Goal: Task Accomplishment & Management: Complete application form

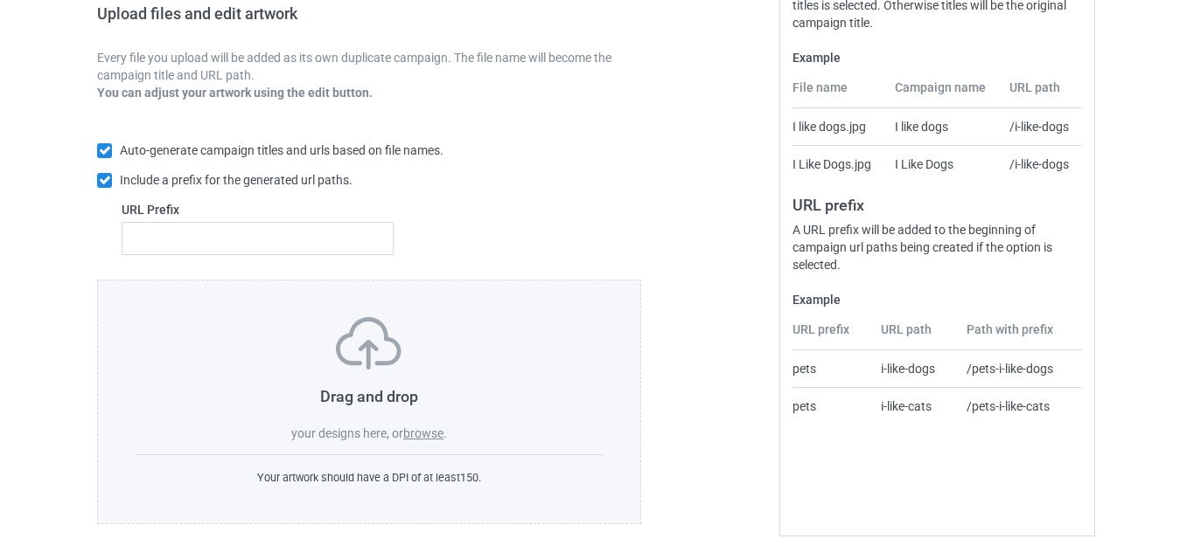
scroll to position [305, 0]
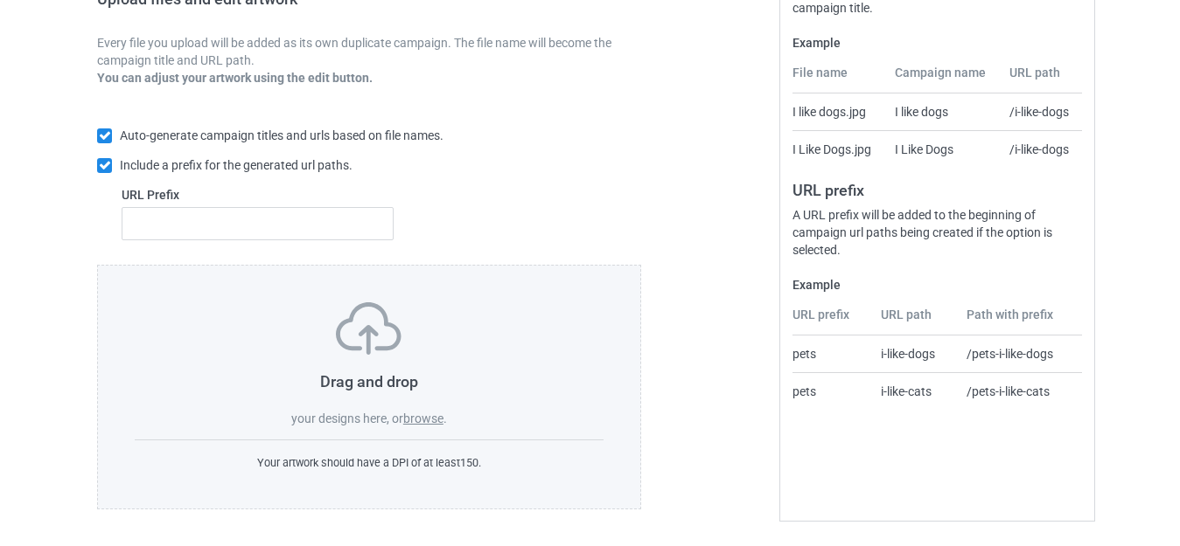
click at [420, 419] on label "browse" at bounding box center [423, 419] width 40 height 14
click at [0, 0] on input "browse" at bounding box center [0, 0] width 0 height 0
click at [421, 420] on label "browse" at bounding box center [423, 419] width 40 height 14
click at [0, 0] on input "browse" at bounding box center [0, 0] width 0 height 0
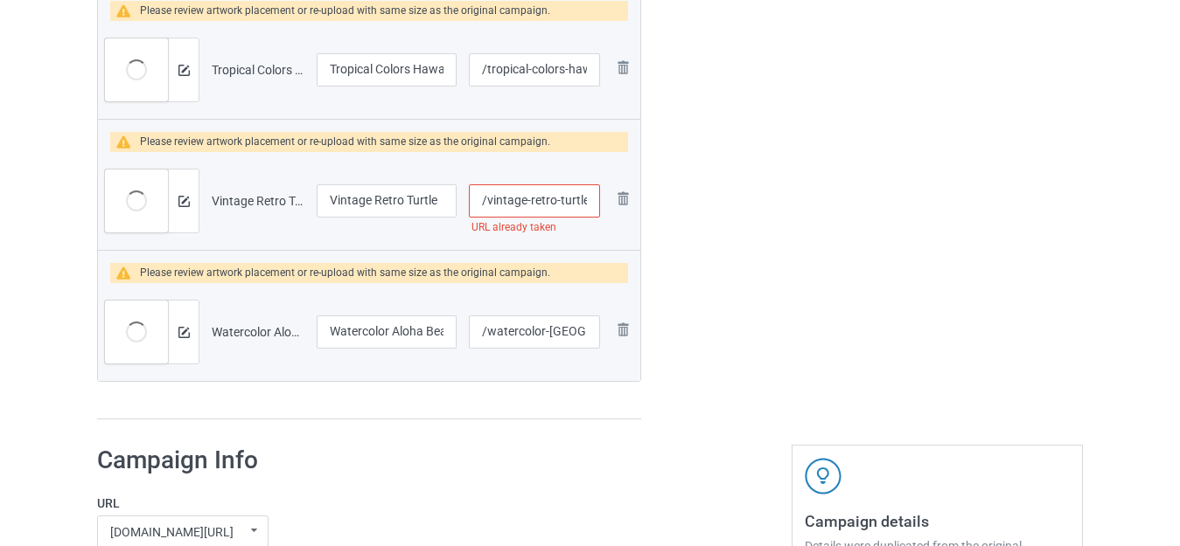
scroll to position [2841, 0]
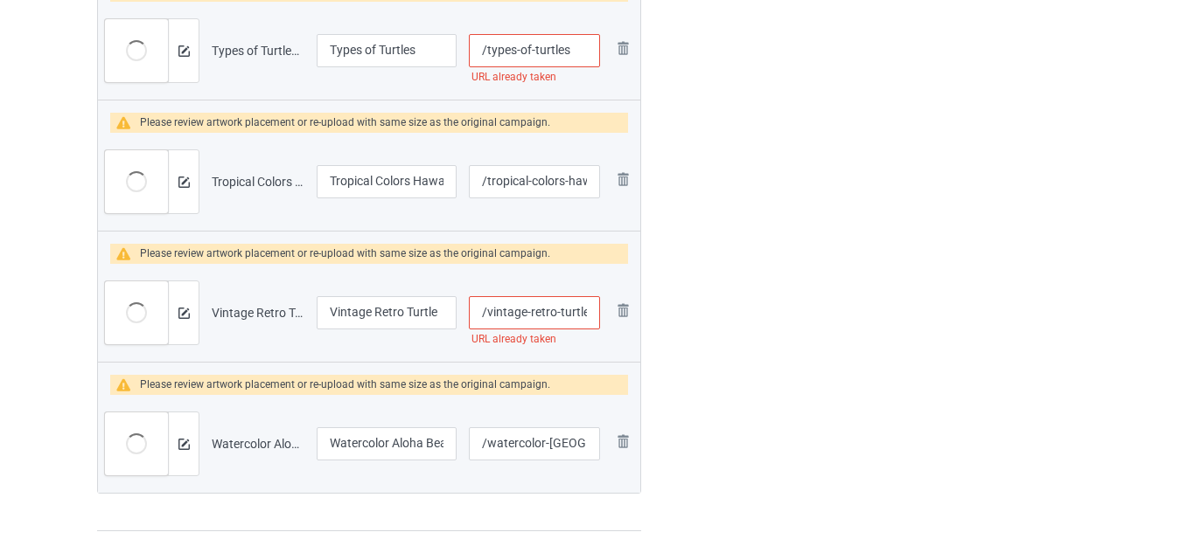
click at [558, 311] on input "/vintage-retro-turtle" at bounding box center [534, 312] width 131 height 33
click at [559, 310] on input "/vintage-retro-turtle" at bounding box center [534, 312] width 131 height 33
type input "/vintage-retro--turtle"
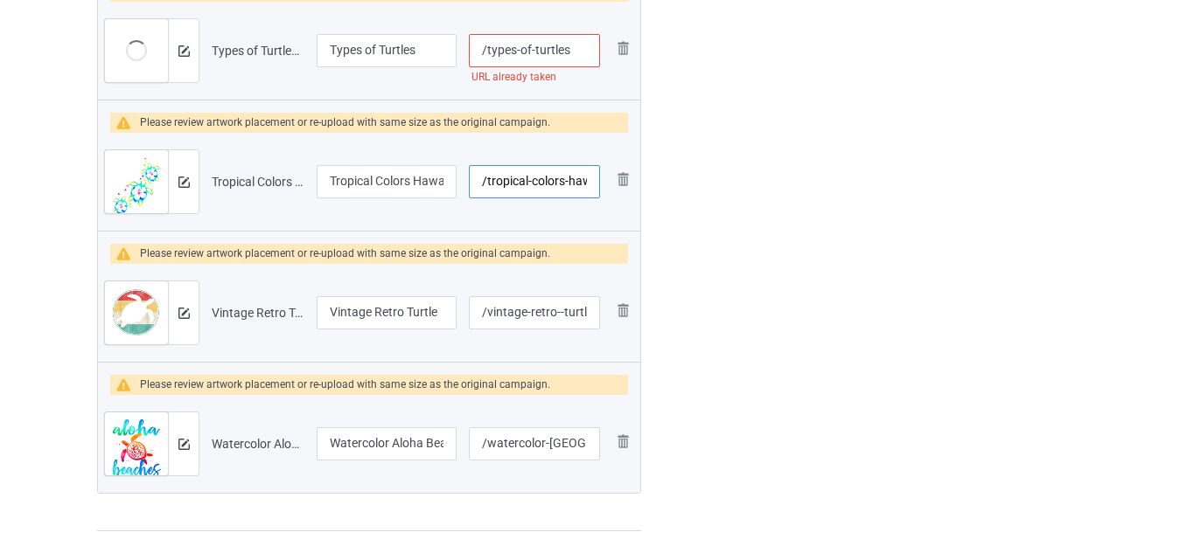
click at [531, 184] on input "/tropical-colors-hawaiian-honu-sea-turtles" at bounding box center [534, 181] width 131 height 33
type input "/tropical--colors-hawaiian-honu-sea-turtles"
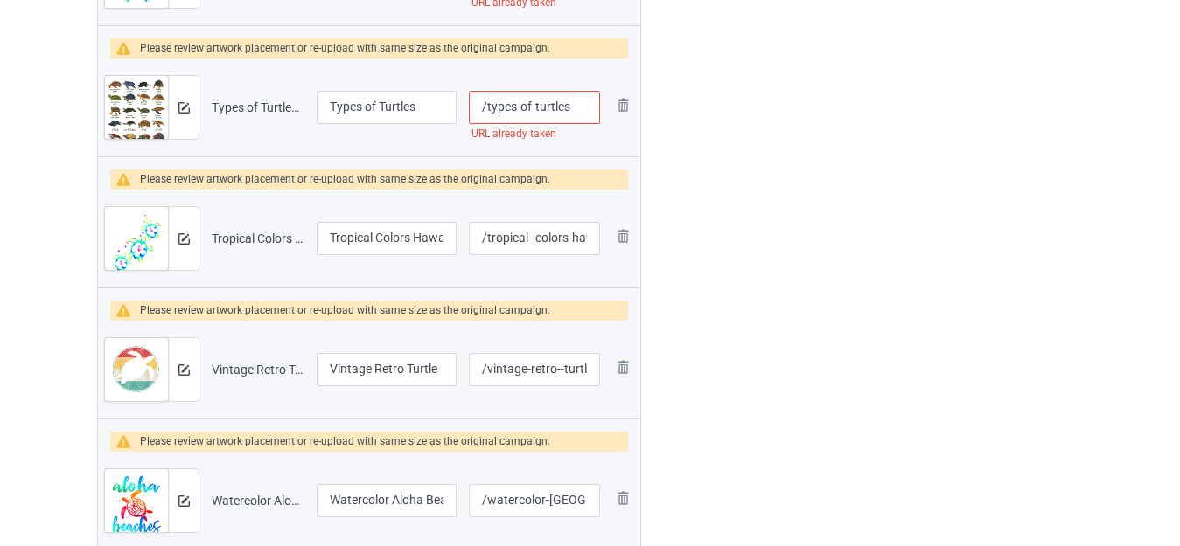
scroll to position [2753, 0]
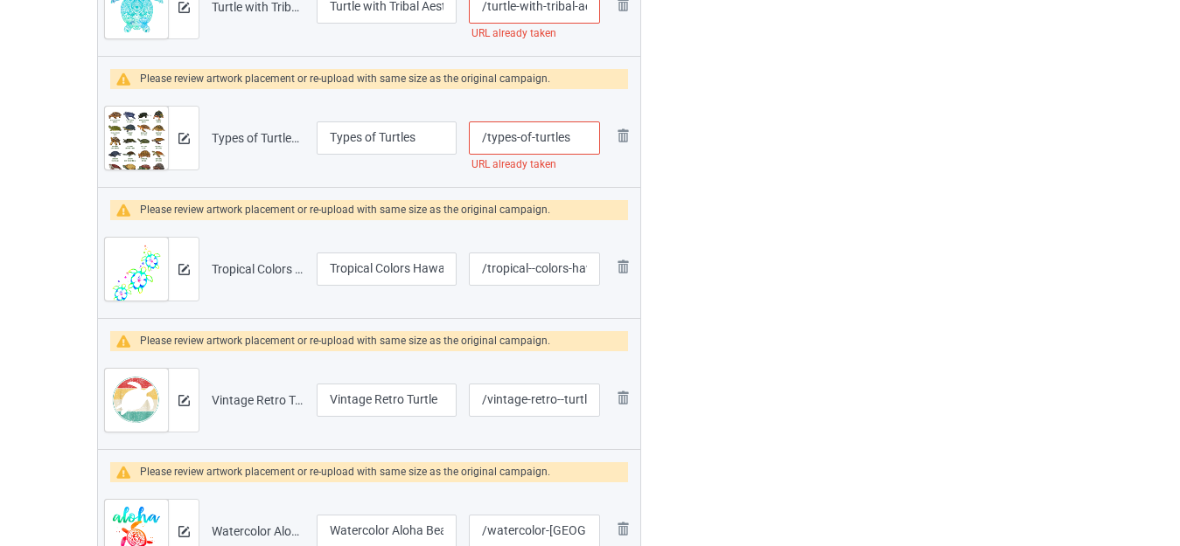
click at [580, 143] on input "/types-of-turtles" at bounding box center [534, 138] width 131 height 33
type input "/types-of-turtles-"
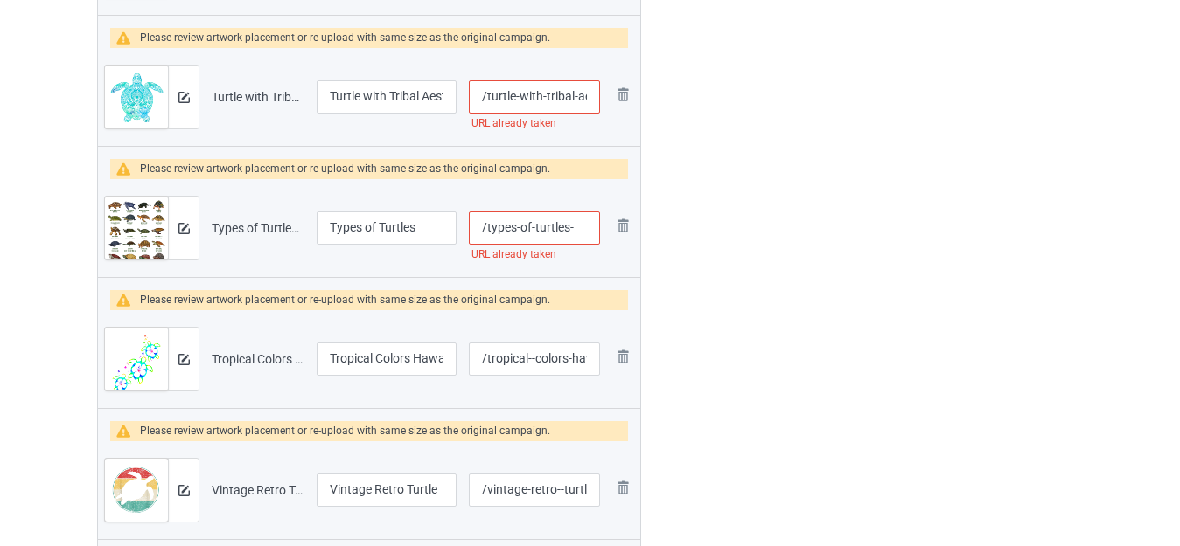
scroll to position [2578, 0]
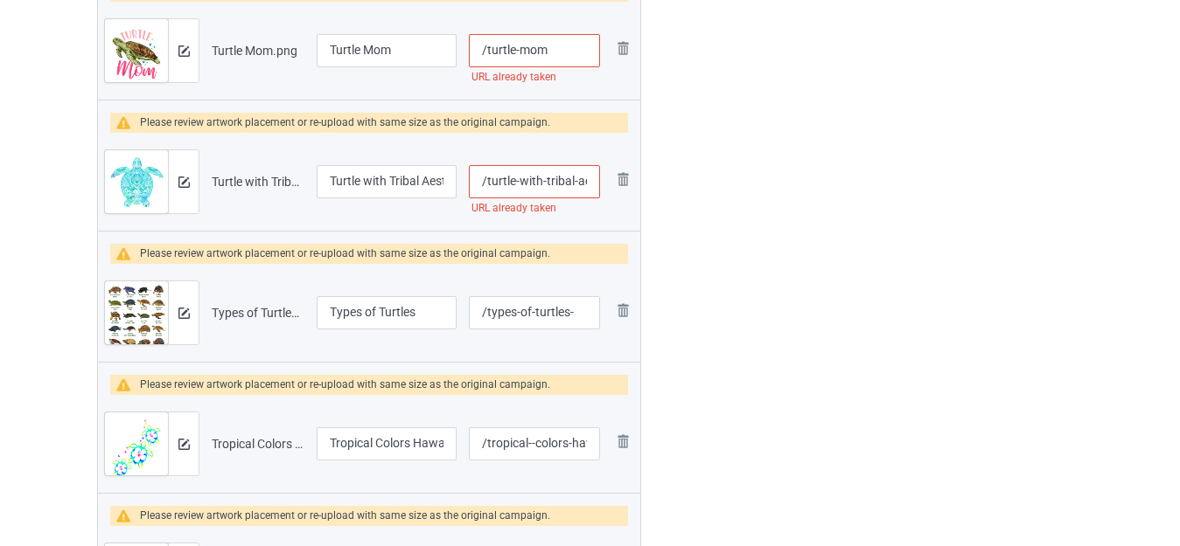
click at [546, 180] on input "/turtle-with-tribal-aesthetic-save-the-turtles" at bounding box center [534, 181] width 131 height 33
type input "/turtle-with--tribal-aesthetic-save-the-turtles"
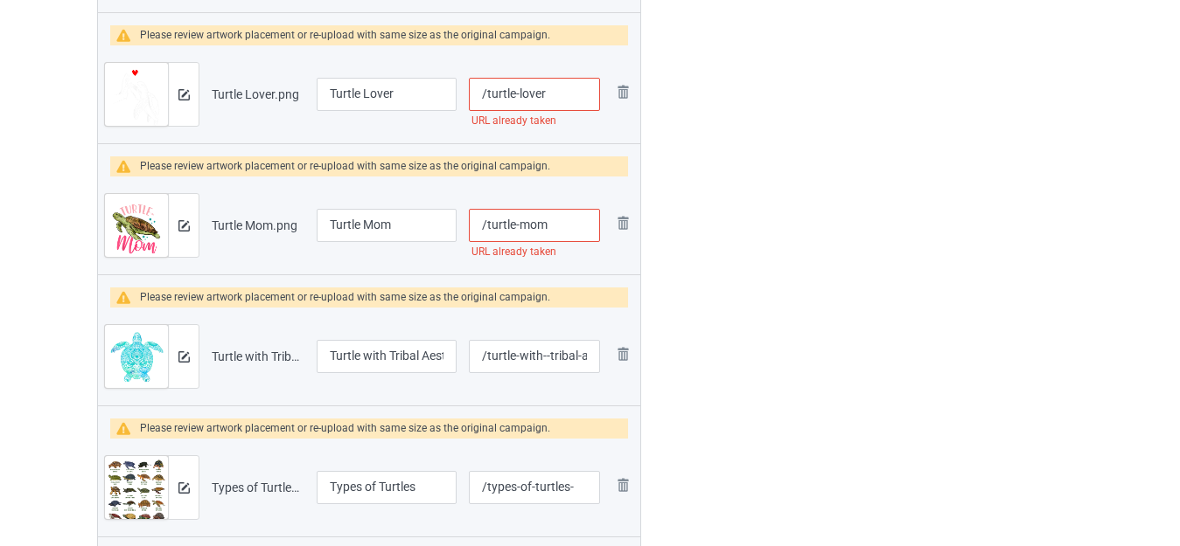
click at [563, 226] on input "/turtle-mom" at bounding box center [534, 225] width 131 height 33
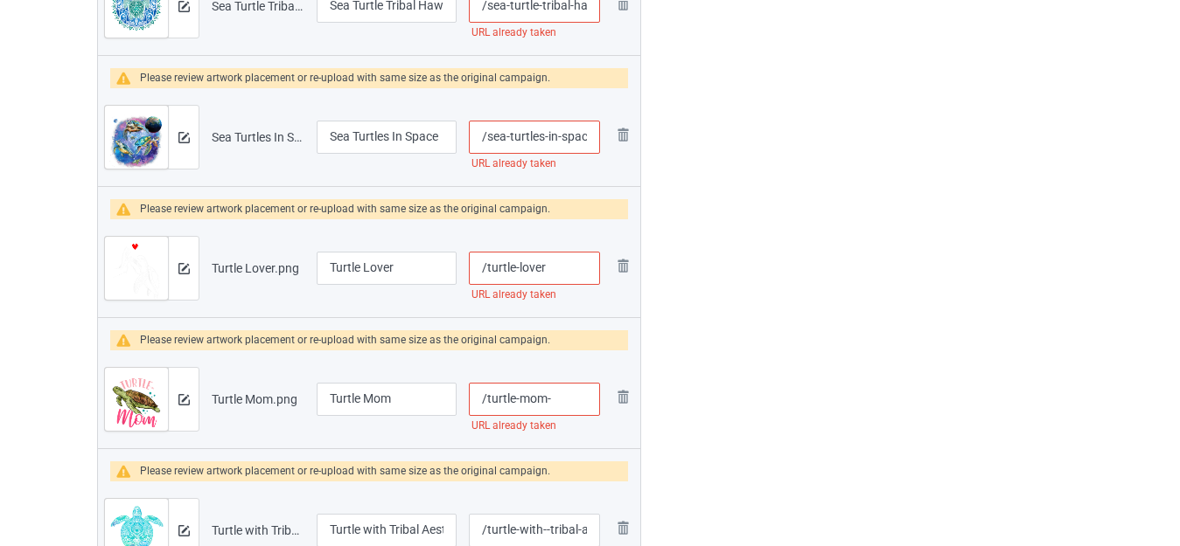
scroll to position [2229, 0]
type input "/turtle-mom-"
click at [564, 268] on input "/turtle-lover" at bounding box center [534, 269] width 131 height 33
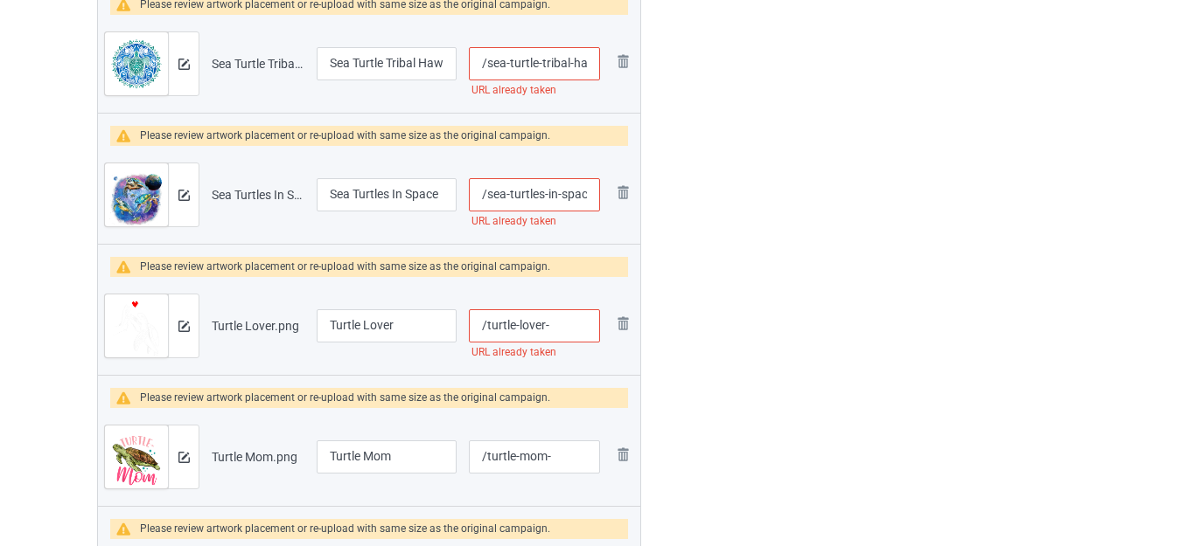
scroll to position [2141, 0]
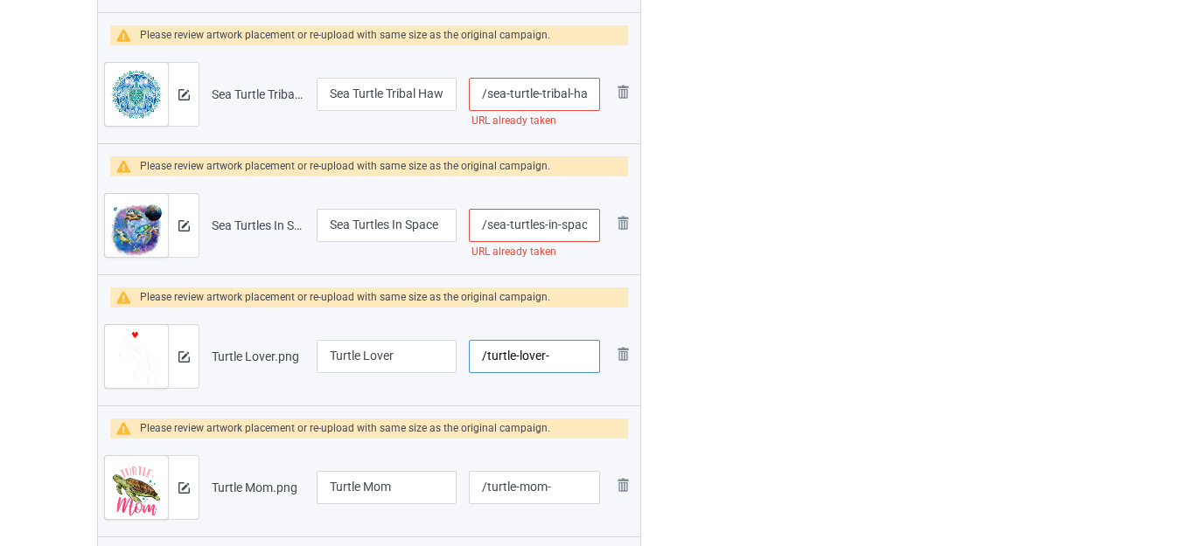
type input "/turtle-lover-"
click at [556, 226] on input "/sea-turtles-in-space" at bounding box center [534, 225] width 131 height 33
type input "/sea-turtles-in--space"
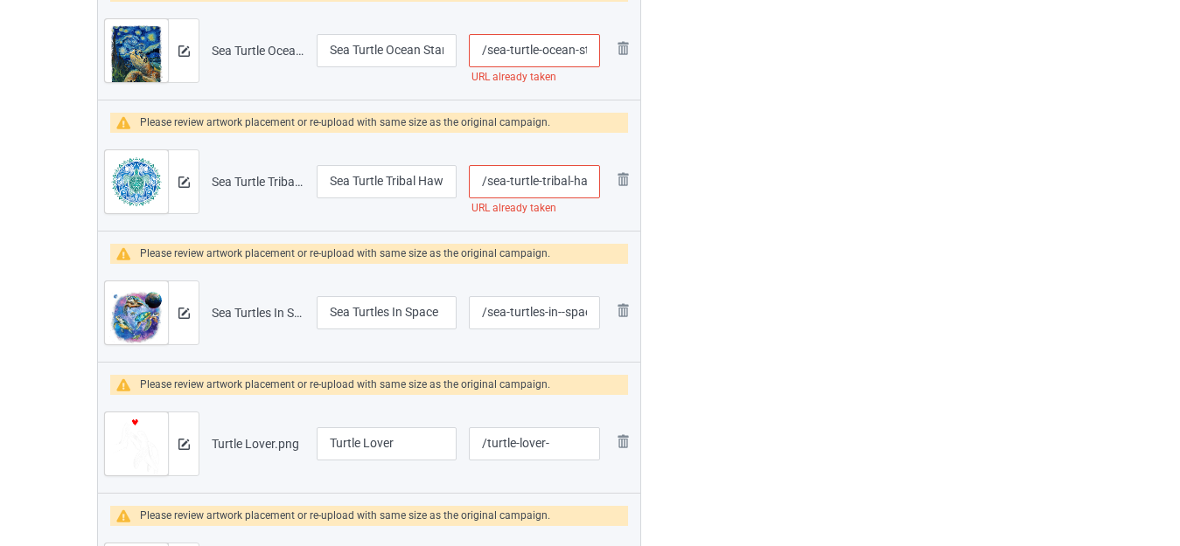
click at [568, 183] on input "/sea-turtle-tribal-hawaiian-hawaii-turtles-lover" at bounding box center [534, 181] width 131 height 33
type input "/sea-turtle-triba-l-hawaiian-hawaii-turtles-lover"
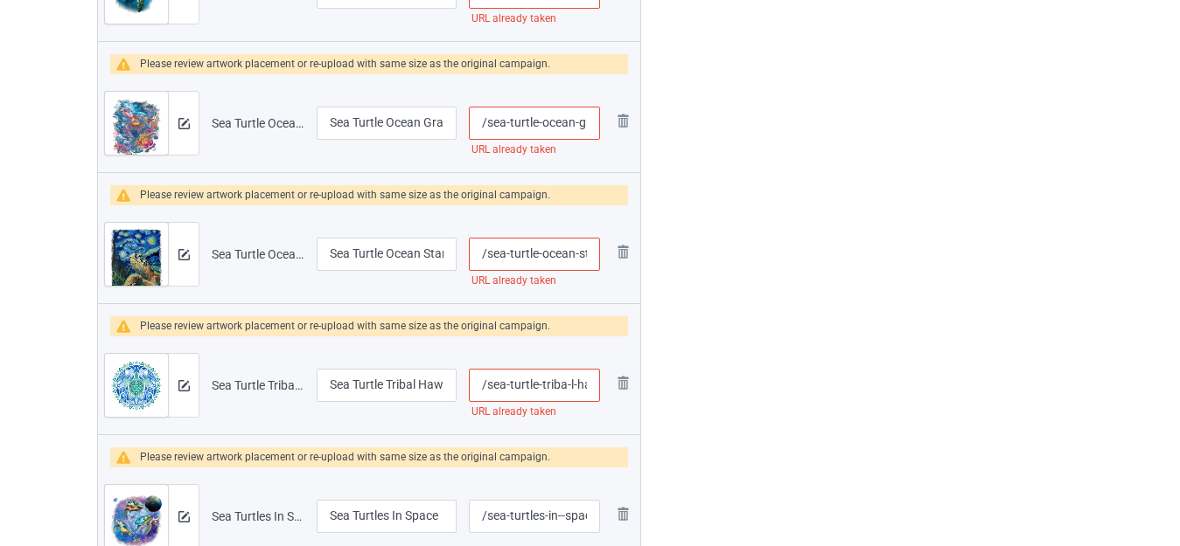
scroll to position [1792, 0]
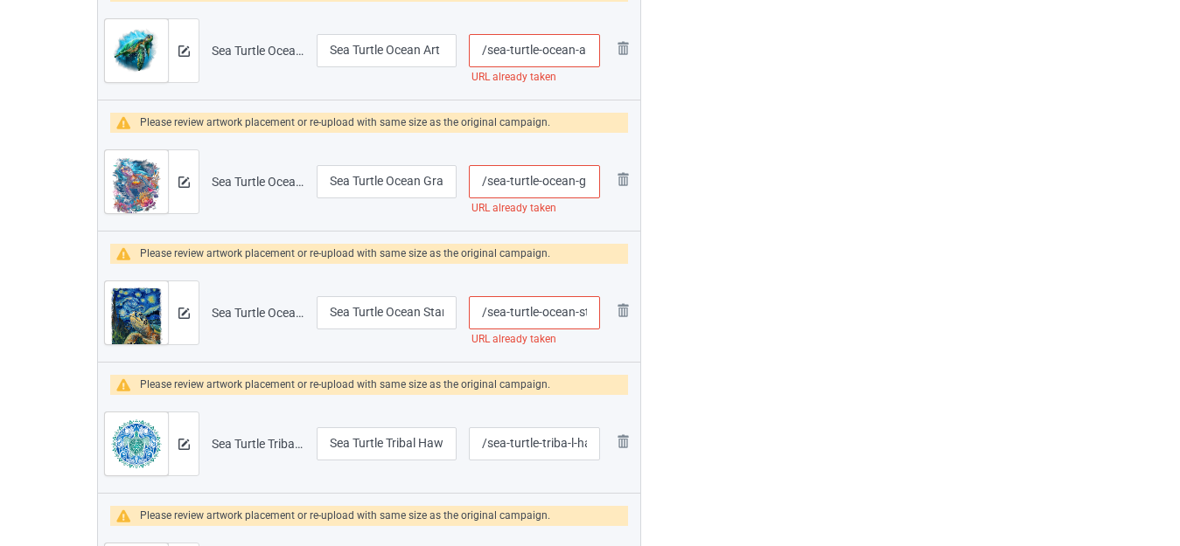
click at [576, 307] on input "/sea-turtle-ocean-starry-night-art" at bounding box center [534, 312] width 131 height 33
type input "/sea-turtle-ocean--starry-night-art"
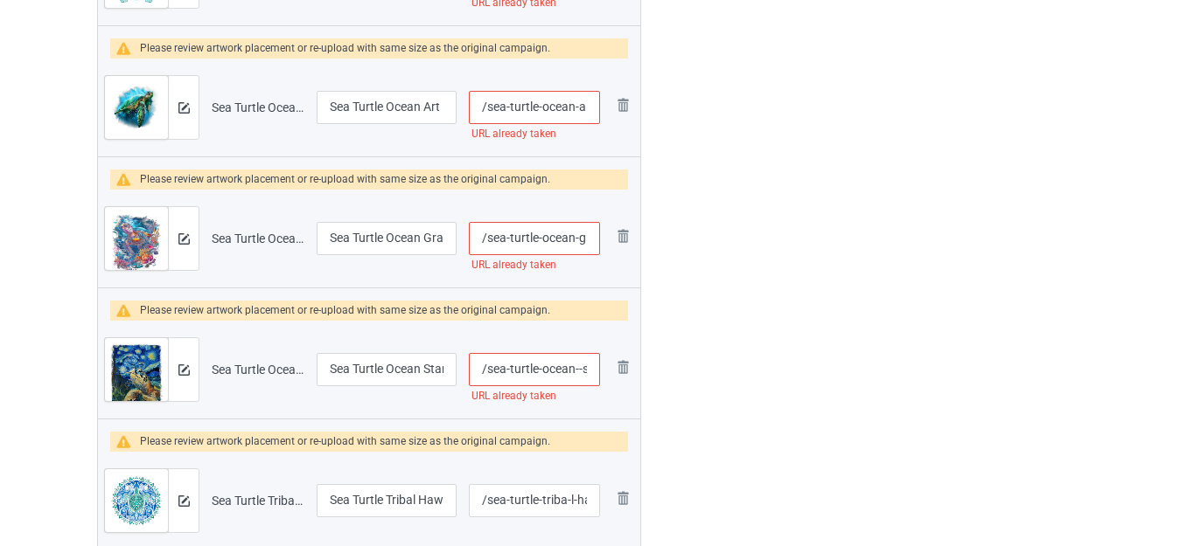
scroll to position [1704, 0]
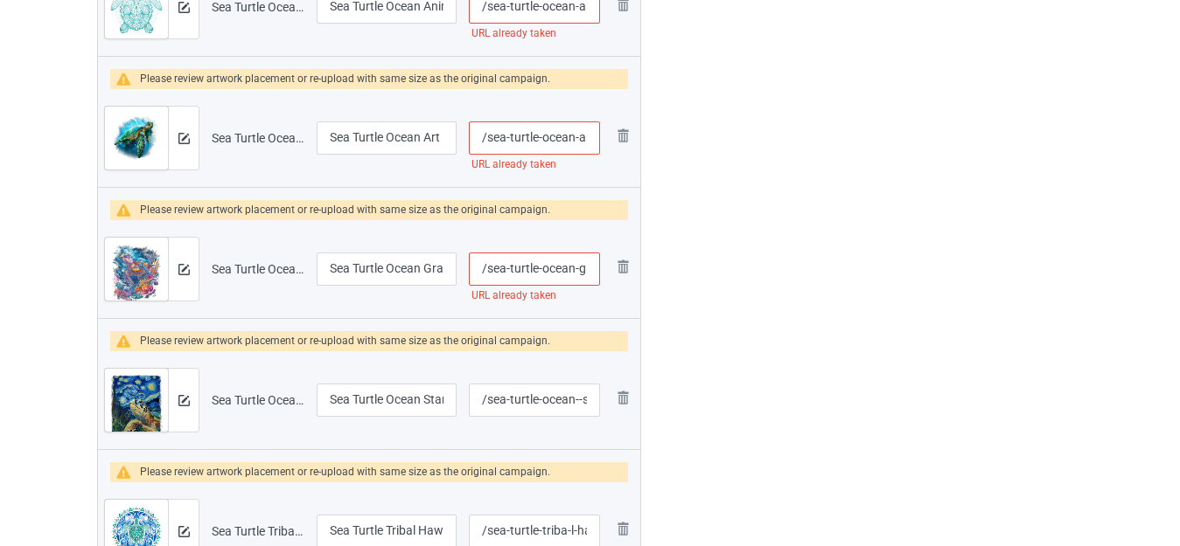
click at [577, 268] on input "/sea-turtle-ocean-graphic" at bounding box center [534, 269] width 131 height 33
type input "/sea-turtle-ocean--graphic"
click at [689, 261] on div at bounding box center [716, 49] width 126 height 3263
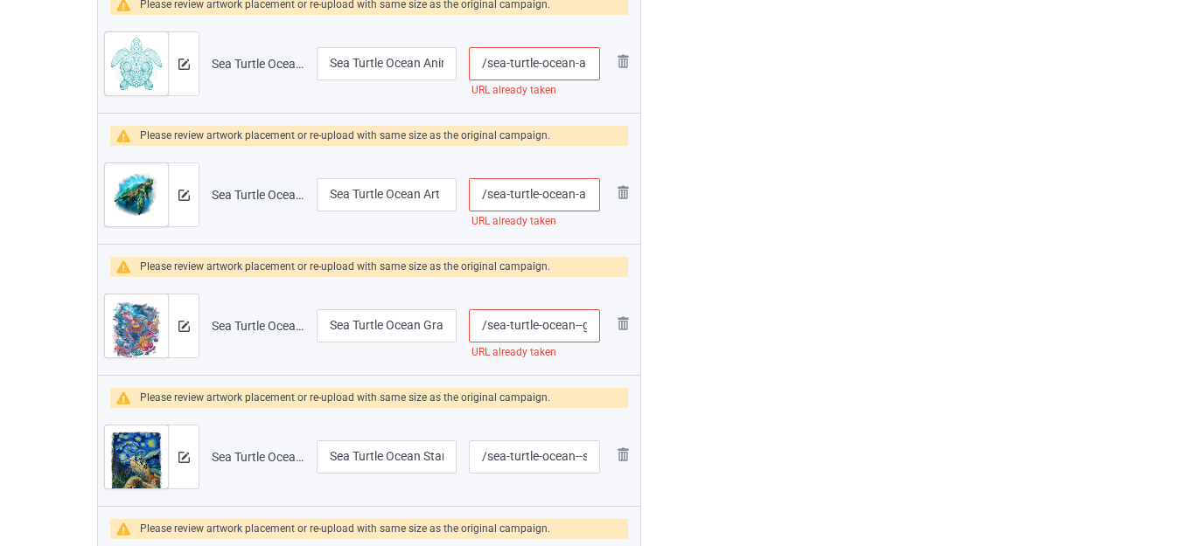
scroll to position [1617, 0]
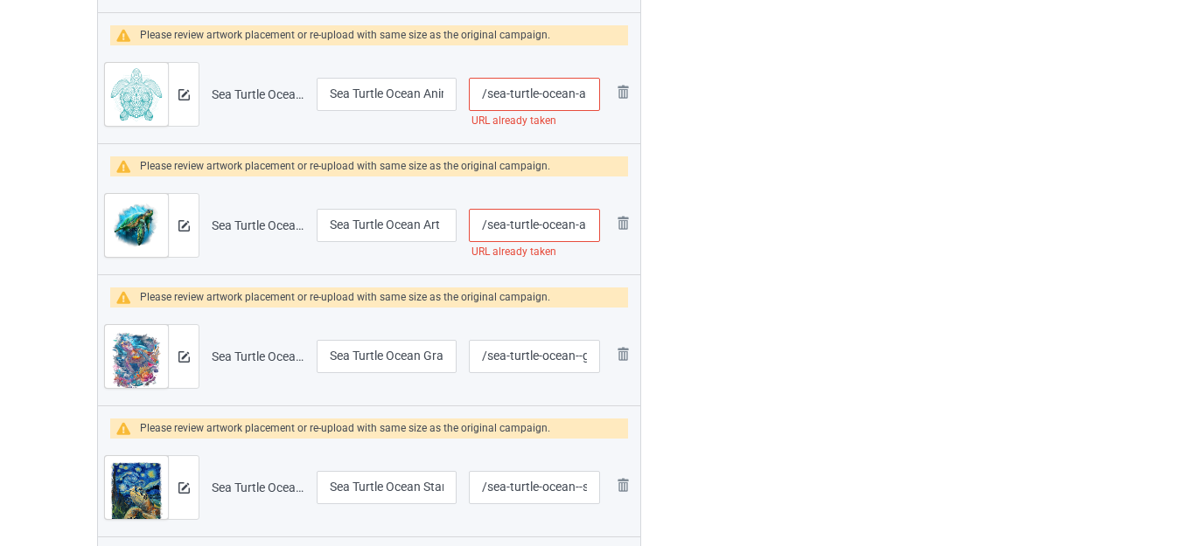
click at [573, 222] on input "/sea-turtle-ocean-art" at bounding box center [534, 225] width 131 height 33
type input "/sea-turtle-ocean--art"
click at [692, 239] on div at bounding box center [716, 137] width 126 height 3263
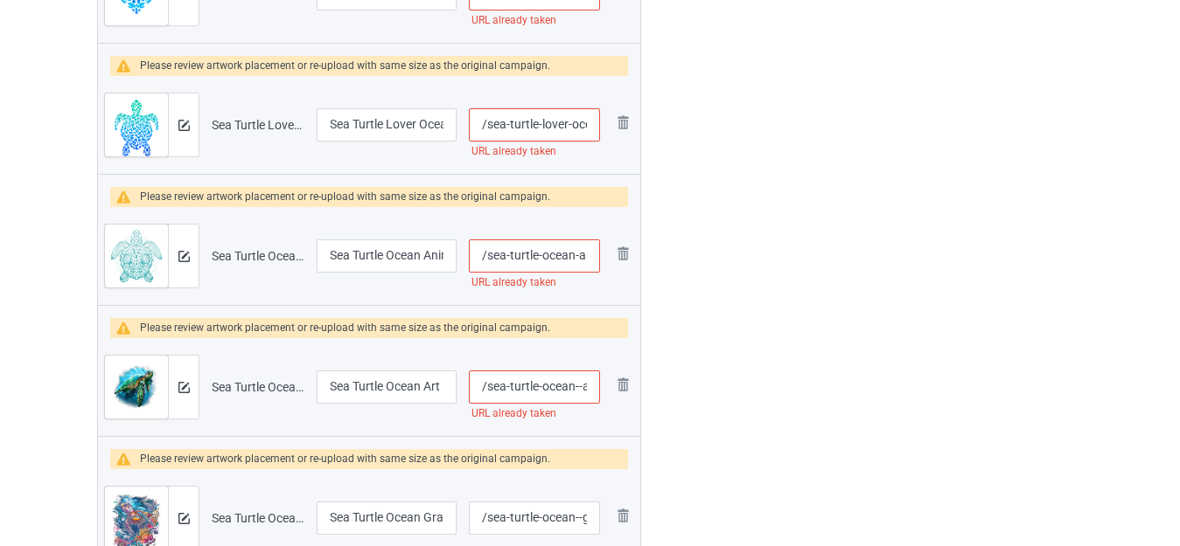
scroll to position [1442, 0]
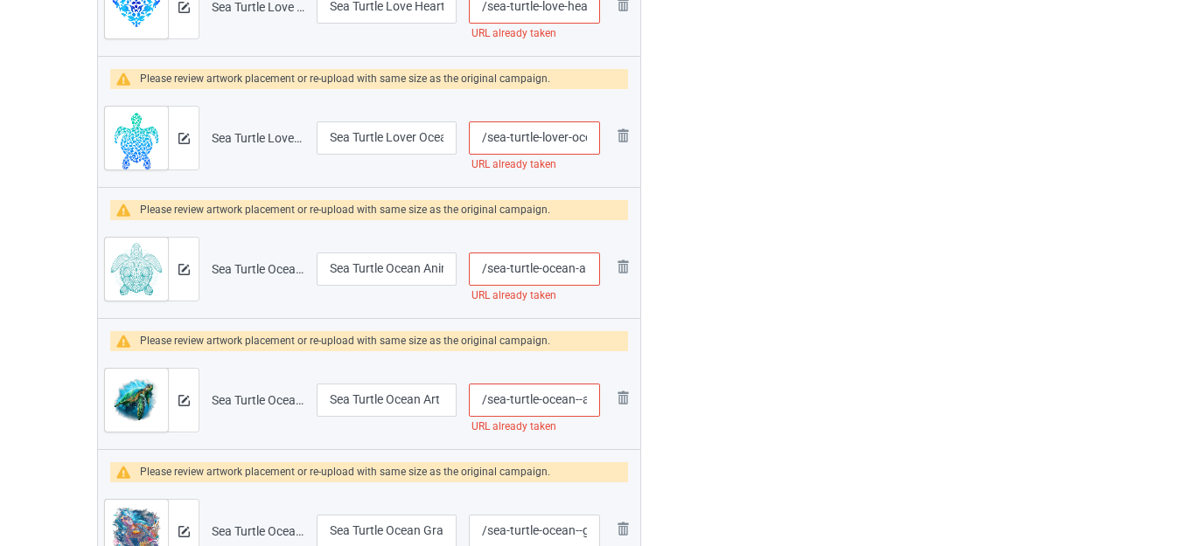
click at [574, 268] on input "/sea-turtle-ocean-animal-hawaiian" at bounding box center [534, 269] width 131 height 33
type input "/sea-turtle-ocean--animal-hawaiian"
click at [704, 257] on div at bounding box center [716, 312] width 126 height 3263
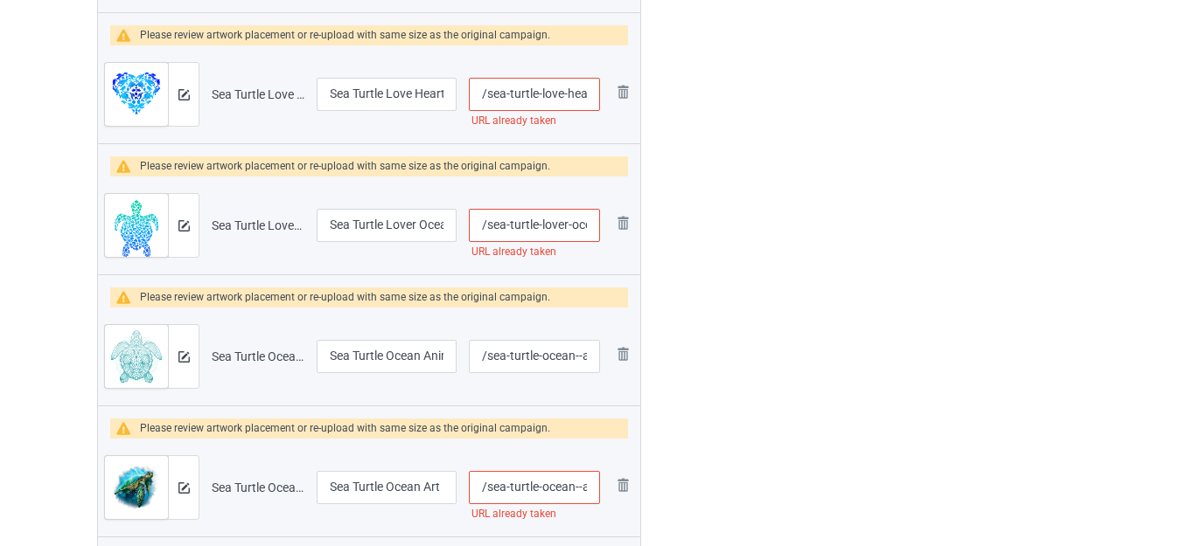
click at [570, 226] on input "/sea-turtle-lover-ocean" at bounding box center [534, 225] width 131 height 33
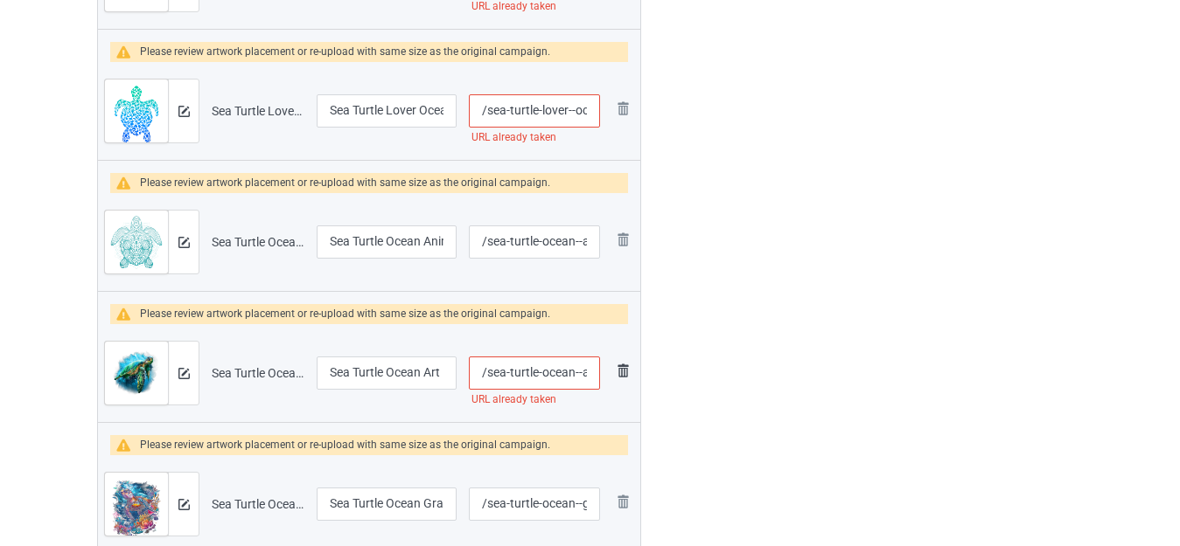
scroll to position [1529, 0]
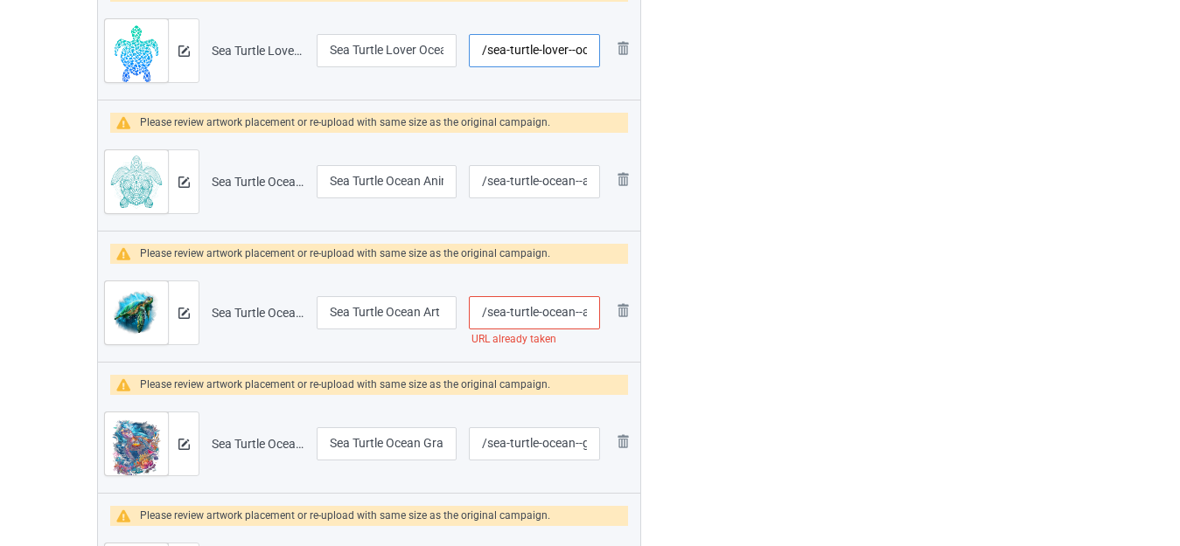
type input "/sea-turtle-lover--ocean"
click at [542, 310] on input "/sea-turtle-ocean--art" at bounding box center [534, 312] width 131 height 33
type input "/sea-turtle--ocean--art"
click at [711, 291] on div at bounding box center [716, 224] width 126 height 3263
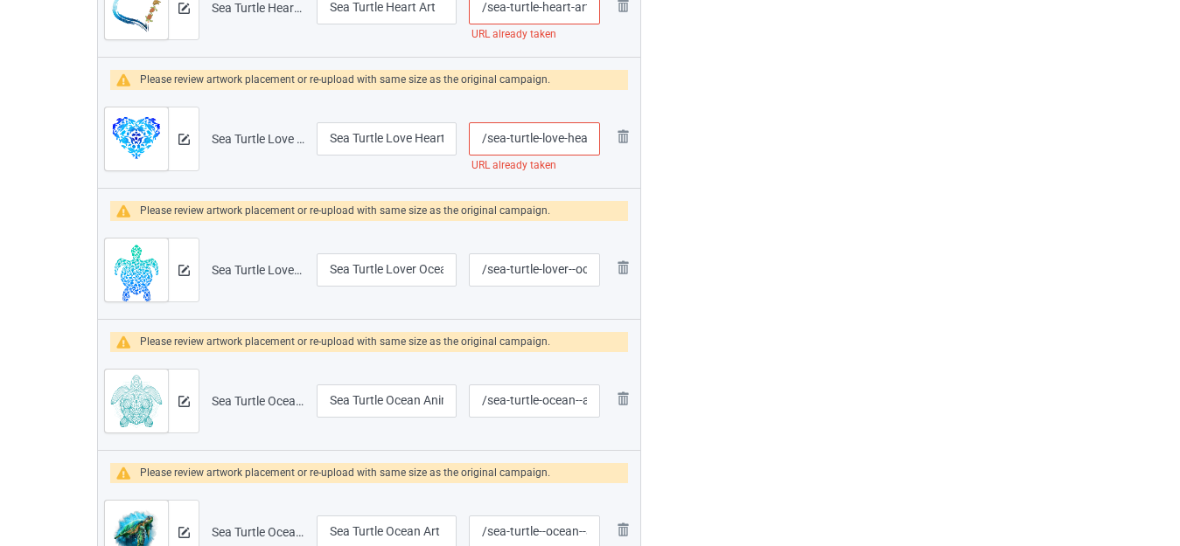
scroll to position [1180, 0]
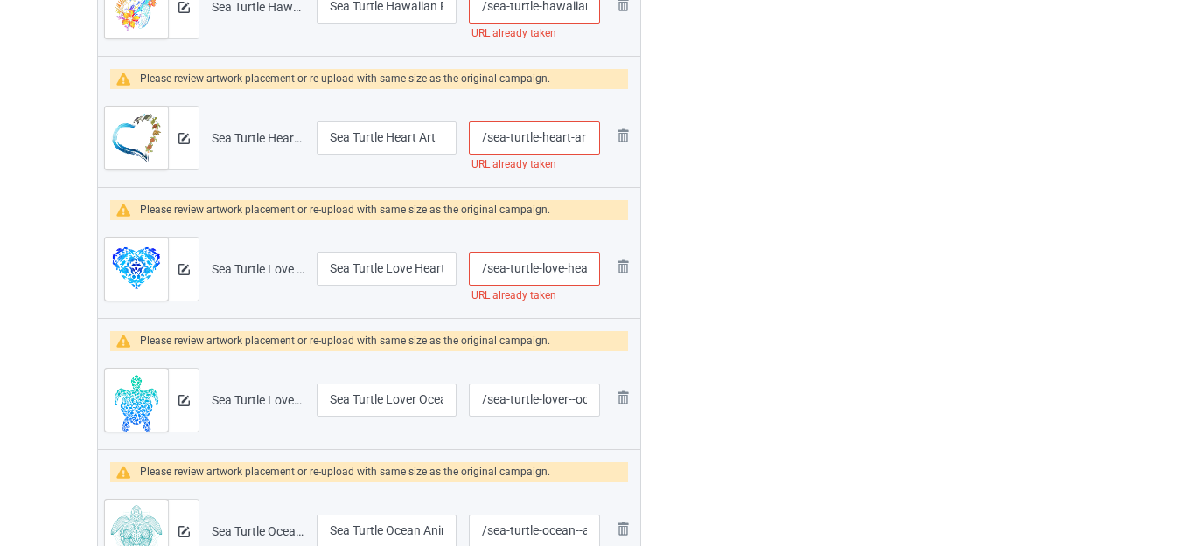
click at [563, 267] on input "/sea-turtle-love-heart" at bounding box center [534, 269] width 131 height 33
type input "/sea-turtle-love--heart"
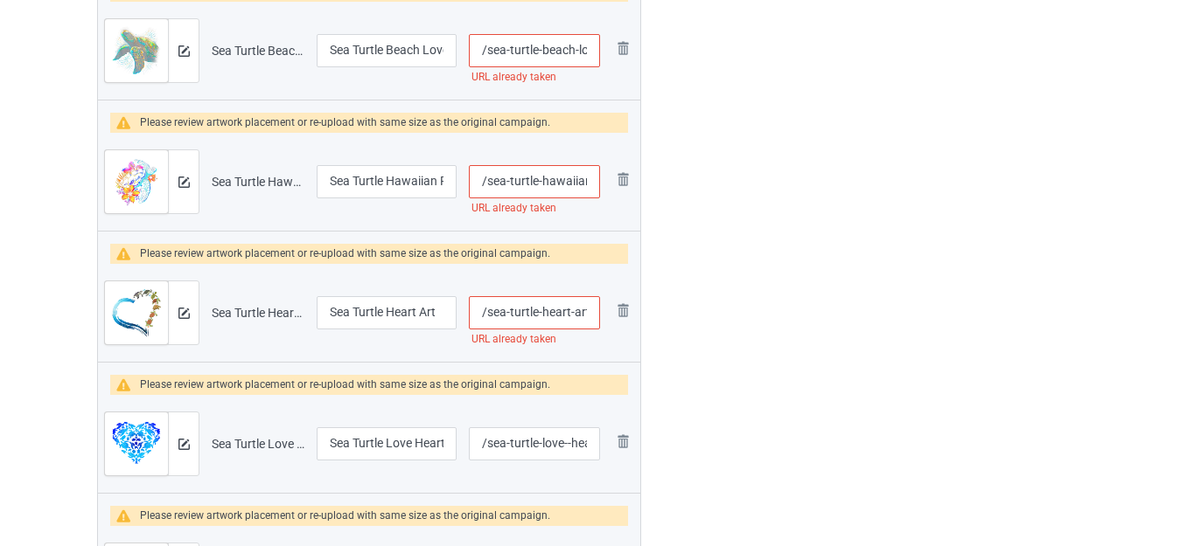
click at [569, 310] on input "/sea-turtle-heart-art" at bounding box center [534, 312] width 131 height 33
type input "/sea-turtle-heart--art"
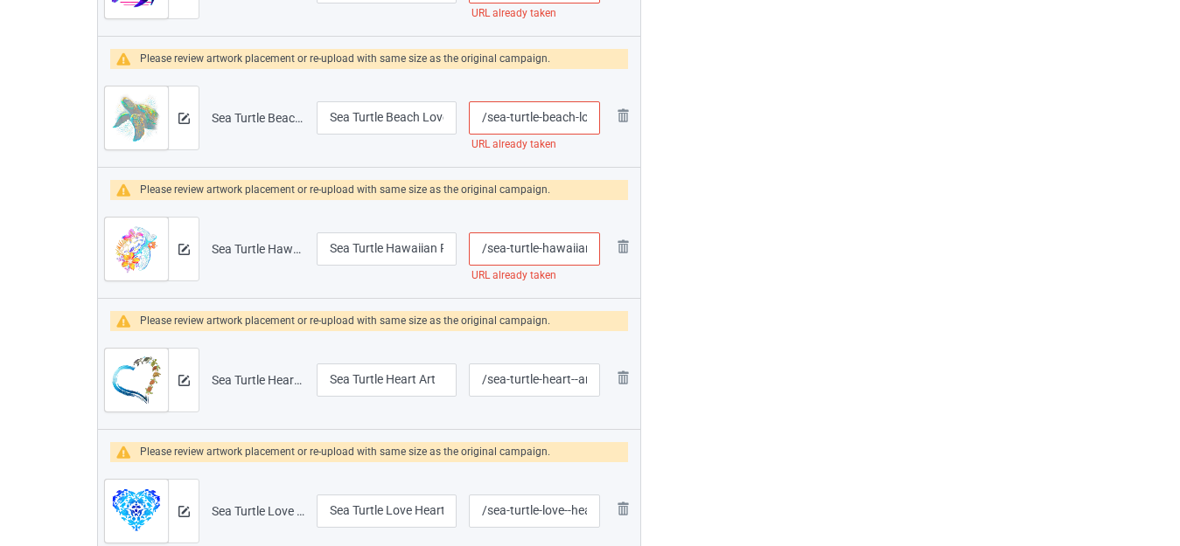
scroll to position [917, 0]
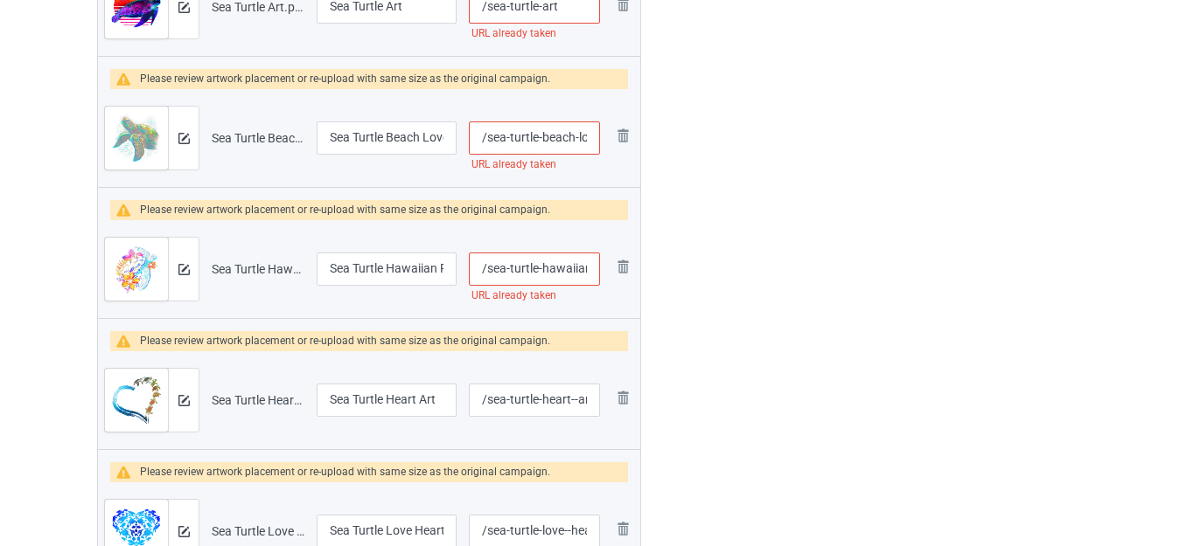
click at [538, 267] on input "/sea-turtle-hawaiian-flowers" at bounding box center [534, 269] width 131 height 33
type input "/sea-turtle--hawaiian-flowers"
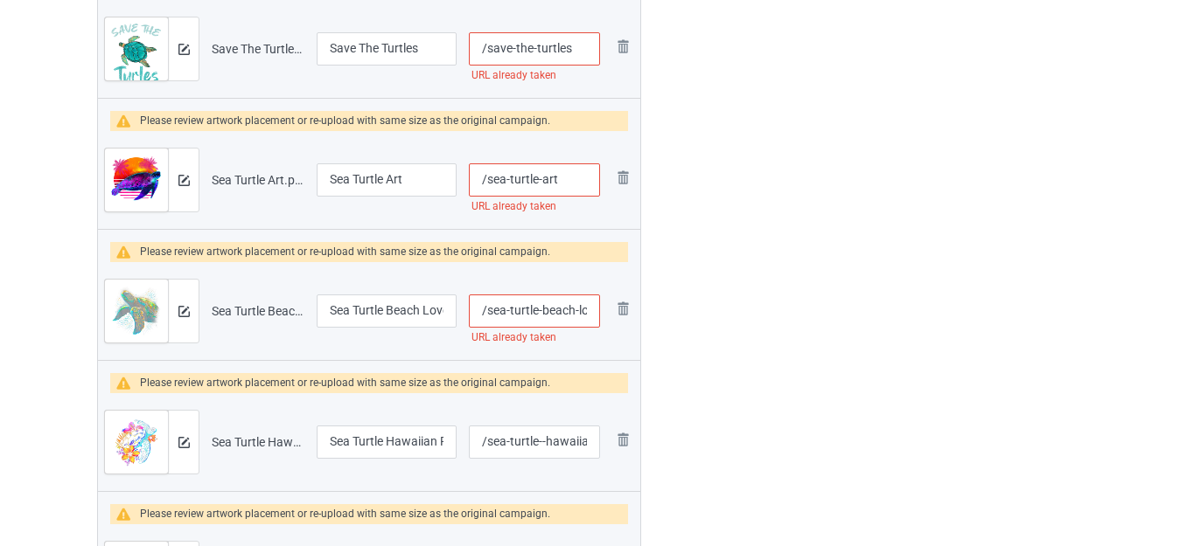
scroll to position [742, 0]
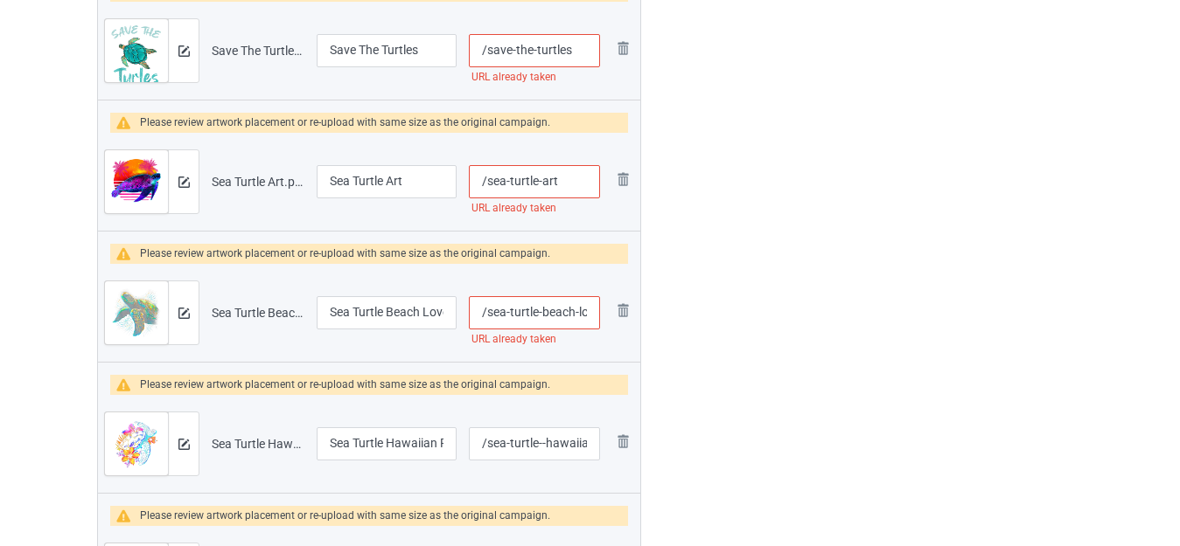
click at [574, 310] on input "/sea-turtle-beach-lover-ocean-graphic" at bounding box center [534, 312] width 131 height 33
type input "/sea-turtle-beach--lover-ocean-graphic"
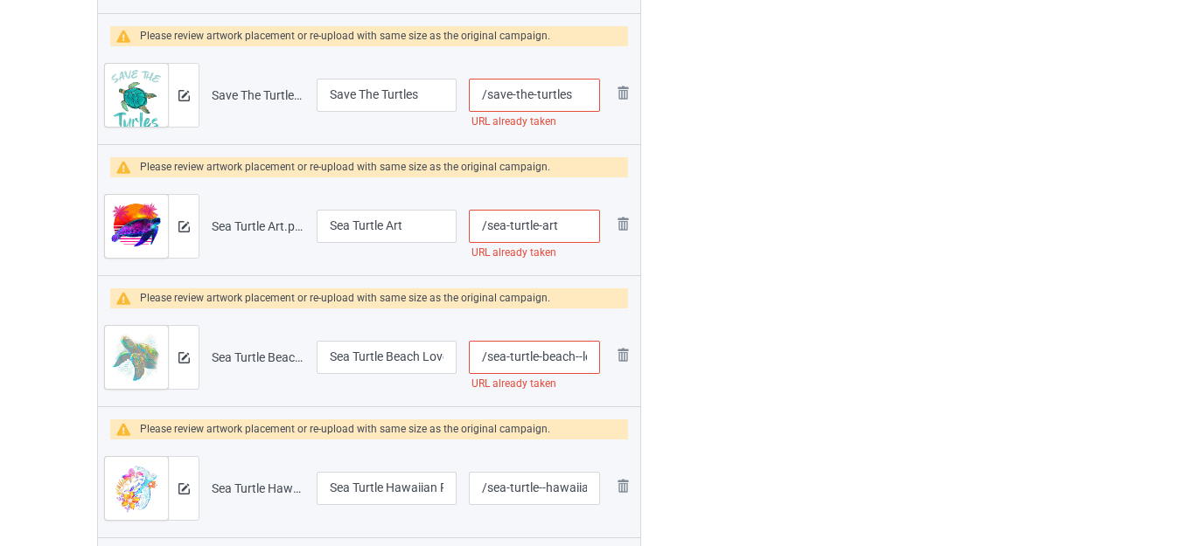
scroll to position [655, 0]
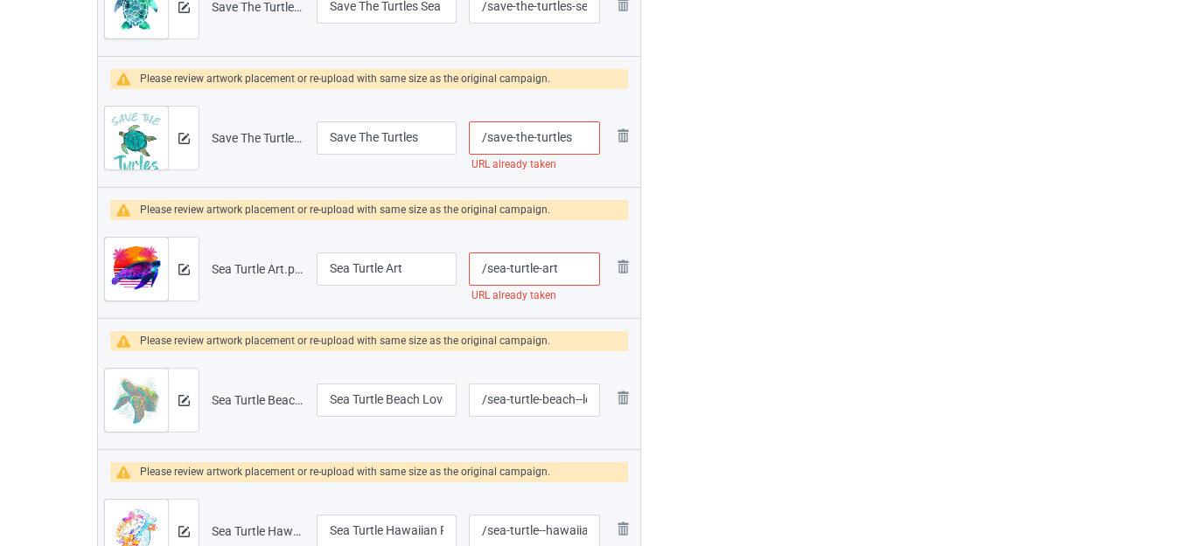
click at [581, 271] on input "/sea-turtle-art" at bounding box center [534, 269] width 131 height 33
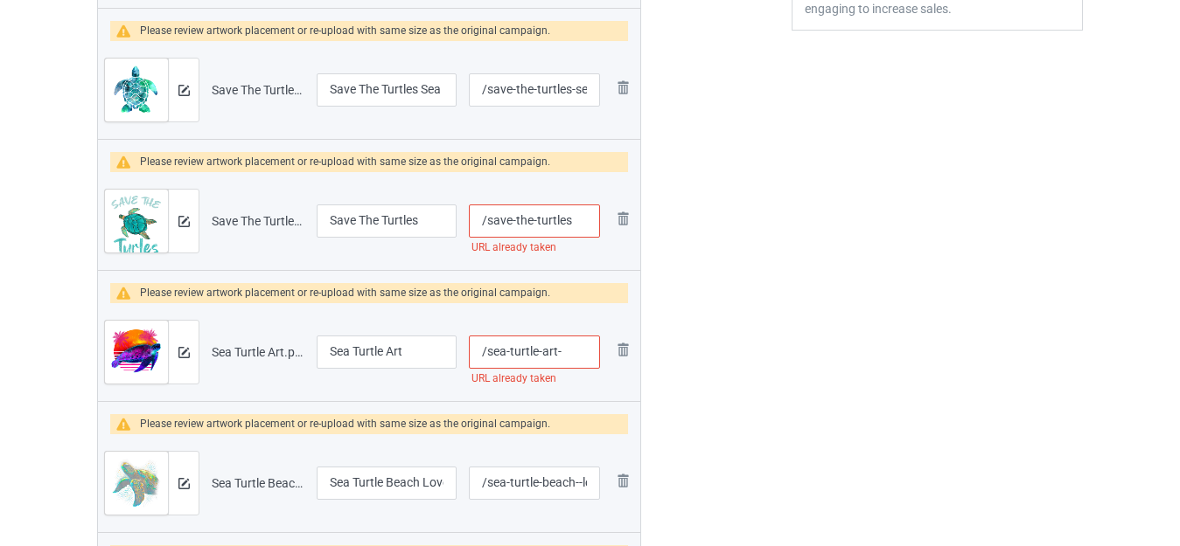
scroll to position [567, 0]
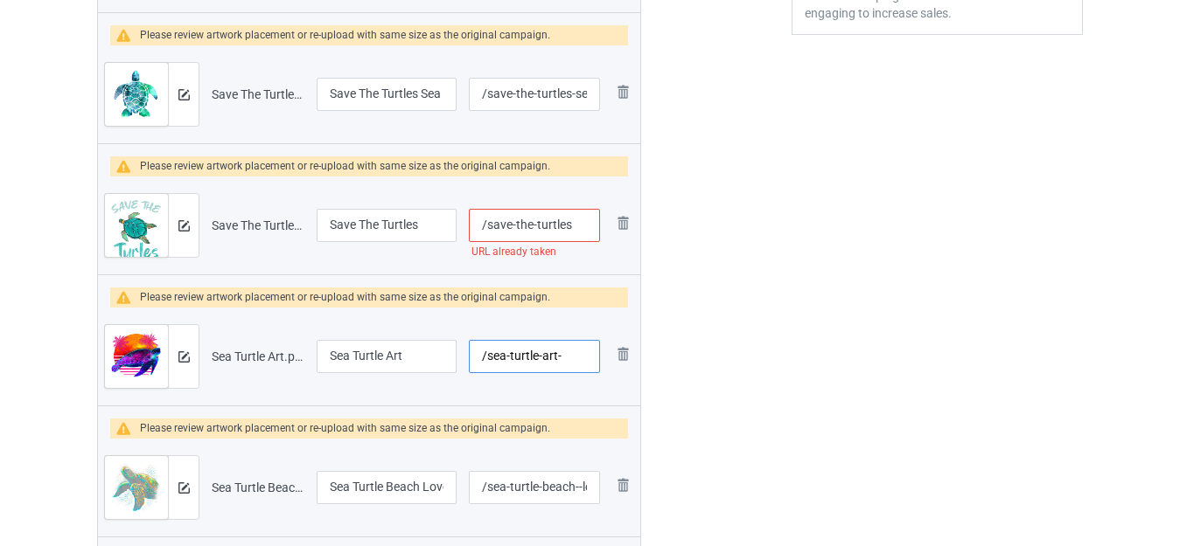
type input "/sea-turtle-art-"
click at [577, 225] on input "/save-the-turtles" at bounding box center [534, 225] width 131 height 33
type input "/save-the-turtles-"
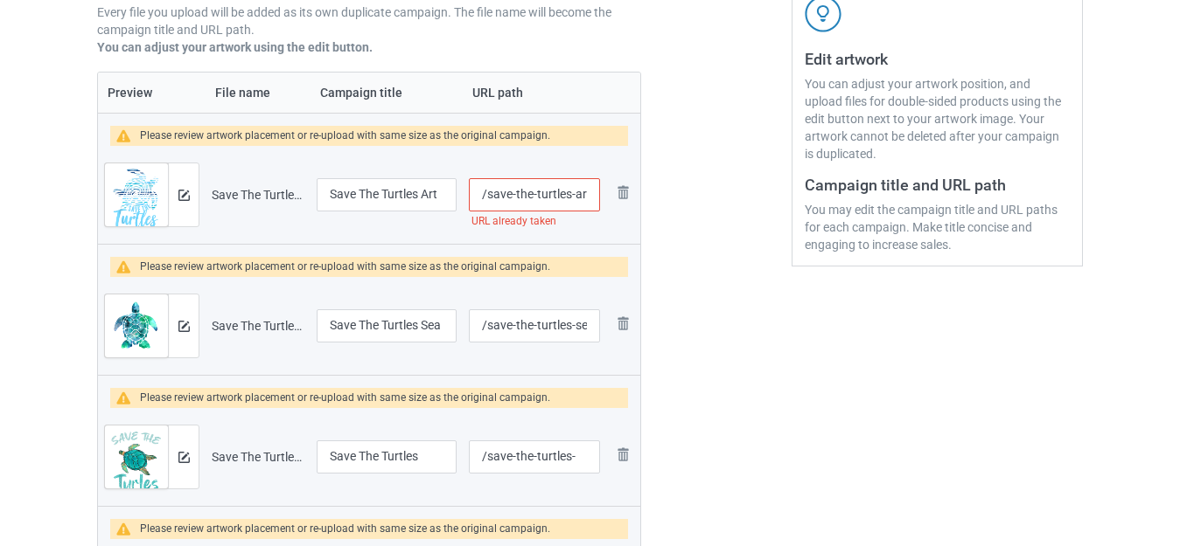
scroll to position [305, 0]
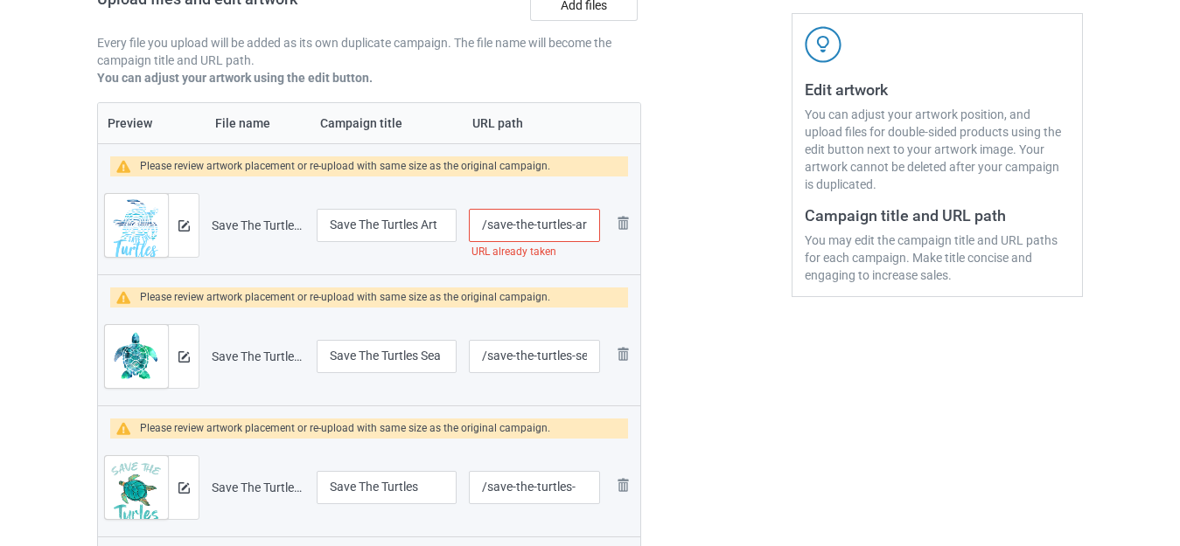
click at [570, 222] on input "/save-the-turtles-art" at bounding box center [534, 225] width 131 height 33
type input "/save-the-turtles--art"
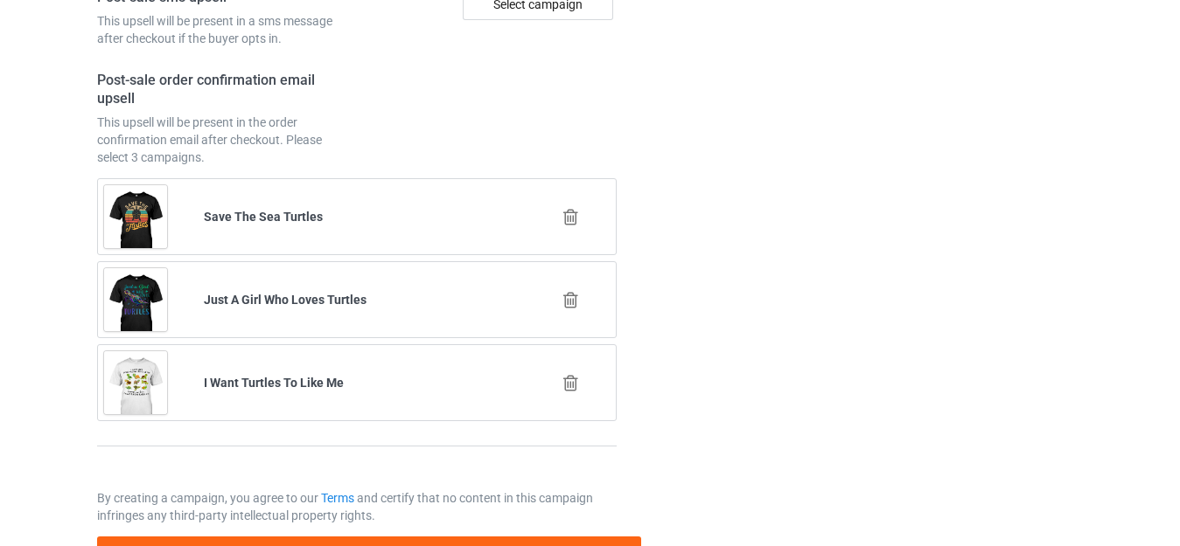
scroll to position [5425, 0]
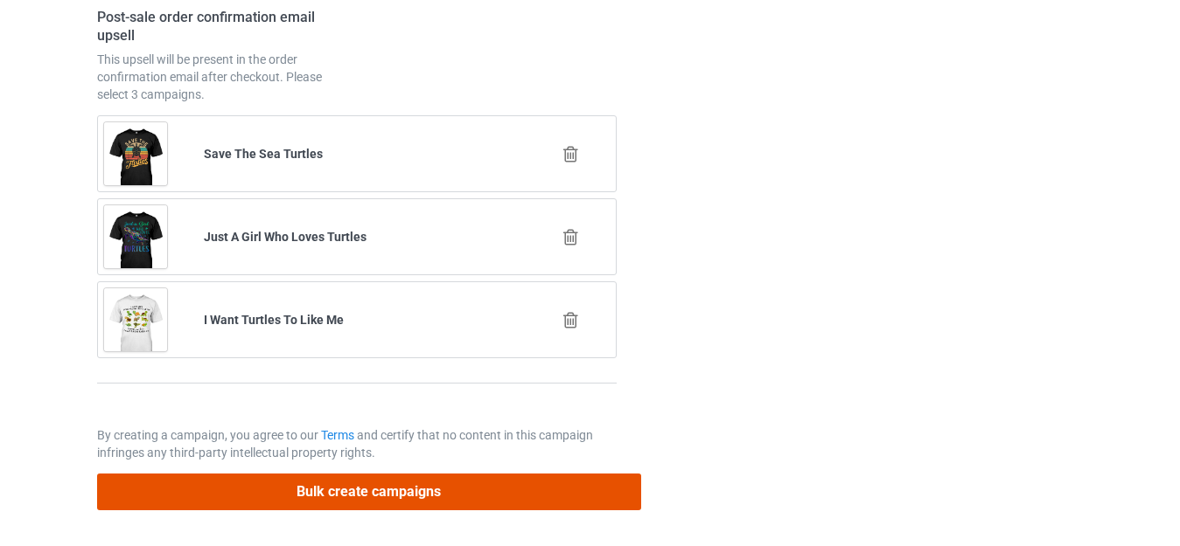
click at [391, 486] on button "Bulk create campaigns" at bounding box center [369, 492] width 544 height 36
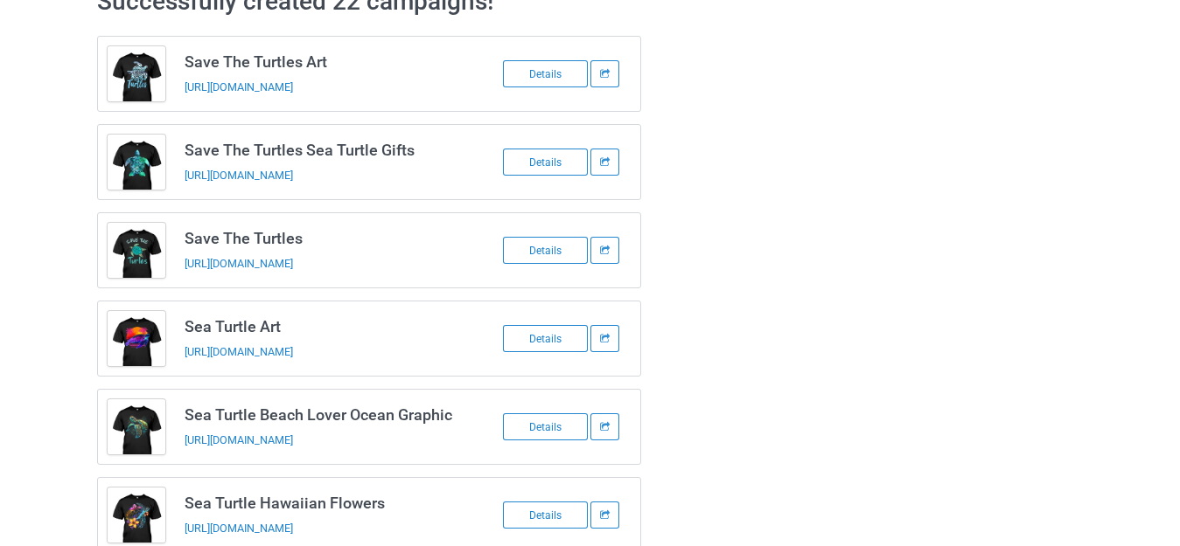
scroll to position [0, 0]
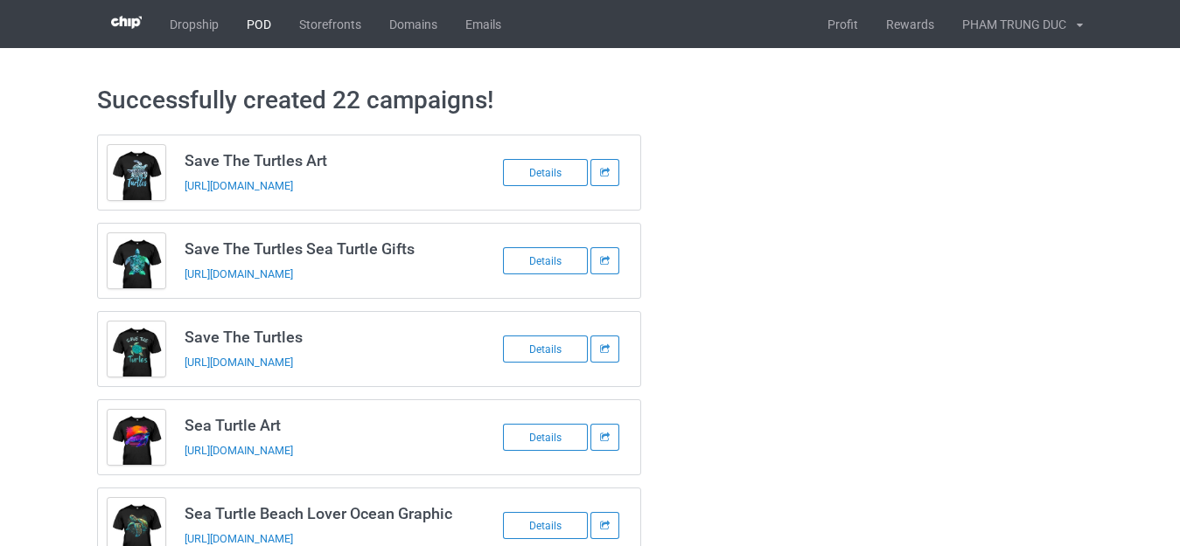
click at [257, 13] on link "POD" at bounding box center [259, 24] width 52 height 48
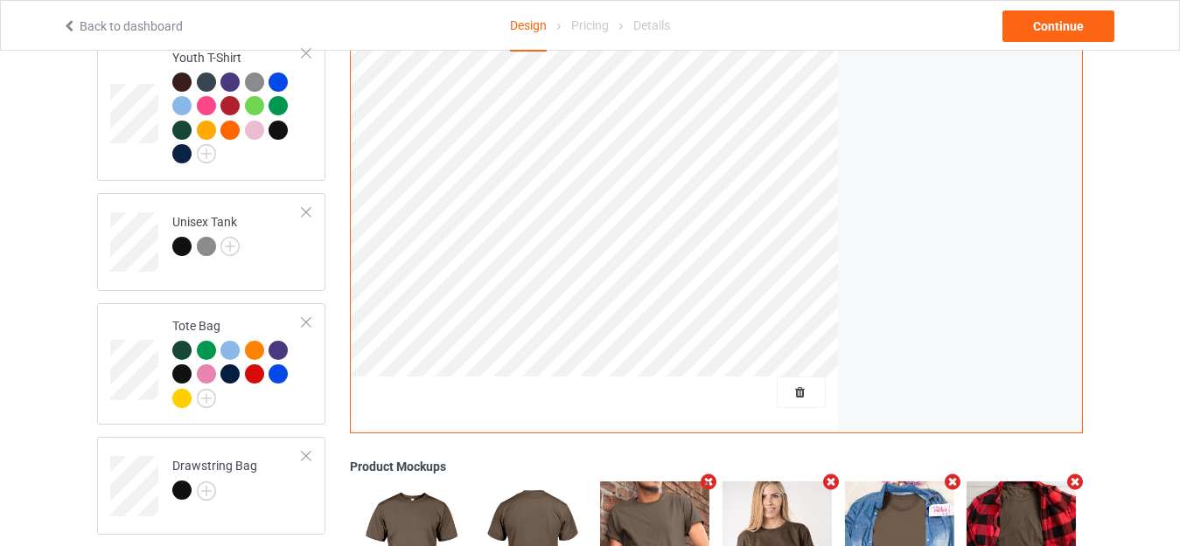
scroll to position [1399, 0]
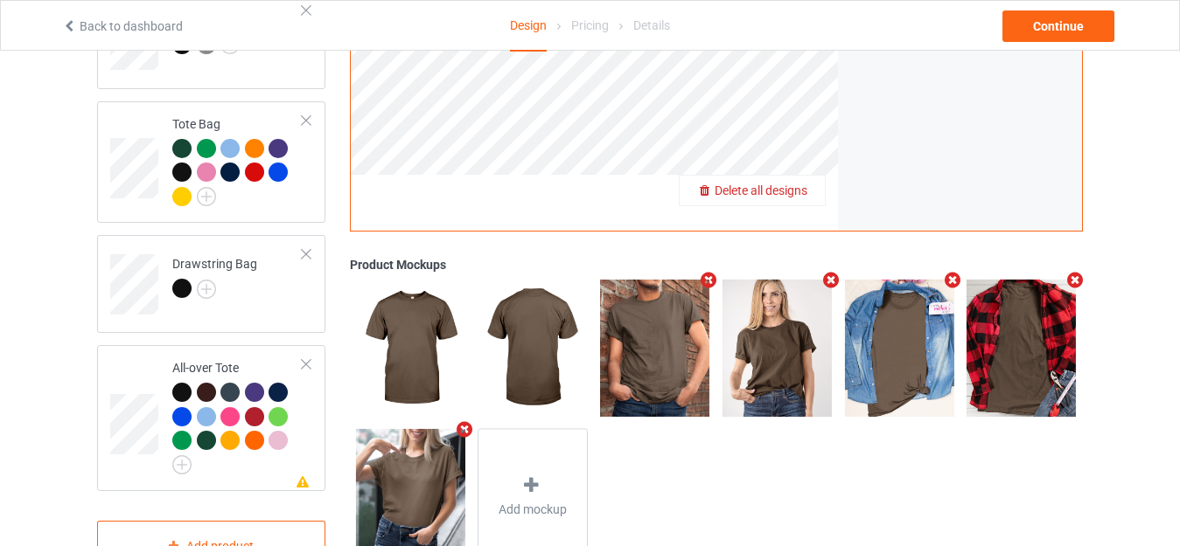
click at [802, 185] on span "Delete all designs" at bounding box center [760, 191] width 93 height 14
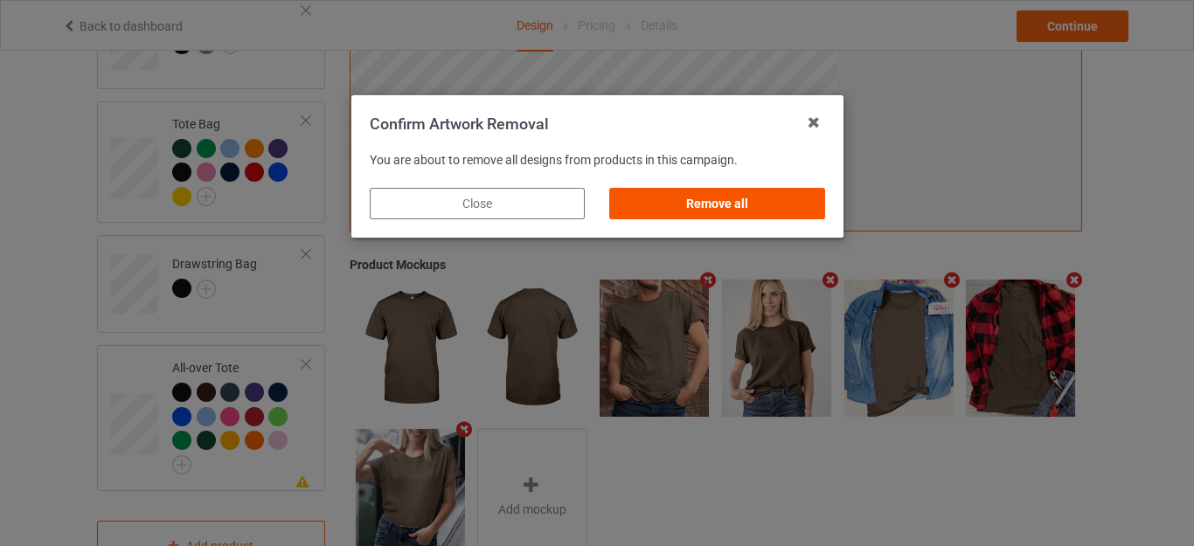
click at [704, 205] on div "Remove all" at bounding box center [716, 203] width 215 height 31
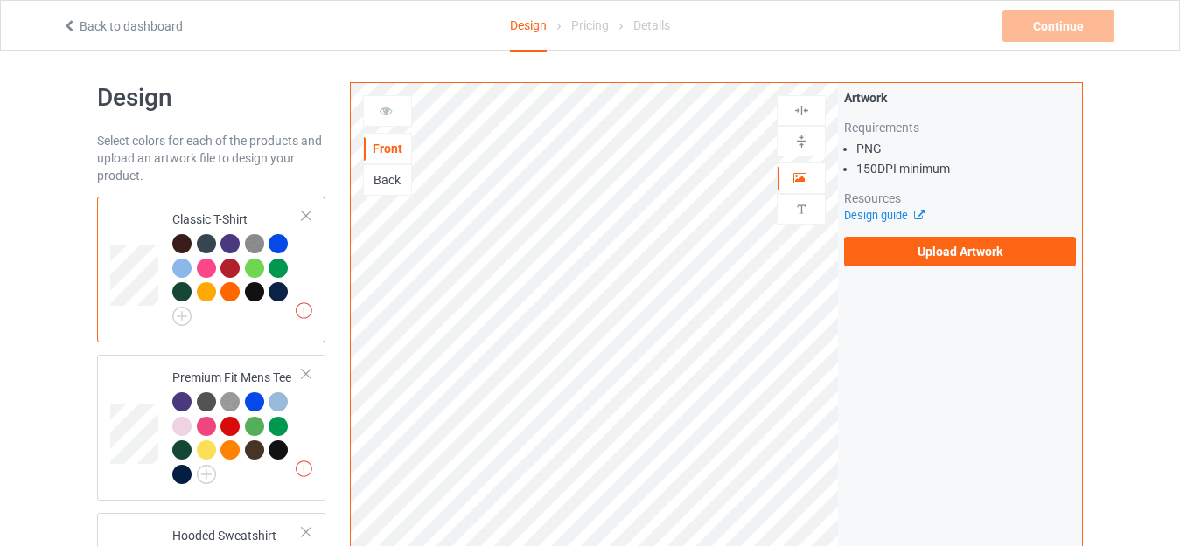
scroll to position [0, 0]
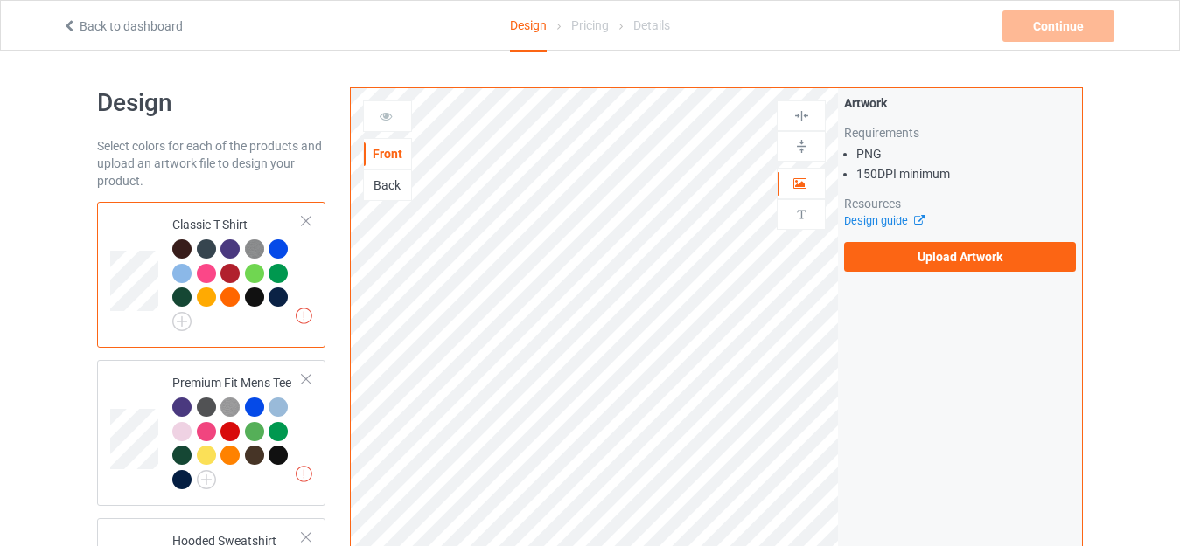
click at [207, 219] on div "Classic T-Shirt" at bounding box center [237, 270] width 130 height 109
click at [909, 259] on label "Upload Artwork" at bounding box center [960, 257] width 232 height 30
click at [0, 0] on input "Upload Artwork" at bounding box center [0, 0] width 0 height 0
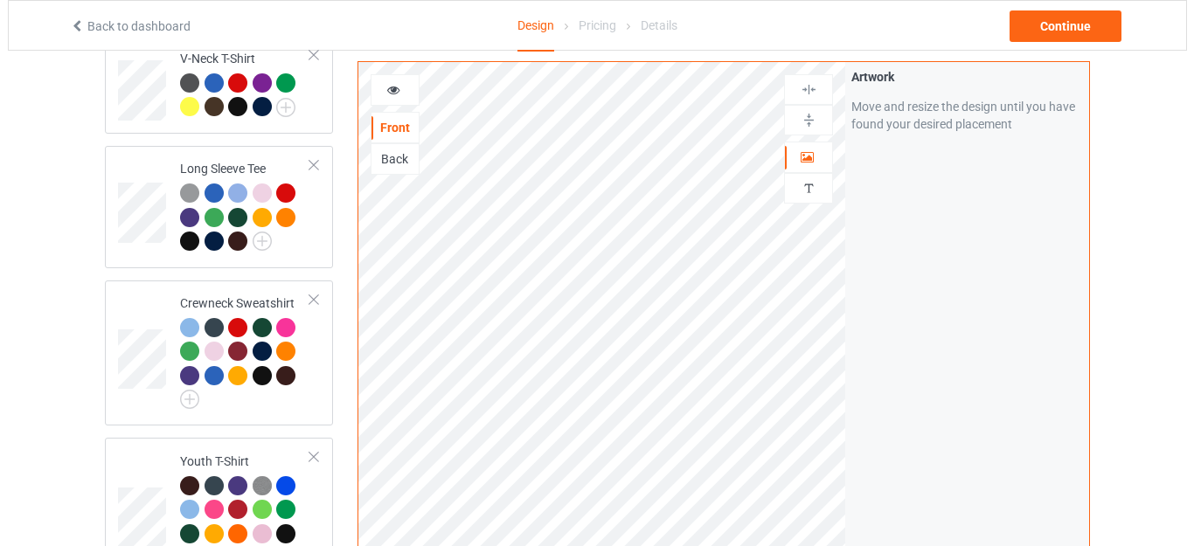
scroll to position [787, 0]
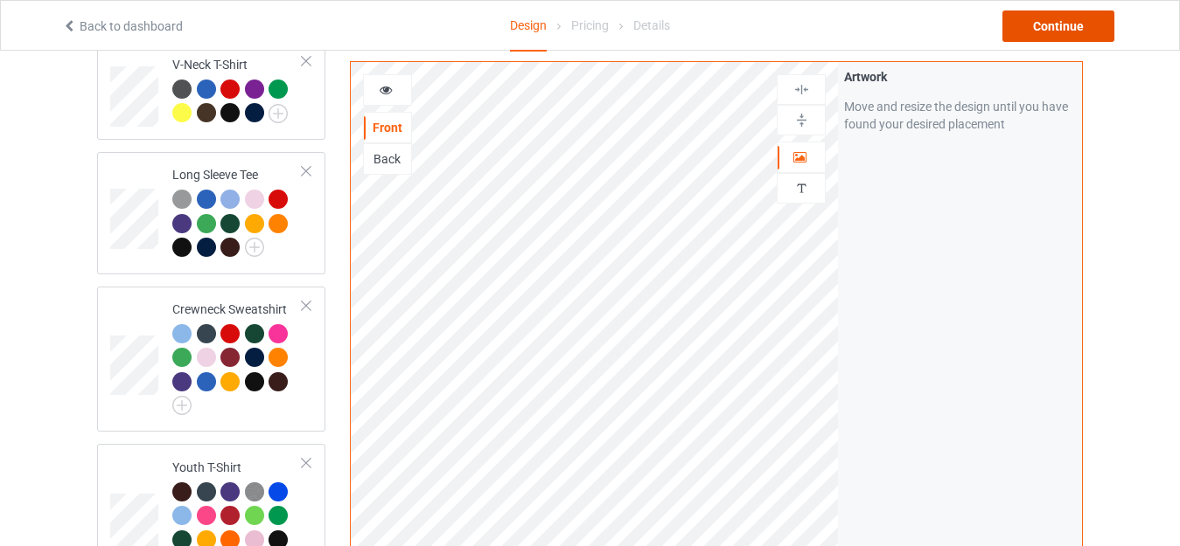
click at [1056, 29] on div "Continue" at bounding box center [1058, 25] width 112 height 31
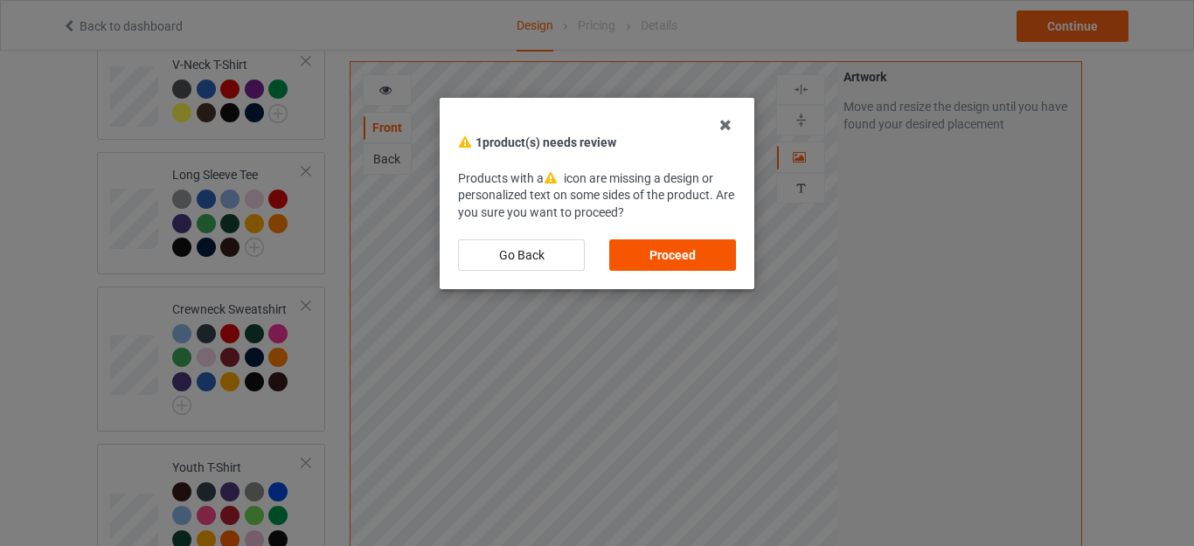
click at [665, 242] on div "Proceed" at bounding box center [672, 255] width 127 height 31
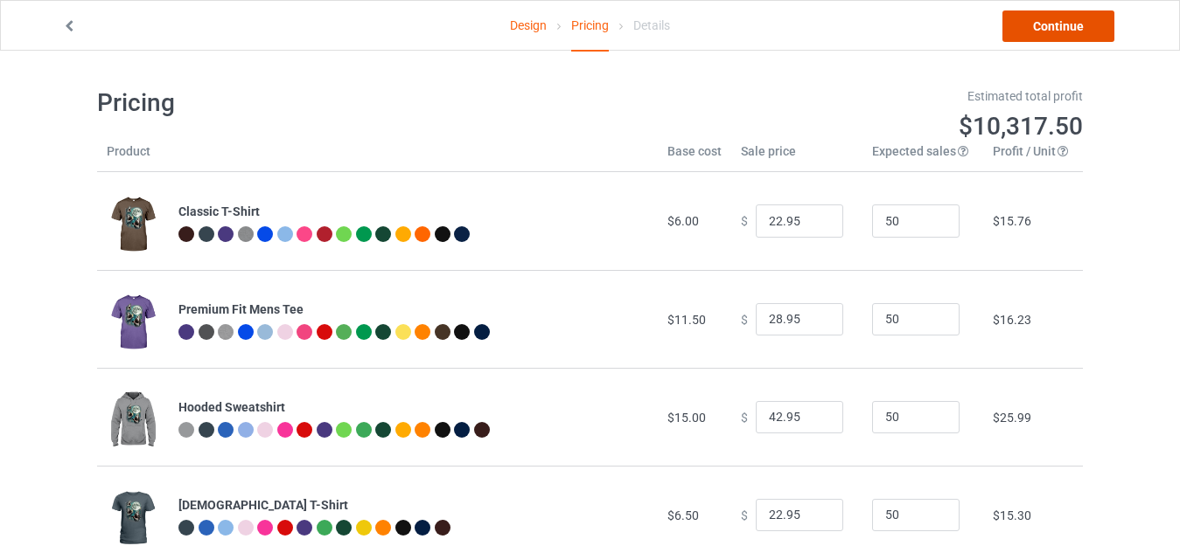
click at [1040, 30] on link "Continue" at bounding box center [1058, 25] width 112 height 31
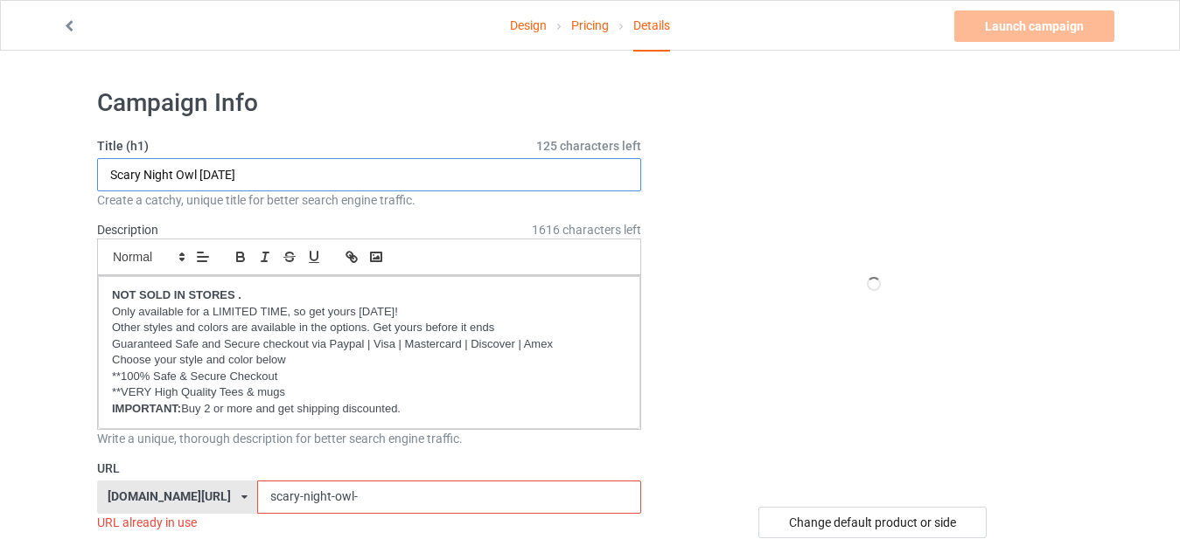
click at [289, 175] on input "Scary Night Owl Halloween" at bounding box center [369, 174] width 544 height 33
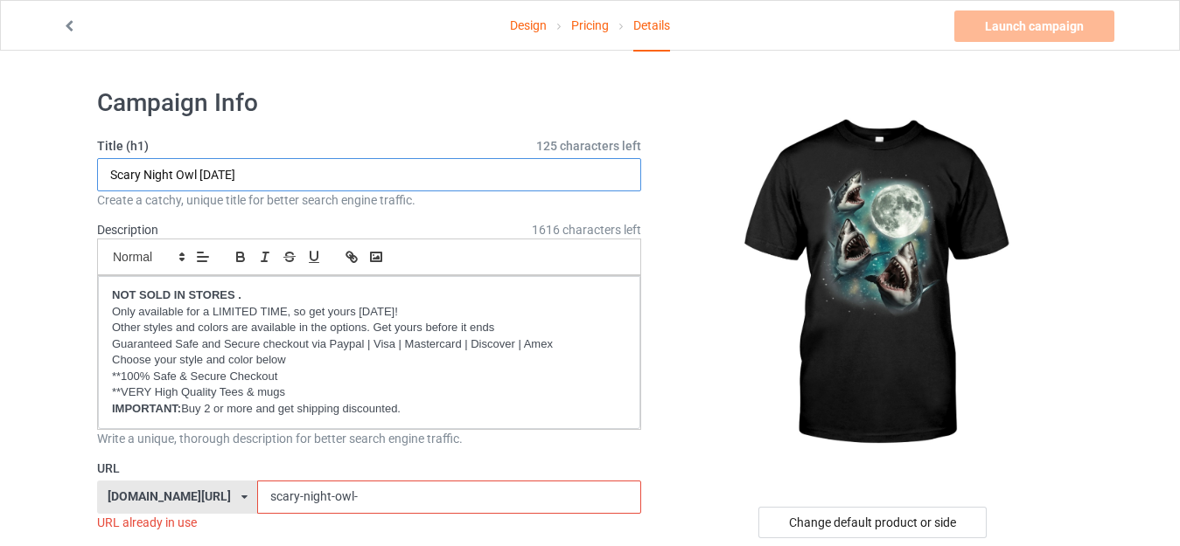
paste input "3 Great Whites Howling Wolfs Moon Parody.png"
drag, startPoint x: 345, startPoint y: 174, endPoint x: 456, endPoint y: 172, distance: 111.1
click at [456, 172] on input "3 Great Whites Howling Wolfs Moon Parody.png" at bounding box center [369, 174] width 544 height 33
drag, startPoint x: 191, startPoint y: 171, endPoint x: 88, endPoint y: 166, distance: 103.3
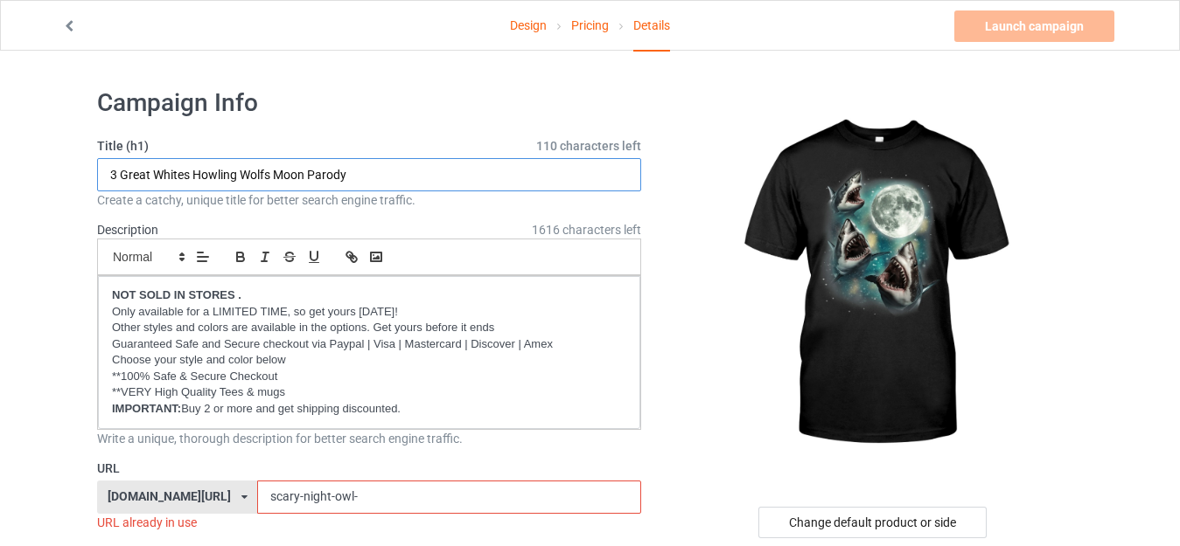
type input "3 Great Whites Howling Wolfs Moon Parody"
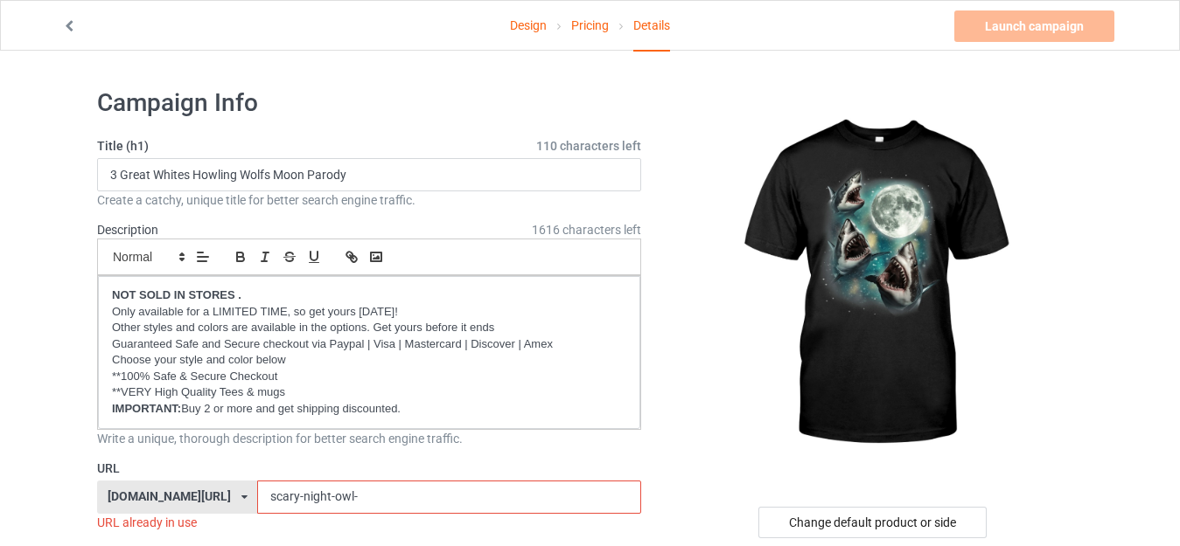
click at [361, 495] on input "scary-night-owl-" at bounding box center [448, 497] width 383 height 33
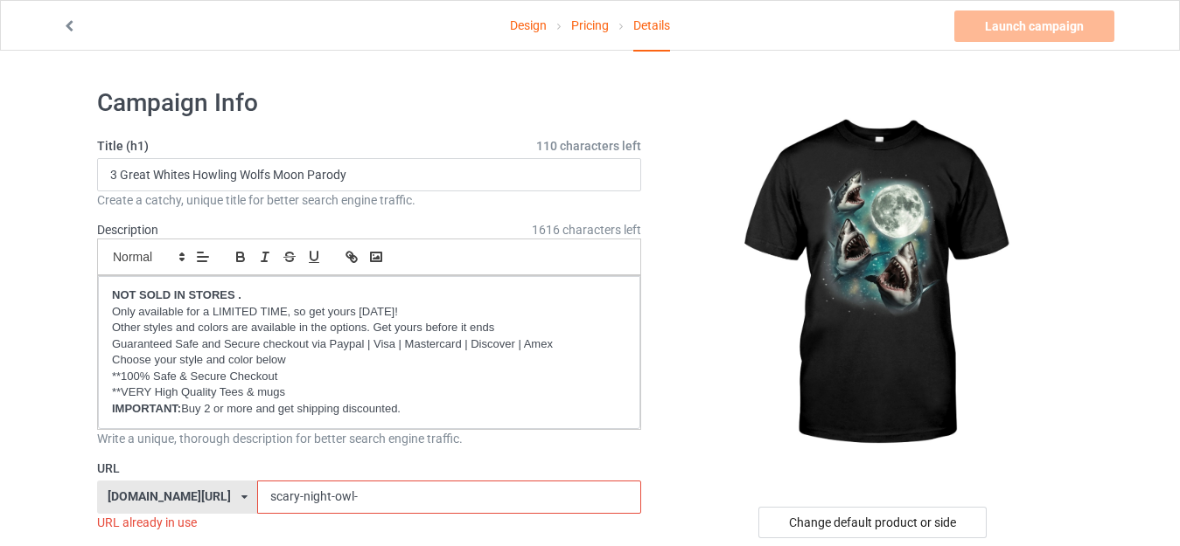
paste input "3 Great Whites"
click at [279, 493] on input "3 Great Whites" at bounding box center [448, 497] width 383 height 33
click at [257, 491] on input "3 GreatWhites" at bounding box center [448, 497] width 383 height 33
click at [392, 491] on input "3GreatWhites" at bounding box center [448, 497] width 383 height 33
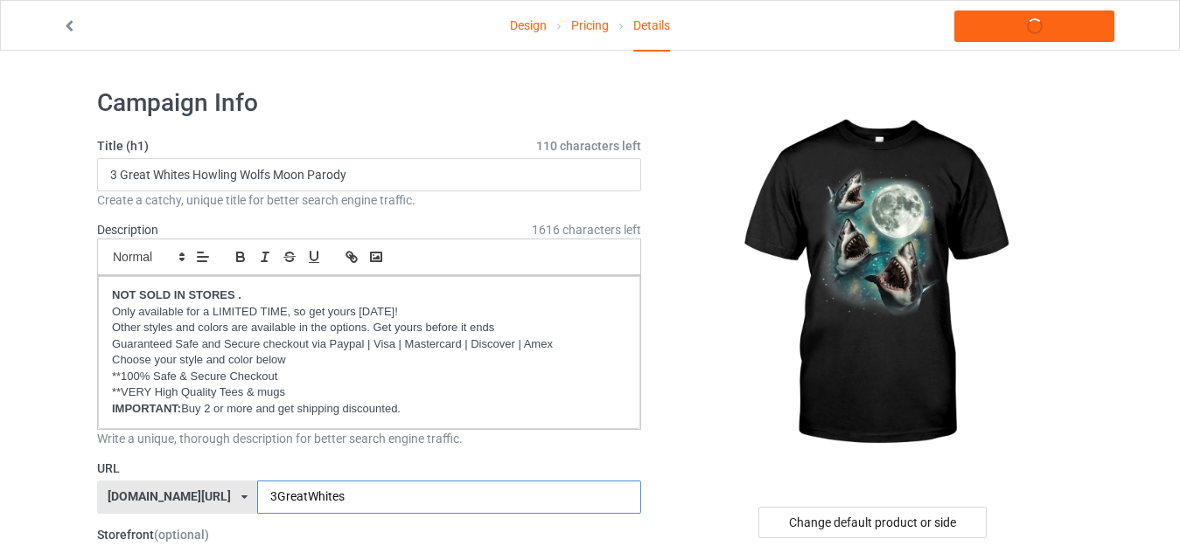
type input "3GreatWhites"
click at [682, 439] on div at bounding box center [873, 283] width 417 height 393
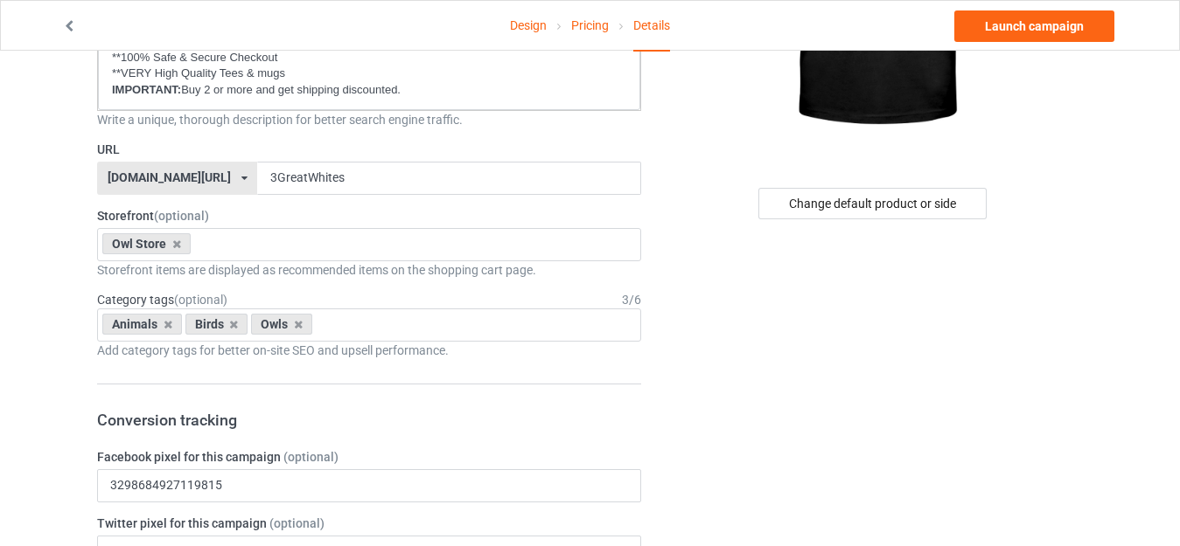
scroll to position [350, 0]
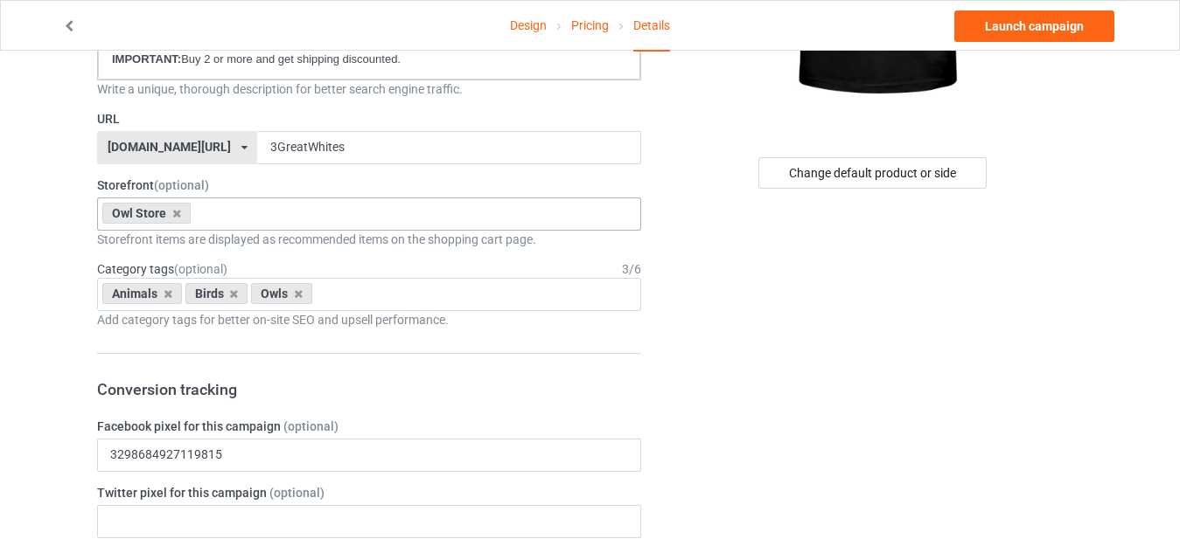
click at [181, 217] on div "Owl Store" at bounding box center [146, 213] width 88 height 21
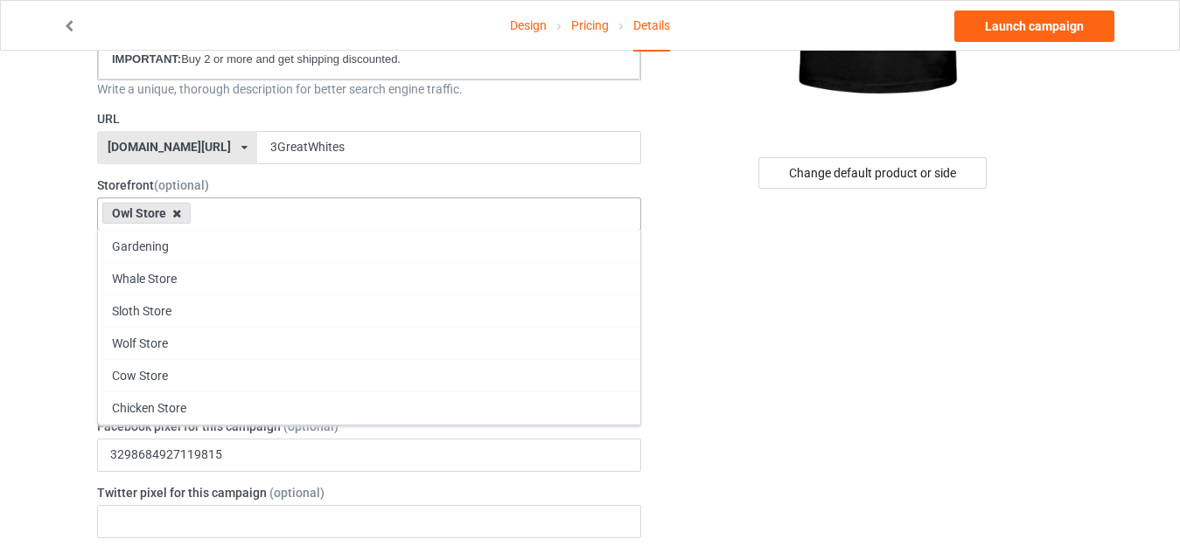
click at [179, 211] on icon at bounding box center [176, 213] width 9 height 11
click at [166, 217] on div "Gardening Whale Store Sloth Store Wolf Store Cow Store Chicken Store Dog Store …" at bounding box center [369, 214] width 544 height 33
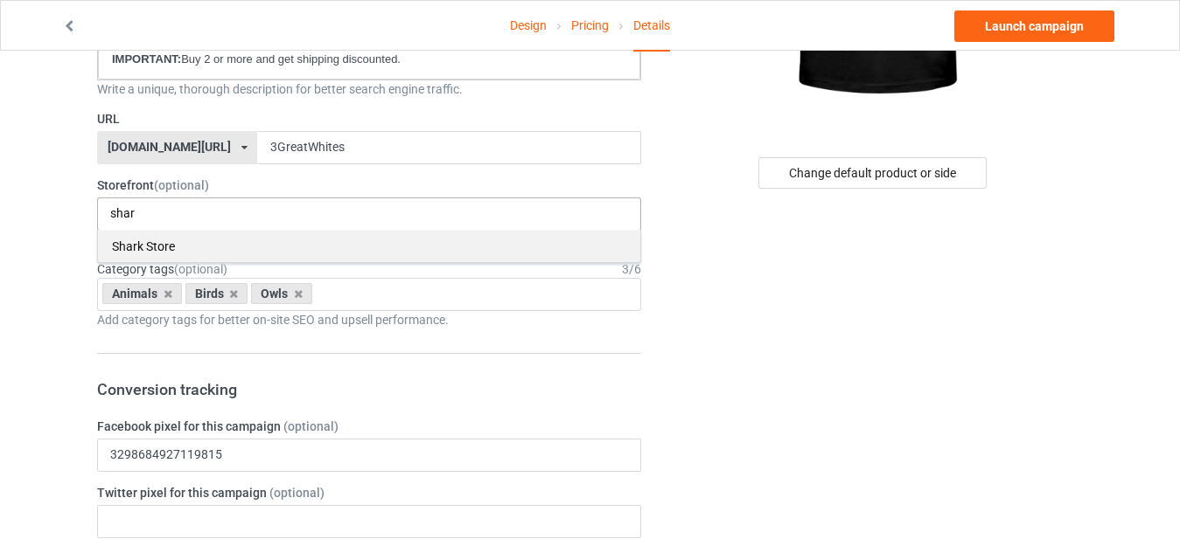
type input "shar"
click at [175, 238] on div "Shark Store" at bounding box center [369, 246] width 542 height 32
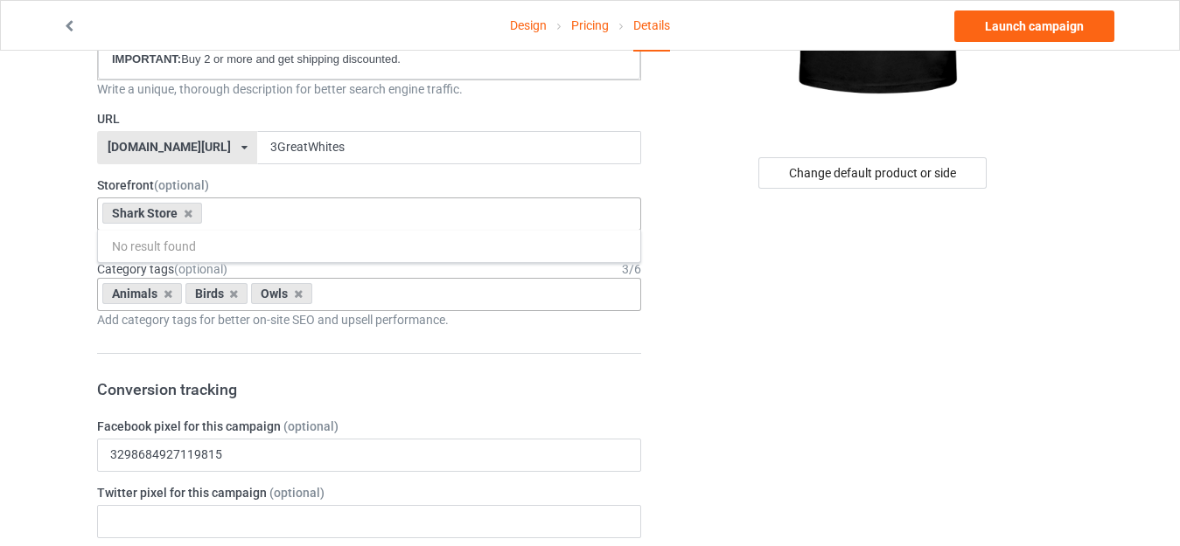
click at [162, 295] on div "Animals" at bounding box center [142, 293] width 80 height 21
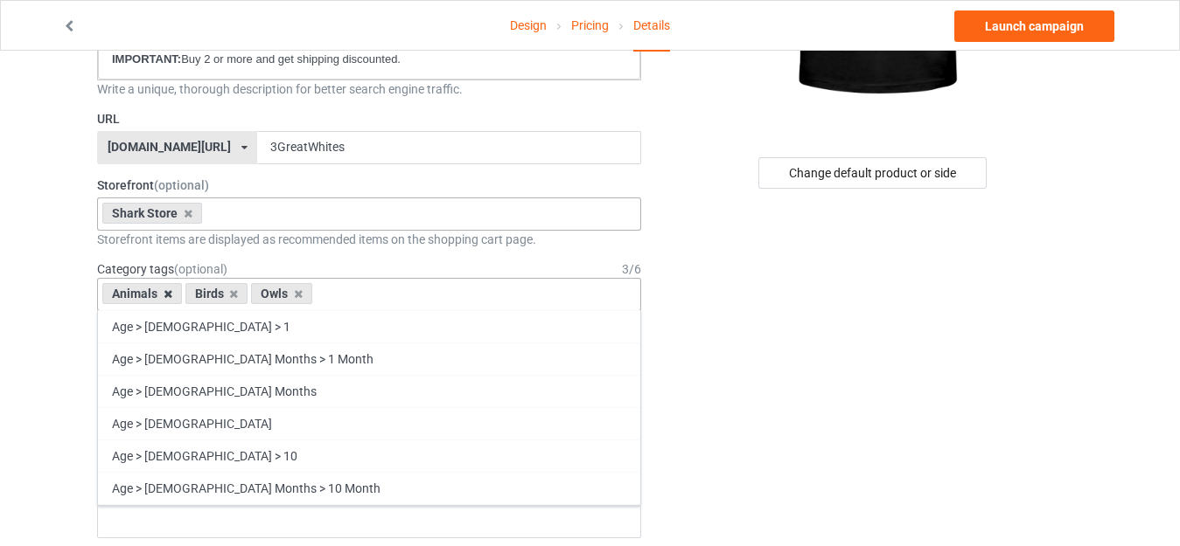
click at [165, 290] on icon at bounding box center [168, 294] width 9 height 11
click at [166, 290] on div "Age > 1-19 > 1 Age > 1-12 Months > 1 Month Age > 1-12 Months Age > 1-19 Age > 1…" at bounding box center [369, 294] width 544 height 33
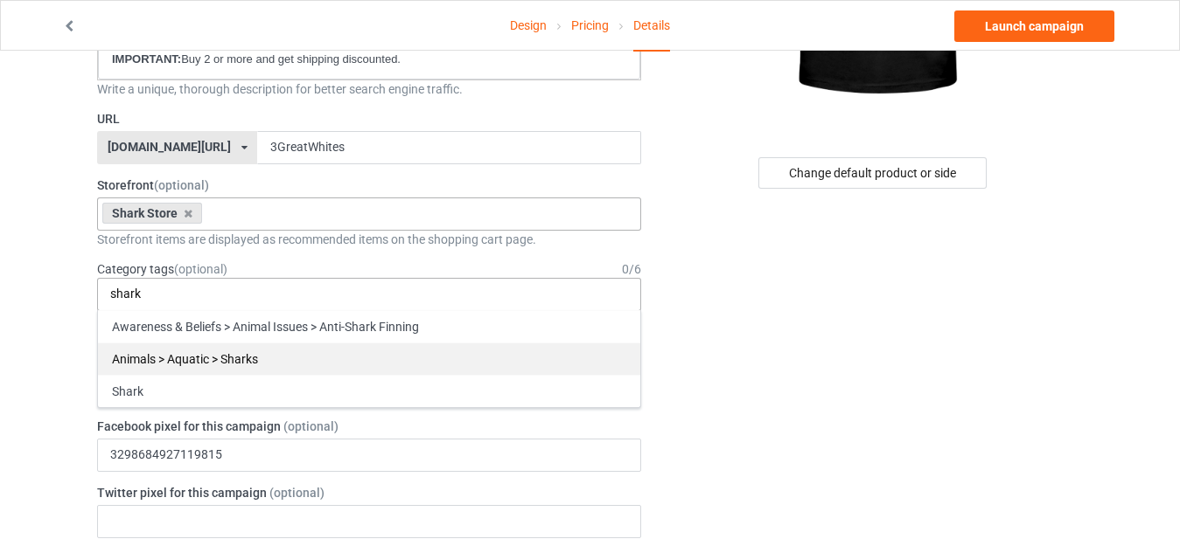
type input "shark"
click at [191, 366] on div "Animals > Aquatic > Sharks" at bounding box center [369, 359] width 542 height 32
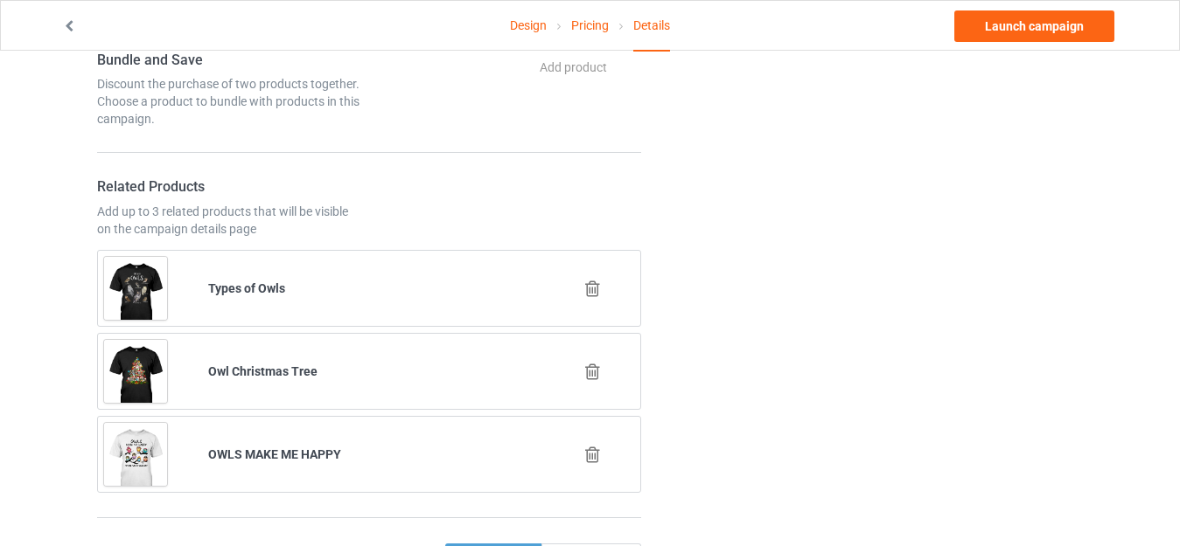
scroll to position [1049, 0]
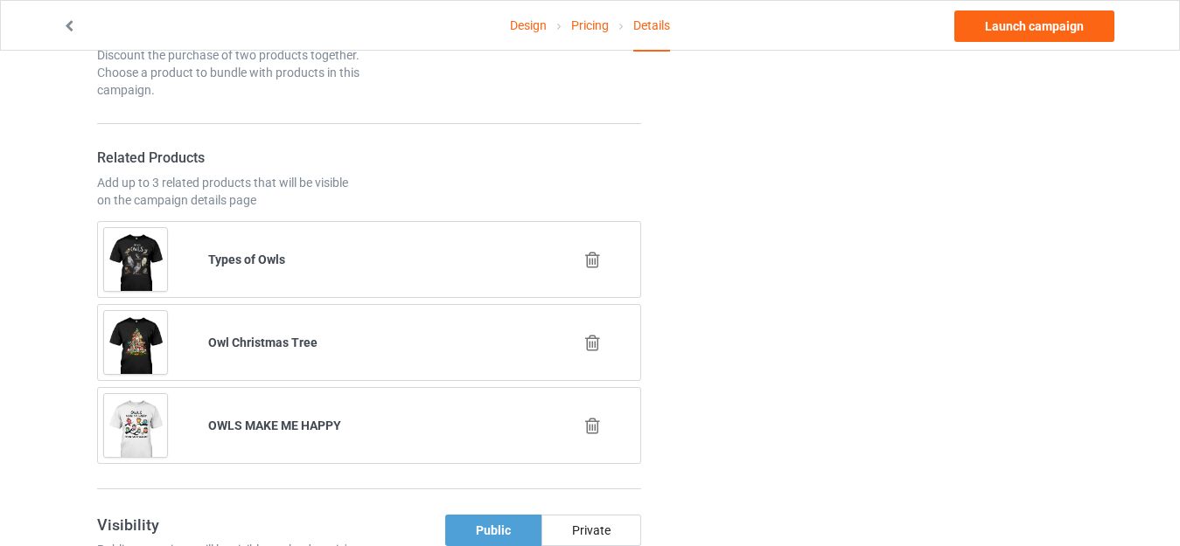
click at [584, 266] on icon at bounding box center [592, 260] width 22 height 18
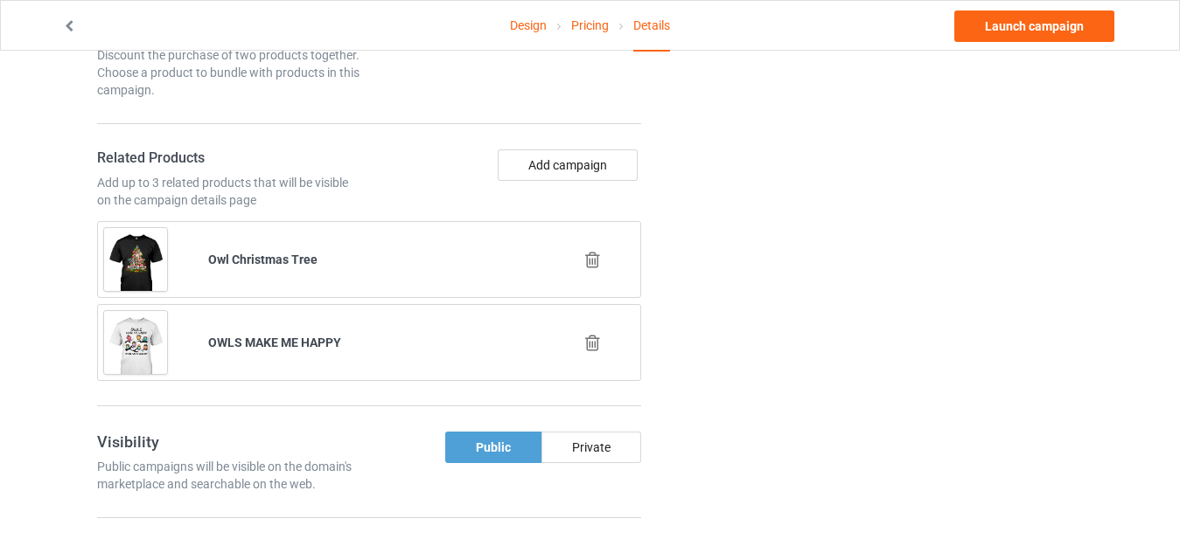
click at [594, 259] on icon at bounding box center [592, 260] width 22 height 18
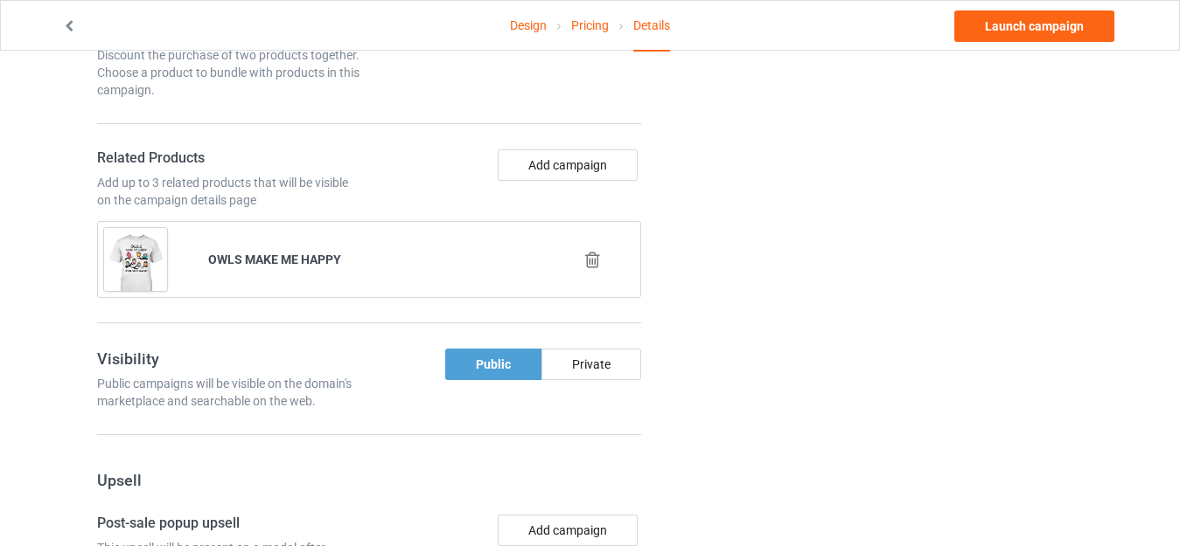
click at [585, 264] on icon at bounding box center [592, 260] width 22 height 18
click at [585, 349] on div "Private" at bounding box center [591, 364] width 100 height 31
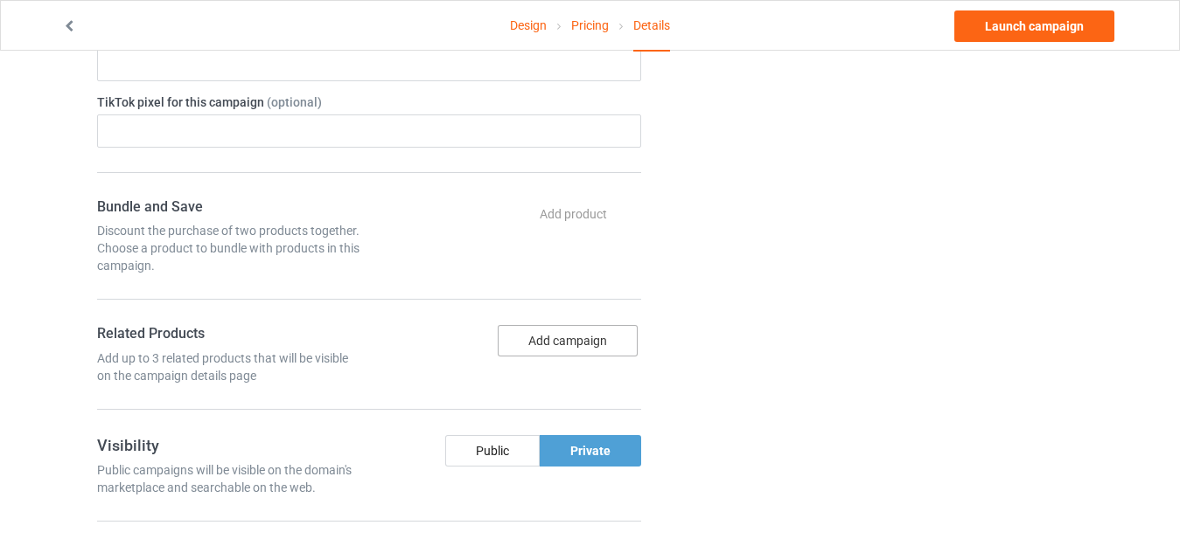
scroll to position [874, 0]
click at [552, 350] on button "Add campaign" at bounding box center [568, 339] width 140 height 31
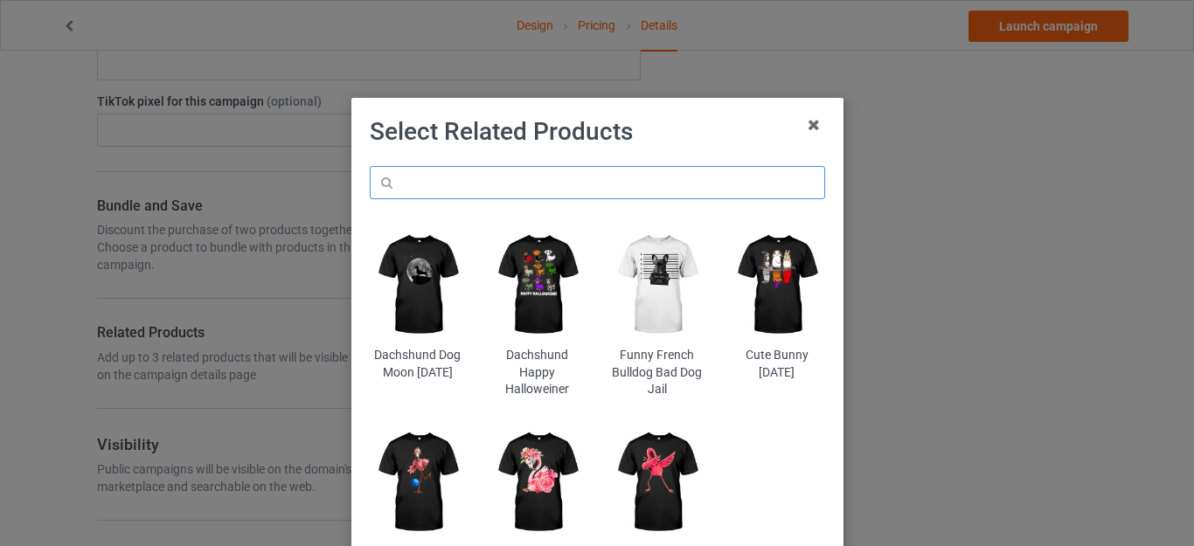
click at [421, 184] on input "text" at bounding box center [598, 182] width 456 height 33
type input "shark"
click at [643, 144] on h1 "Select Related Products" at bounding box center [598, 131] width 456 height 31
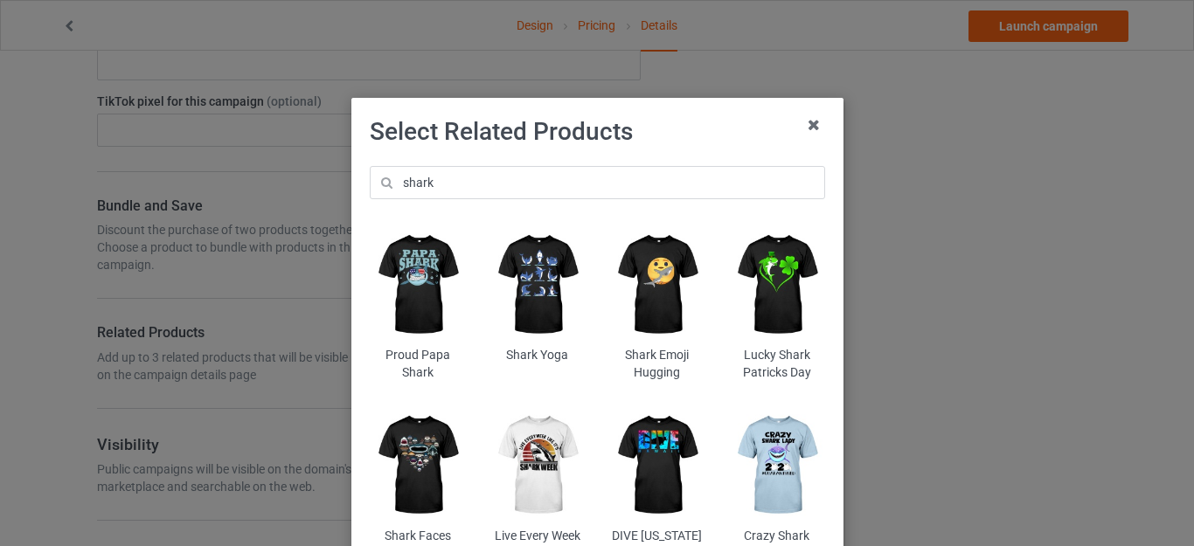
click at [420, 427] on img at bounding box center [417, 465] width 95 height 119
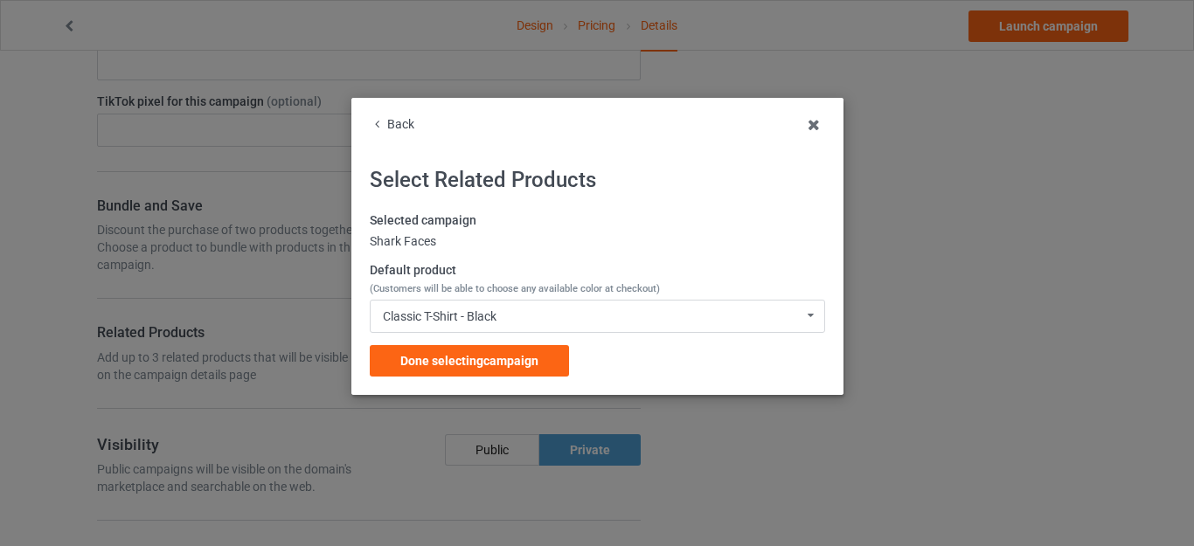
click at [380, 240] on div "Shark Faces" at bounding box center [598, 241] width 456 height 17
copy div "Shark"
click at [501, 368] on span "Done selecting campaign" at bounding box center [469, 361] width 138 height 14
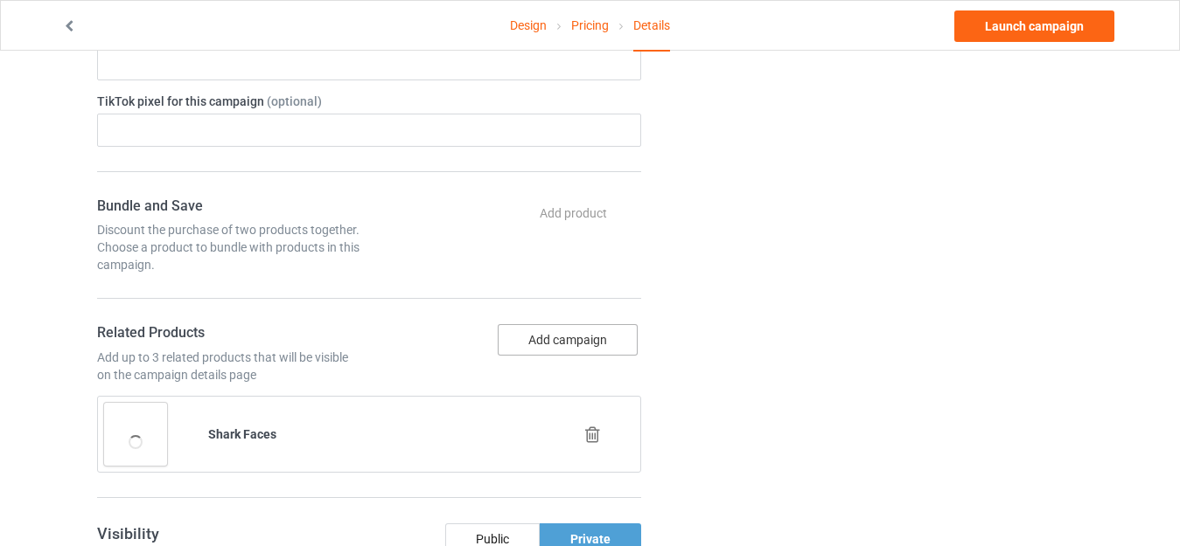
click at [550, 332] on button "Add campaign" at bounding box center [568, 339] width 140 height 31
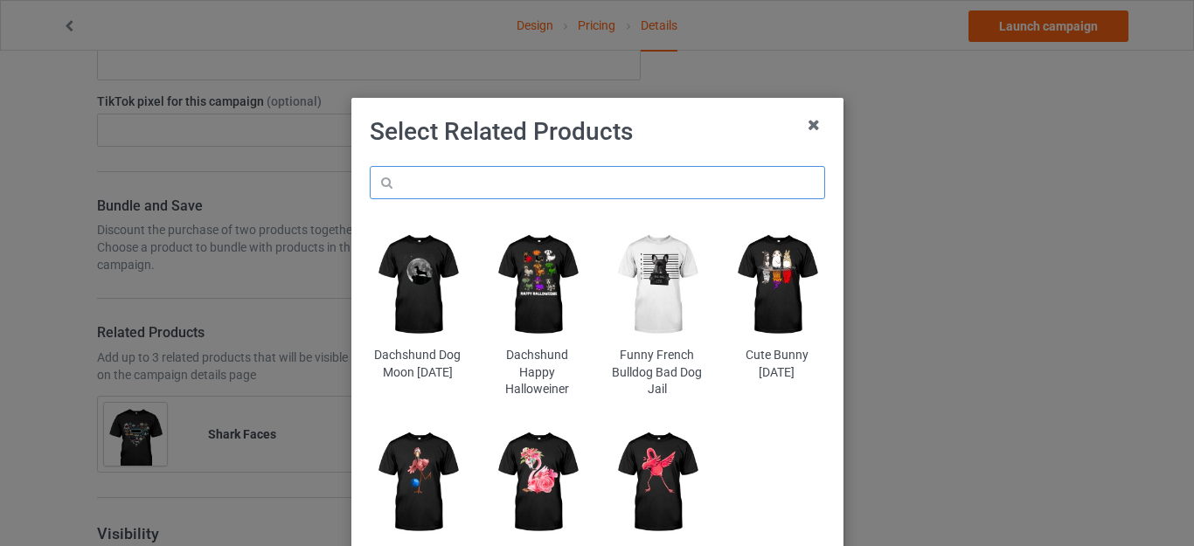
click at [490, 184] on input "text" at bounding box center [598, 182] width 456 height 33
paste input "Shark"
type input "Shark"
click at [603, 146] on h1 "Select Related Products" at bounding box center [598, 131] width 456 height 31
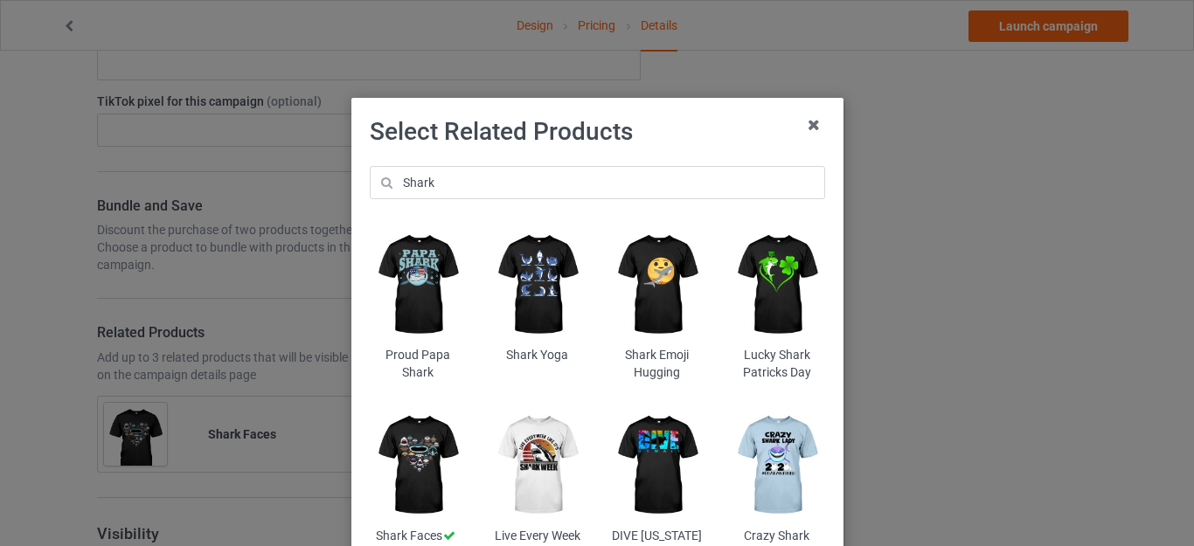
click at [534, 270] on img at bounding box center [537, 285] width 95 height 119
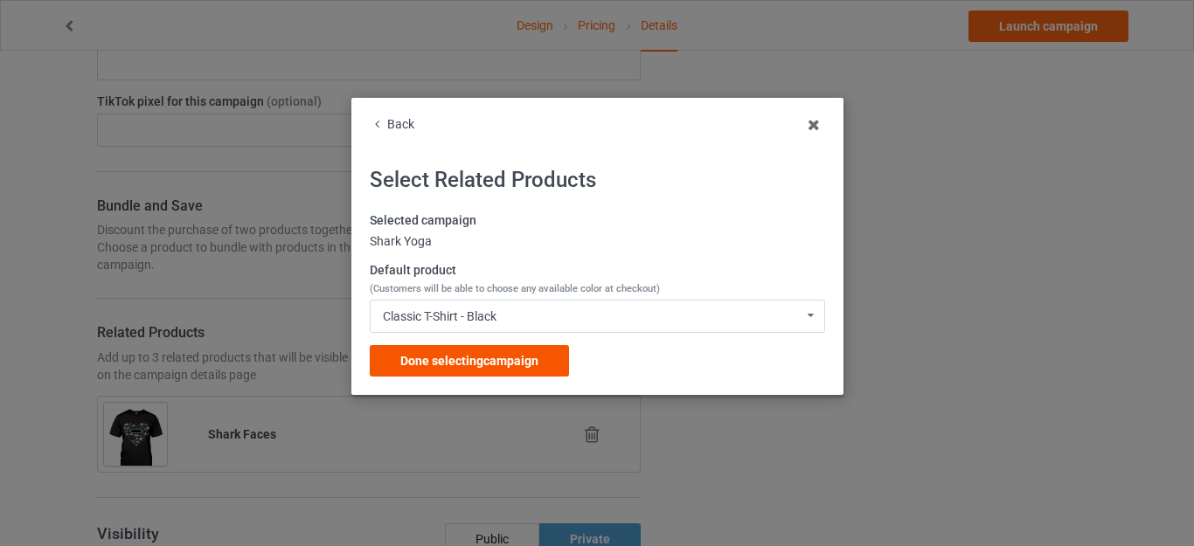
click at [485, 355] on span "Done selecting campaign" at bounding box center [469, 361] width 138 height 14
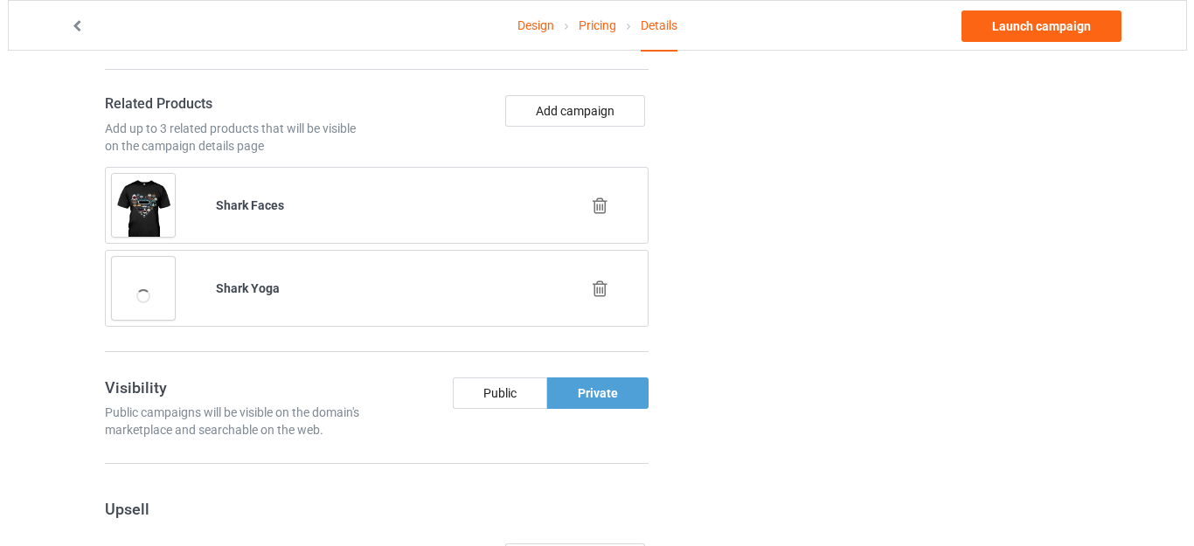
scroll to position [1137, 0]
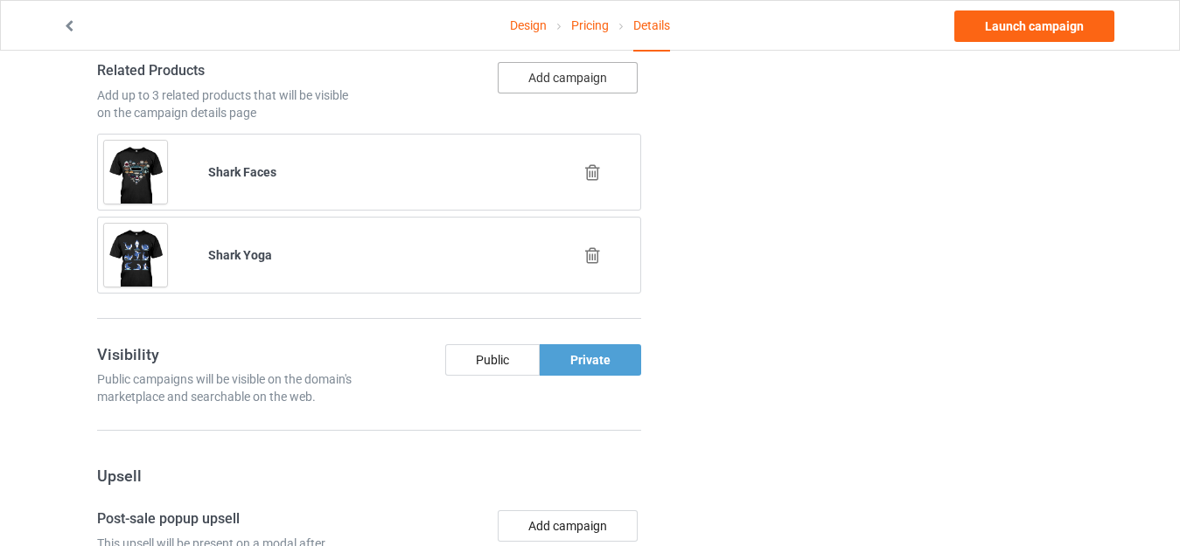
click at [561, 81] on button "Add campaign" at bounding box center [568, 77] width 140 height 31
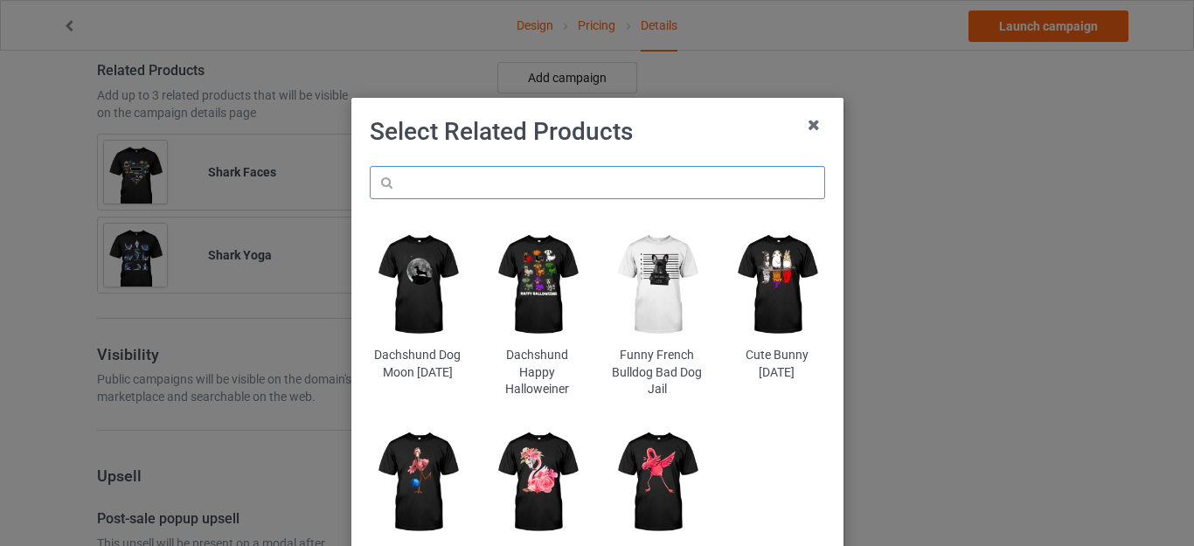
click at [501, 176] on input "text" at bounding box center [598, 182] width 456 height 33
paste input "Shark"
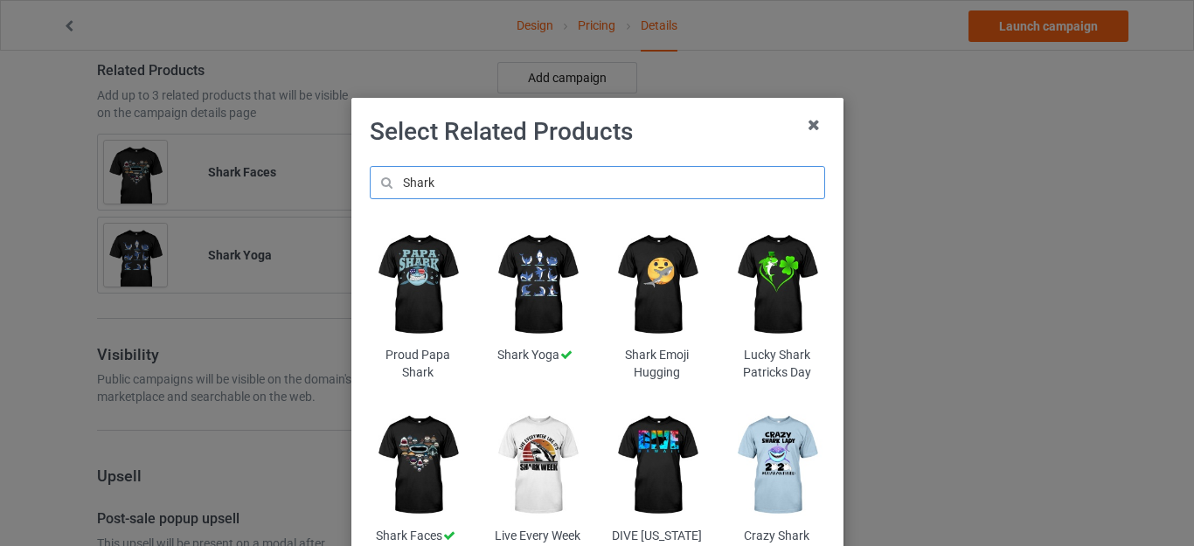
type input "Shark"
click at [660, 143] on h1 "Select Related Products" at bounding box center [598, 131] width 456 height 31
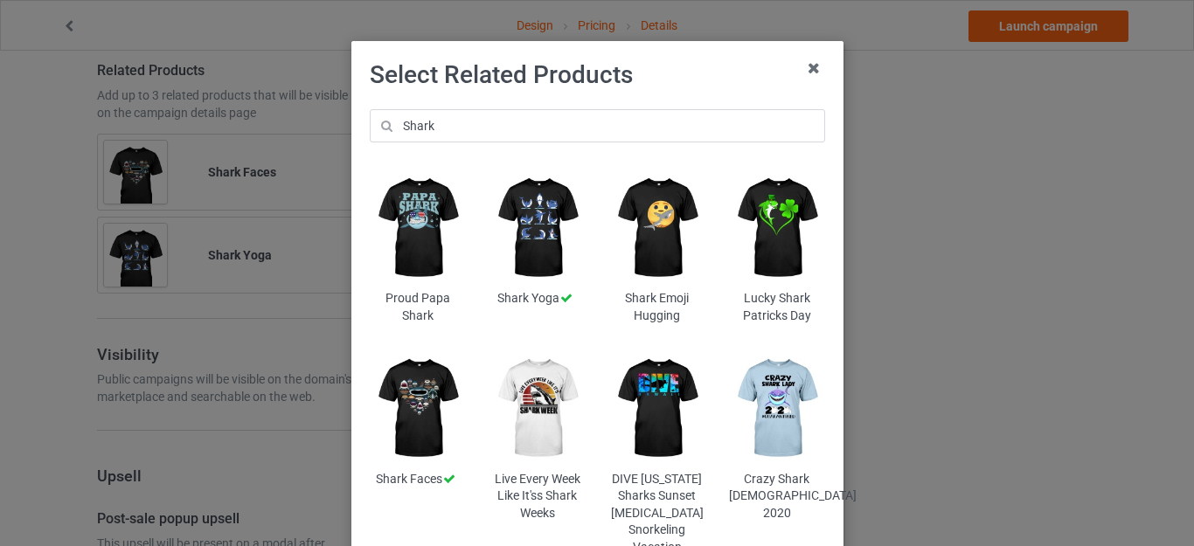
scroll to position [87, 0]
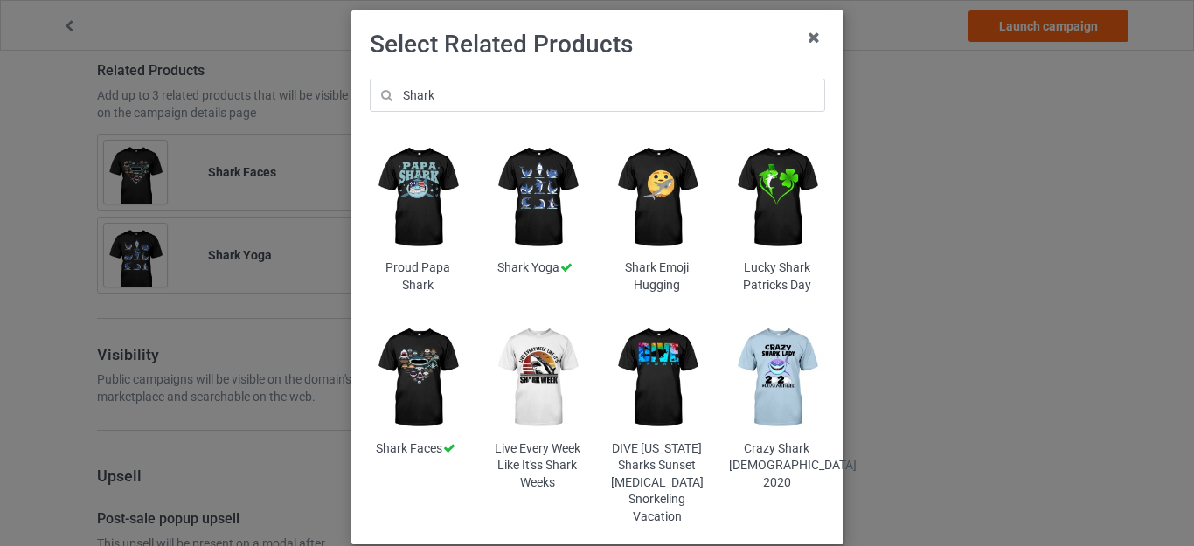
click at [539, 366] on img at bounding box center [537, 377] width 95 height 119
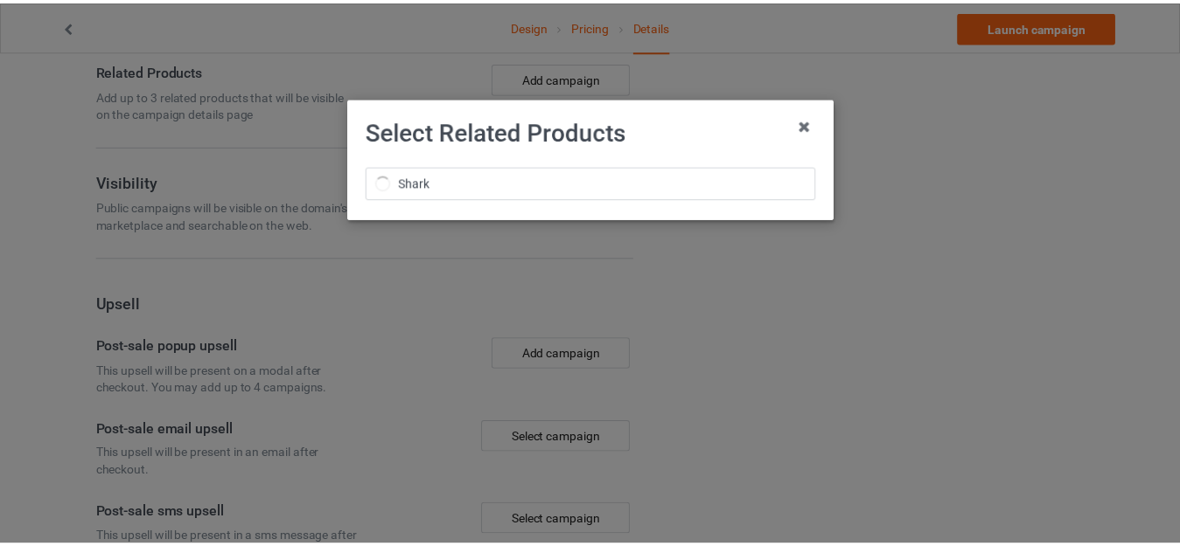
scroll to position [0, 0]
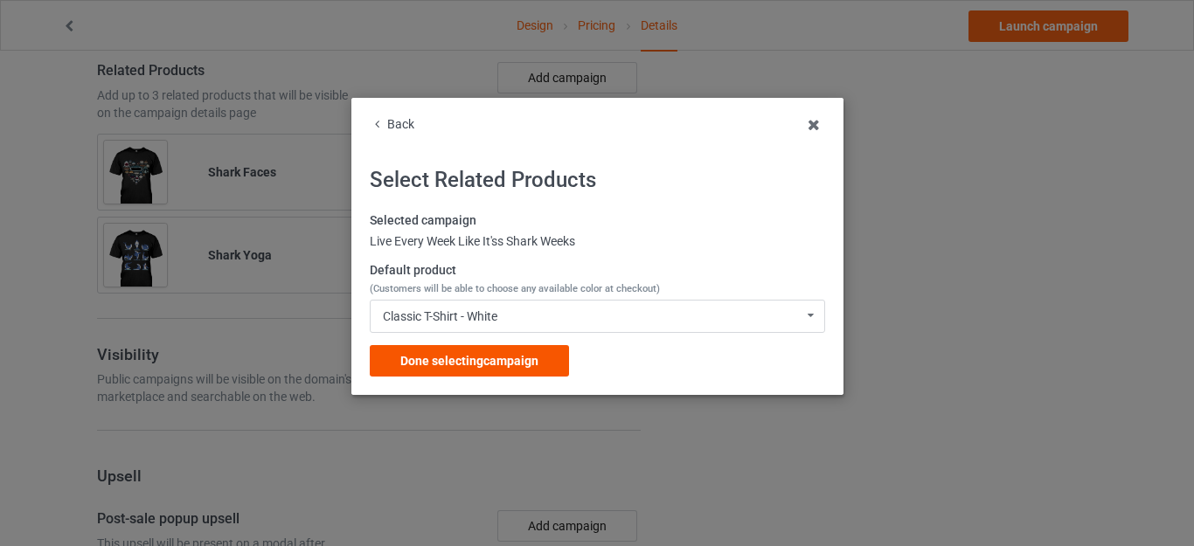
click at [494, 353] on div "Done selecting campaign" at bounding box center [469, 360] width 199 height 31
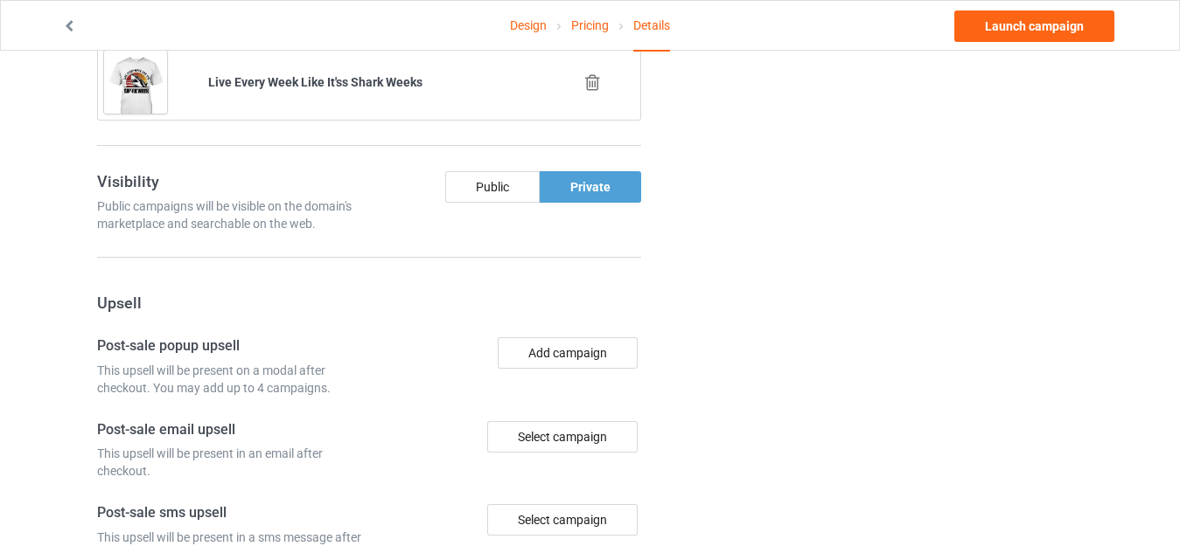
scroll to position [1399, 0]
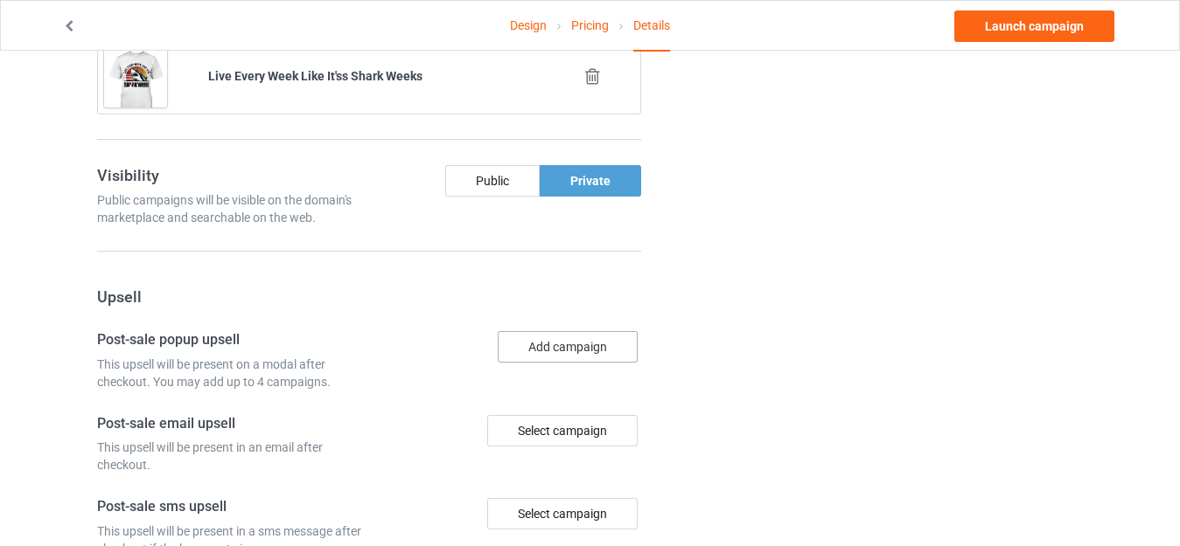
click at [554, 345] on button "Add campaign" at bounding box center [568, 346] width 140 height 31
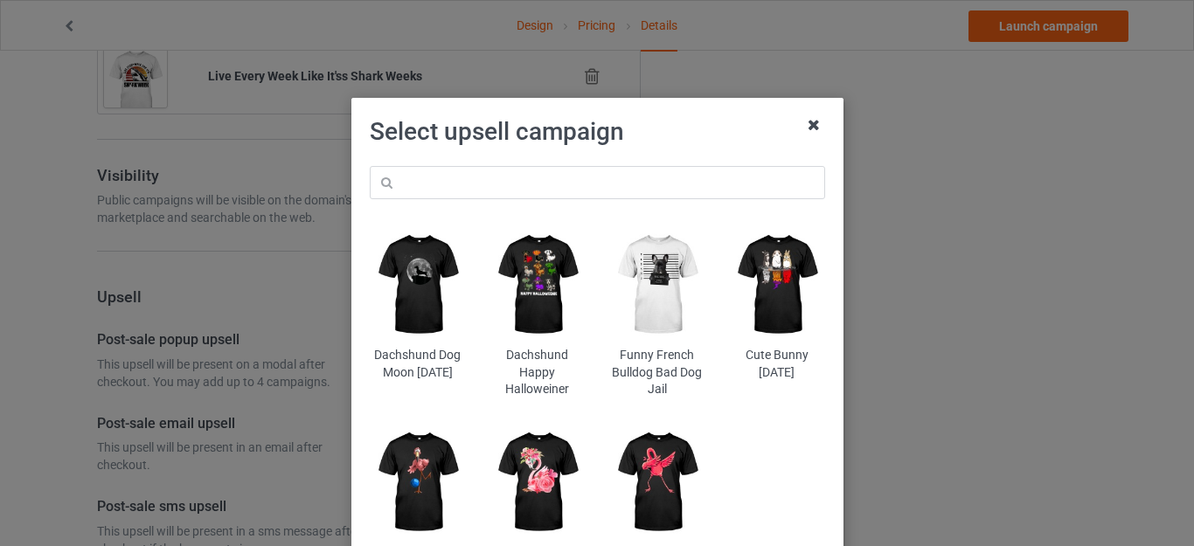
click at [805, 118] on icon at bounding box center [814, 125] width 28 height 28
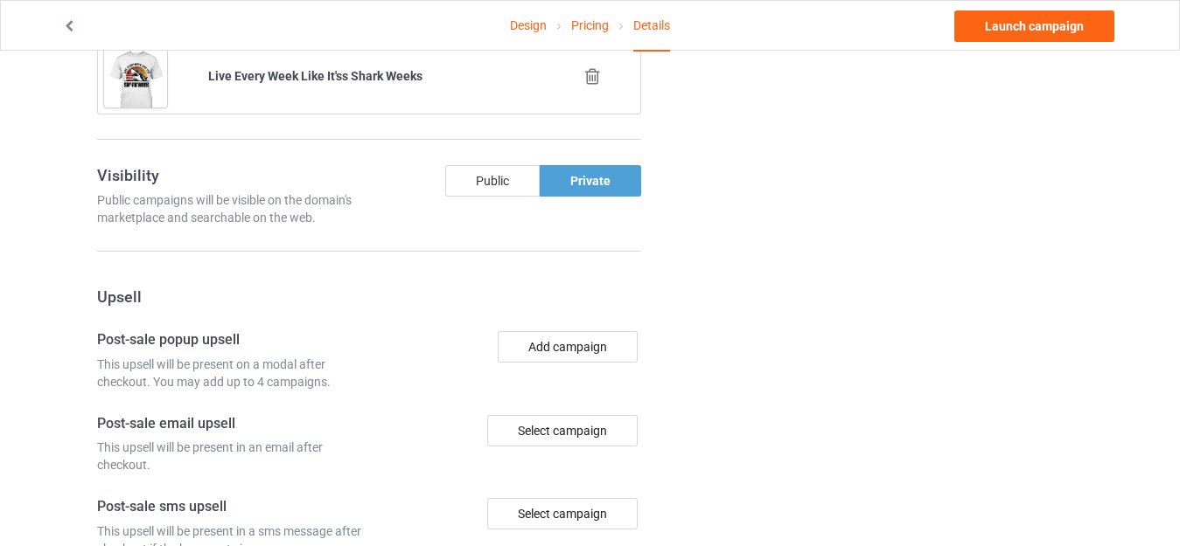
click at [490, 181] on div "Public" at bounding box center [492, 180] width 94 height 31
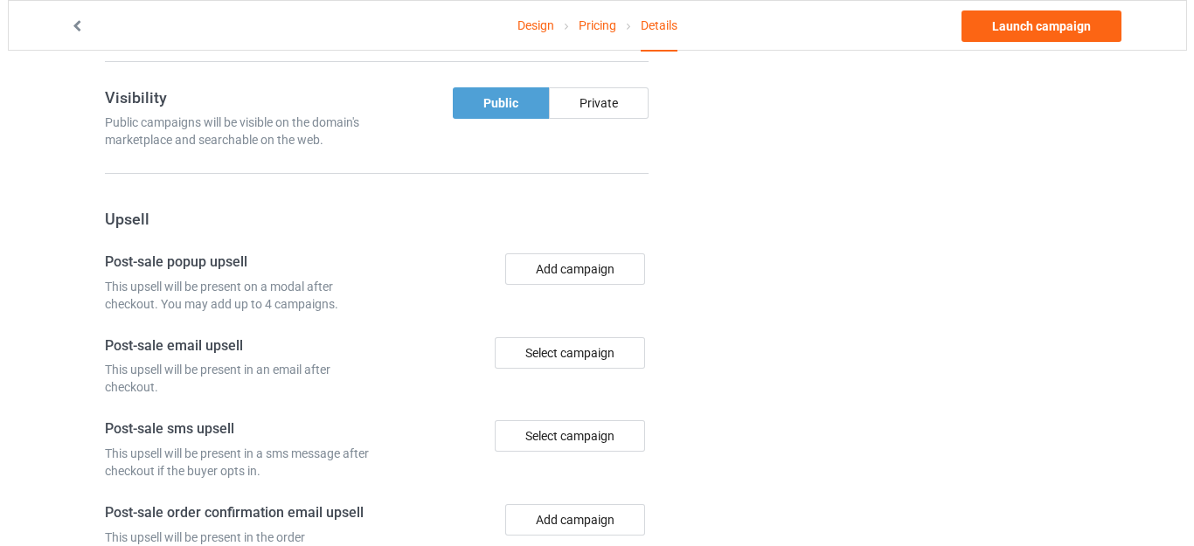
scroll to position [1476, 0]
click at [546, 266] on button "Add campaign" at bounding box center [568, 269] width 140 height 31
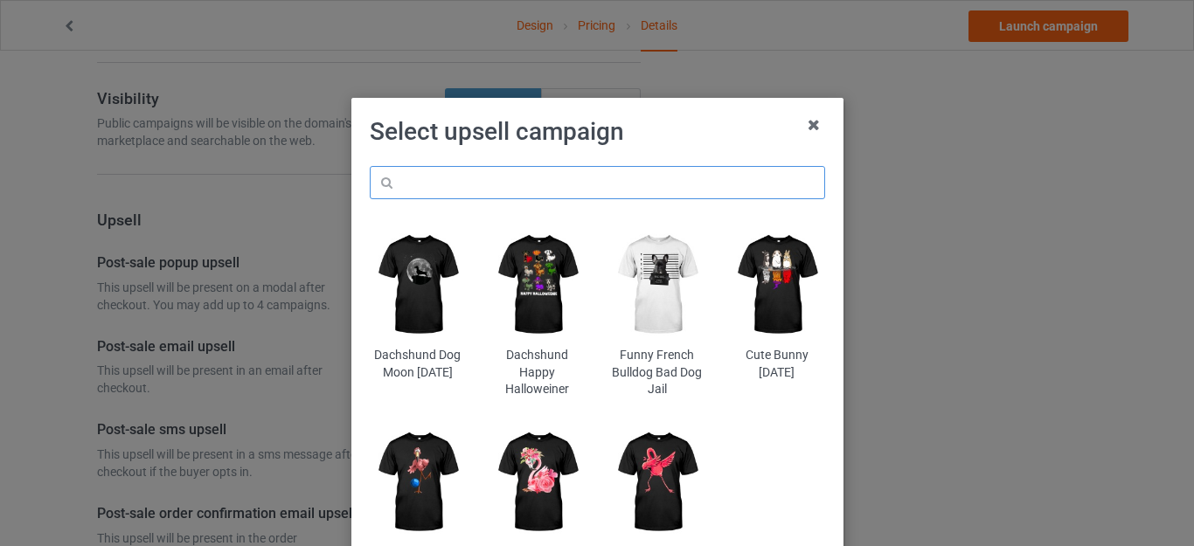
click at [508, 175] on input "text" at bounding box center [598, 182] width 456 height 33
paste input "Shark"
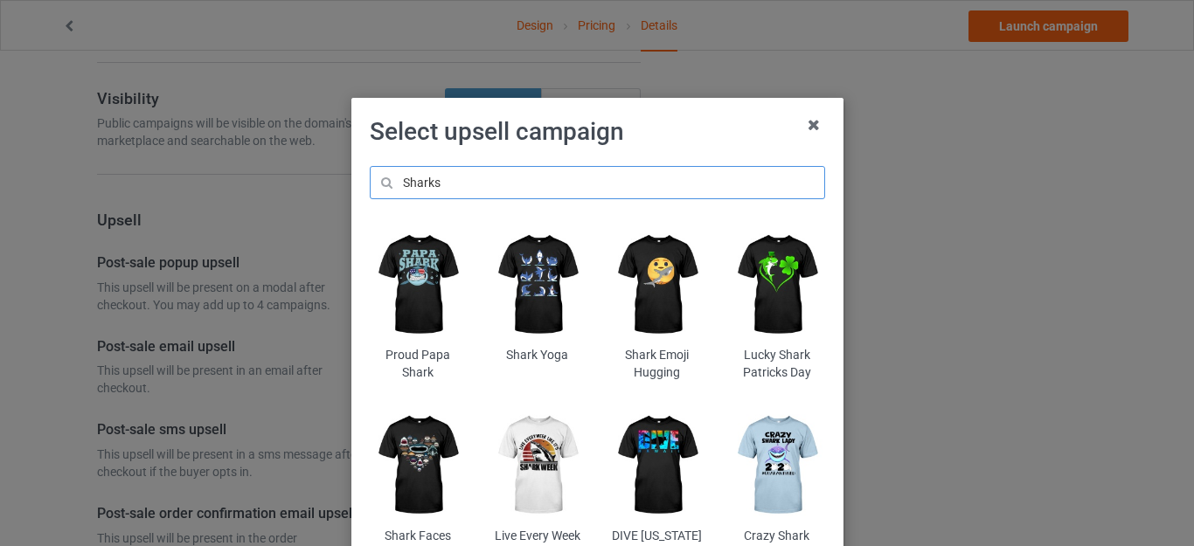
type input "Sharks"
click at [688, 140] on h1 "Select upsell campaign" at bounding box center [598, 131] width 456 height 31
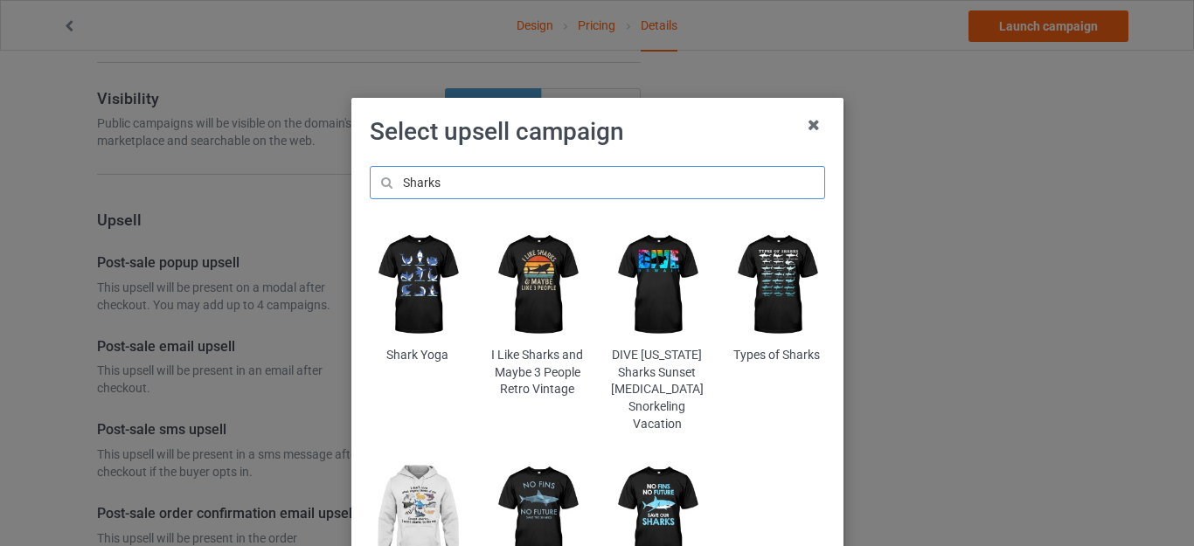
click at [456, 180] on input "Sharks" at bounding box center [598, 182] width 456 height 33
click at [535, 273] on img at bounding box center [537, 285] width 95 height 119
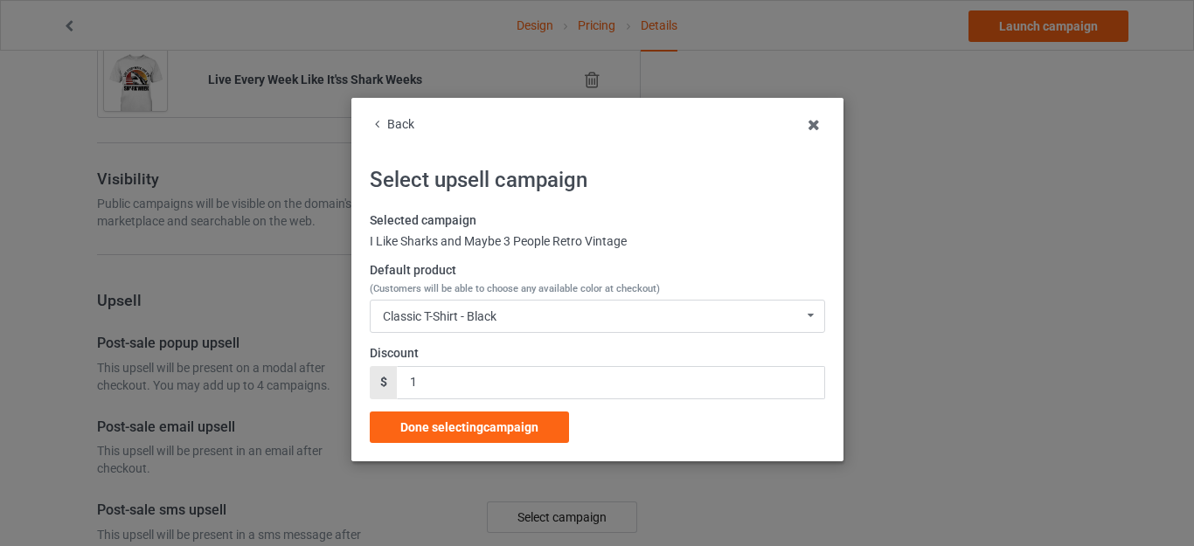
scroll to position [1476, 0]
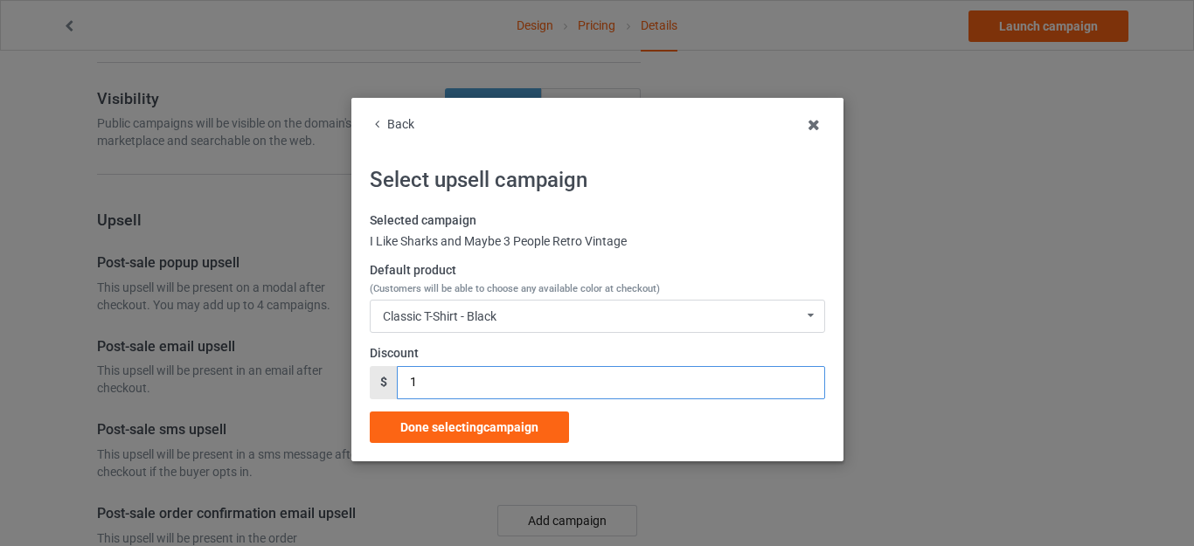
drag, startPoint x: 429, startPoint y: 388, endPoint x: 341, endPoint y: 362, distance: 92.1
click at [382, 379] on div "$ 1" at bounding box center [598, 382] width 456 height 33
click at [357, 371] on div "Back Select upsell campaign Selected campaign I Like Sharks and Maybe 3 People …" at bounding box center [597, 280] width 492 height 364
drag, startPoint x: 430, startPoint y: 381, endPoint x: 396, endPoint y: 381, distance: 34.1
click at [397, 381] on input "1" at bounding box center [611, 382] width 428 height 33
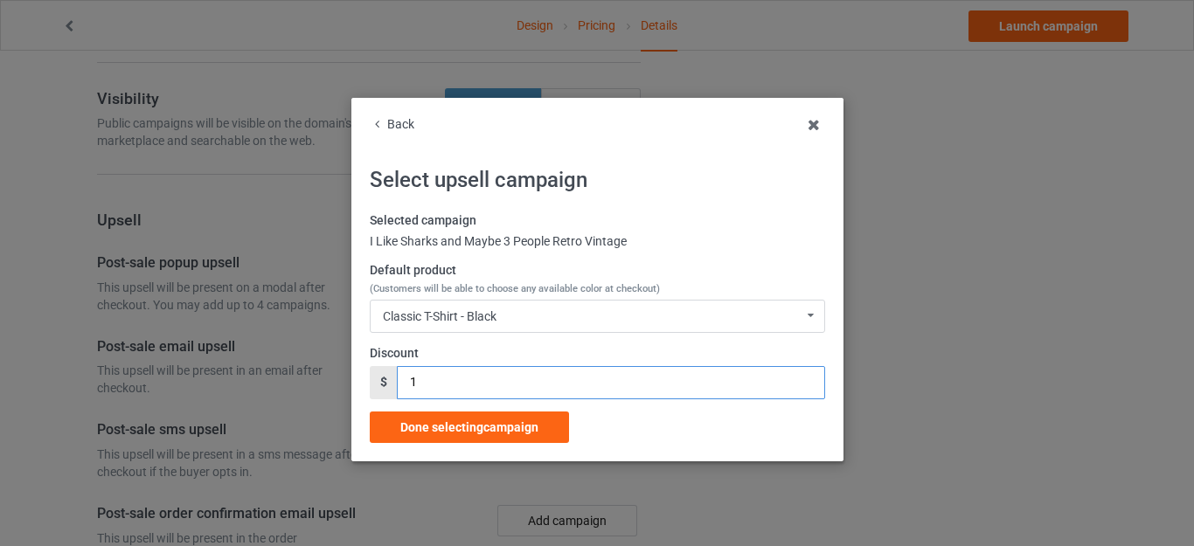
click at [397, 379] on input "1" at bounding box center [611, 382] width 428 height 33
type input "5"
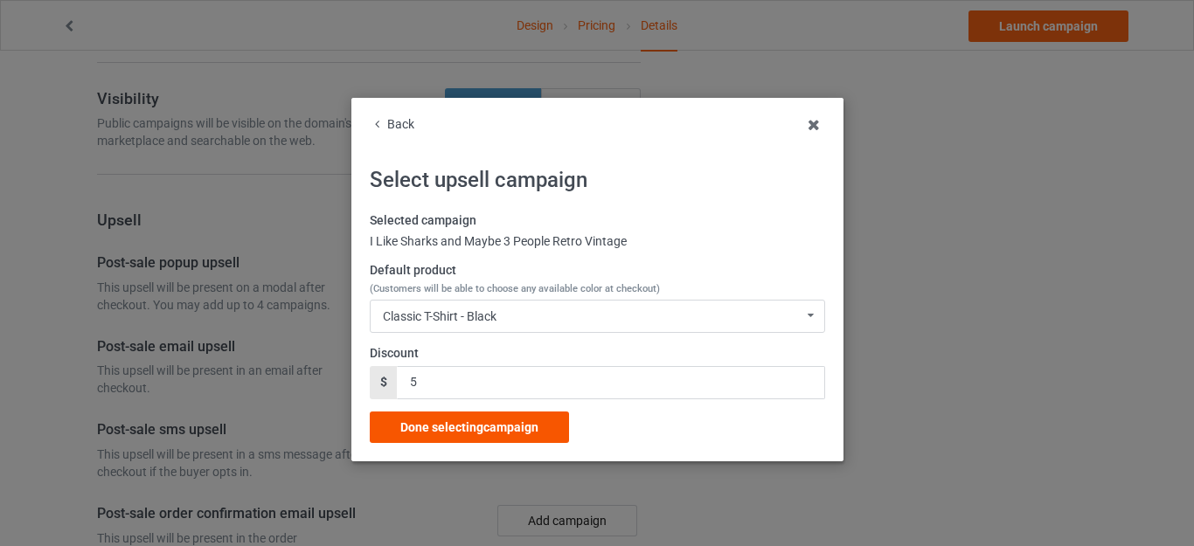
click at [454, 419] on div "Done selecting campaign" at bounding box center [469, 427] width 199 height 31
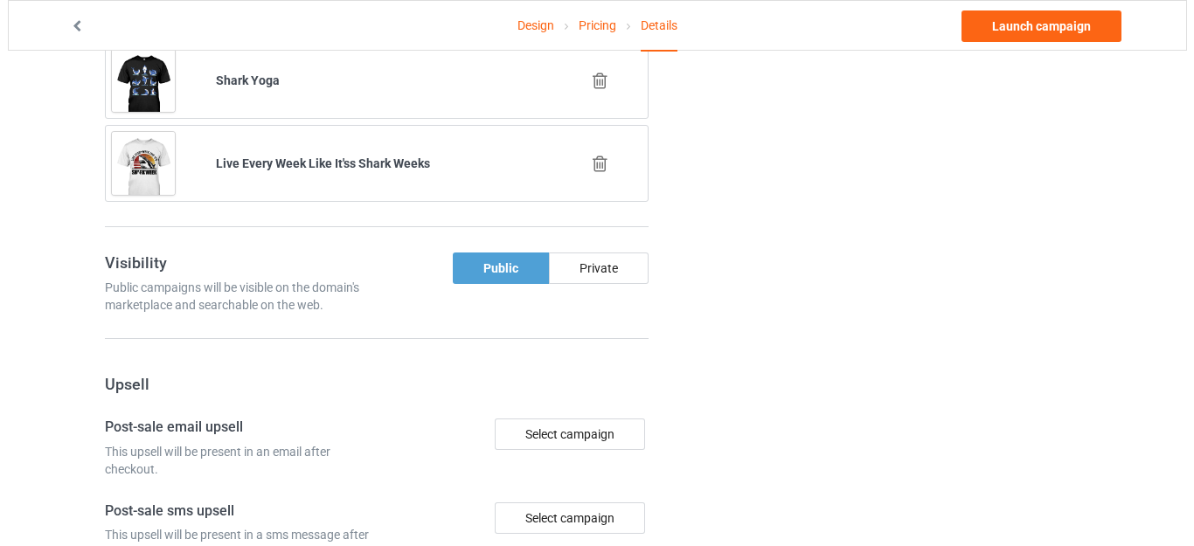
scroll to position [1567, 0]
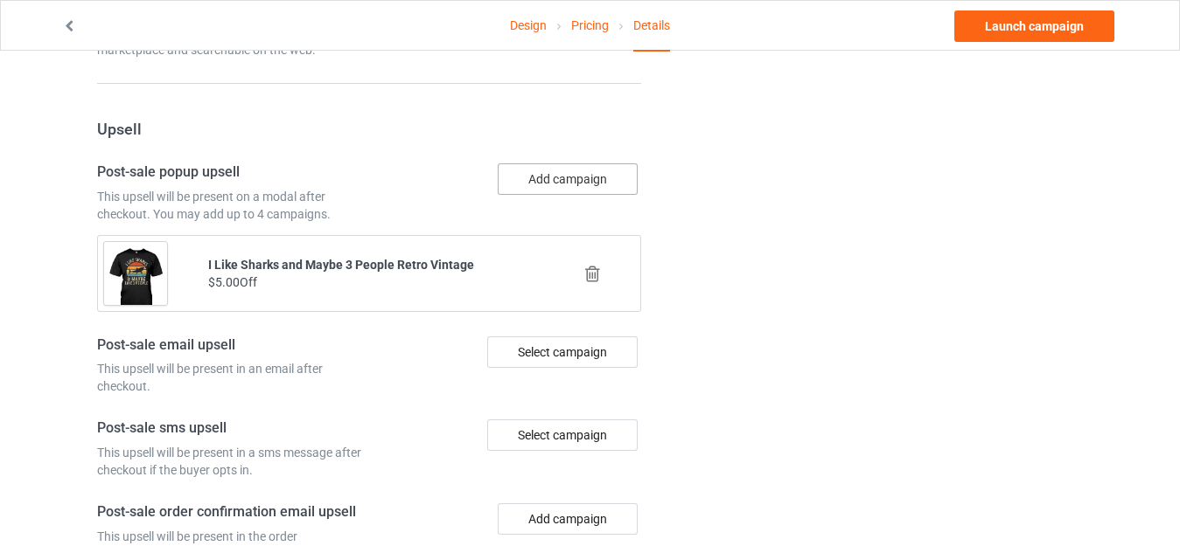
click at [549, 183] on button "Add campaign" at bounding box center [568, 179] width 140 height 31
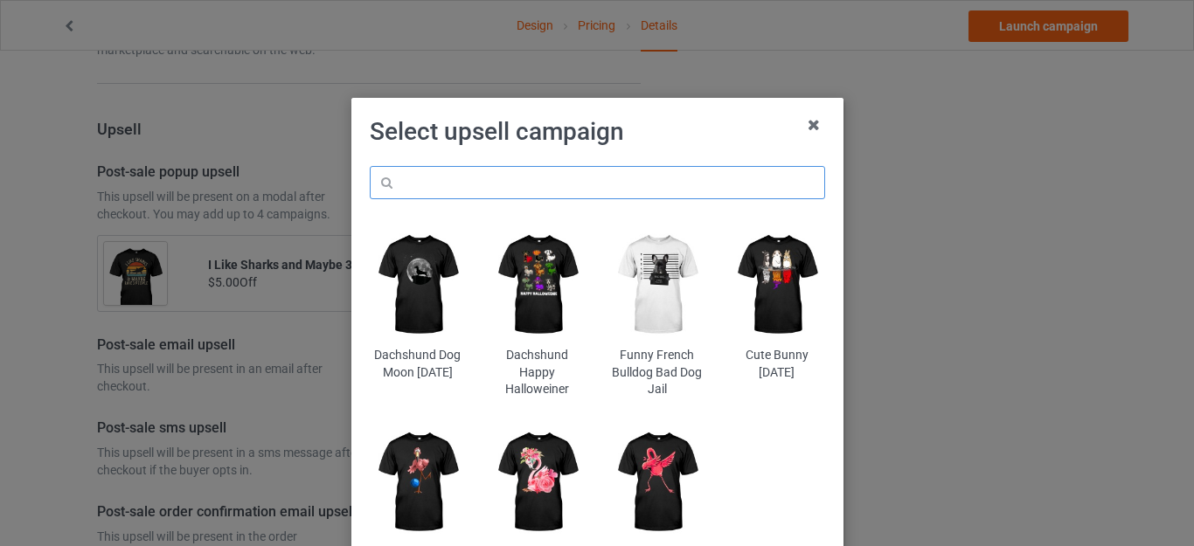
click at [504, 191] on input "text" at bounding box center [598, 182] width 456 height 33
paste input "Sharks"
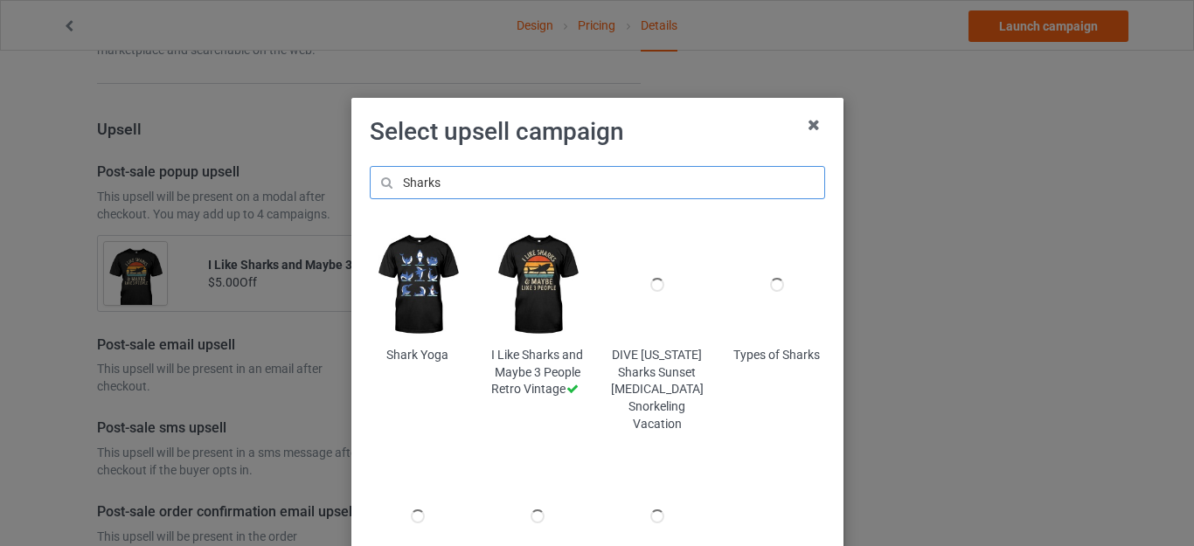
type input "Sharks"
click at [641, 150] on div "Select upsell campaign Sharks Shark Yoga I Like Sharks and Maybe 3 People Retro…" at bounding box center [598, 379] width 456 height 526
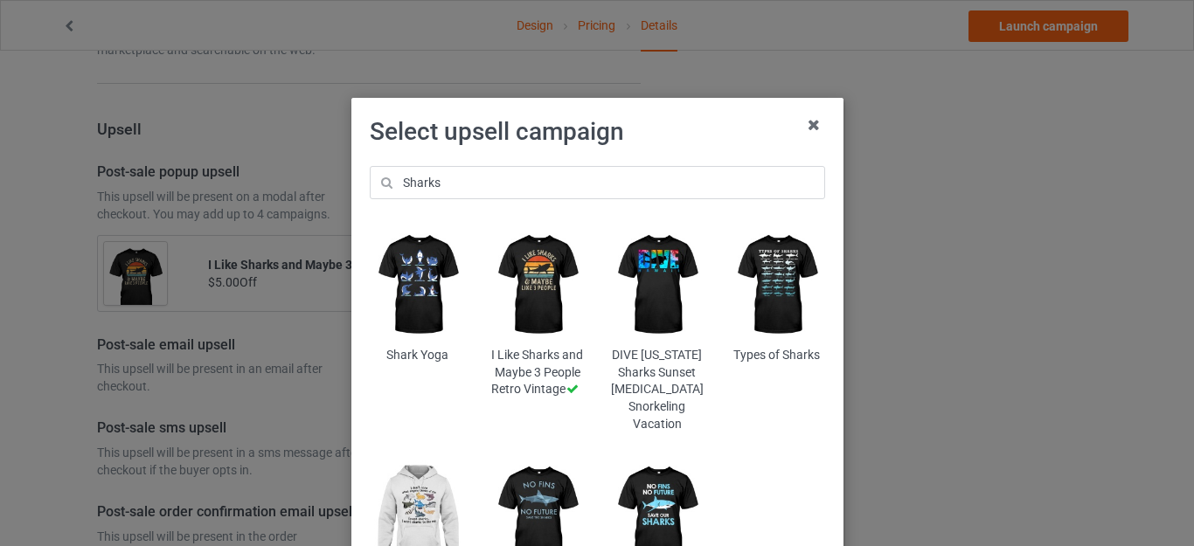
click at [757, 266] on img at bounding box center [776, 285] width 95 height 119
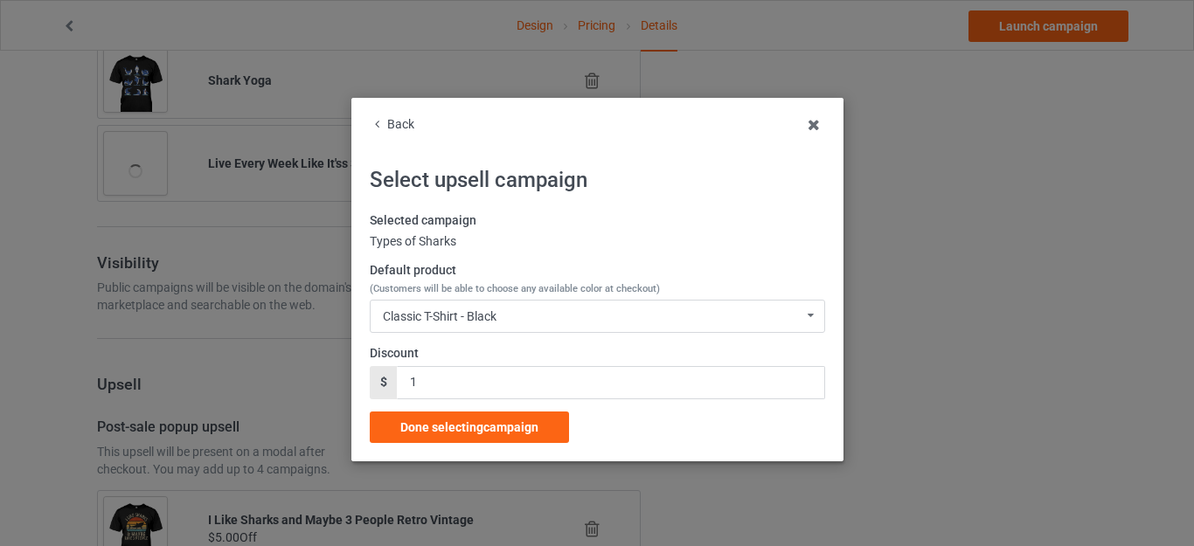
scroll to position [1567, 0]
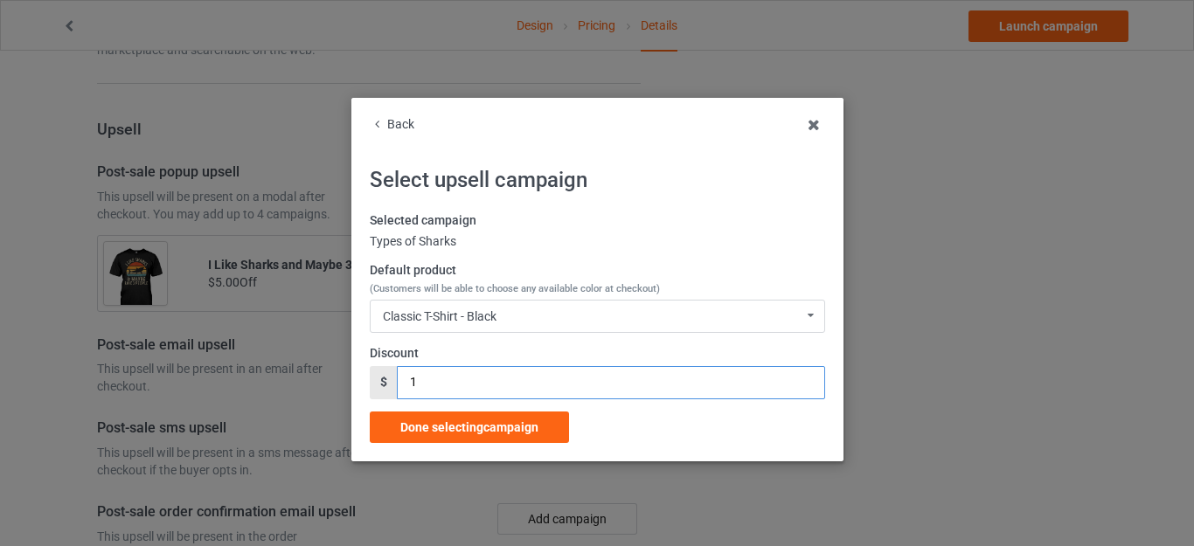
drag, startPoint x: 431, startPoint y: 385, endPoint x: 338, endPoint y: 378, distance: 92.9
click at [351, 379] on div "Back Select upsell campaign Selected campaign Types of Sharks Default product (…" at bounding box center [597, 280] width 492 height 364
type input "5"
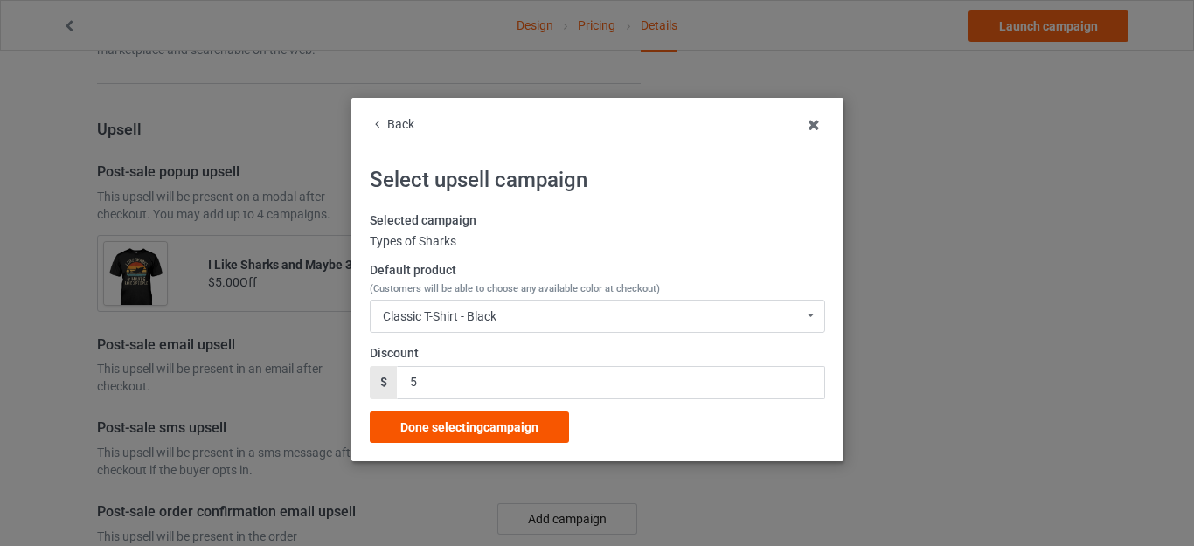
click at [462, 421] on span "Done selecting campaign" at bounding box center [469, 428] width 138 height 14
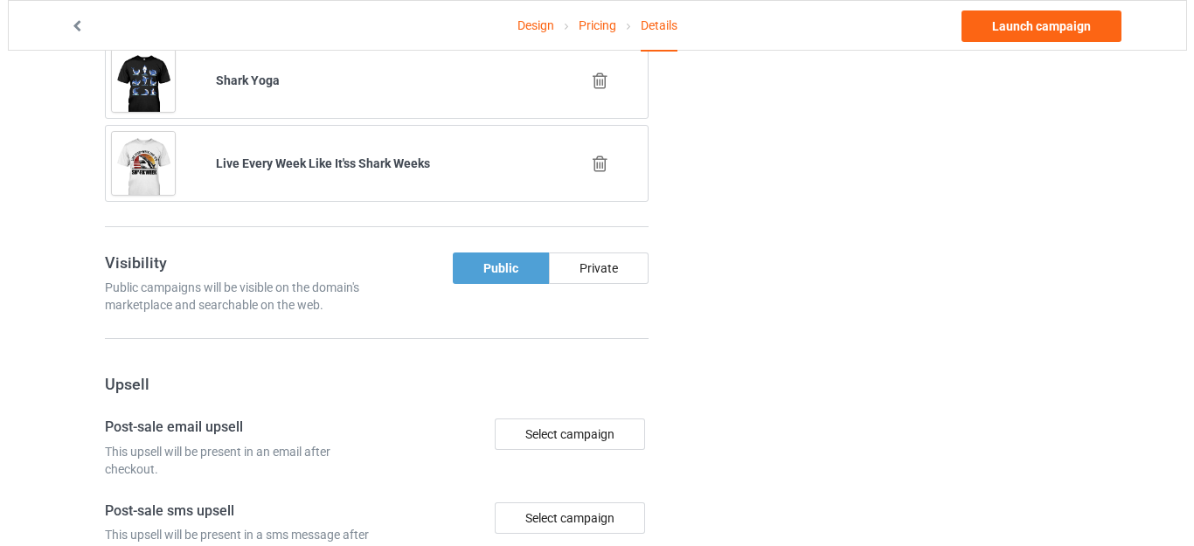
scroll to position [1567, 0]
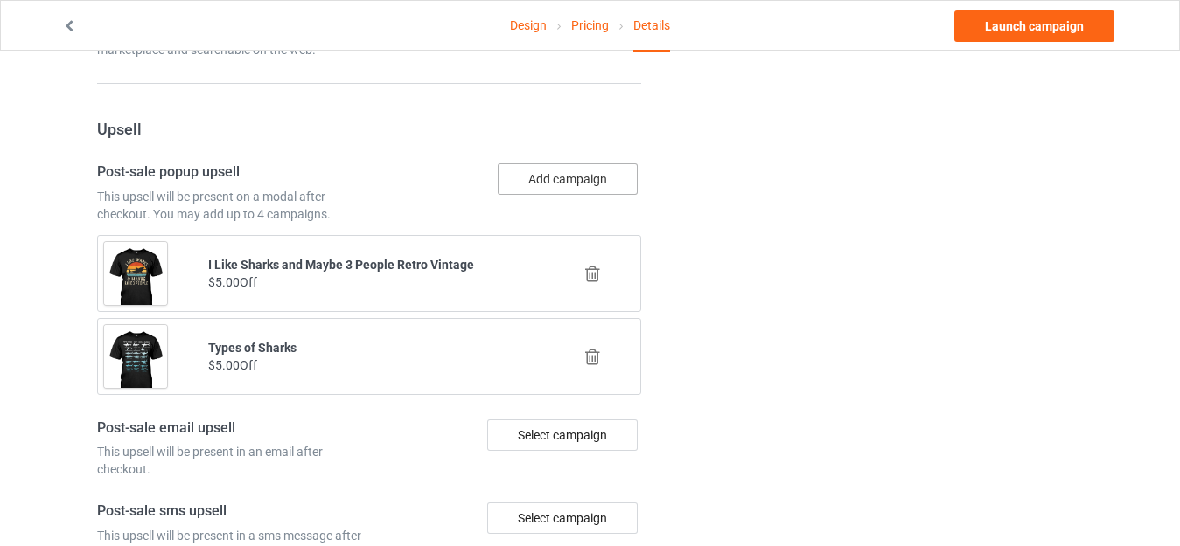
click at [552, 180] on button "Add campaign" at bounding box center [568, 179] width 140 height 31
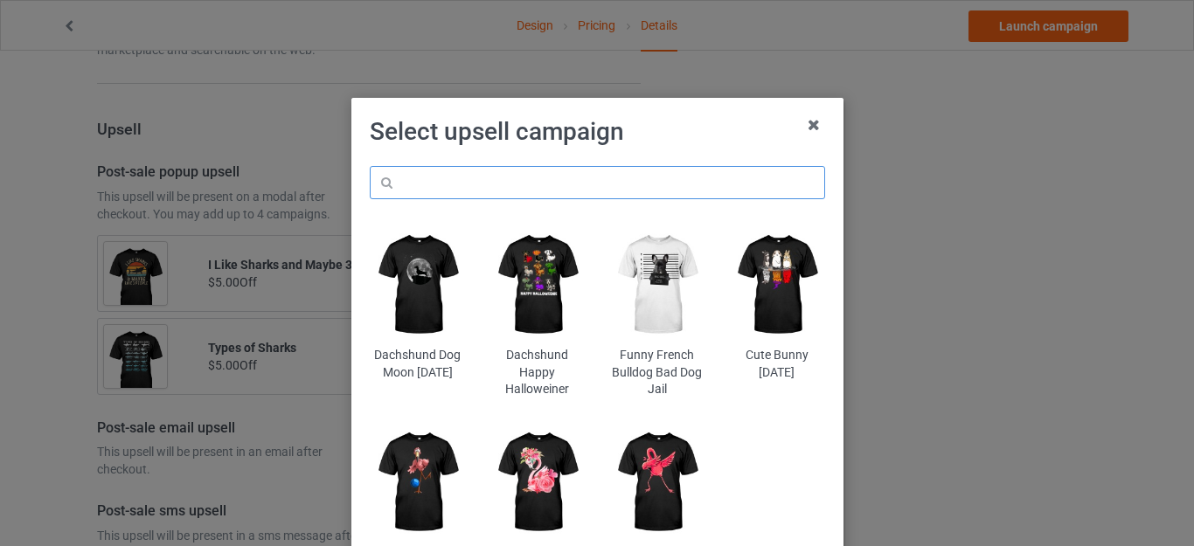
click at [496, 186] on input "text" at bounding box center [598, 182] width 456 height 33
paste input "Sharks"
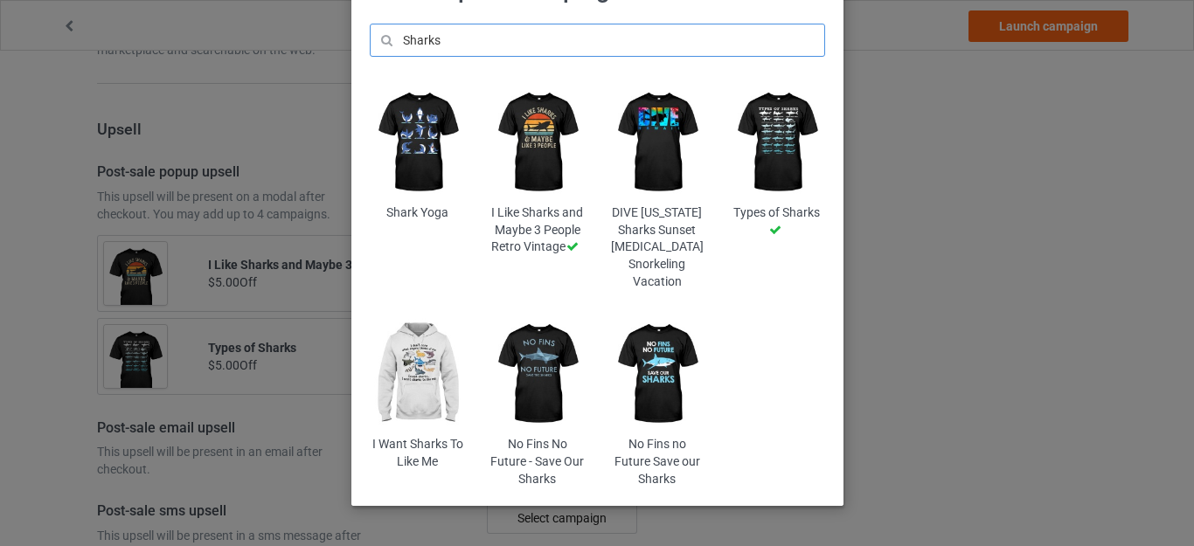
scroll to position [175, 0]
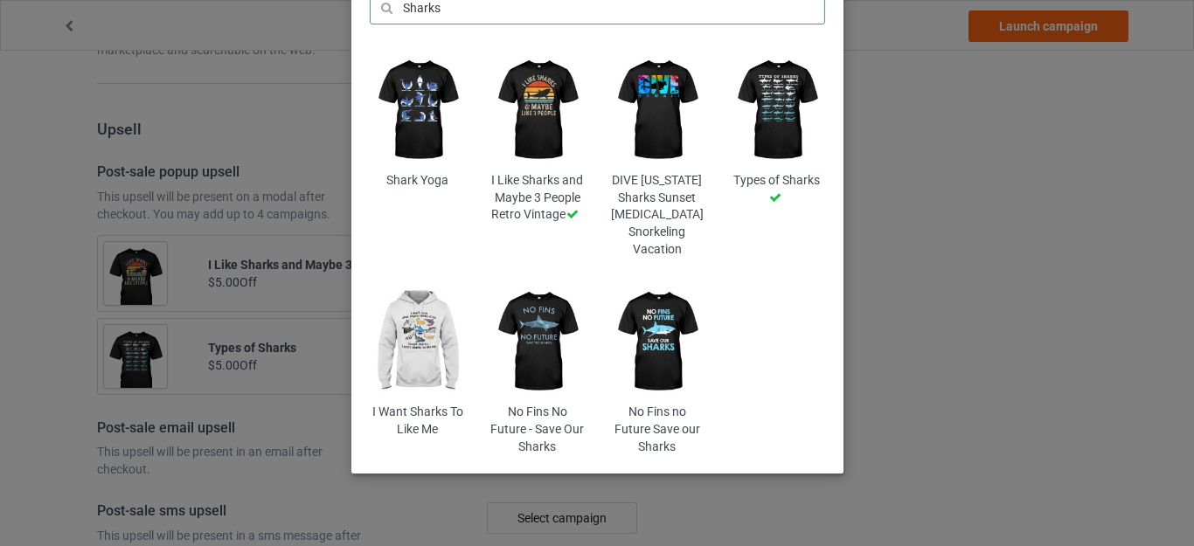
type input "Sharks"
click at [414, 319] on img at bounding box center [417, 341] width 95 height 119
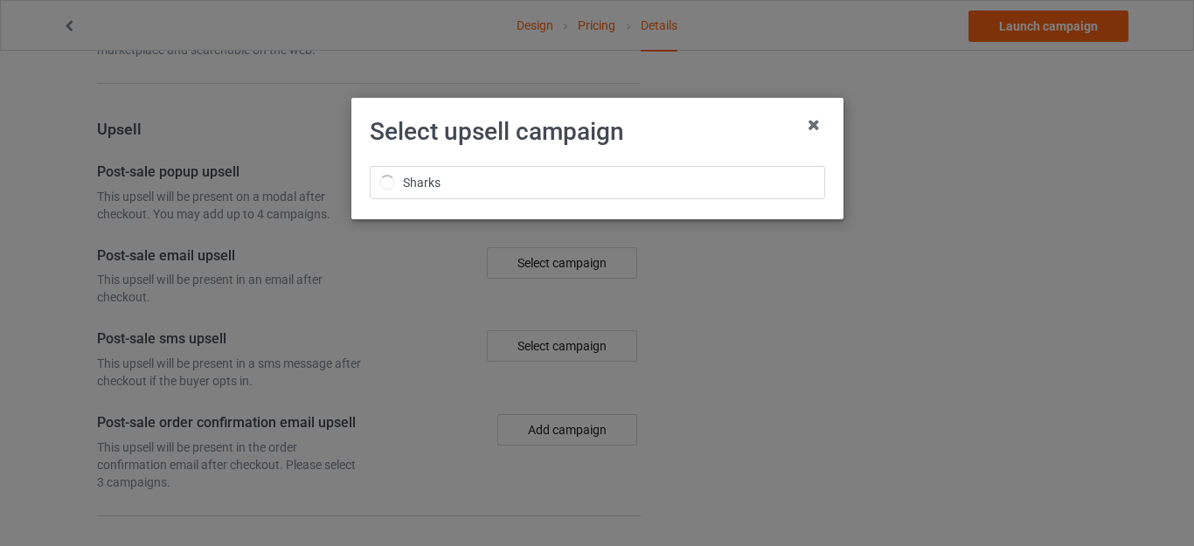
scroll to position [1567, 0]
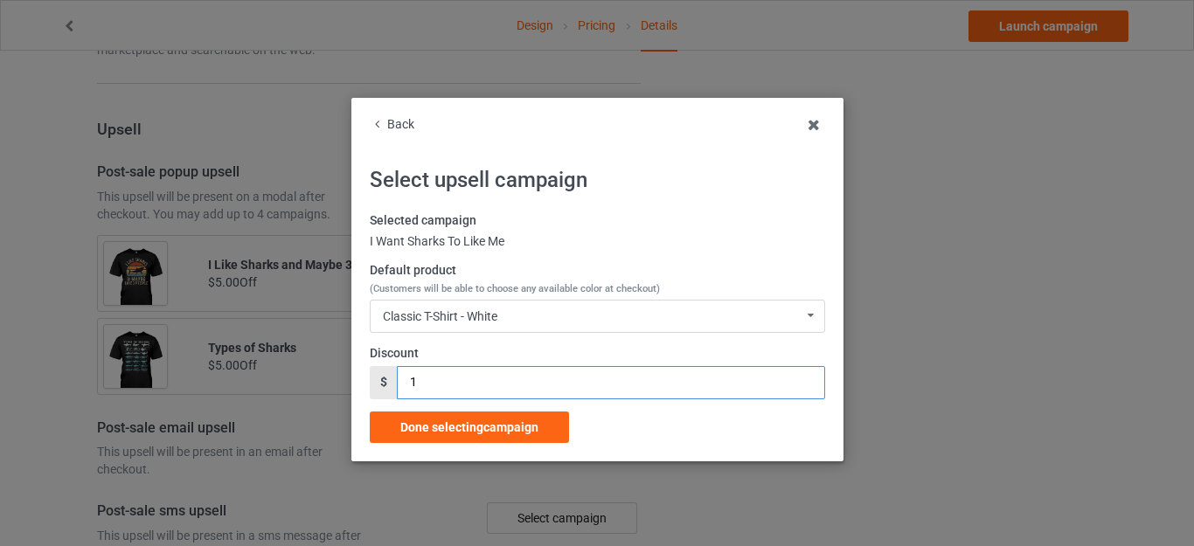
drag, startPoint x: 436, startPoint y: 379, endPoint x: 337, endPoint y: 365, distance: 100.5
click at [337, 365] on div "Back Select upsell campaign Selected campaign I Want Sharks To Like Me Default …" at bounding box center [597, 273] width 1194 height 546
type input "5"
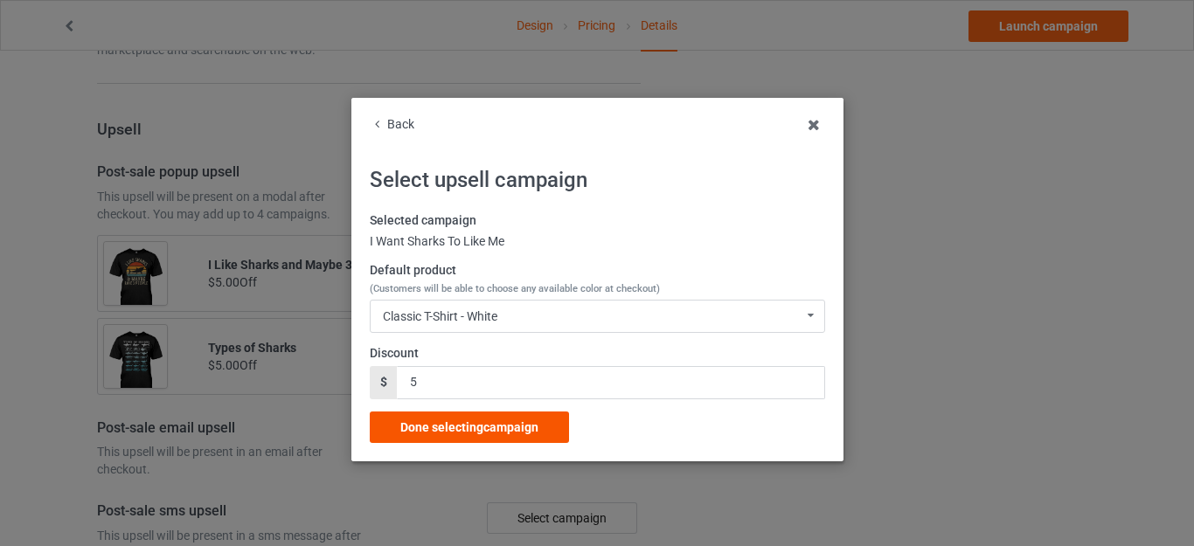
click at [472, 415] on div "Done selecting campaign" at bounding box center [469, 427] width 199 height 31
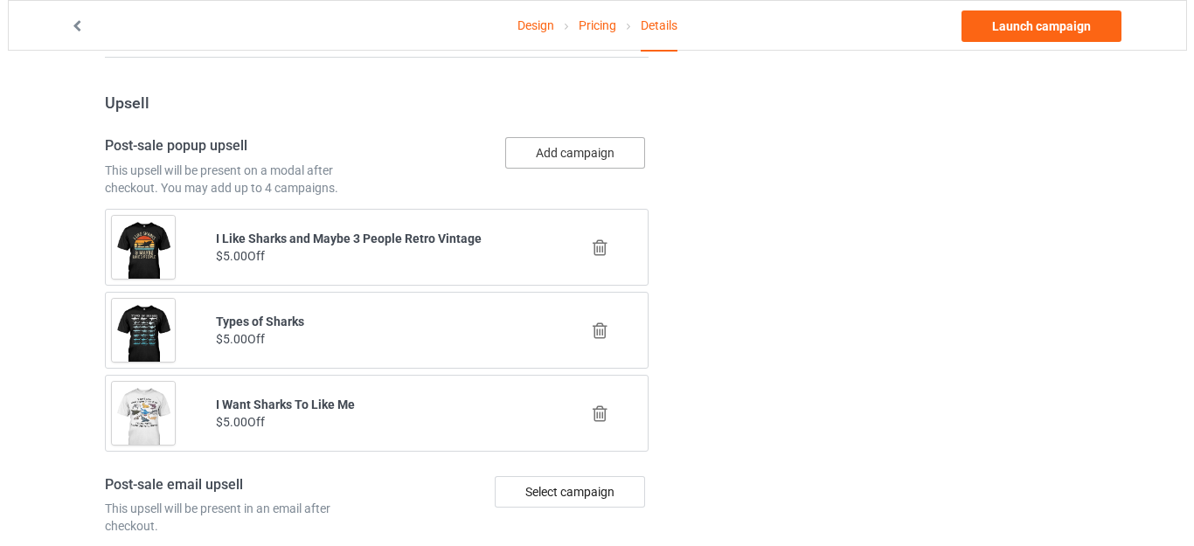
scroll to position [1567, 0]
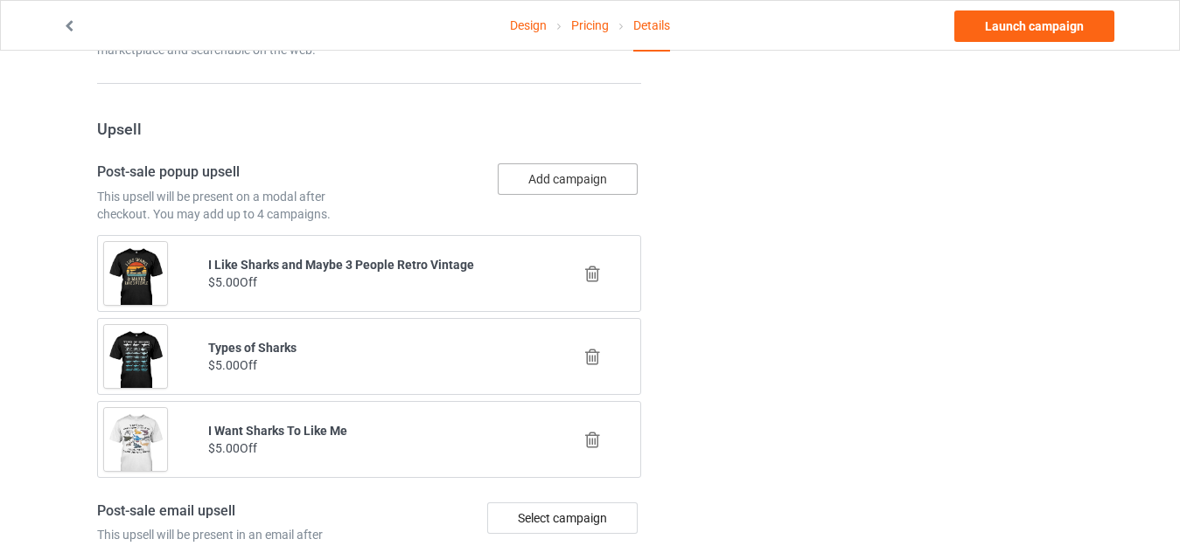
click at [541, 169] on button "Add campaign" at bounding box center [568, 179] width 140 height 31
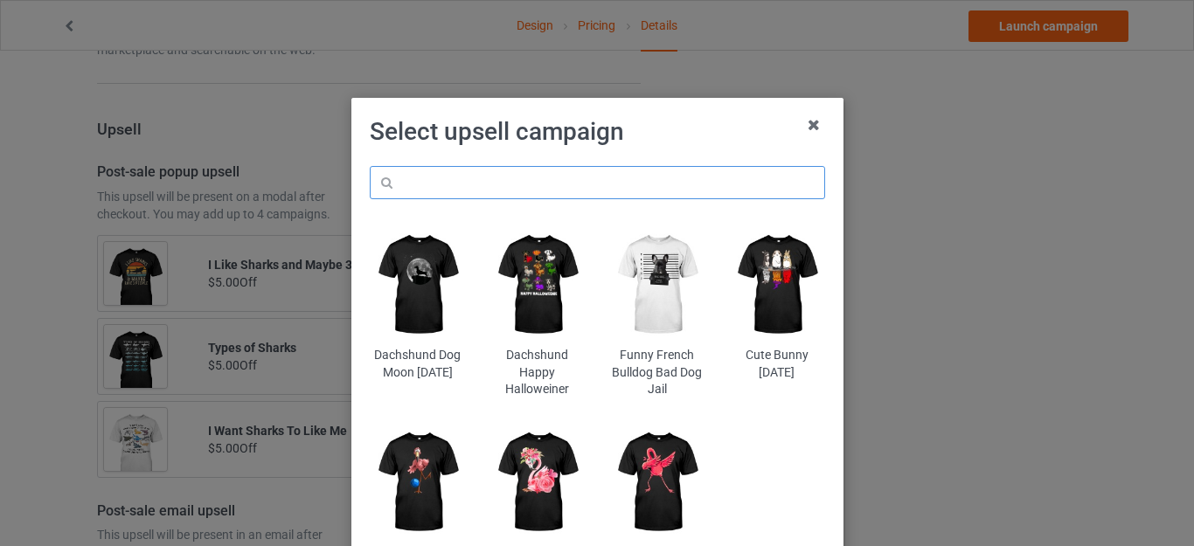
click at [513, 187] on input "text" at bounding box center [598, 182] width 456 height 33
paste input "Sharks"
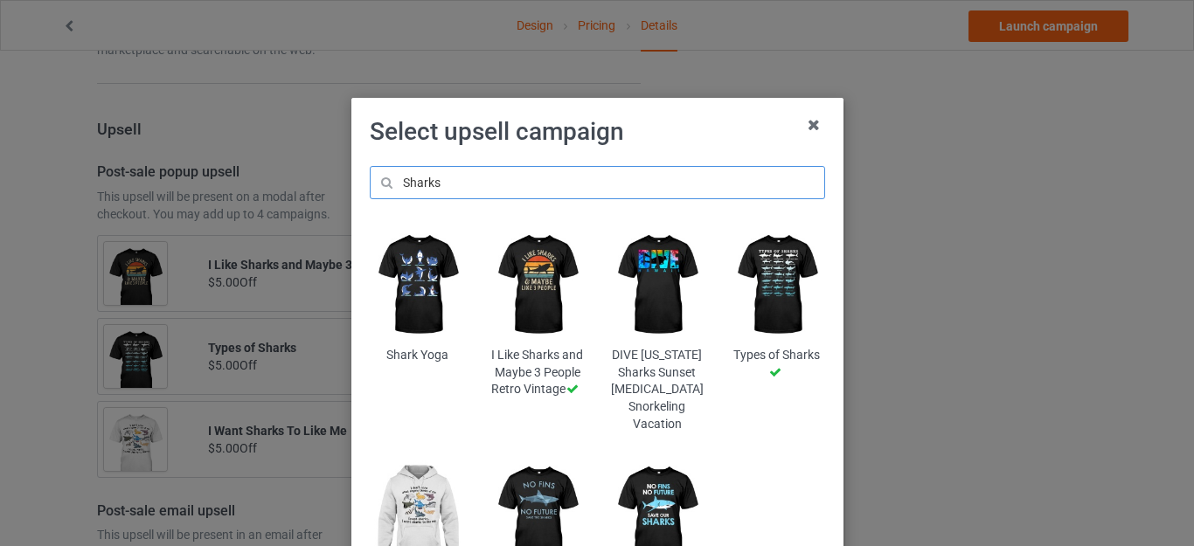
type input "Sharks"
click at [699, 140] on h1 "Select upsell campaign" at bounding box center [598, 131] width 456 height 31
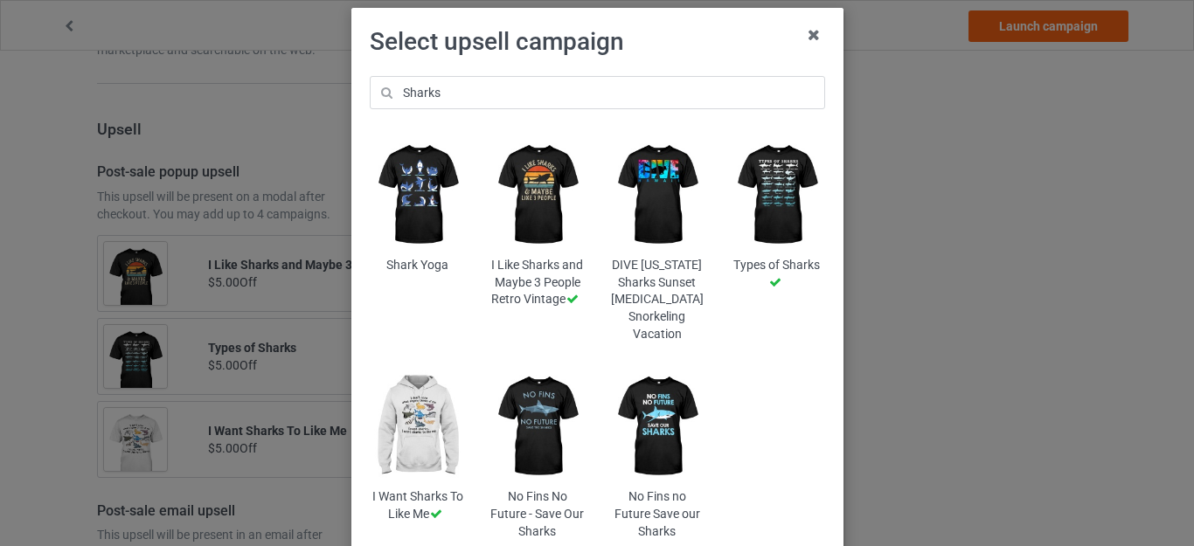
scroll to position [175, 0]
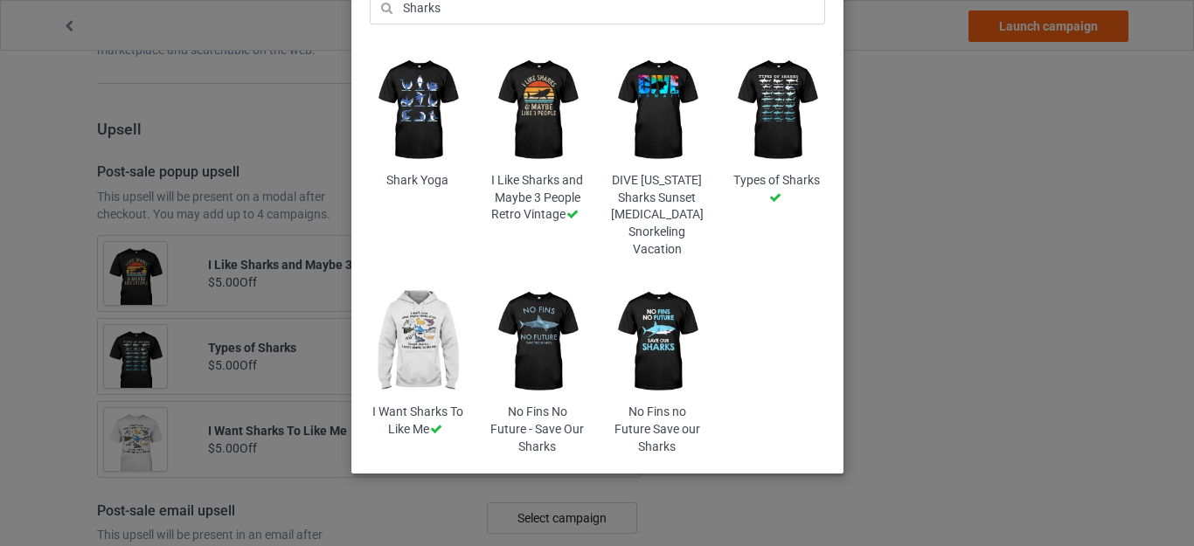
click at [530, 320] on img at bounding box center [537, 341] width 95 height 119
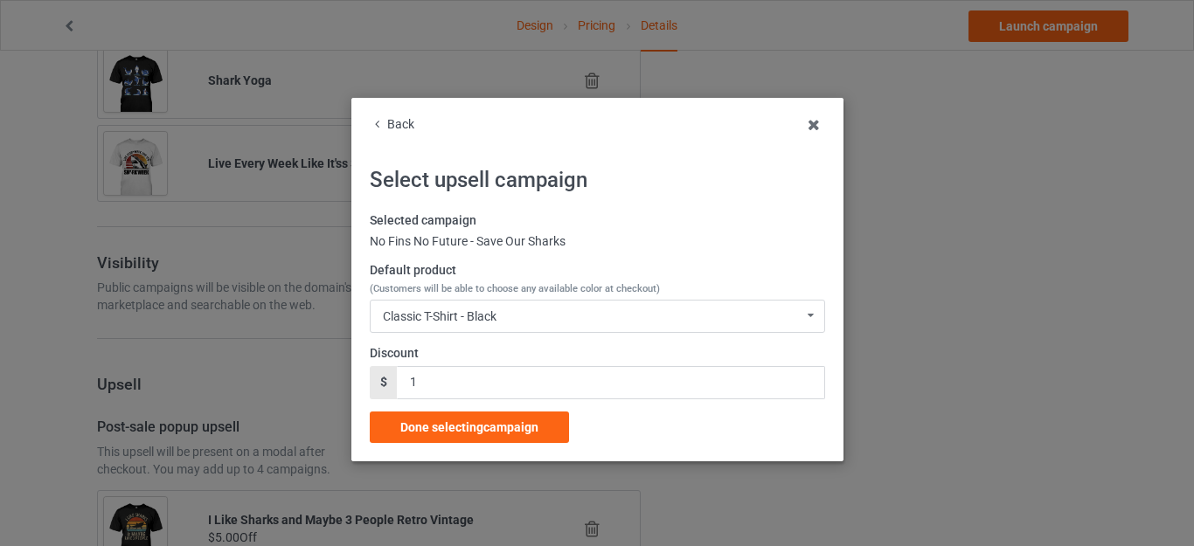
scroll to position [1567, 0]
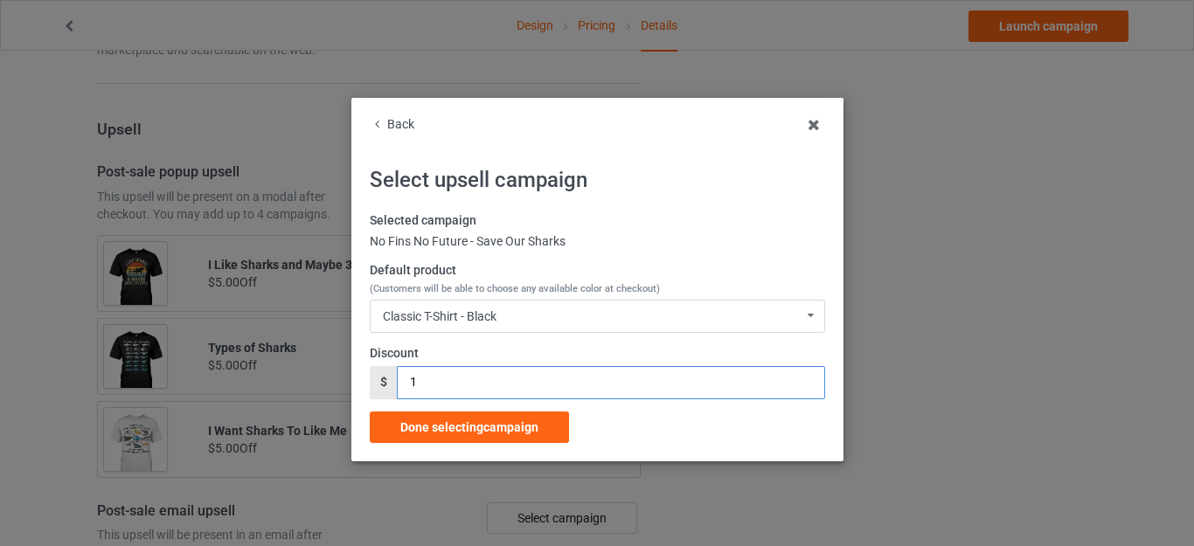
drag, startPoint x: 421, startPoint y: 381, endPoint x: 372, endPoint y: 372, distance: 50.6
click at [376, 374] on div "$ 1" at bounding box center [598, 382] width 456 height 33
click at [372, 372] on div "$" at bounding box center [383, 382] width 27 height 33
drag, startPoint x: 424, startPoint y: 379, endPoint x: 386, endPoint y: 373, distance: 38.8
click at [386, 374] on div "$ 1" at bounding box center [598, 382] width 456 height 33
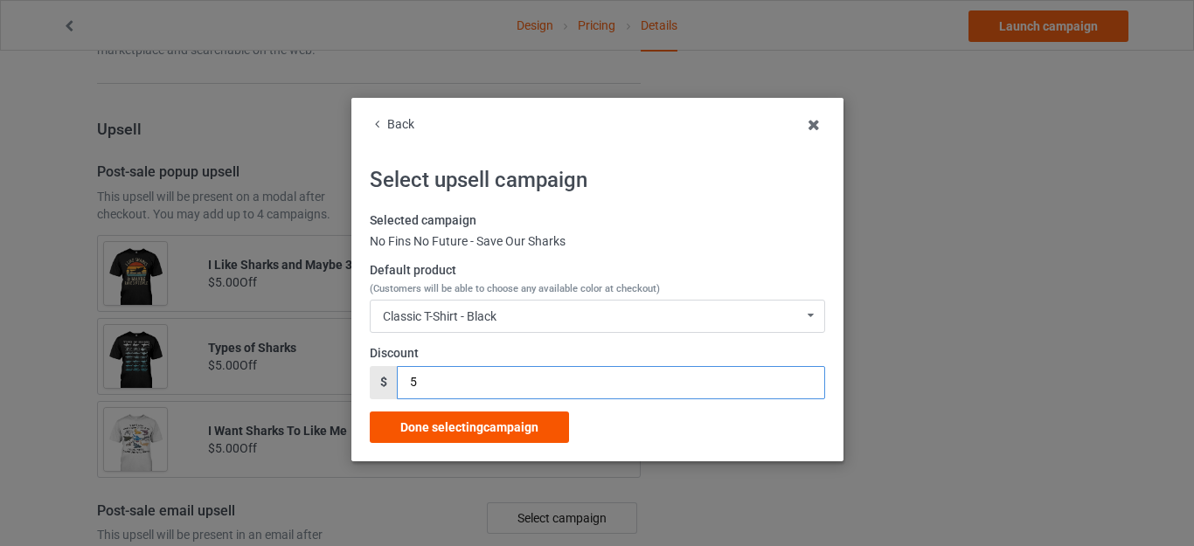
type input "5"
click at [483, 422] on span "Done selecting campaign" at bounding box center [469, 428] width 138 height 14
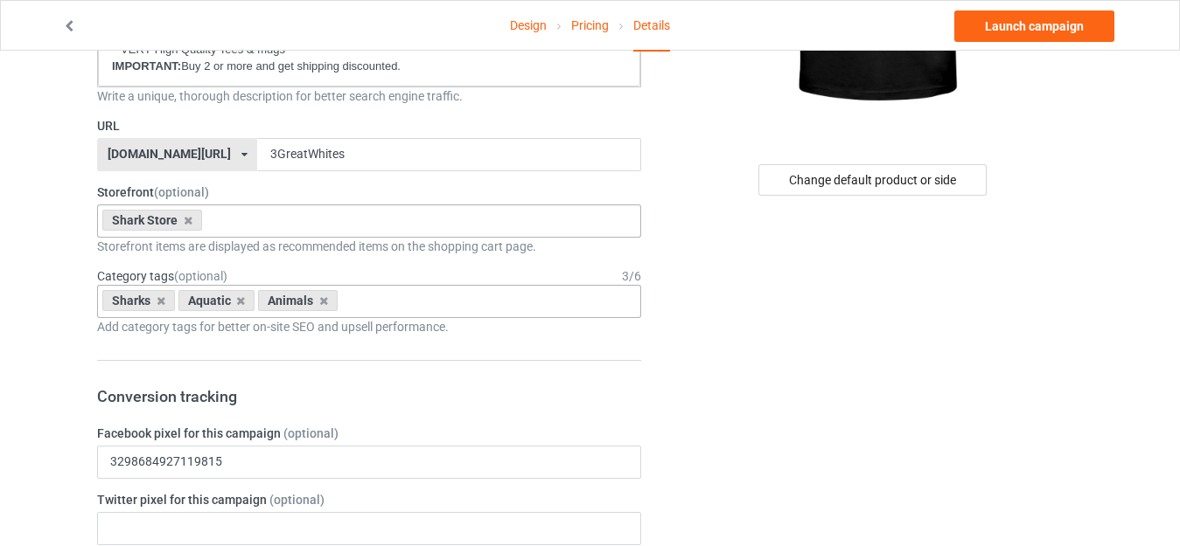
scroll to position [80, 0]
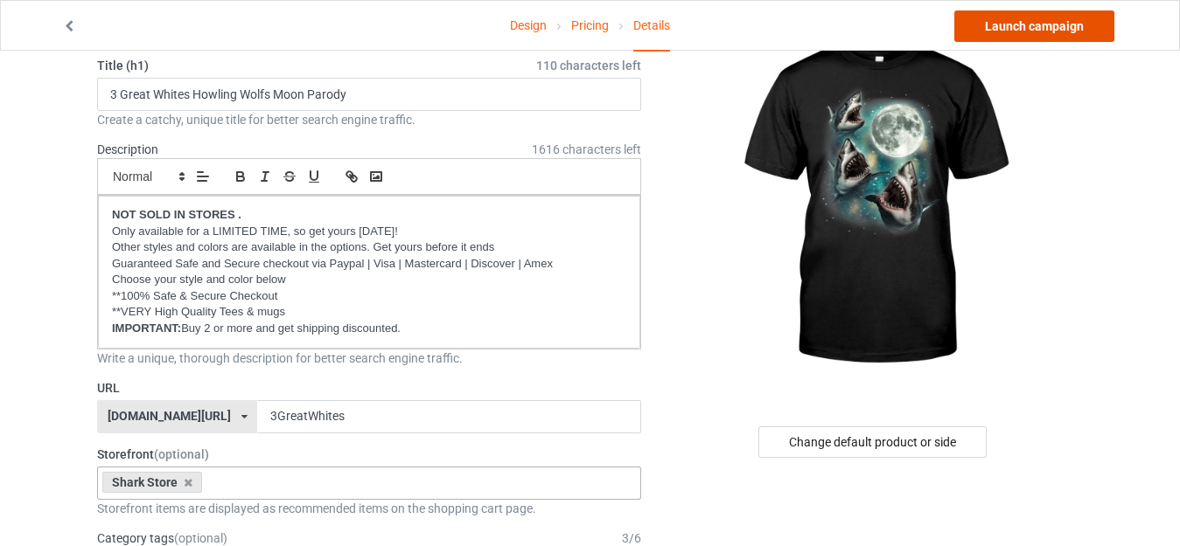
click at [1030, 26] on link "Launch campaign" at bounding box center [1034, 25] width 160 height 31
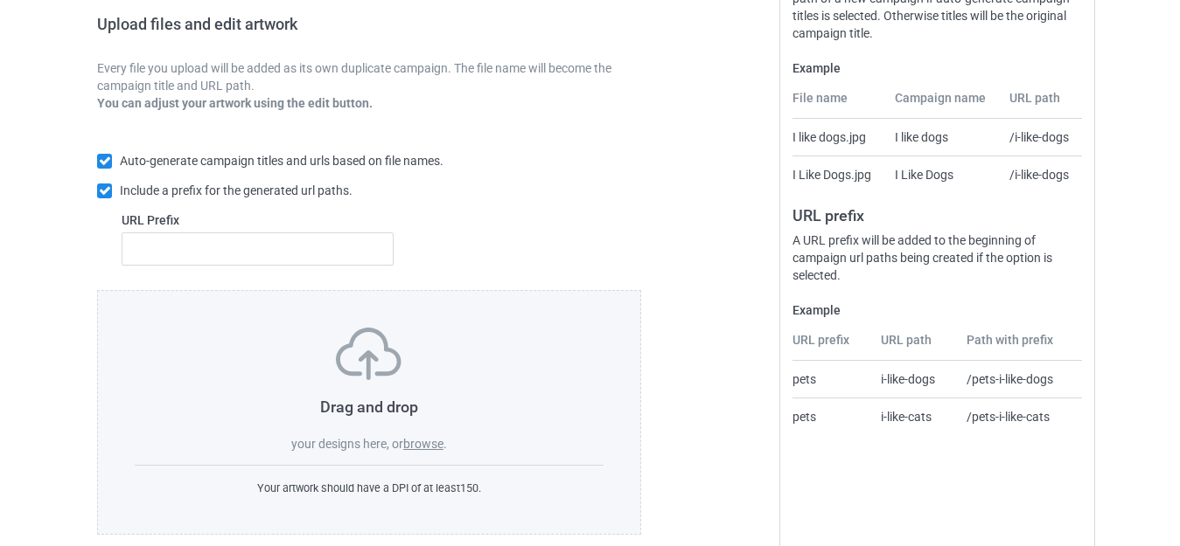
scroll to position [305, 0]
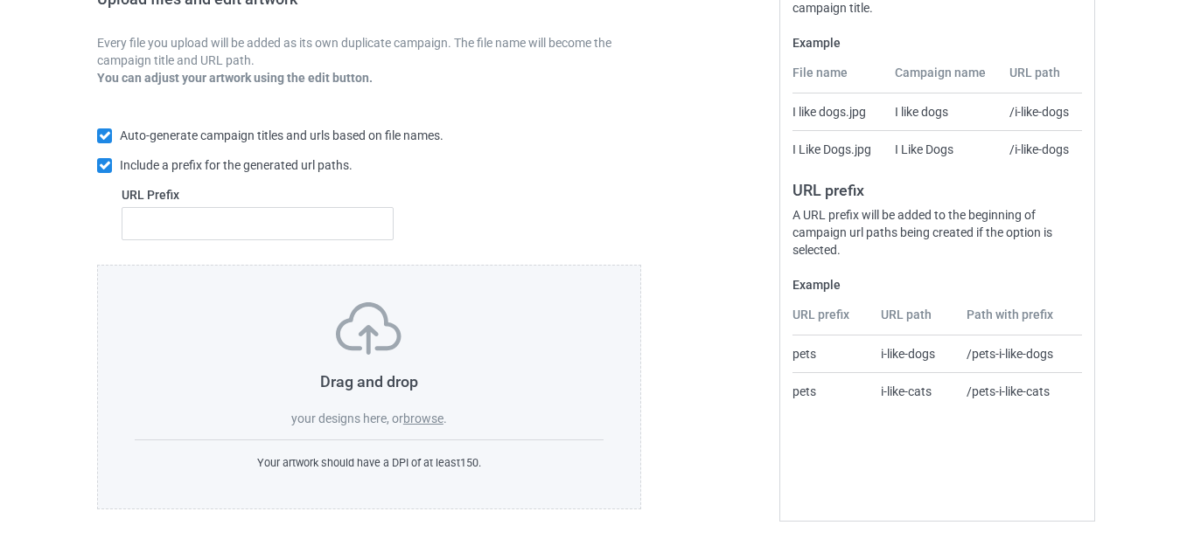
click at [421, 415] on label "browse" at bounding box center [423, 419] width 40 height 14
click at [0, 0] on input "browse" at bounding box center [0, 0] width 0 height 0
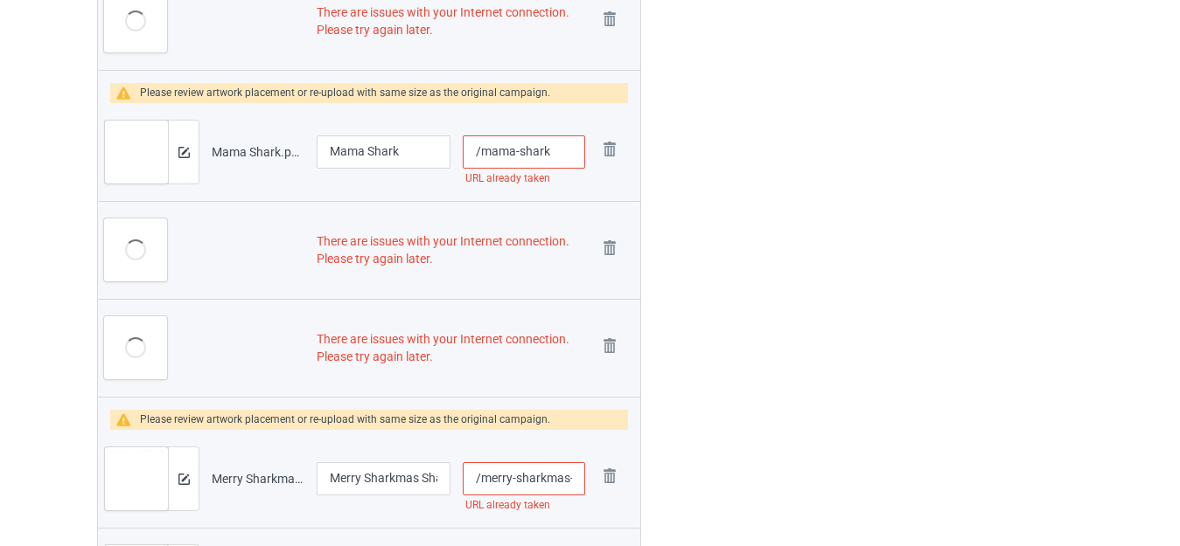
scroll to position [3577, 0]
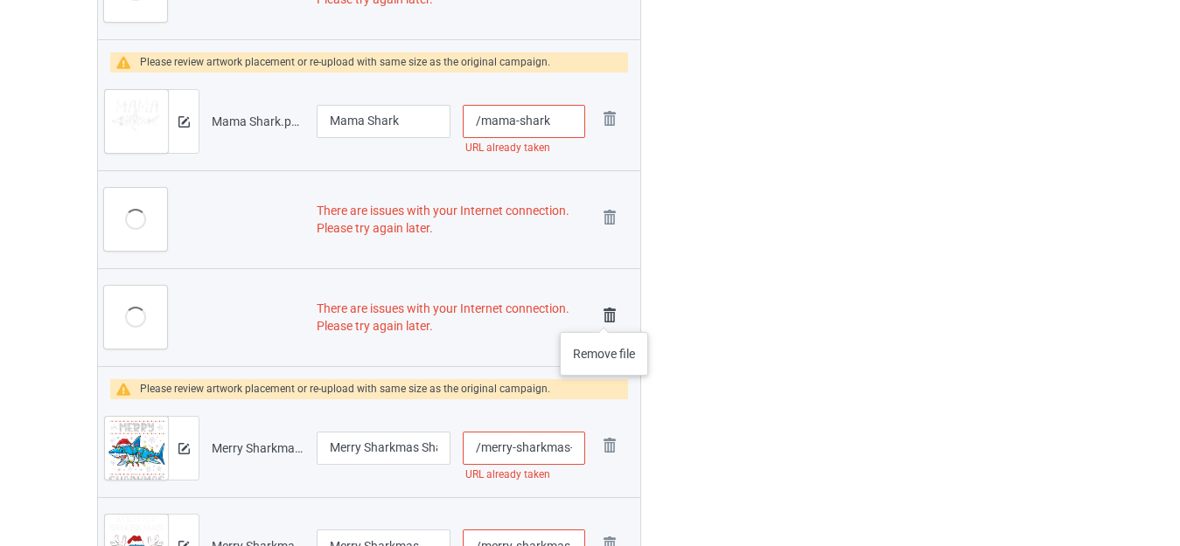
click at [603, 315] on img at bounding box center [609, 315] width 24 height 24
click at [603, 400] on td "Remove file" at bounding box center [615, 449] width 49 height 98
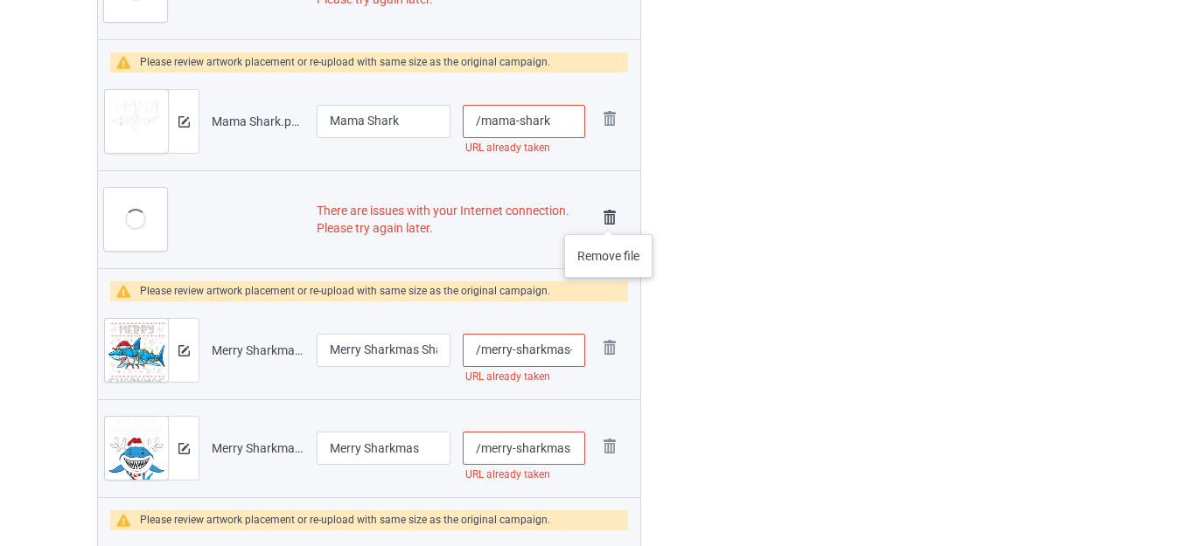
click at [608, 217] on img at bounding box center [609, 217] width 24 height 24
click at [608, 302] on td "Remove file" at bounding box center [615, 351] width 49 height 98
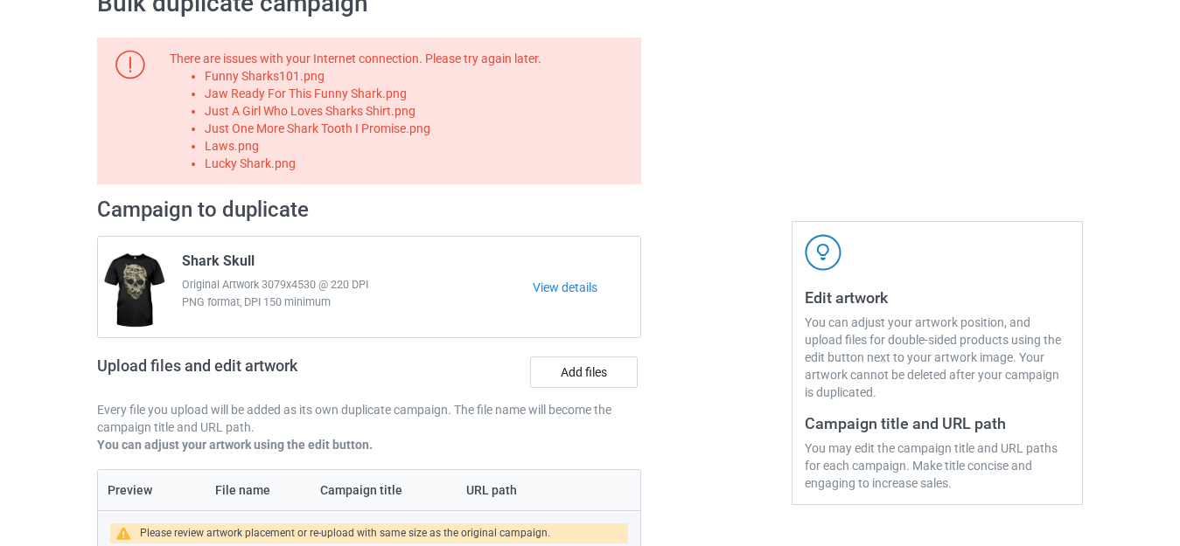
scroll to position [219, 0]
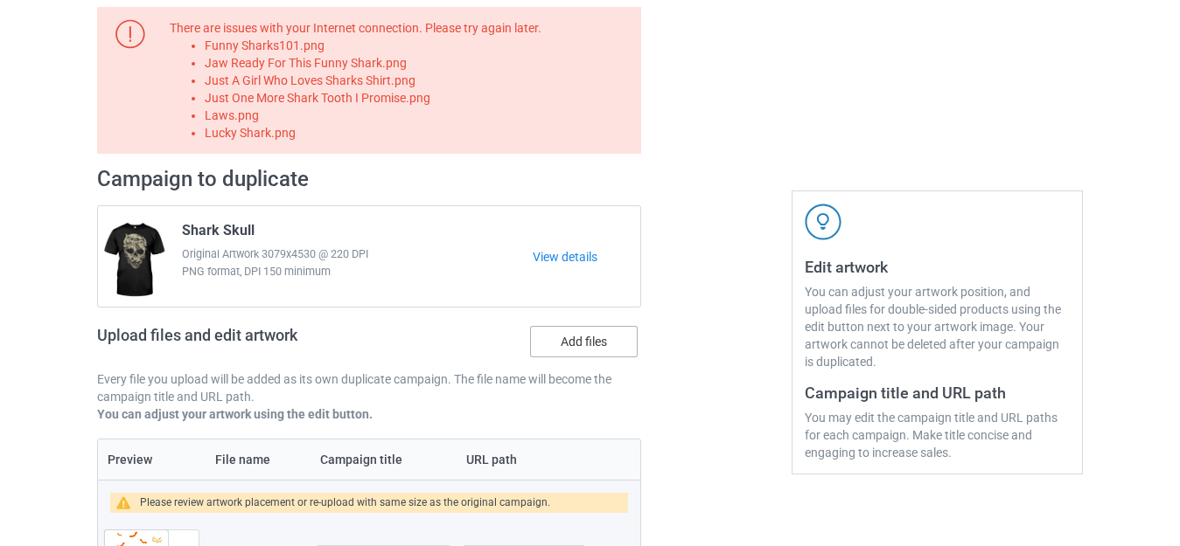
click at [564, 340] on label "Add files" at bounding box center [584, 341] width 108 height 31
click at [0, 0] on input "Add files" at bounding box center [0, 0] width 0 height 0
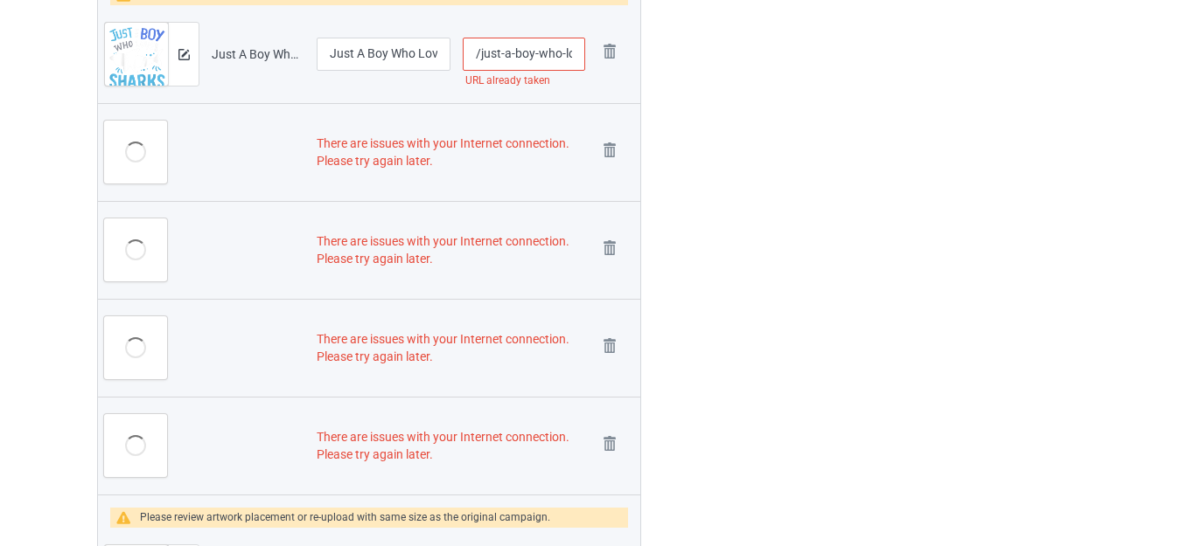
scroll to position [3086, 0]
click at [600, 442] on img at bounding box center [609, 445] width 24 height 24
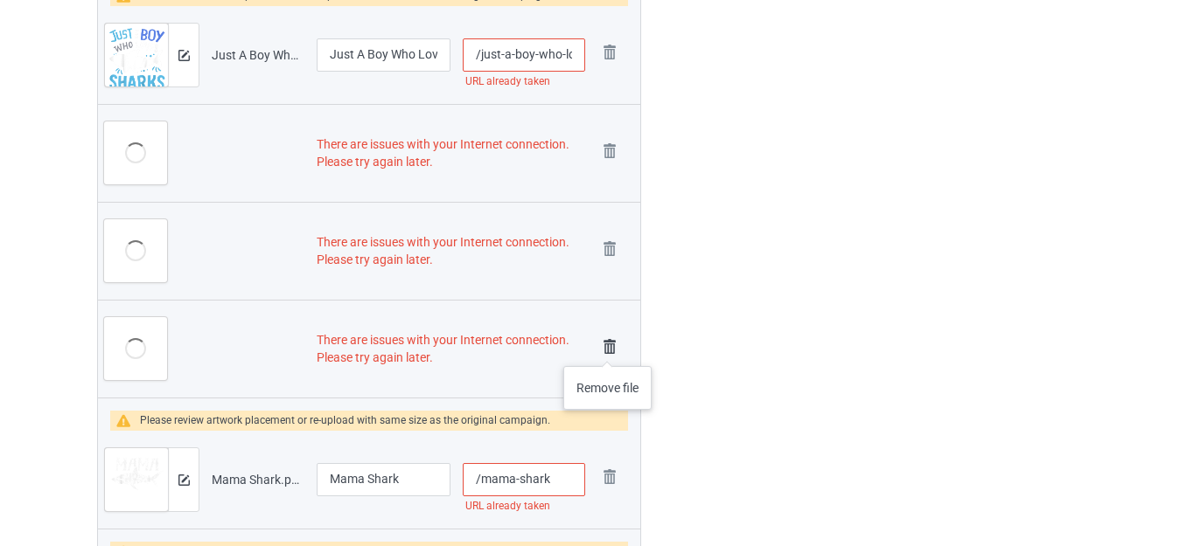
click at [607, 346] on img at bounding box center [609, 347] width 24 height 24
click at [607, 431] on td "Remove file" at bounding box center [615, 480] width 49 height 98
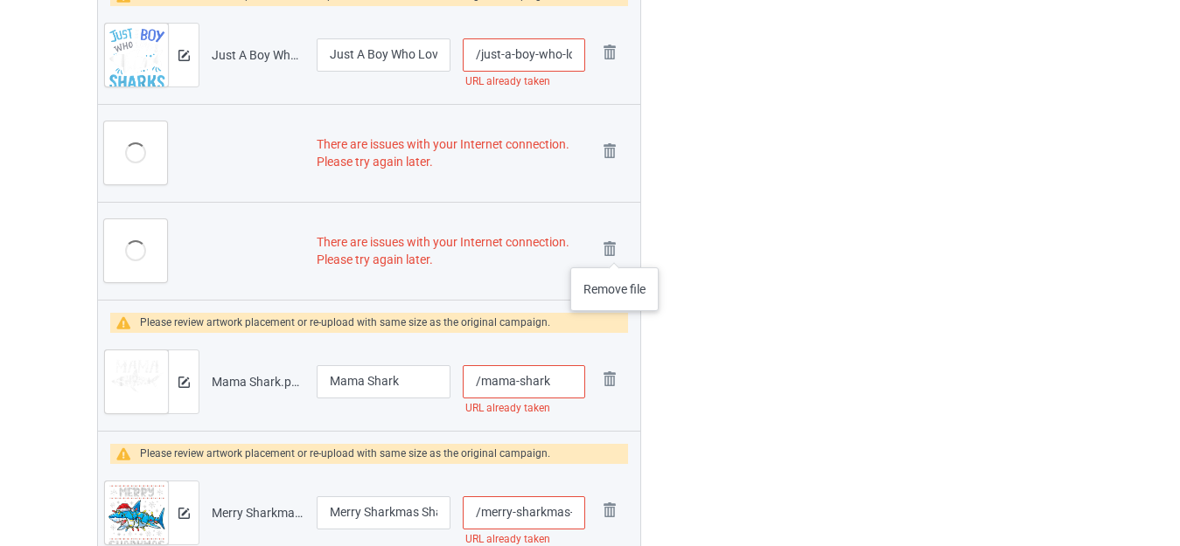
click at [0, 0] on img at bounding box center [0, 0] width 0 height 0
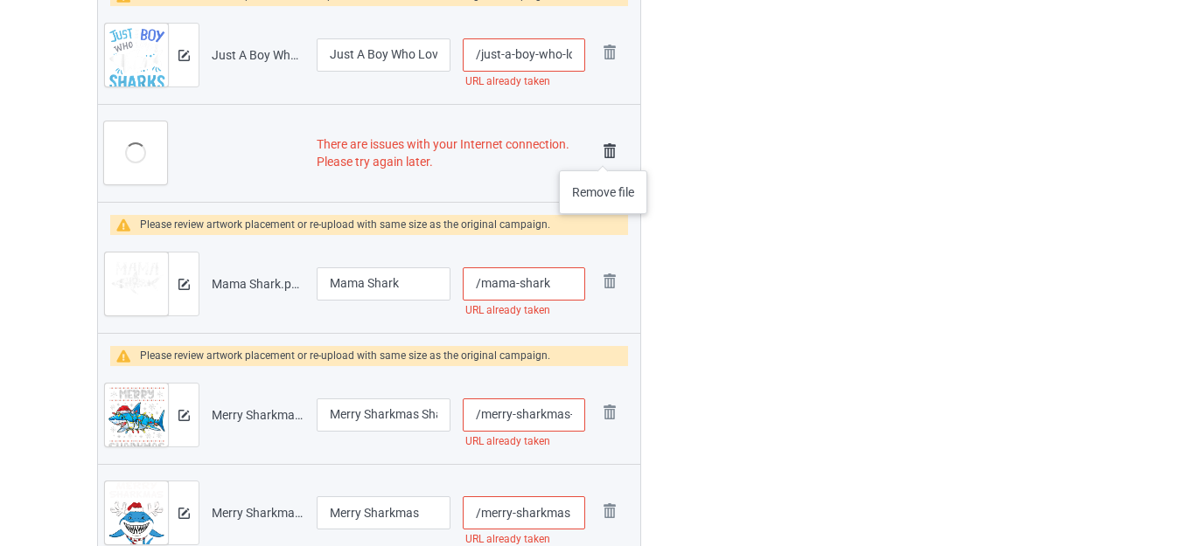
click at [602, 153] on img at bounding box center [609, 151] width 24 height 24
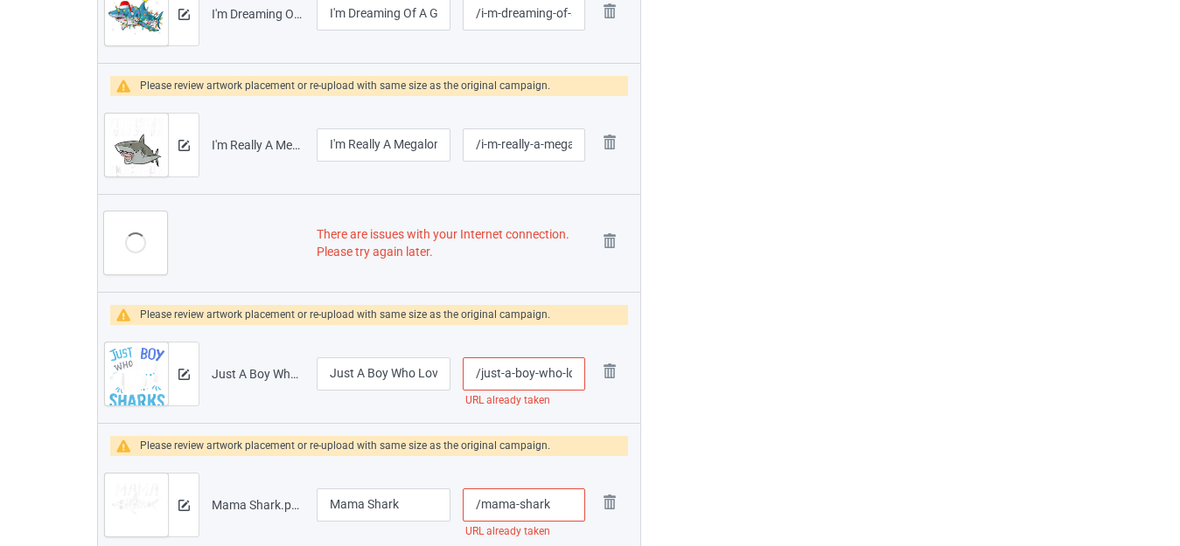
scroll to position [2666, 0]
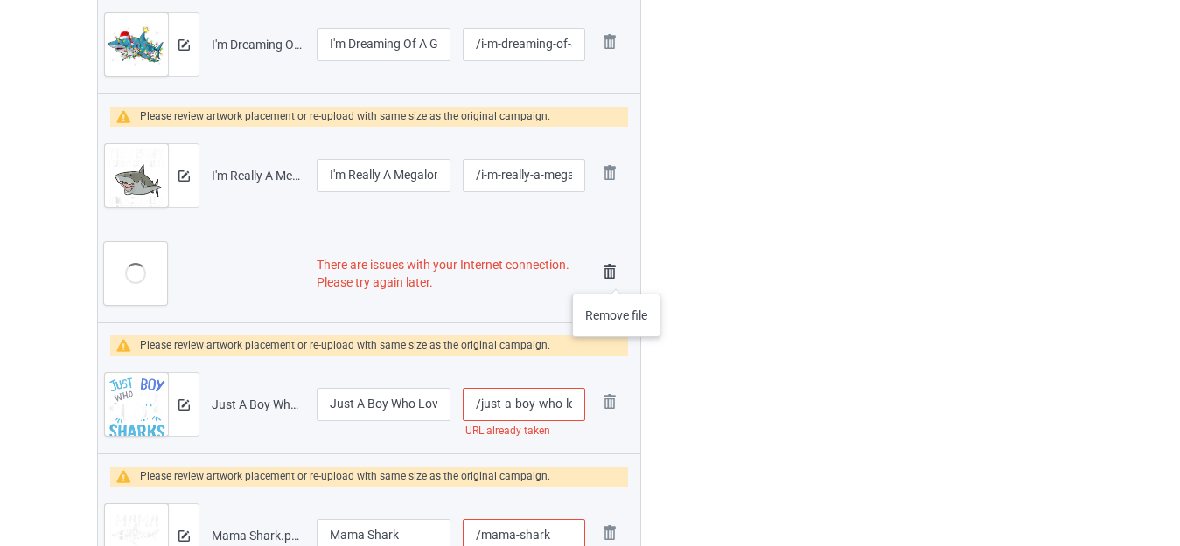
click at [616, 276] on img at bounding box center [609, 272] width 24 height 24
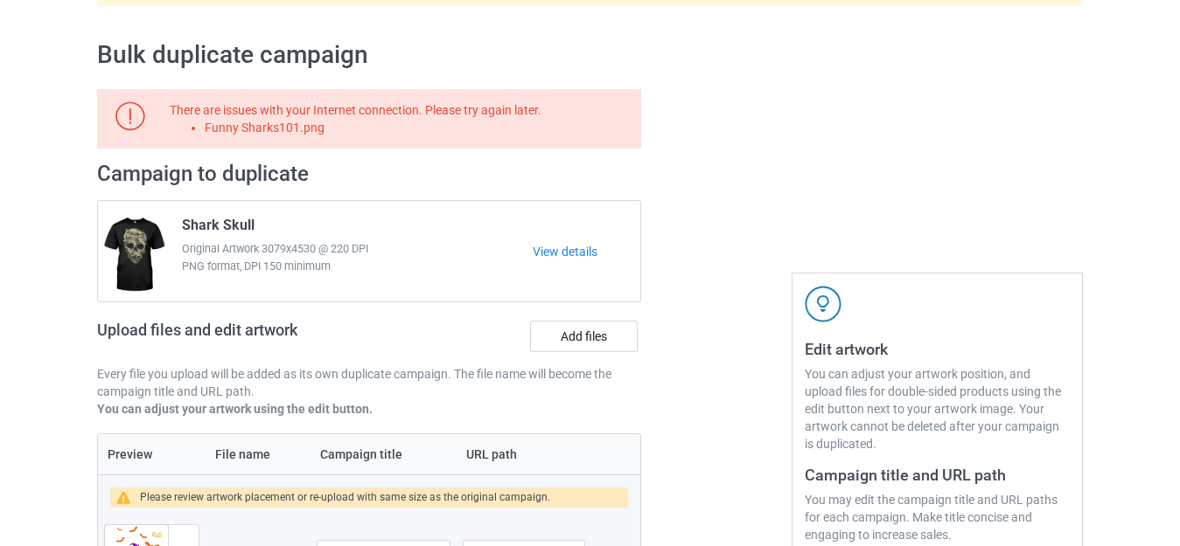
scroll to position [262, 0]
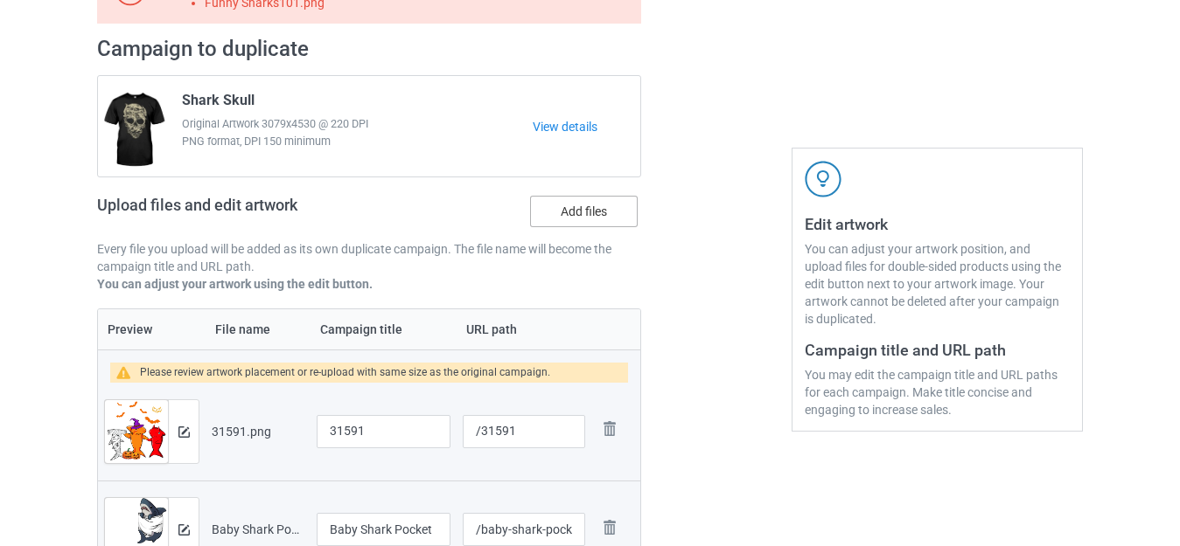
click at [581, 208] on label "Add files" at bounding box center [584, 211] width 108 height 31
click at [0, 0] on input "Add files" at bounding box center [0, 0] width 0 height 0
click at [581, 208] on label "Add files" at bounding box center [584, 211] width 108 height 31
click at [0, 0] on input "Add files" at bounding box center [0, 0] width 0 height 0
click at [574, 217] on label "Add files" at bounding box center [584, 211] width 108 height 31
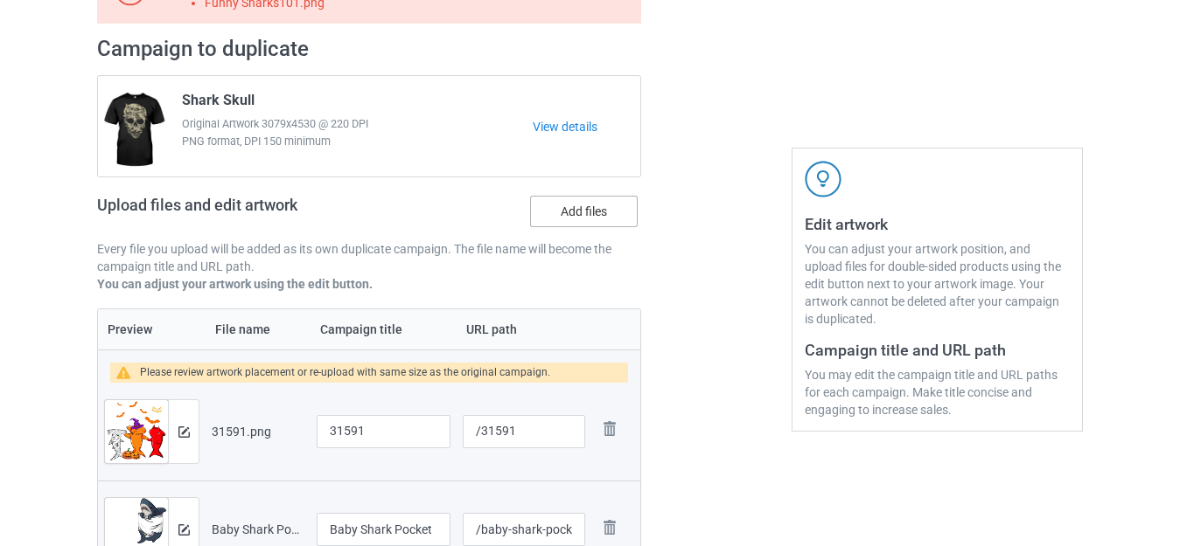
click at [0, 0] on input "Add files" at bounding box center [0, 0] width 0 height 0
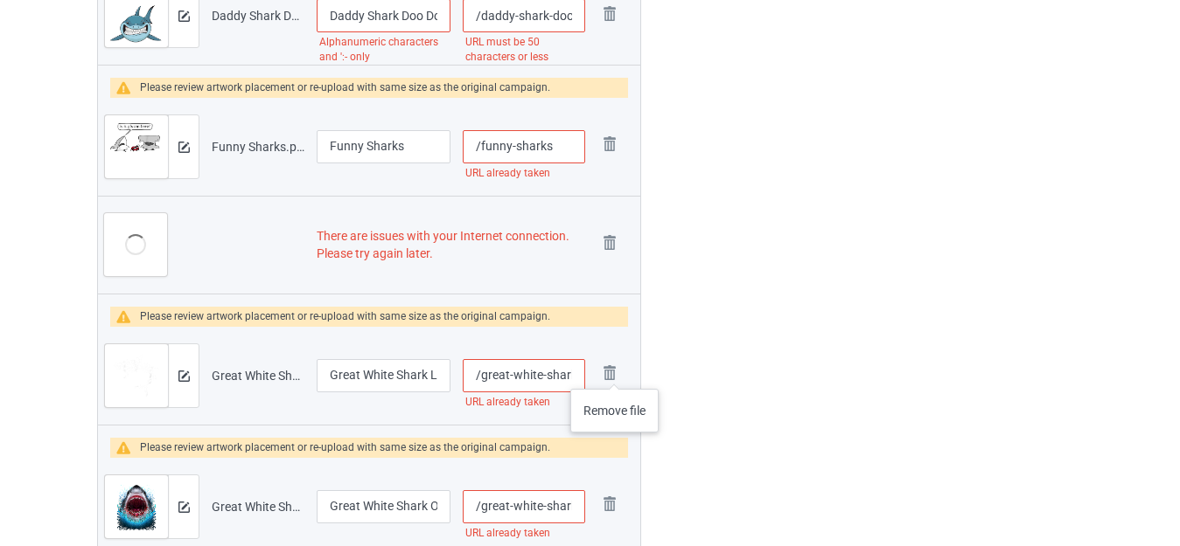
scroll to position [1312, 0]
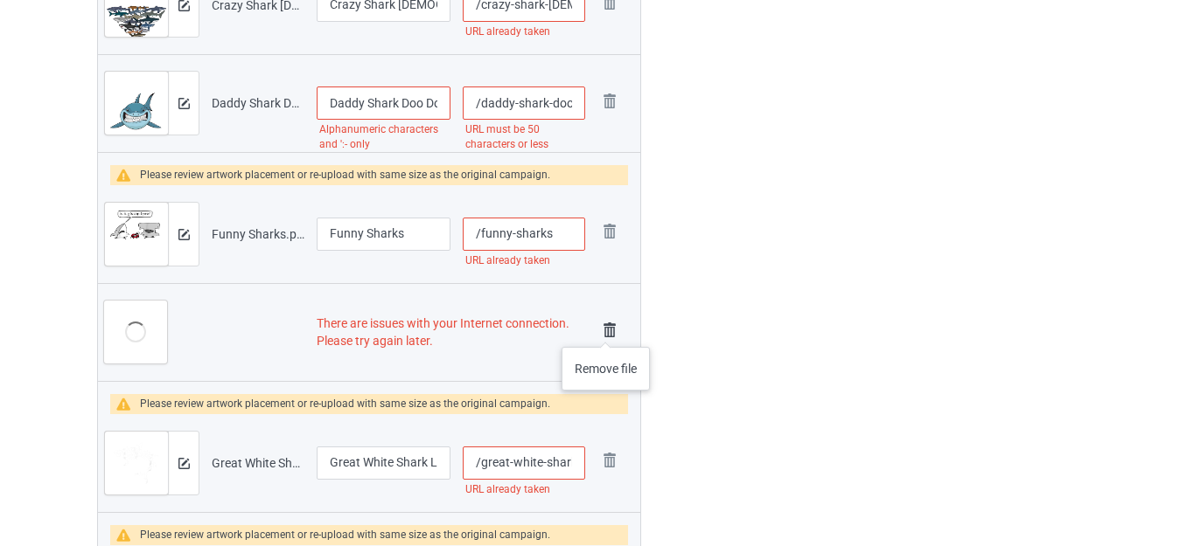
click at [605, 330] on img at bounding box center [609, 330] width 24 height 24
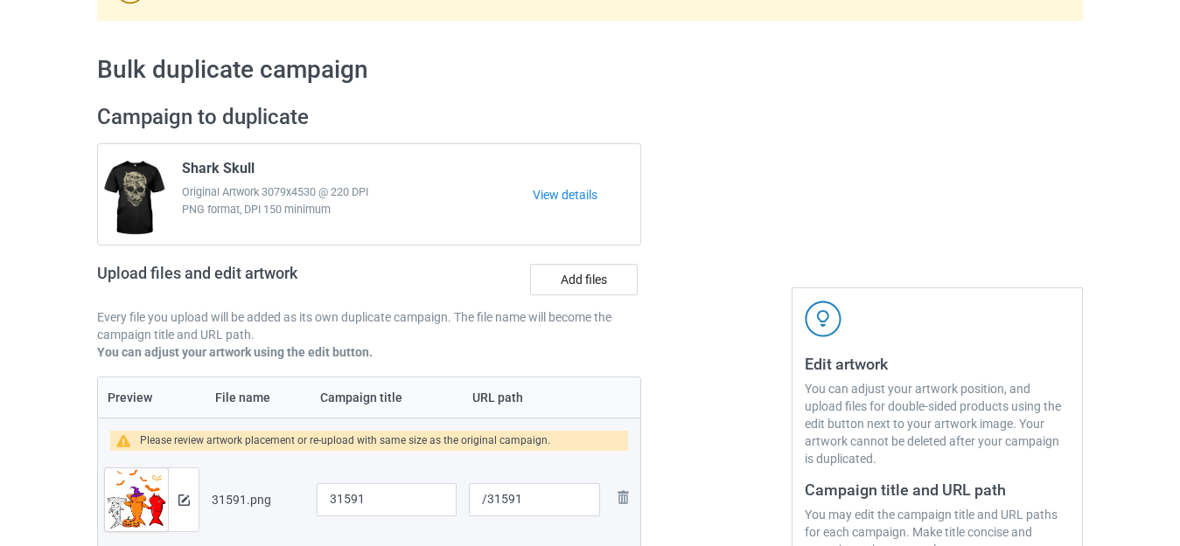
scroll to position [262, 0]
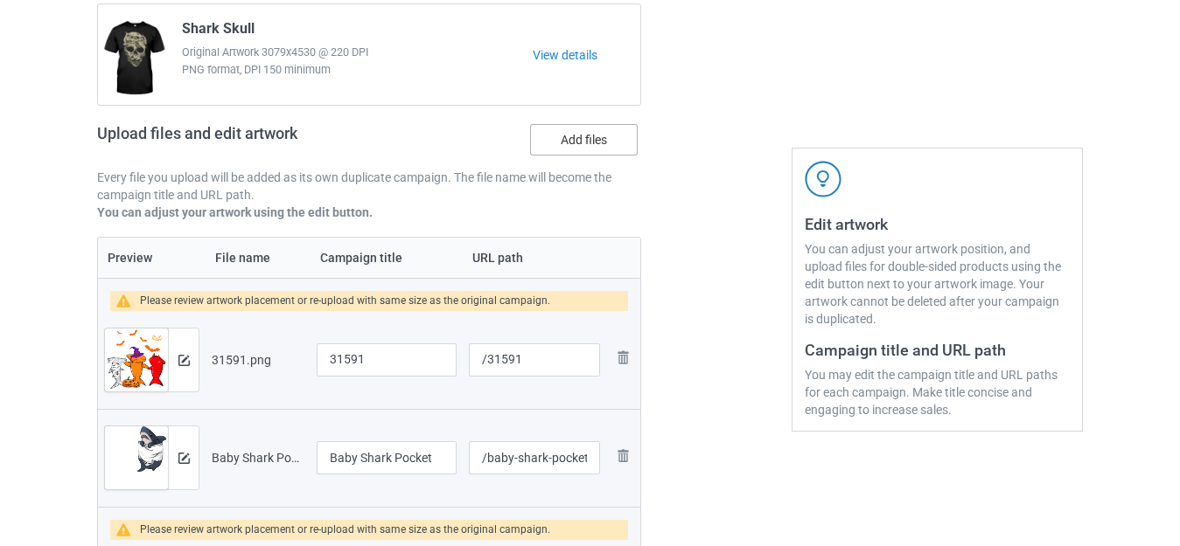
click at [579, 140] on label "Add files" at bounding box center [584, 139] width 108 height 31
click at [0, 0] on input "Add files" at bounding box center [0, 0] width 0 height 0
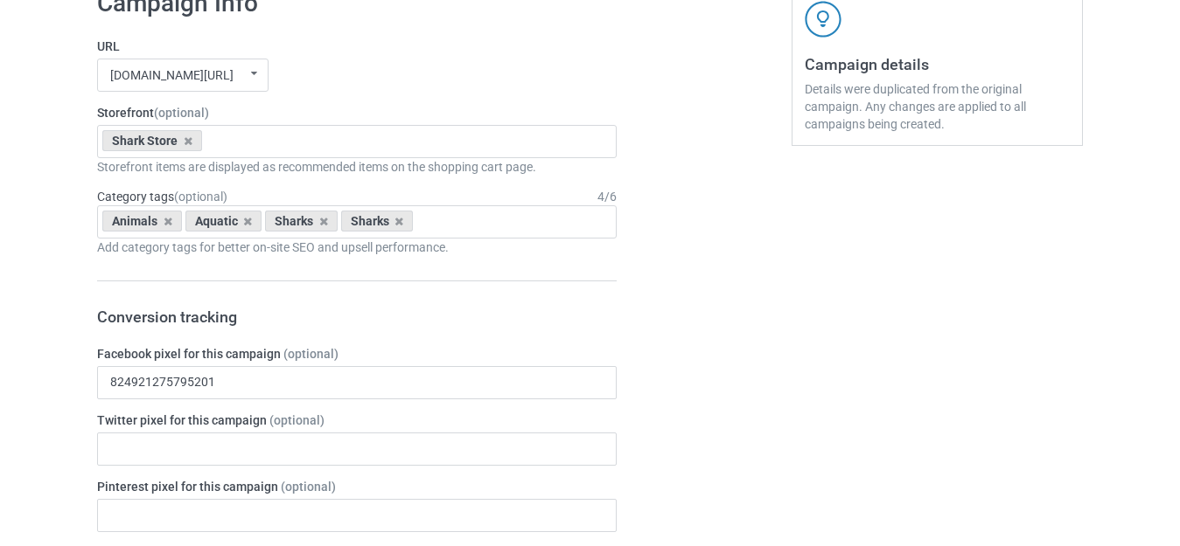
scroll to position [6511, 0]
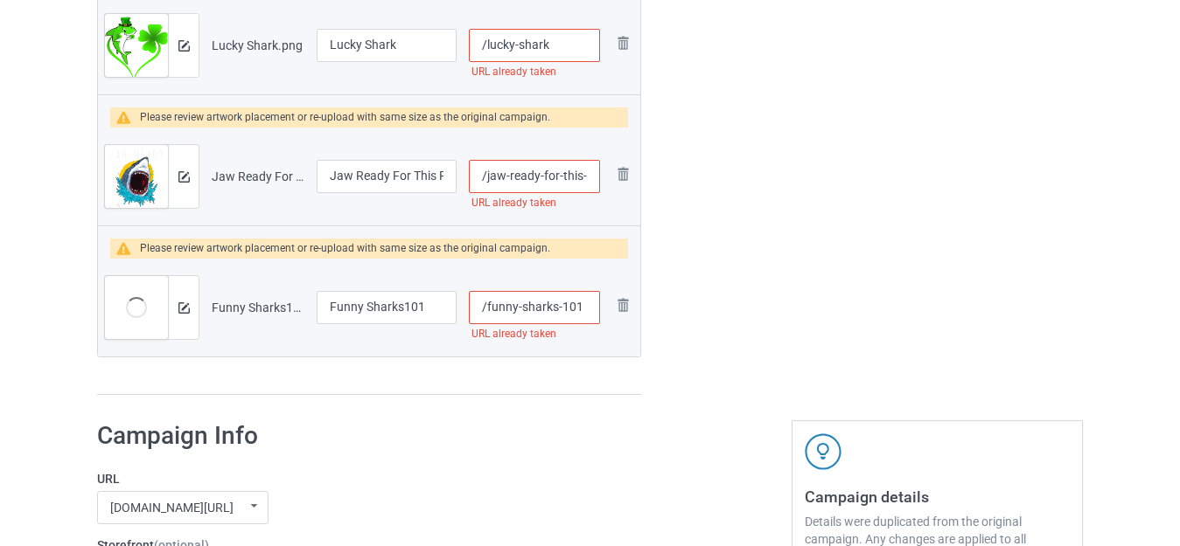
click at [563, 306] on input "/funny-sharks-101" at bounding box center [534, 307] width 131 height 33
click at [582, 303] on input "/funny-sharks-101" at bounding box center [534, 307] width 131 height 33
type input "/funny-sharks-101-"
drag, startPoint x: 404, startPoint y: 305, endPoint x: 436, endPoint y: 312, distance: 33.1
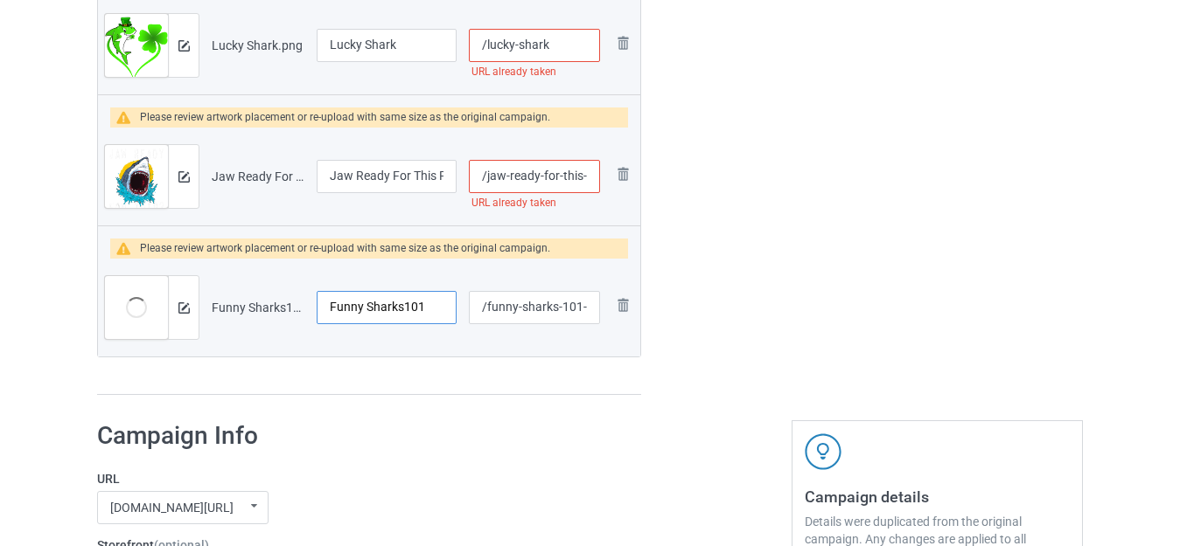
click at [436, 312] on input "Funny Sharks101" at bounding box center [387, 307] width 140 height 33
type input "Funny Sharks"
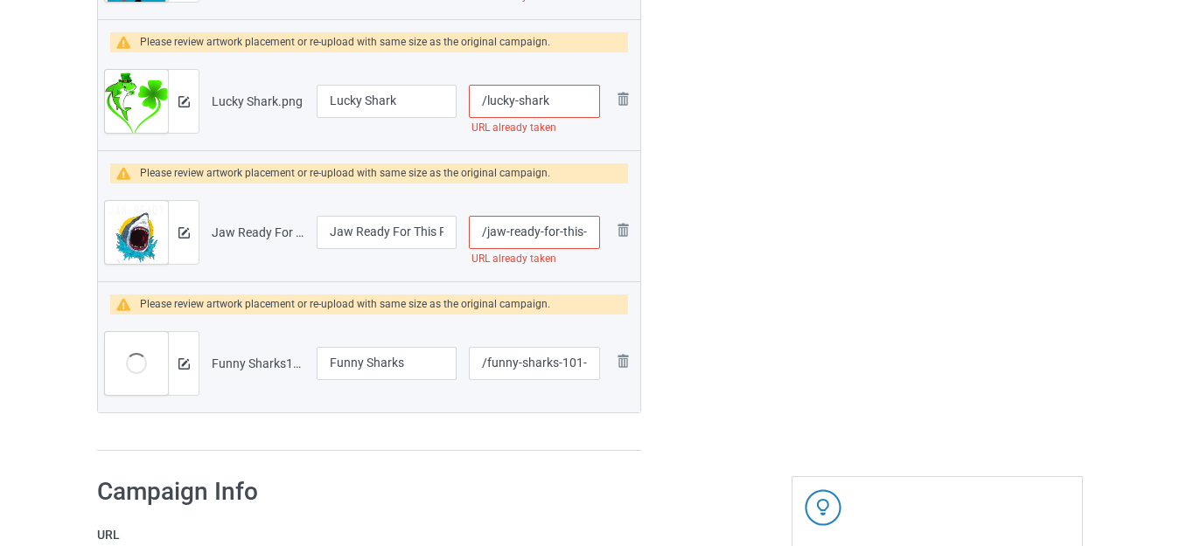
scroll to position [6423, 0]
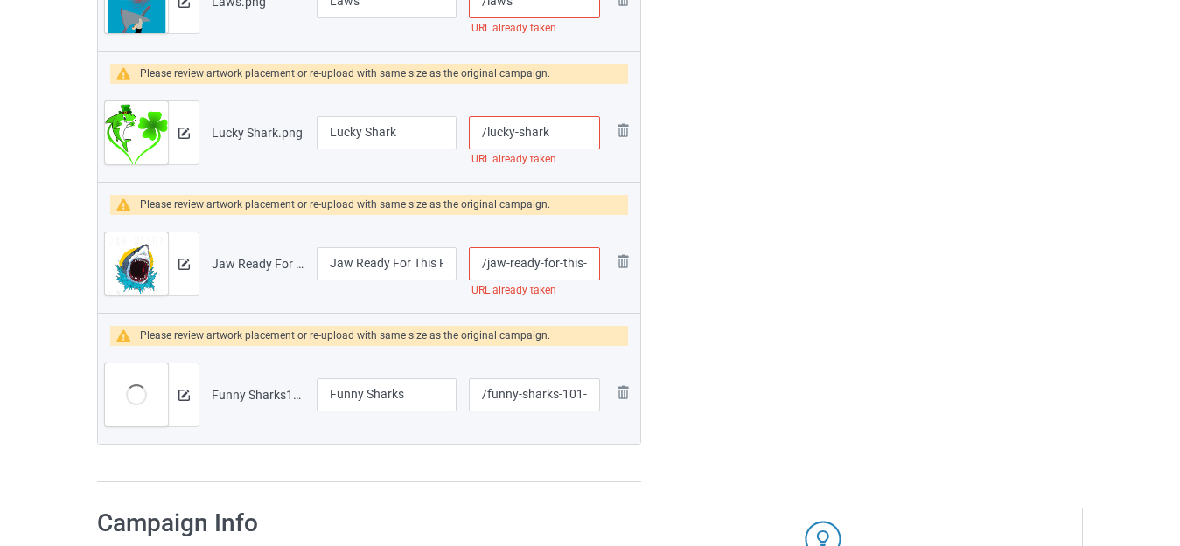
click at [561, 264] on input "/jaw-ready-for-this-funny-shark" at bounding box center [534, 263] width 131 height 33
type input "/jaw-ready-for--this-funny-shark"
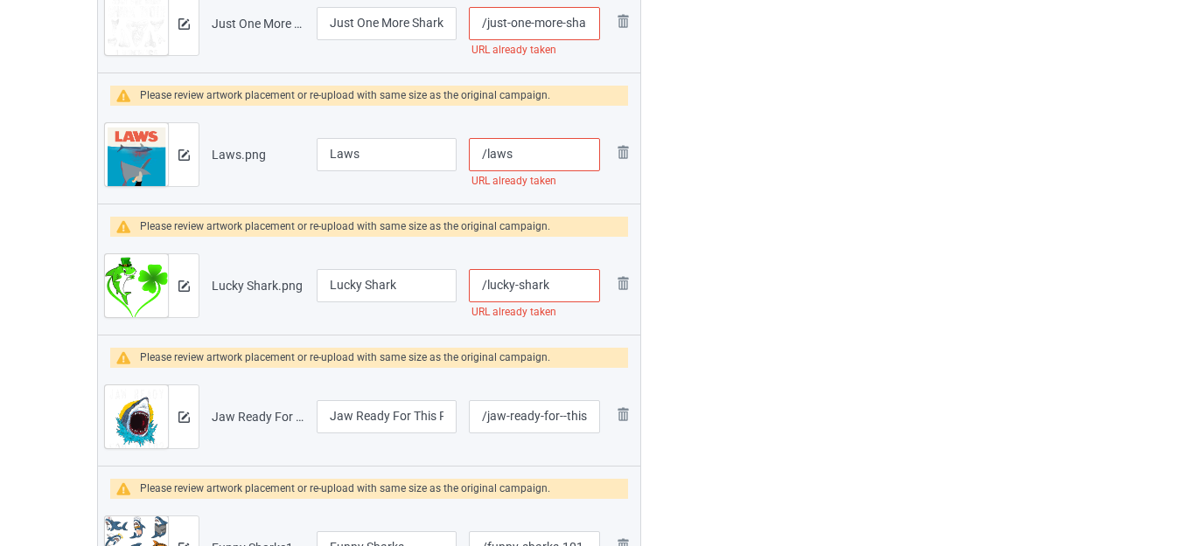
scroll to position [6248, 0]
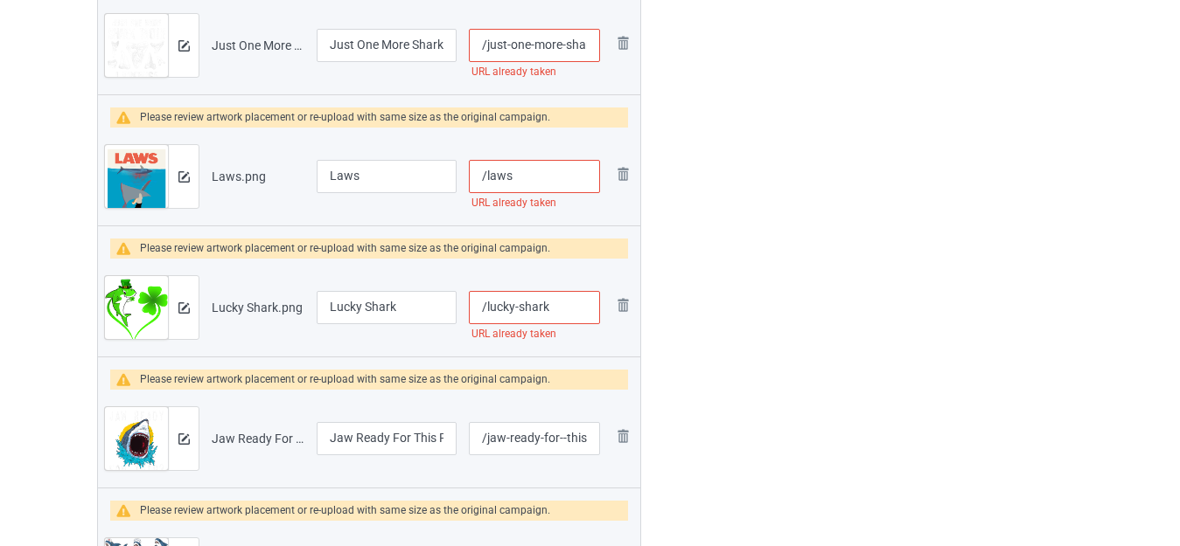
click at [561, 306] on input "/lucky-shark" at bounding box center [534, 307] width 131 height 33
type input "/lucky-shark-"
click at [405, 309] on input "Lucky Shark" at bounding box center [387, 307] width 140 height 33
type input "Lucky Shark St Patrick's Day"
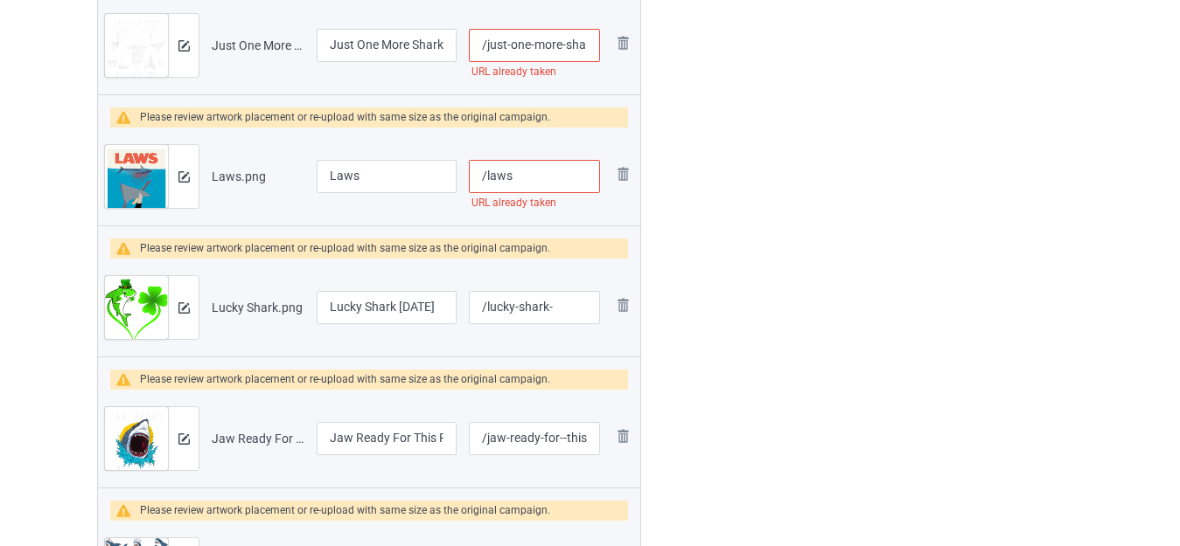
click at [371, 176] on input "Laws" at bounding box center [387, 176] width 140 height 33
type input "Laws - Save The Sharks"
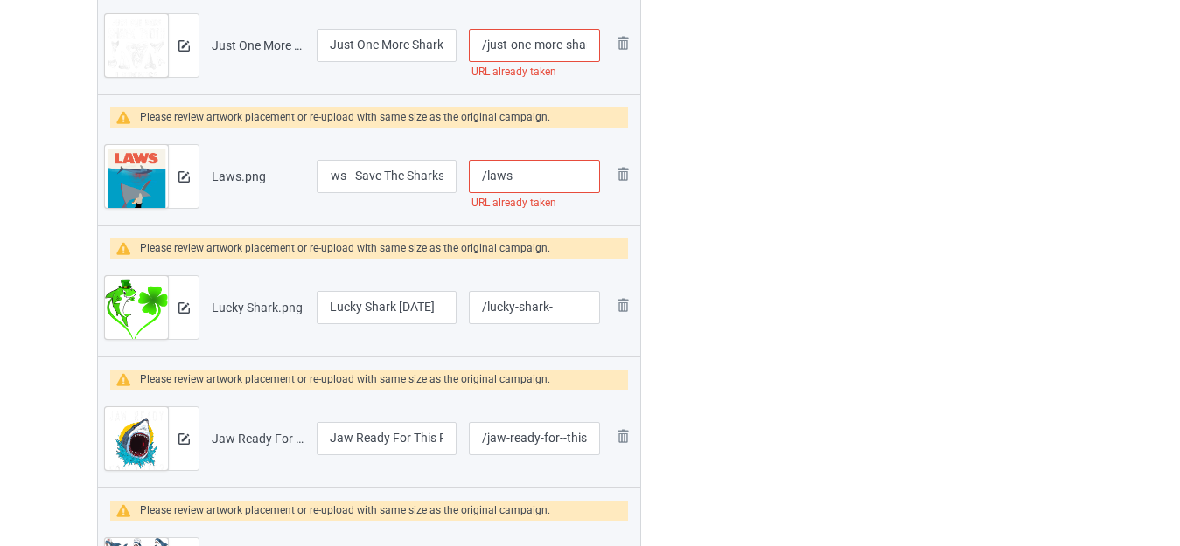
click at [487, 183] on input "/laws" at bounding box center [534, 176] width 131 height 33
type input "/savelaws"
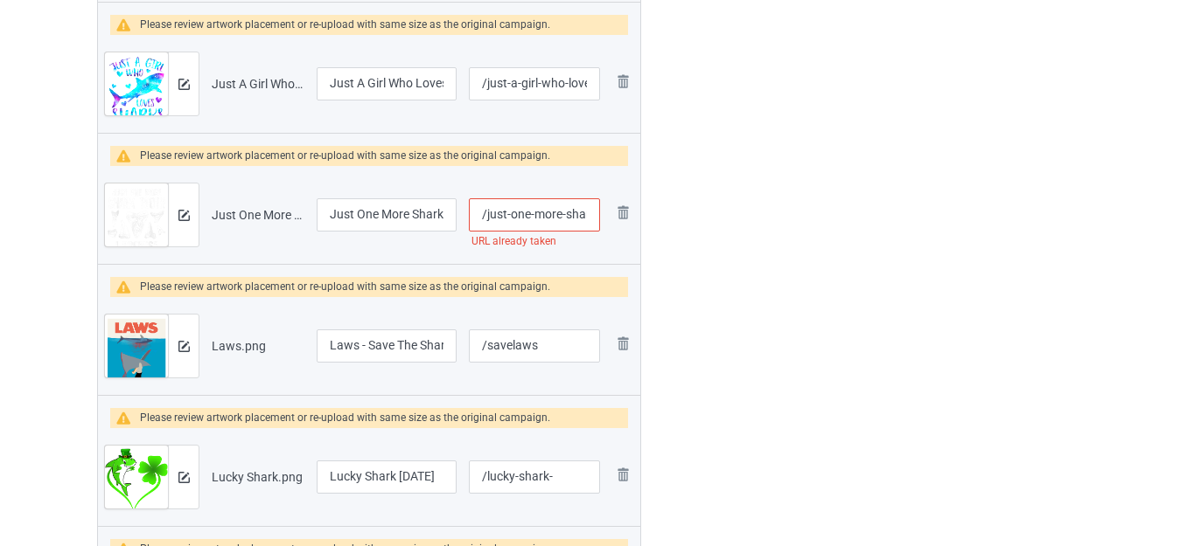
scroll to position [6073, 0]
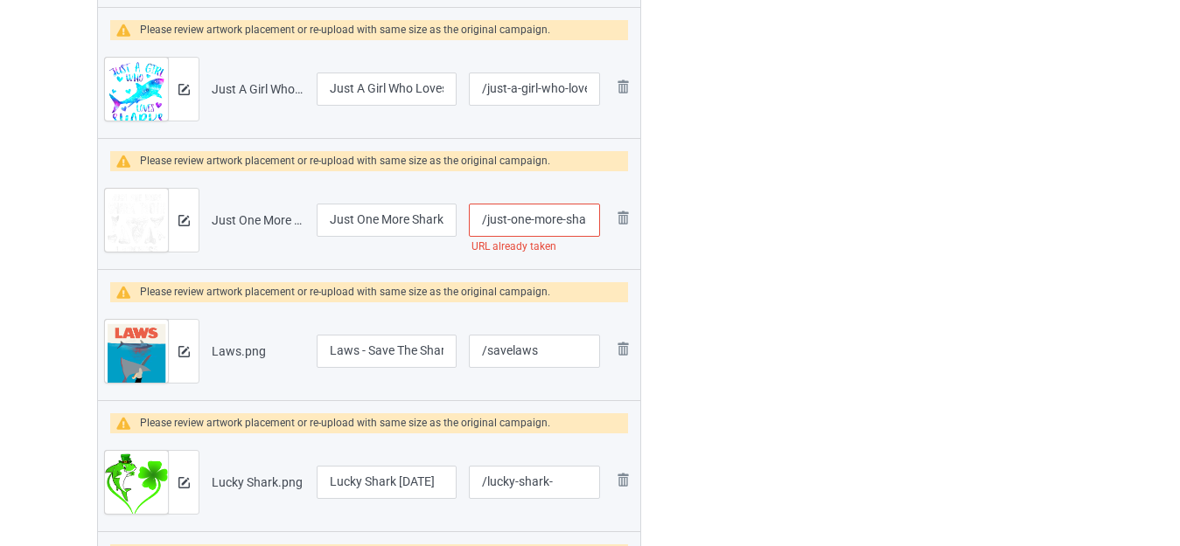
click at [560, 214] on input "/just-one-more-shark-tooth-i-promise" at bounding box center [534, 220] width 131 height 33
type input "/just-one-more--shark-tooth-i-promise"
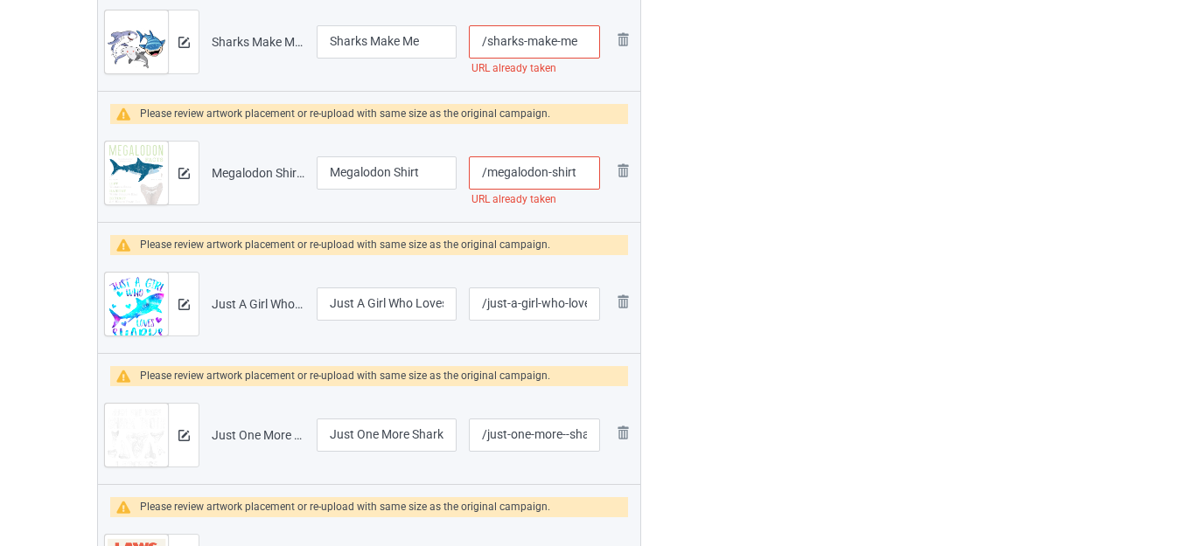
scroll to position [5811, 0]
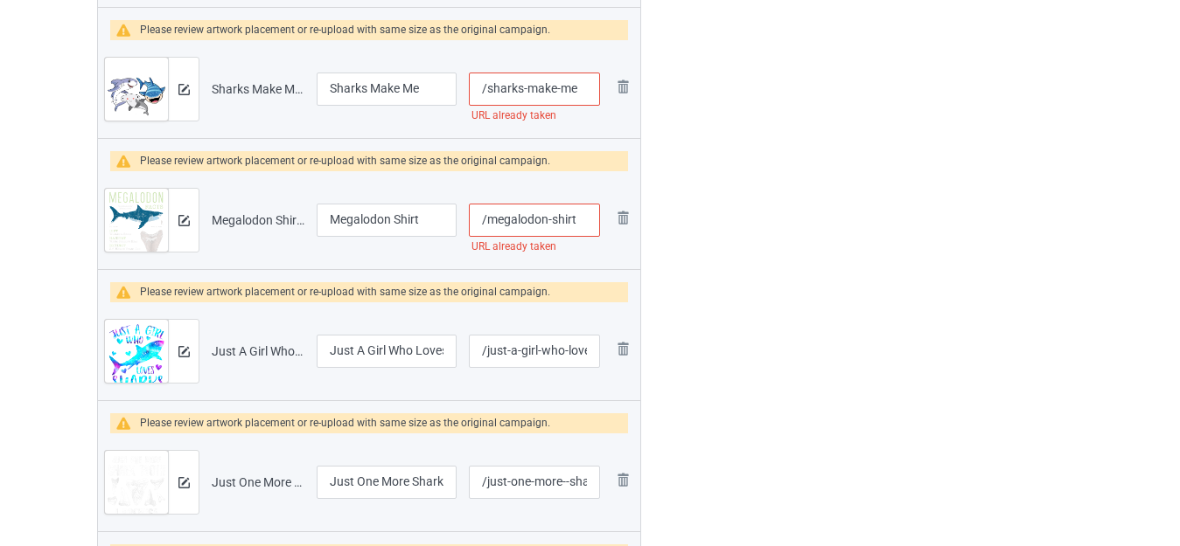
drag, startPoint x: 553, startPoint y: 217, endPoint x: 583, endPoint y: 222, distance: 31.0
click at [581, 222] on input "/megalodon-shirt" at bounding box center [534, 220] width 131 height 33
click at [583, 222] on input "/megalodon-shirt" at bounding box center [534, 220] width 131 height 33
type input "/megalodon-shirt-"
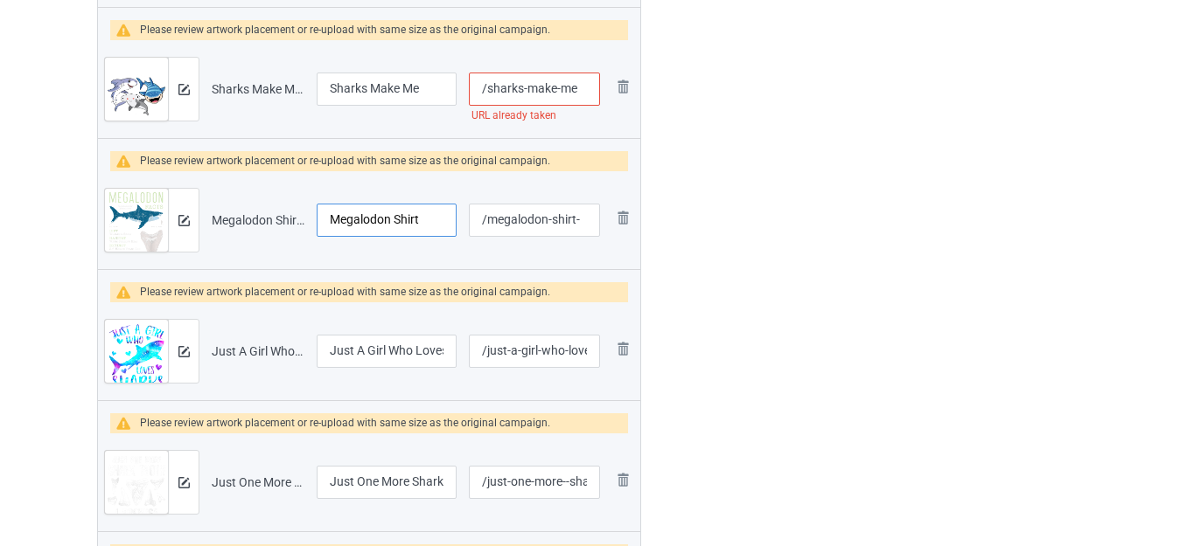
click at [404, 220] on input "Megalodon Shirt" at bounding box center [387, 220] width 140 height 33
click at [405, 218] on input "Megalodon Shirt" at bounding box center [387, 220] width 140 height 33
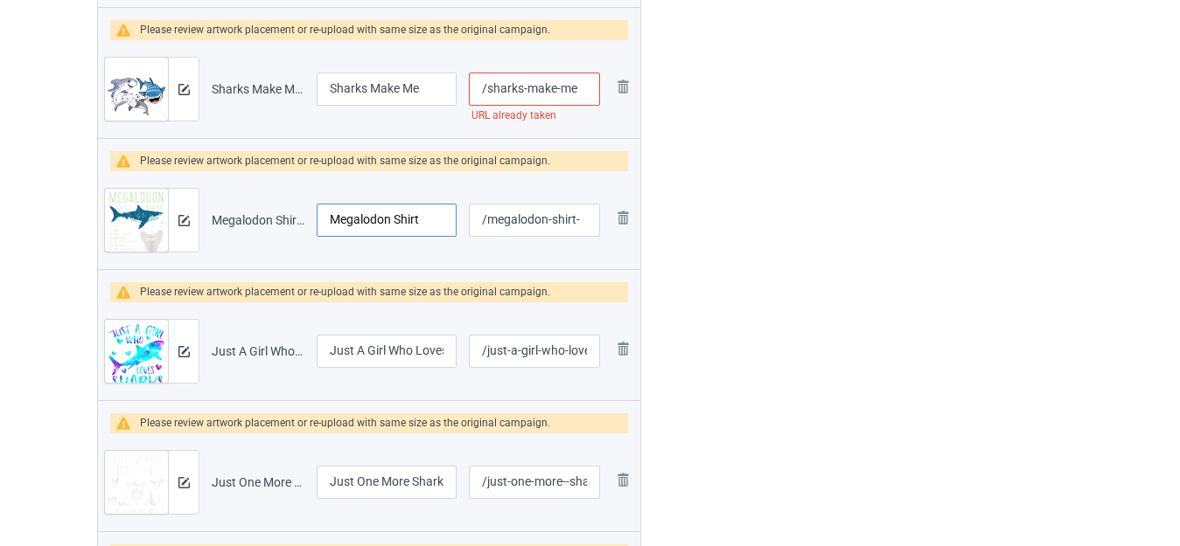
click at [405, 218] on input "Megalodon Shirt" at bounding box center [387, 220] width 140 height 33
type input "Megalodon"
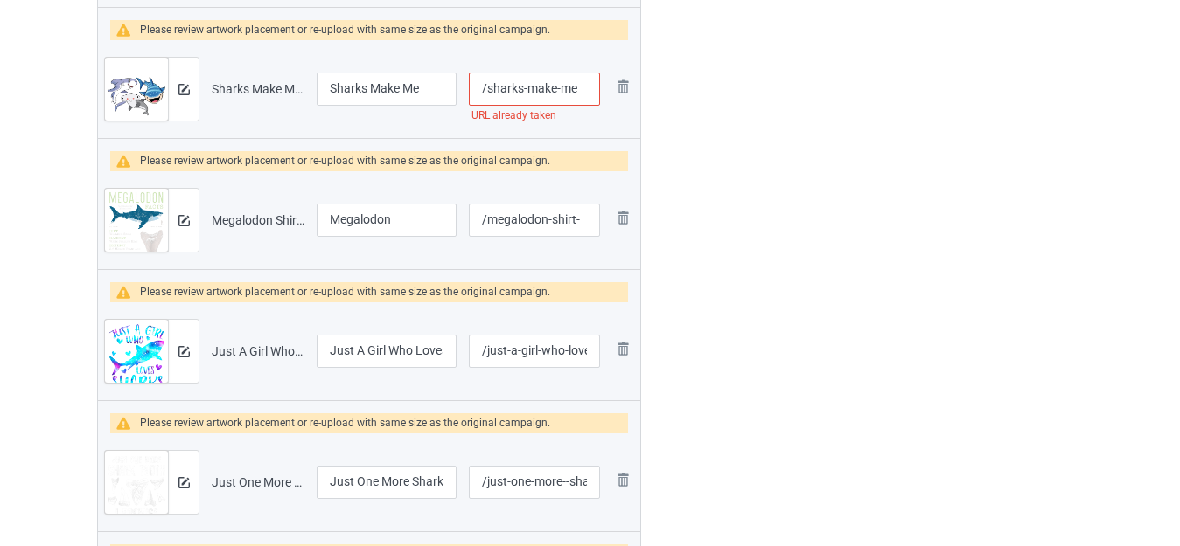
click at [581, 82] on input "/sharks-make-me" at bounding box center [534, 89] width 131 height 33
type input "/sharks-make-me-"
click at [419, 219] on input "Megalodon" at bounding box center [387, 220] width 140 height 33
type input "Megalodon Shark"
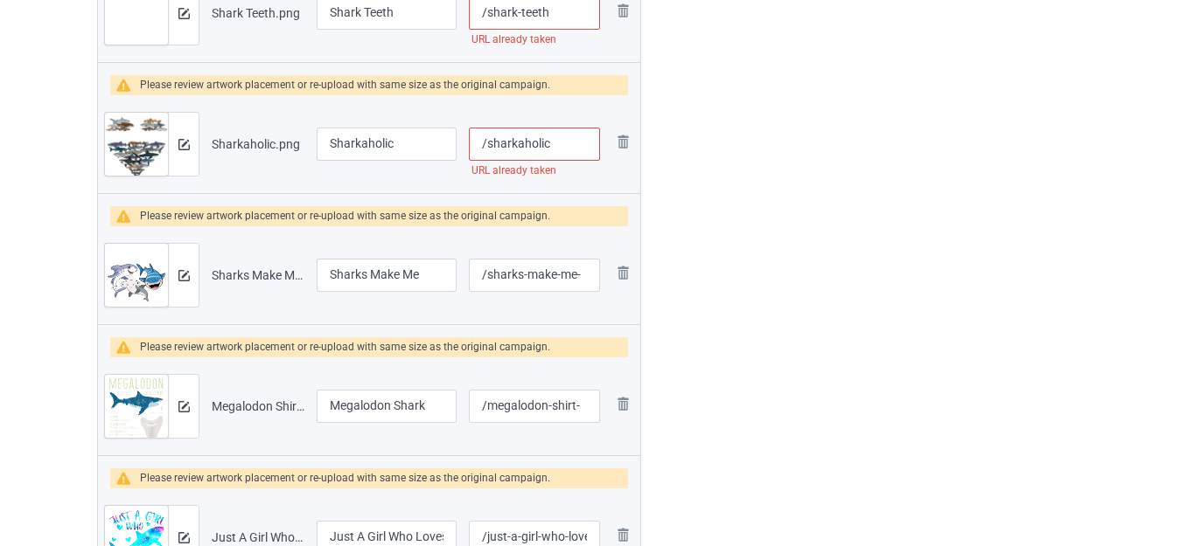
scroll to position [5549, 0]
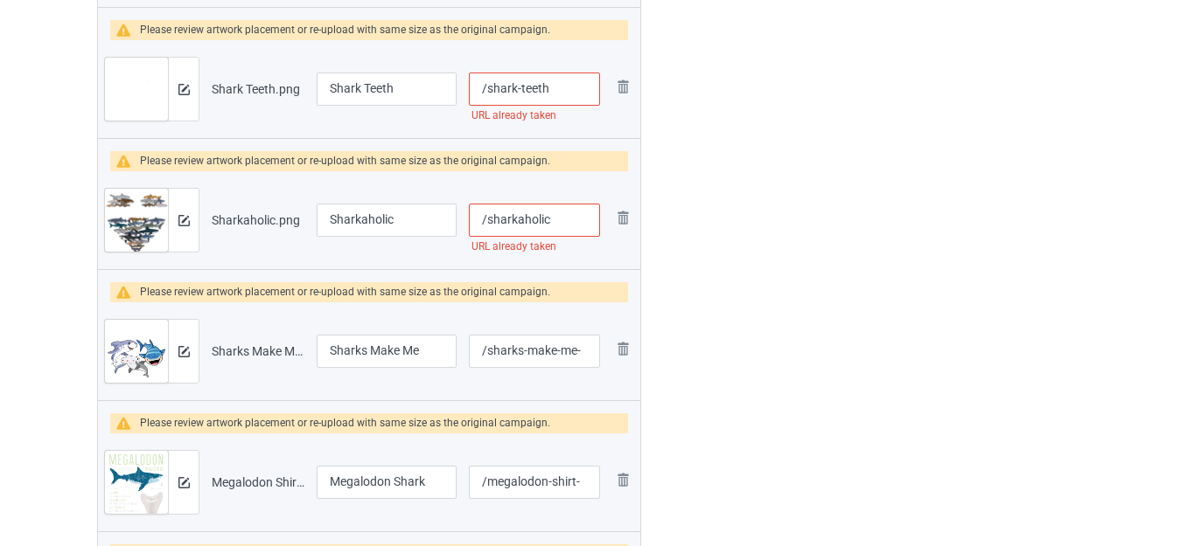
click at [560, 215] on input "/sharkaholic" at bounding box center [534, 220] width 131 height 33
type input "/sharkaholic-"
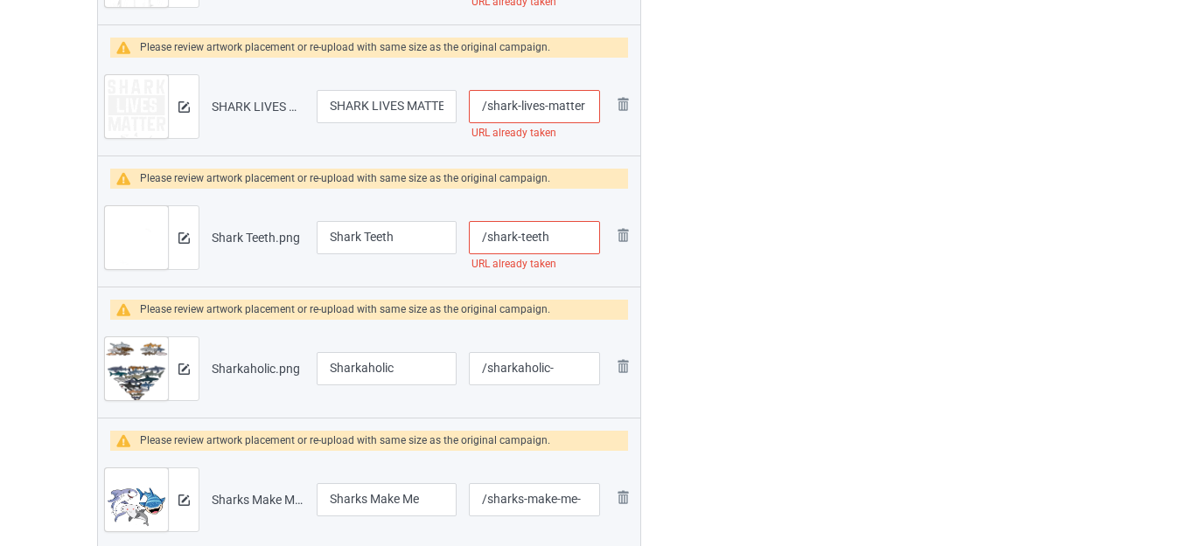
scroll to position [5374, 0]
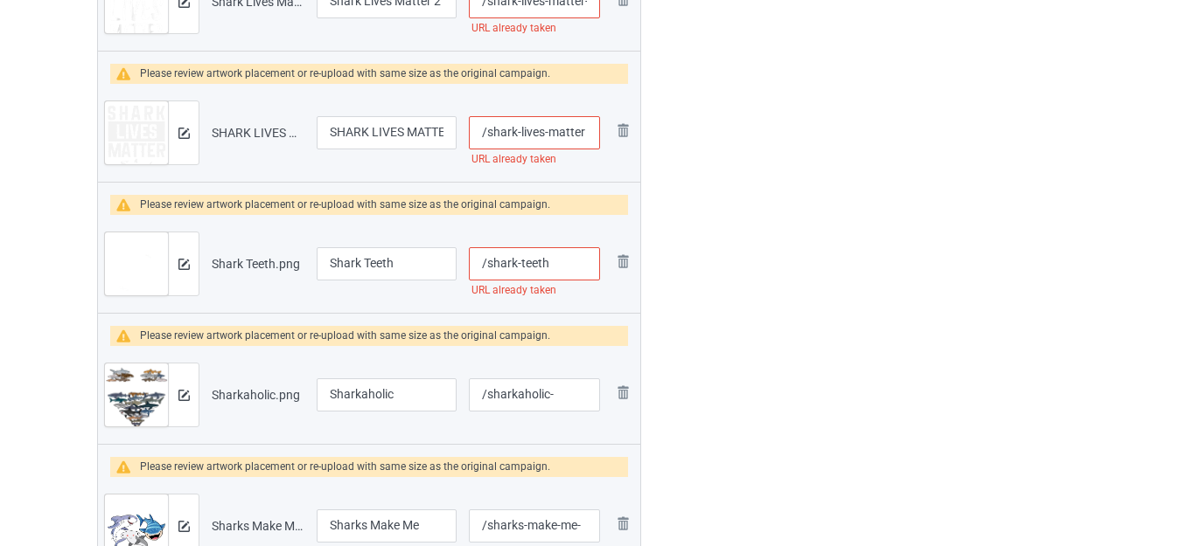
click at [564, 262] on input "/shark-teeth" at bounding box center [534, 263] width 131 height 33
type input "/shark-teeth-"
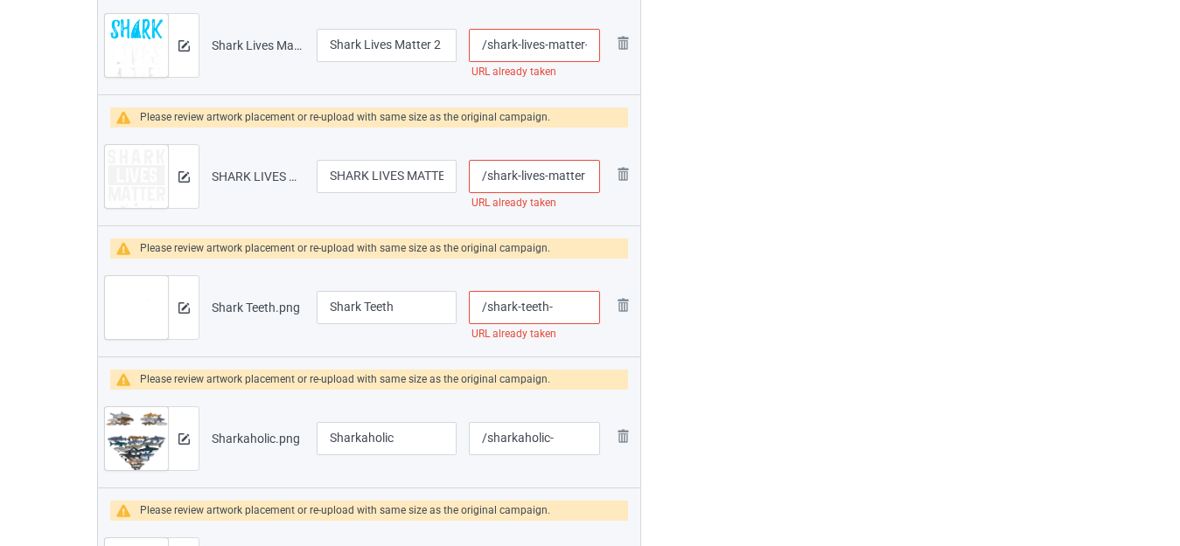
scroll to position [5286, 0]
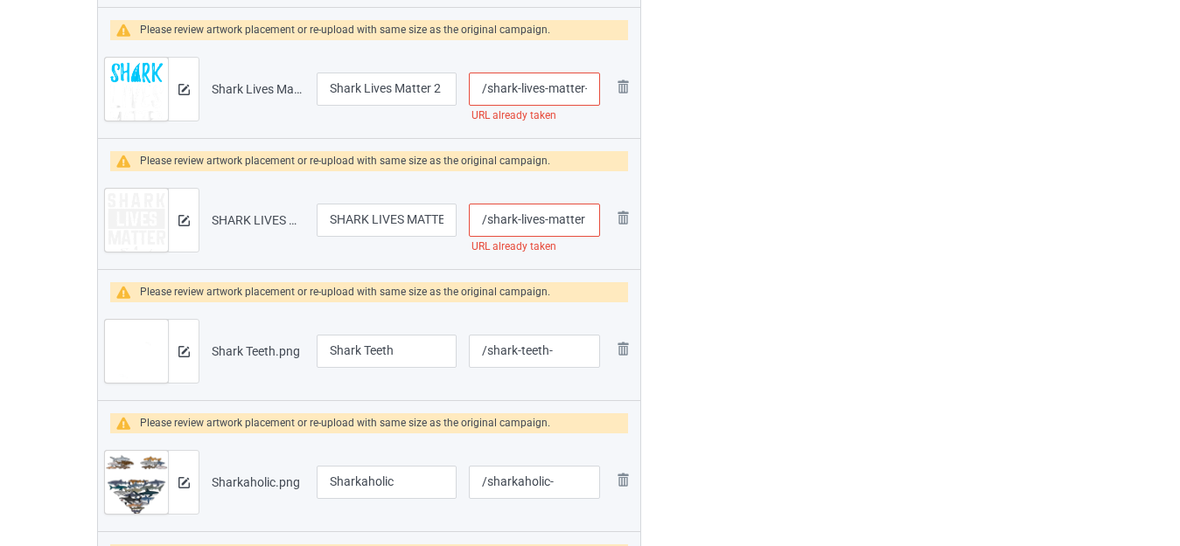
click at [584, 218] on input "/shark-lives-matter" at bounding box center [534, 220] width 131 height 33
click at [591, 219] on input "/shark-lives-matter" at bounding box center [534, 220] width 131 height 33
type input "/shark-lives-matters"
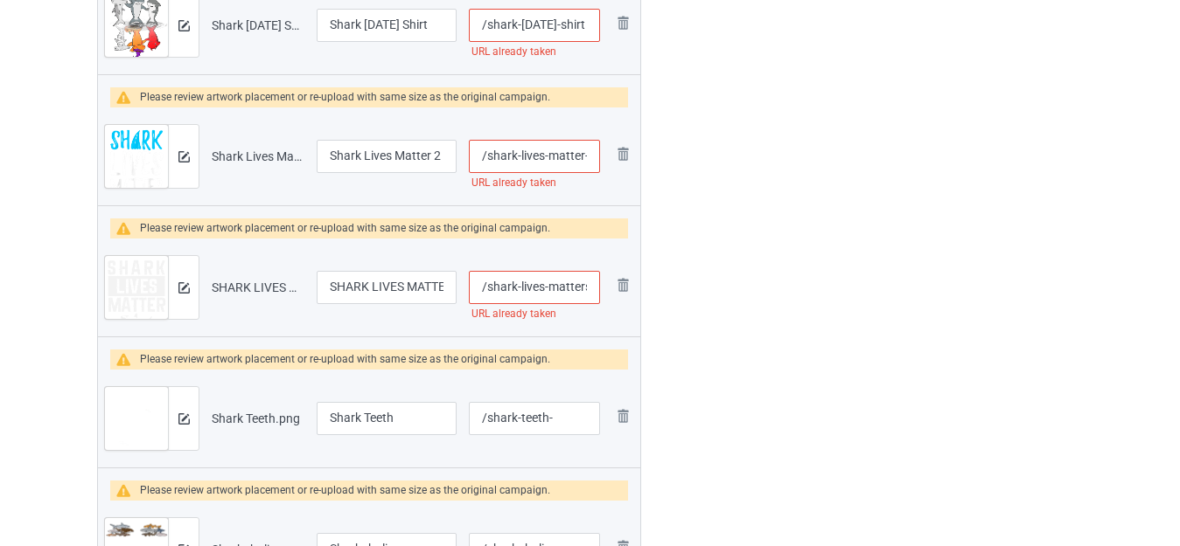
scroll to position [5199, 0]
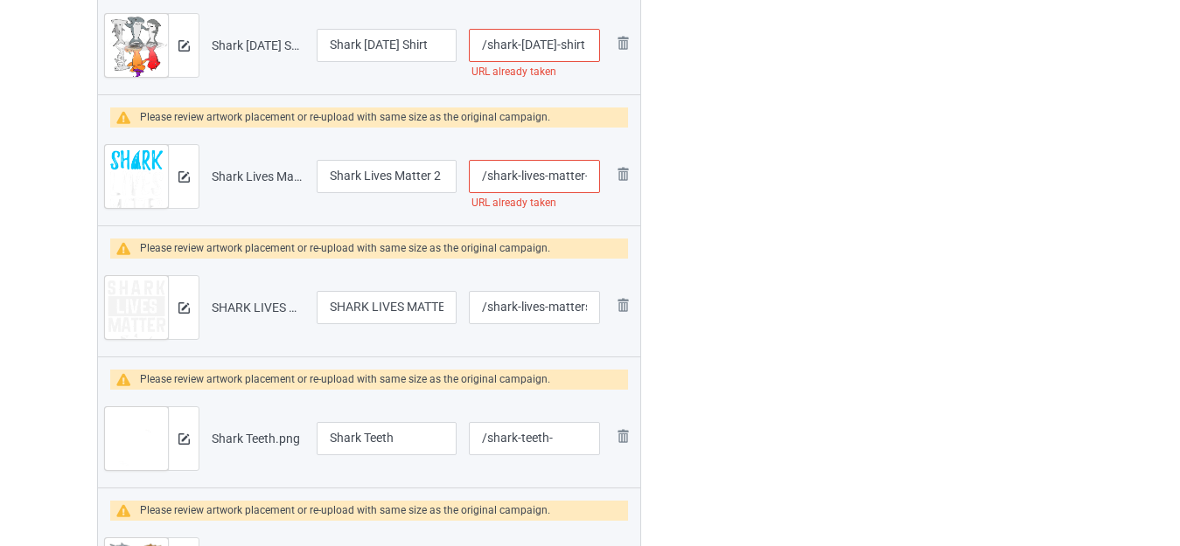
click at [590, 175] on input "/shark-lives-matter-2" at bounding box center [534, 176] width 131 height 33
type input "/shark-lives-matter-s2"
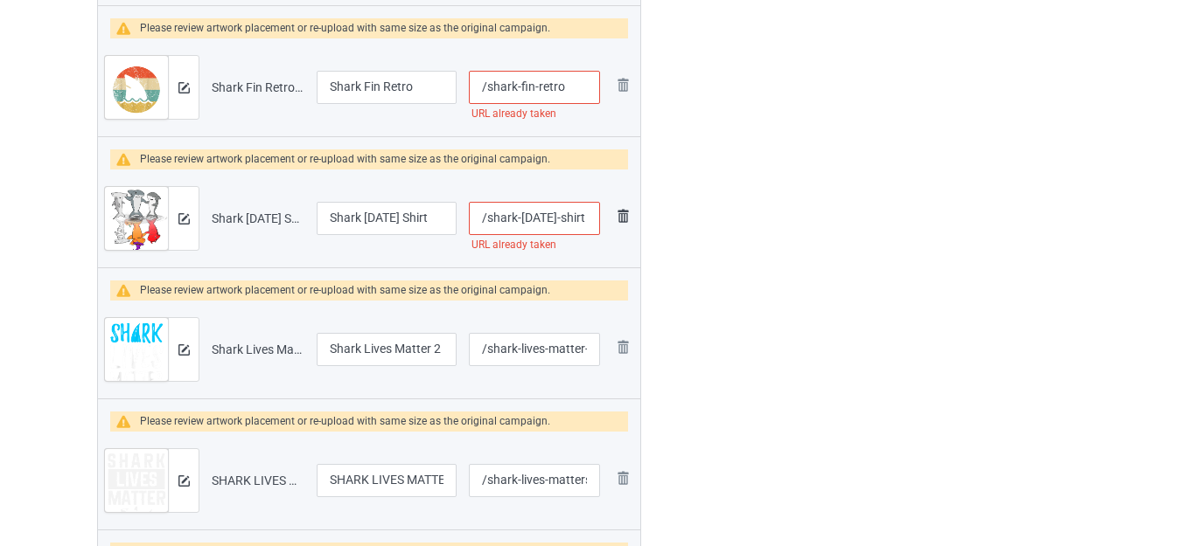
scroll to position [5024, 0]
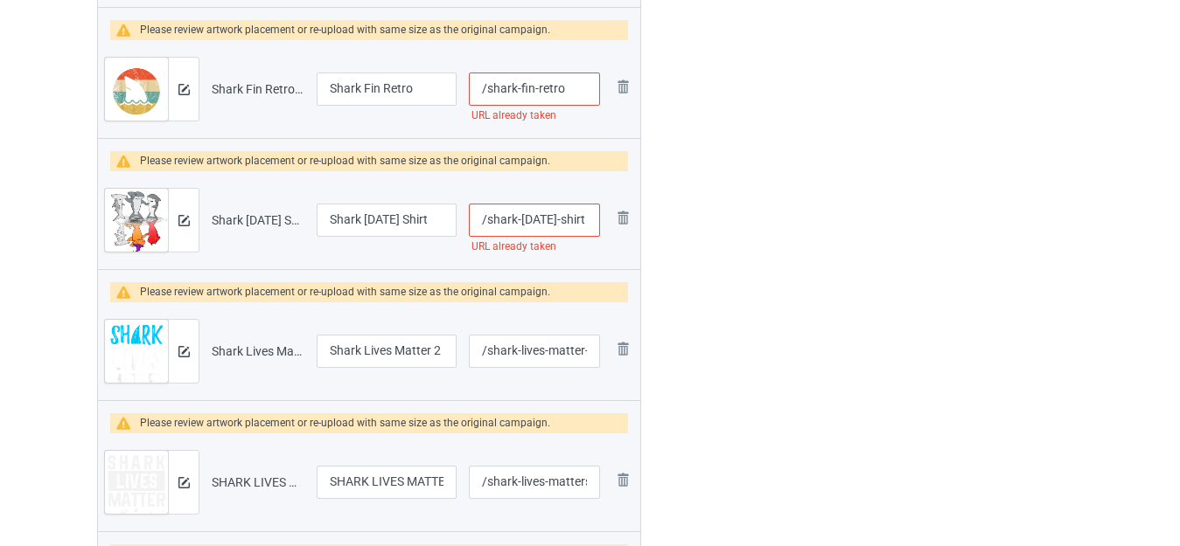
click at [580, 216] on input "/shark-halloween-shirt" at bounding box center [534, 220] width 131 height 33
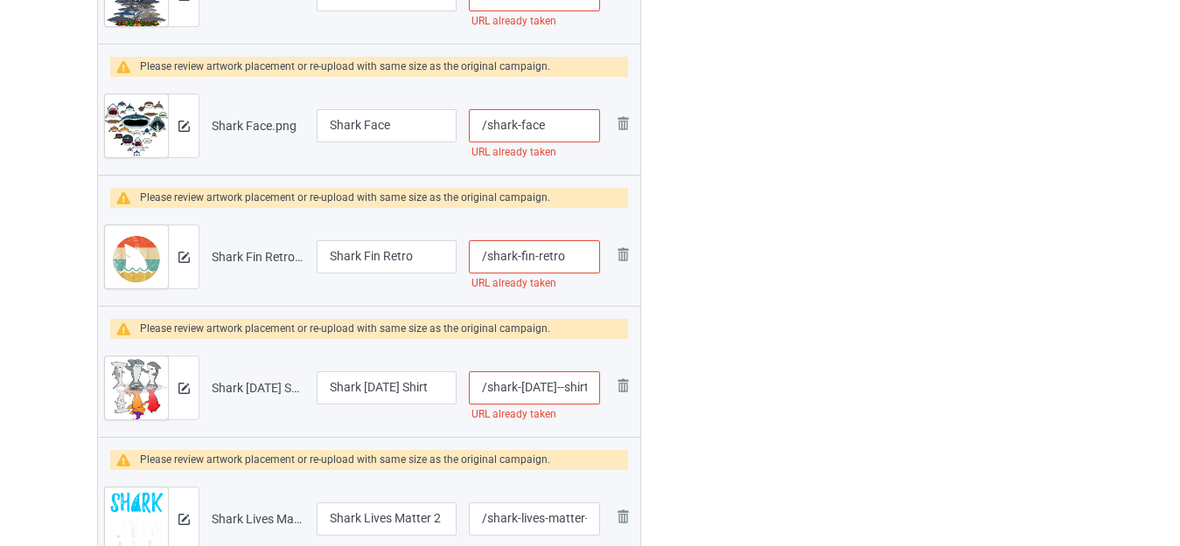
scroll to position [4849, 0]
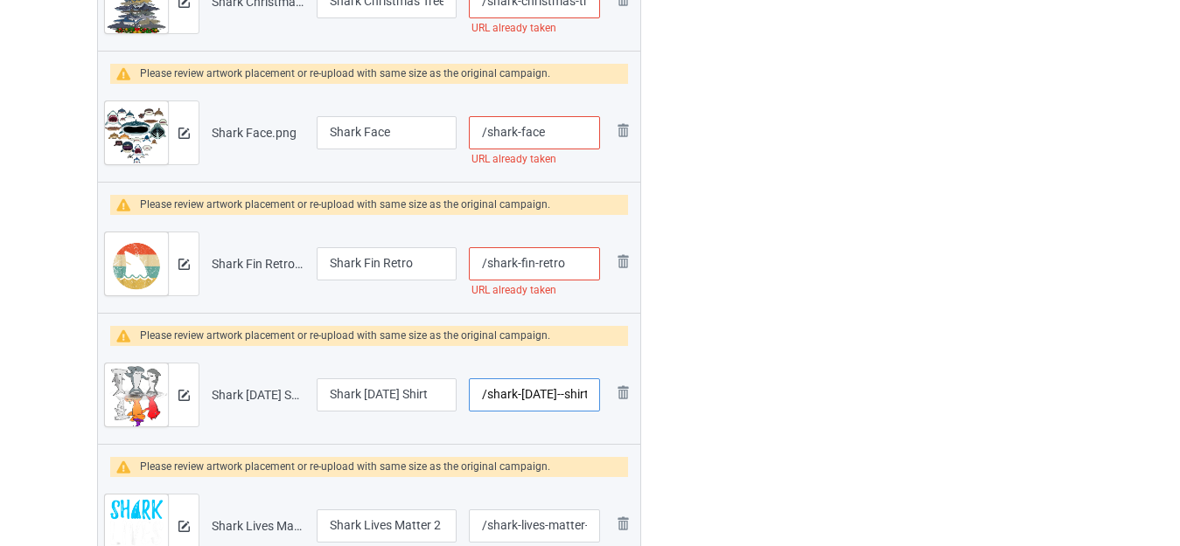
type input "/shark-halloween--shirt"
click at [577, 263] on input "/shark-fin-retro" at bounding box center [534, 263] width 131 height 33
type input "/shark-fin--"
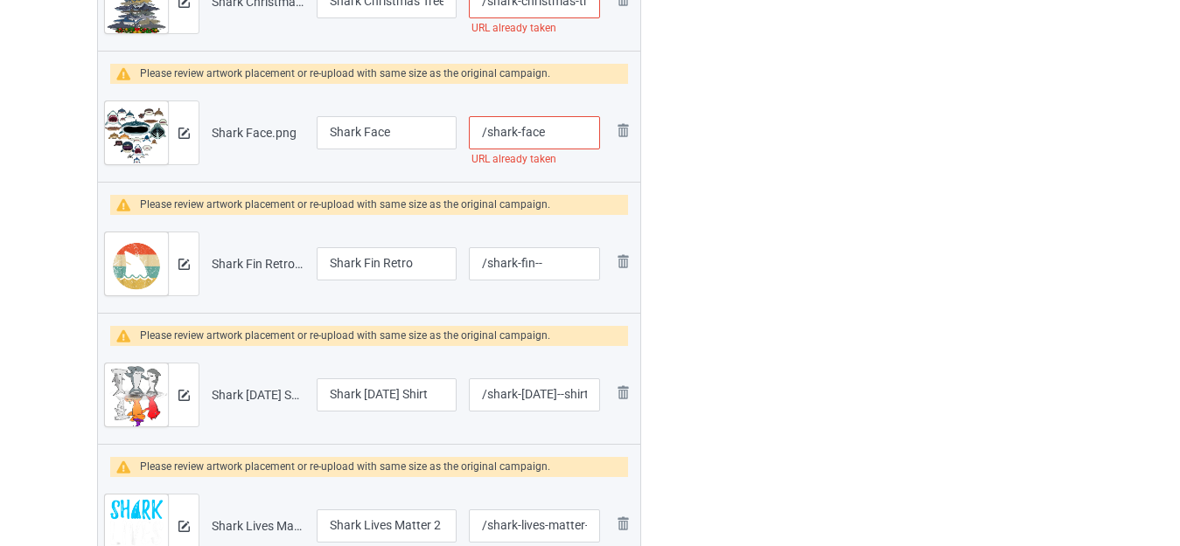
click at [560, 134] on input "/shark-face" at bounding box center [534, 132] width 131 height 33
type input "/shark-face-"
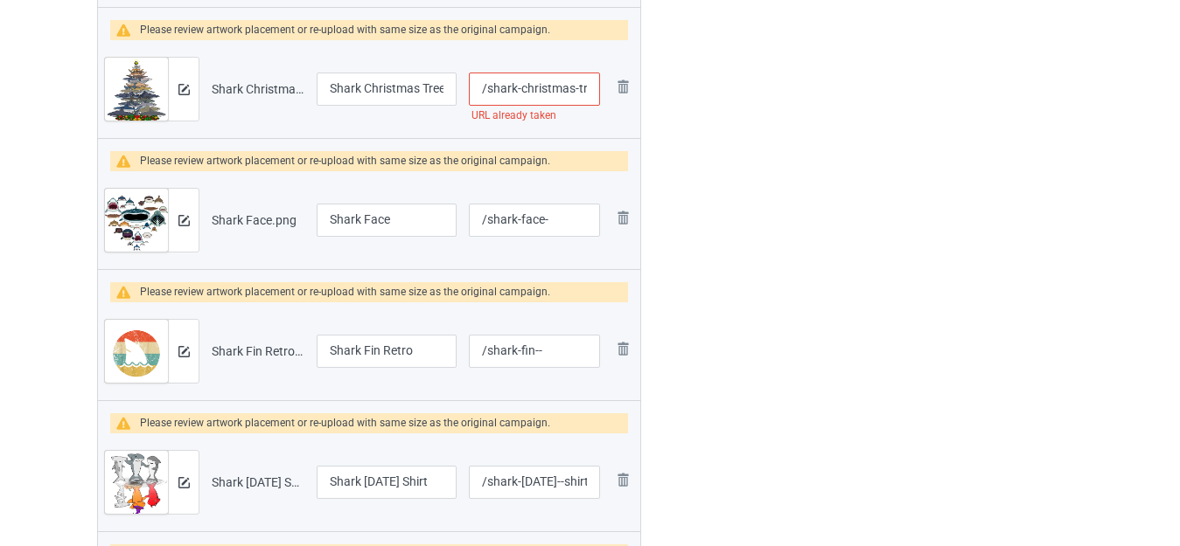
click at [574, 85] on input "/shark-christmas-tree" at bounding box center [534, 89] width 131 height 33
type input "/shark-christmas--tree"
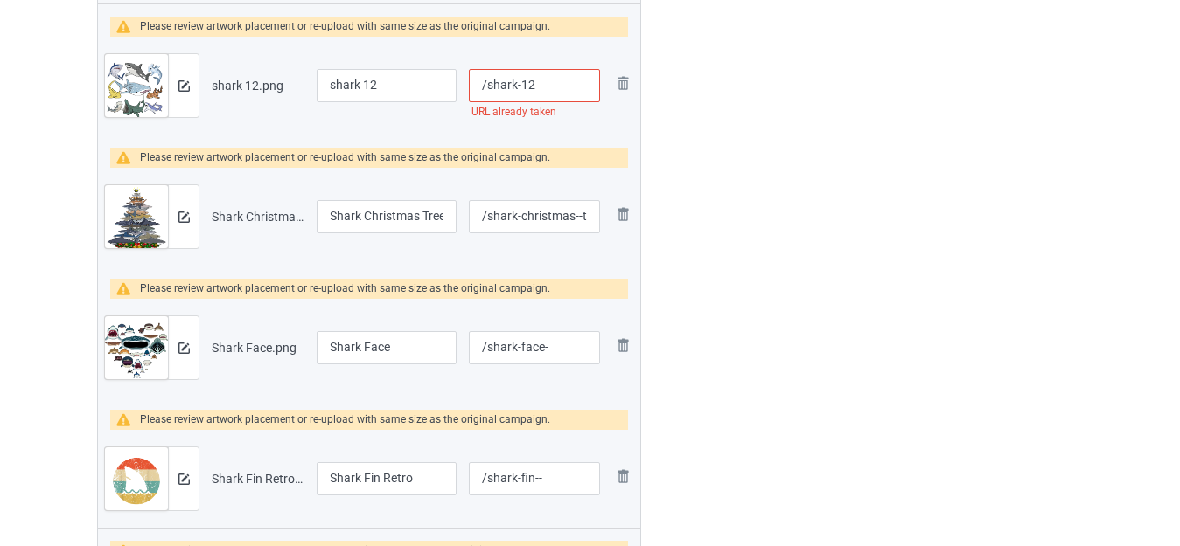
scroll to position [4499, 0]
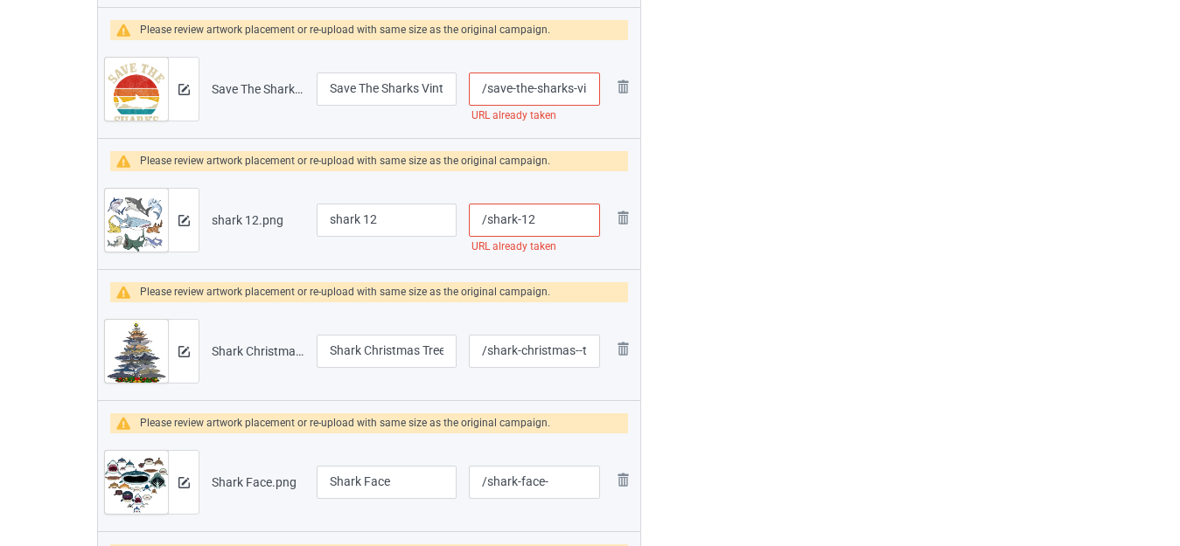
click at [560, 220] on input "/shark-12" at bounding box center [534, 220] width 131 height 33
click at [616, 219] on img at bounding box center [622, 217] width 21 height 21
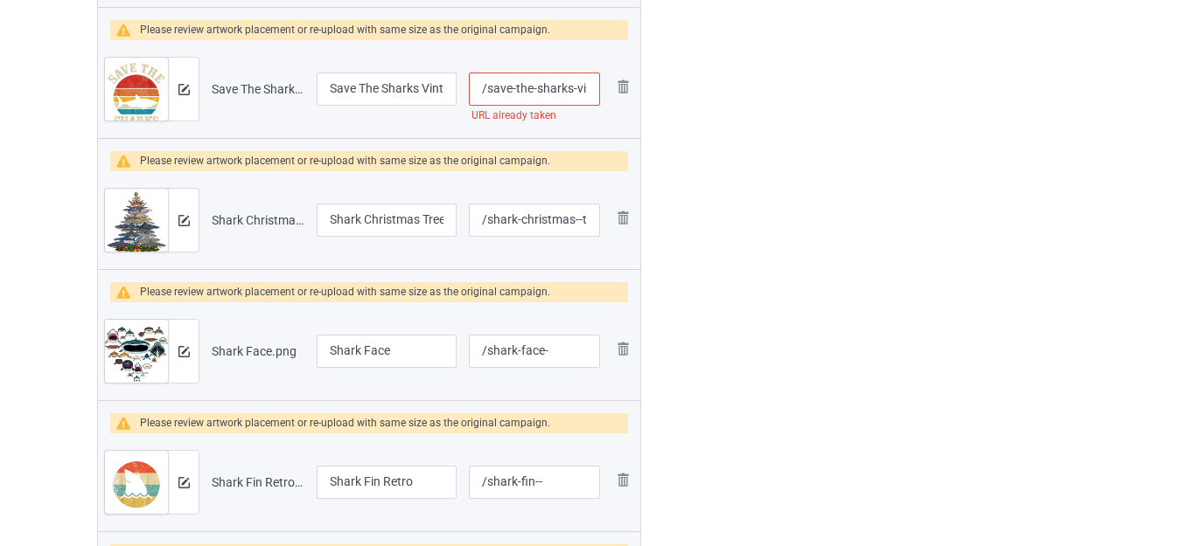
scroll to position [4412, 0]
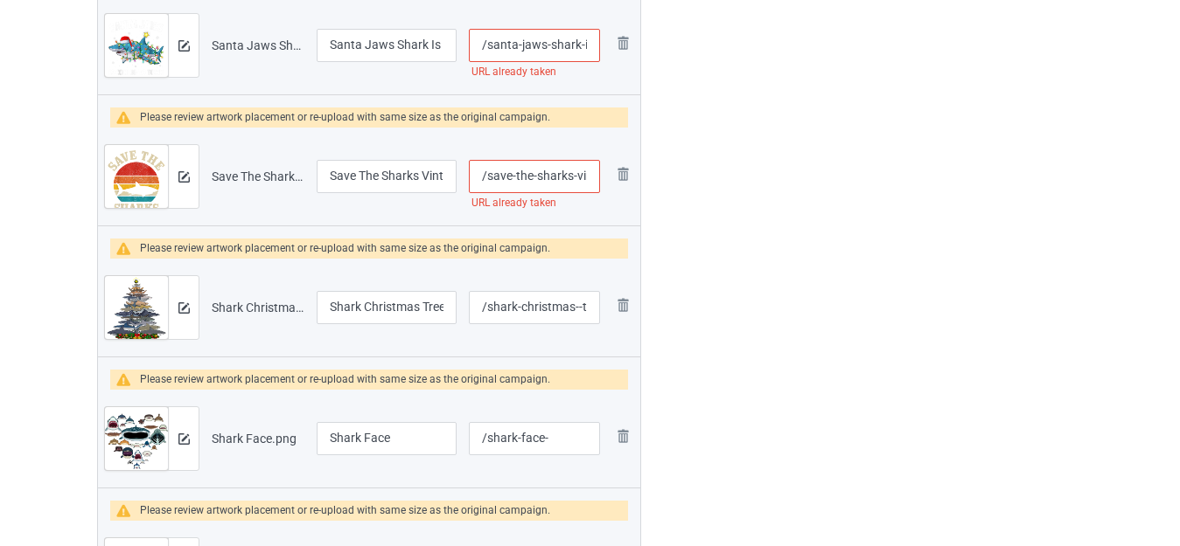
click at [574, 177] on input "/save-the-sharks-vintage-shark" at bounding box center [534, 176] width 131 height 33
type input "/save-the-sharks--vintage-shark"
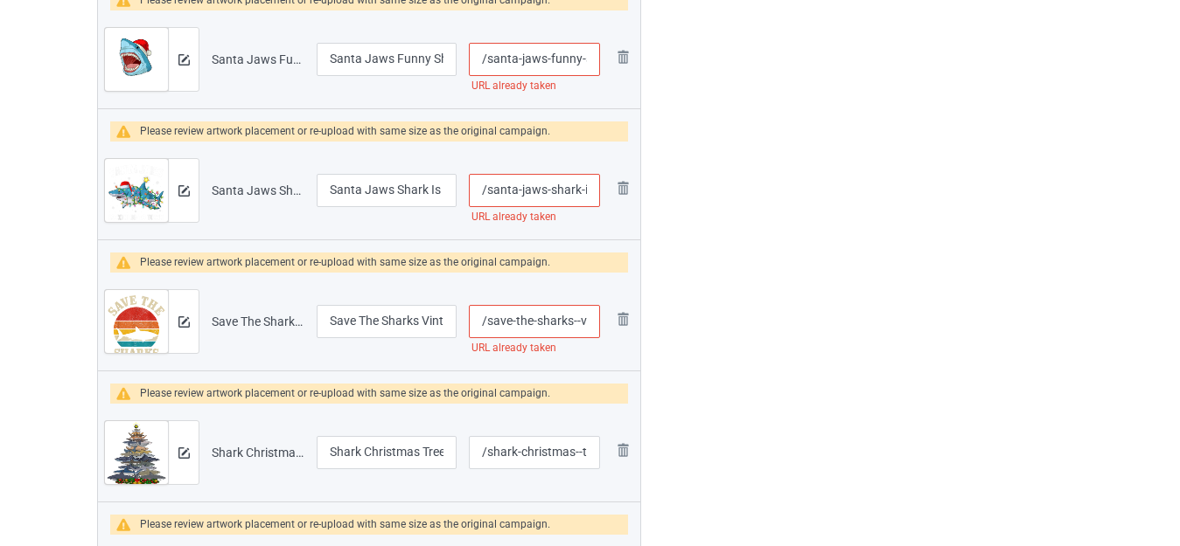
scroll to position [4237, 0]
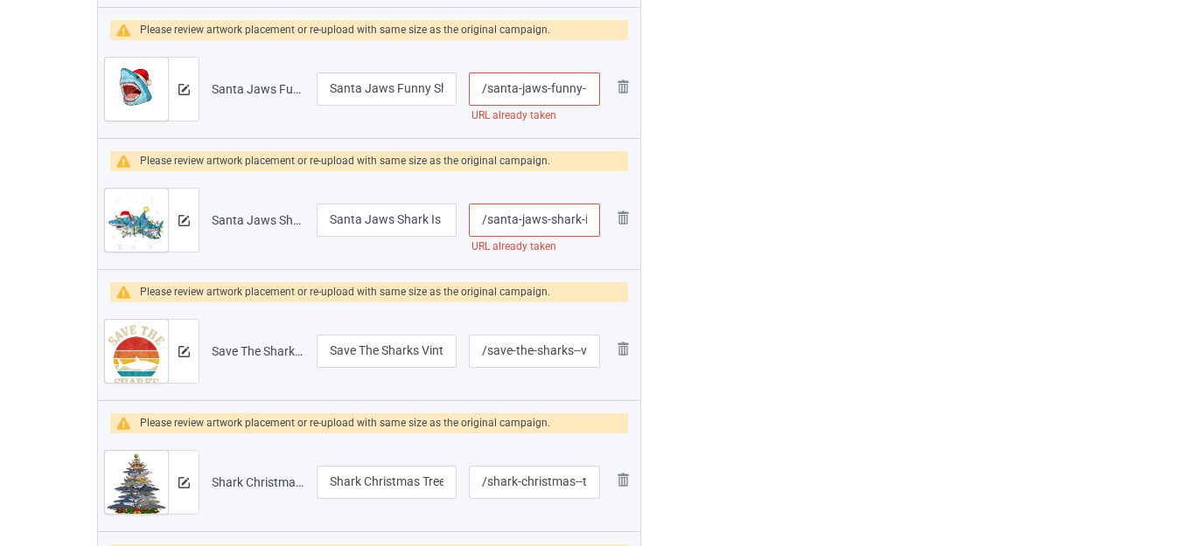
click at [549, 219] on input "/santa-jaws-shark-is-coming-to-town" at bounding box center [534, 220] width 131 height 33
type input "/santa-jaws--shark-is-coming-to-town"
drag, startPoint x: 386, startPoint y: 219, endPoint x: 442, endPoint y: 226, distance: 55.4
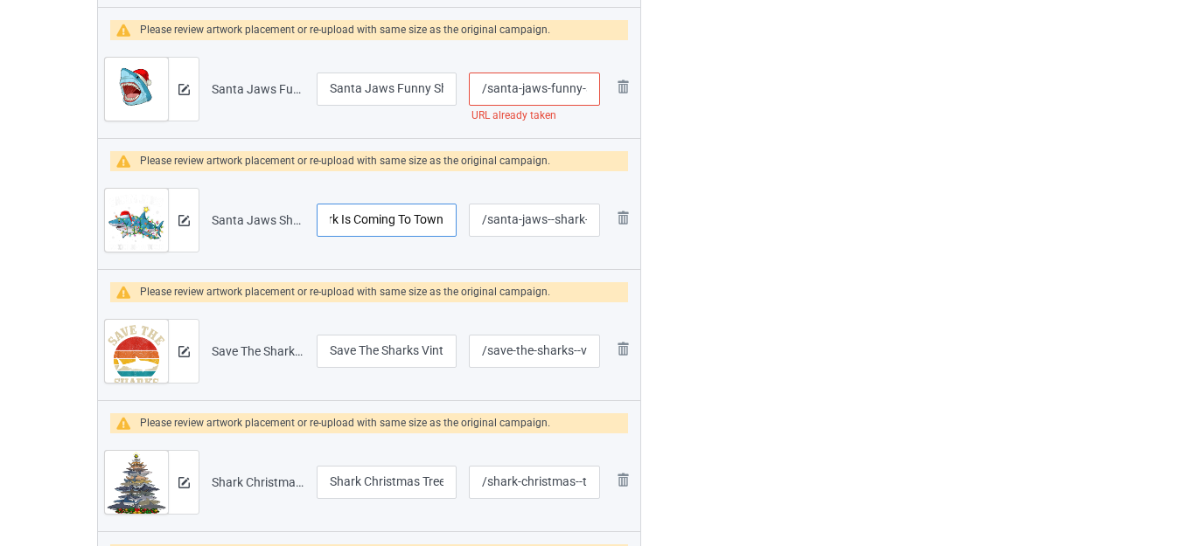
click at [442, 226] on input "Santa Jaws Shark Is Coming To Town" at bounding box center [387, 220] width 140 height 33
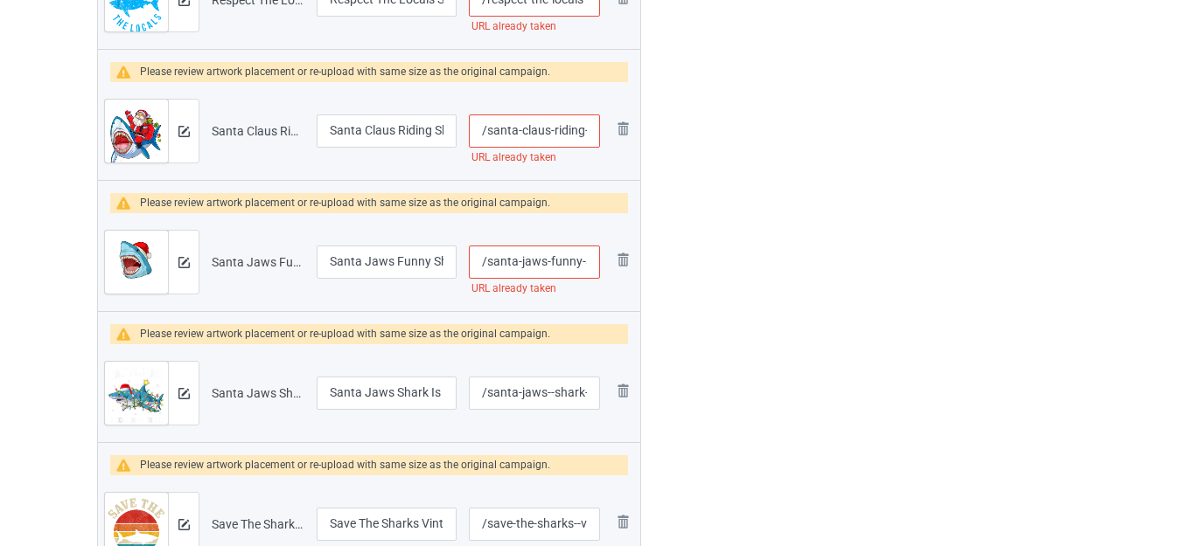
scroll to position [4062, 0]
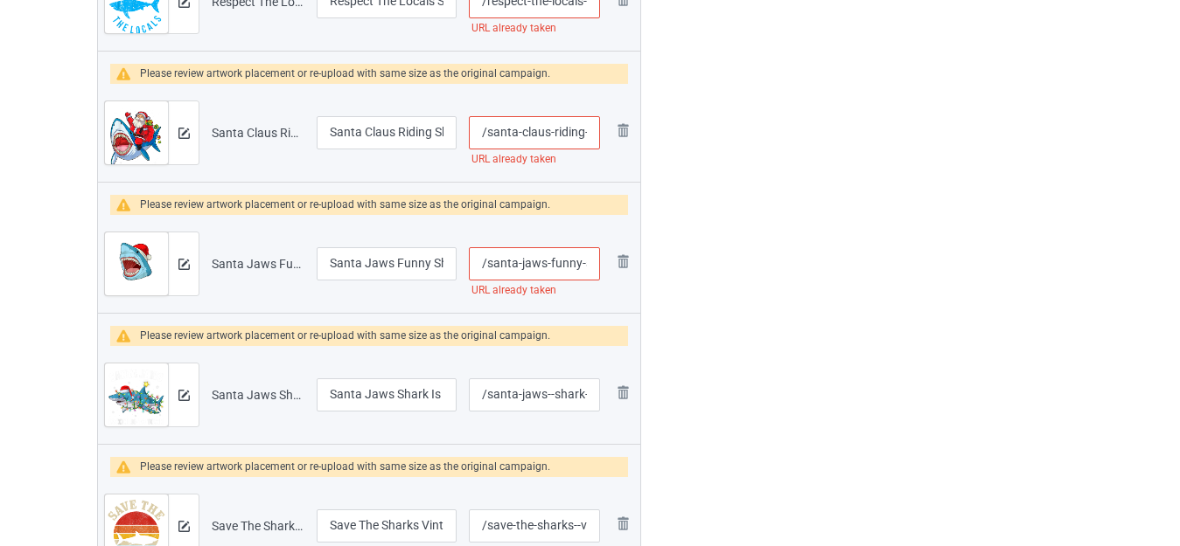
click at [546, 265] on input "/santa-jaws-funny-shark-christmas" at bounding box center [534, 263] width 131 height 33
type input "/santa-jaws--funny-shark-christmas"
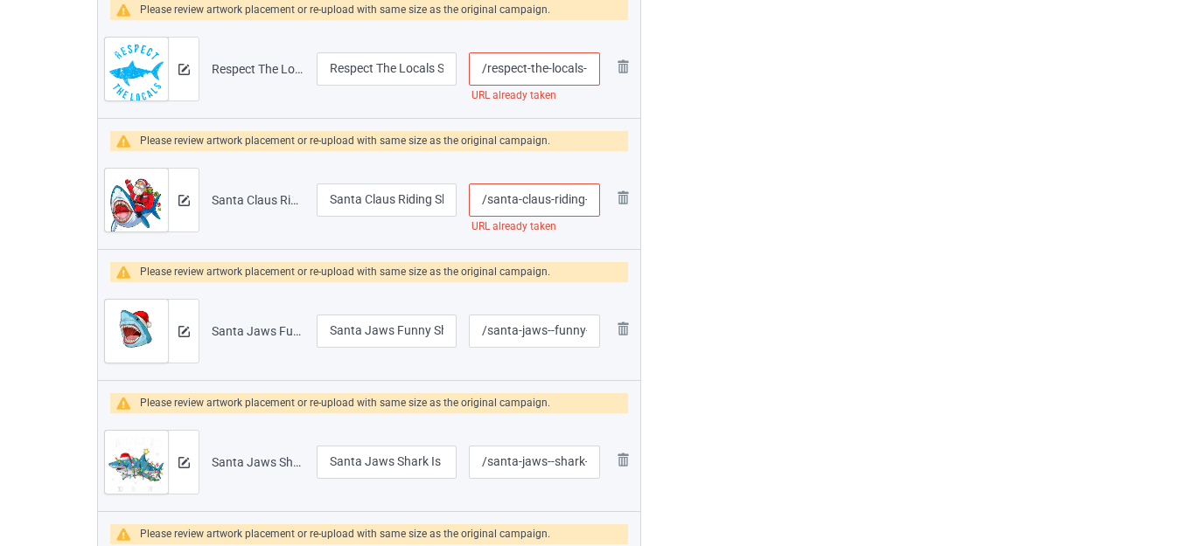
scroll to position [3975, 0]
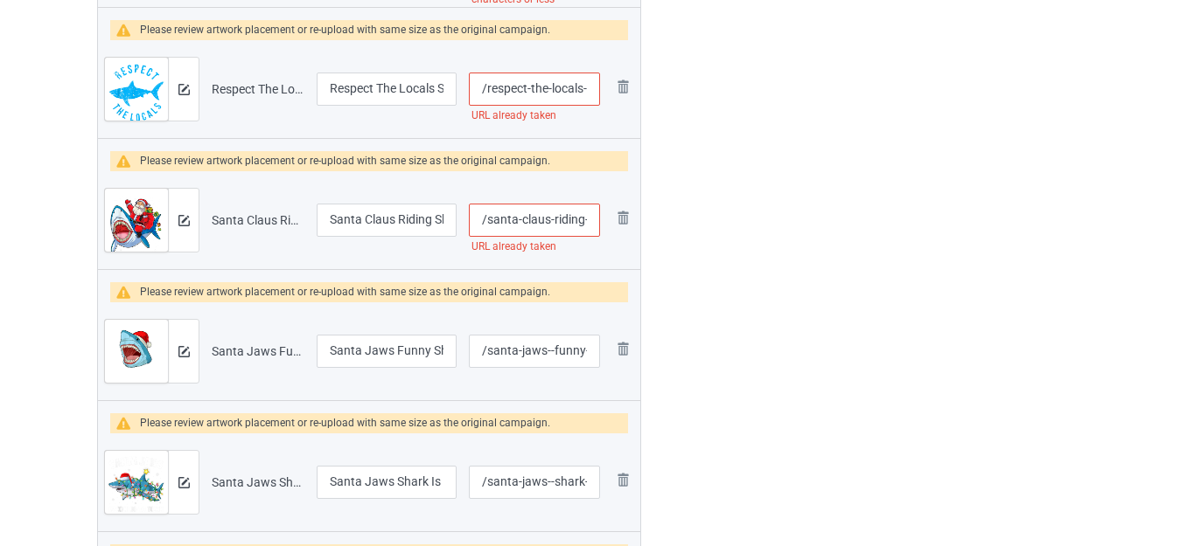
click at [524, 221] on input "/santa-claus-riding-shark" at bounding box center [534, 220] width 131 height 33
type input "/santa--claus-riding-shark"
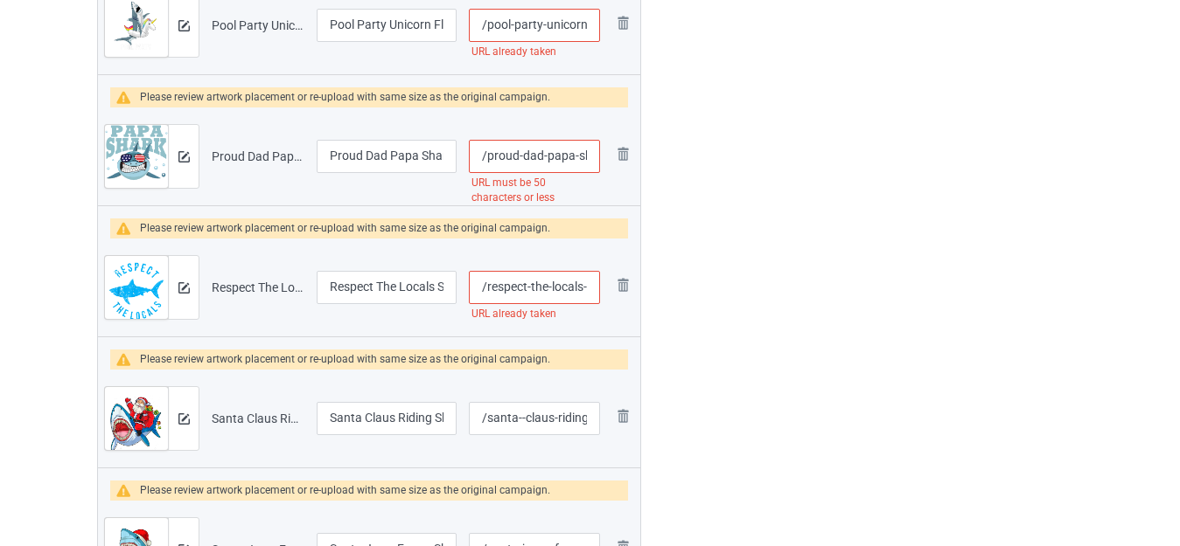
scroll to position [3713, 0]
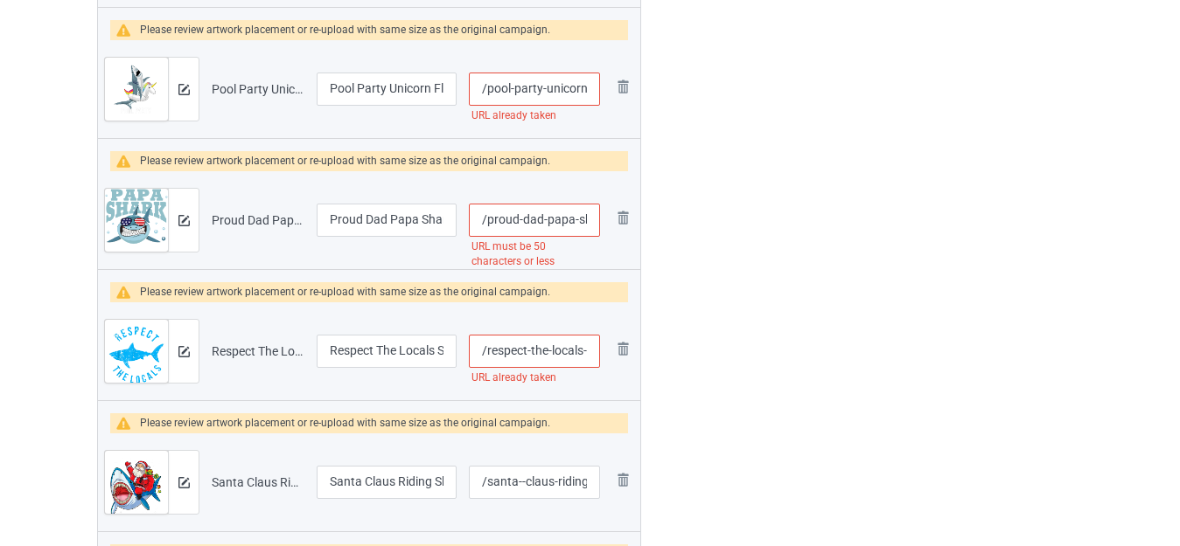
click at [526, 351] on input "/respect-the-locals-shark" at bounding box center [534, 351] width 131 height 33
type input "/respect--the-locals-shark"
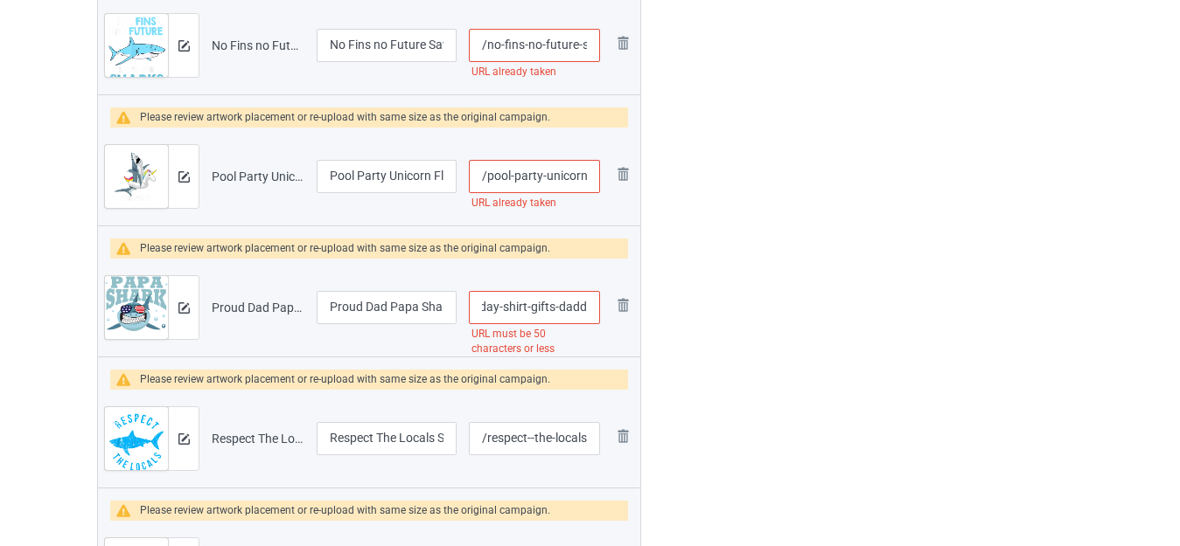
scroll to position [0, 252]
drag, startPoint x: 571, startPoint y: 307, endPoint x: 588, endPoint y: 308, distance: 17.5
click at [588, 308] on input "/proud-dad-papa-shark-fathers-day-shirt-gifts-daddy-shark-t-shirt" at bounding box center [534, 307] width 131 height 33
click at [529, 308] on input "/proud-dad-papa-shark-fathers-day-shirt-gifts-daddy-shark-t-shirt" at bounding box center [534, 307] width 131 height 33
drag, startPoint x: 520, startPoint y: 303, endPoint x: 597, endPoint y: 310, distance: 77.3
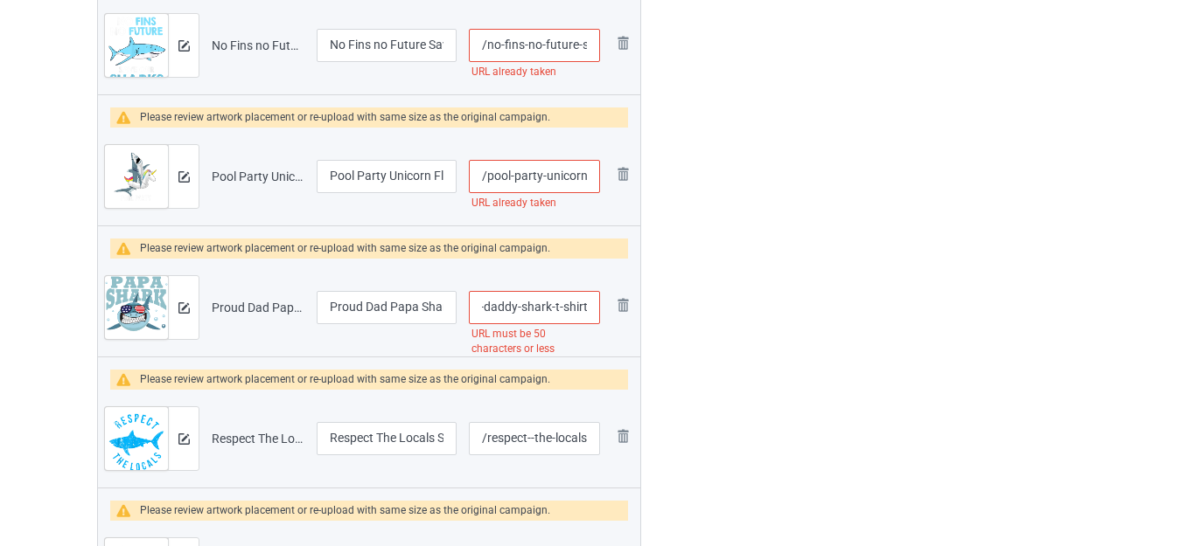
click at [597, 310] on input "/proud-dad-papa-shark-fathers-day-shirt-gifts-daddy-shark-t-shirt" at bounding box center [534, 307] width 131 height 33
click at [585, 308] on input "/proud-dad-papa-shark-fathers-day-shirt-gifts-daddy-" at bounding box center [534, 307] width 131 height 33
click at [557, 309] on input "/proud-dad-papa-shark-fathers-day-shirt-gifts-daddy-" at bounding box center [534, 307] width 131 height 33
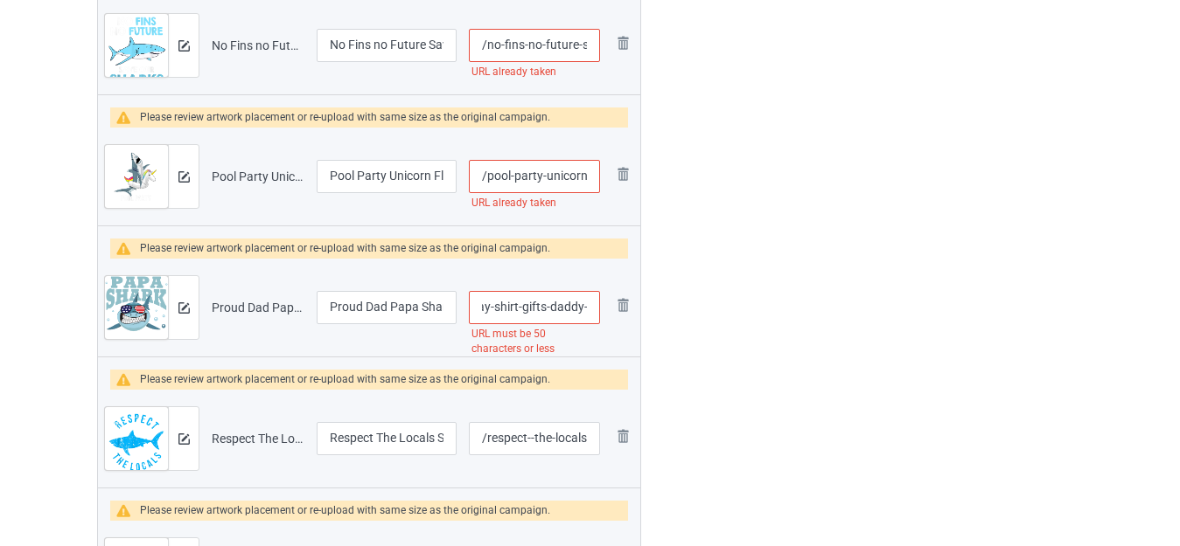
drag, startPoint x: 518, startPoint y: 309, endPoint x: 651, endPoint y: 314, distance: 133.0
type input "/proud-dad-papa-shark-fathers-day-shirt"
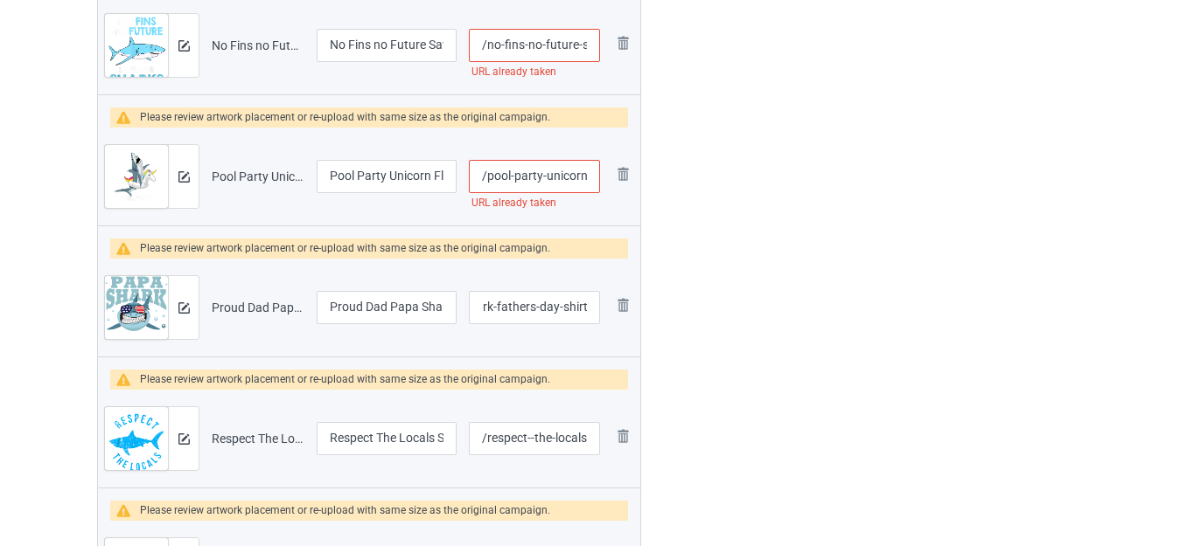
scroll to position [0, 0]
click at [620, 302] on img at bounding box center [622, 305] width 21 height 21
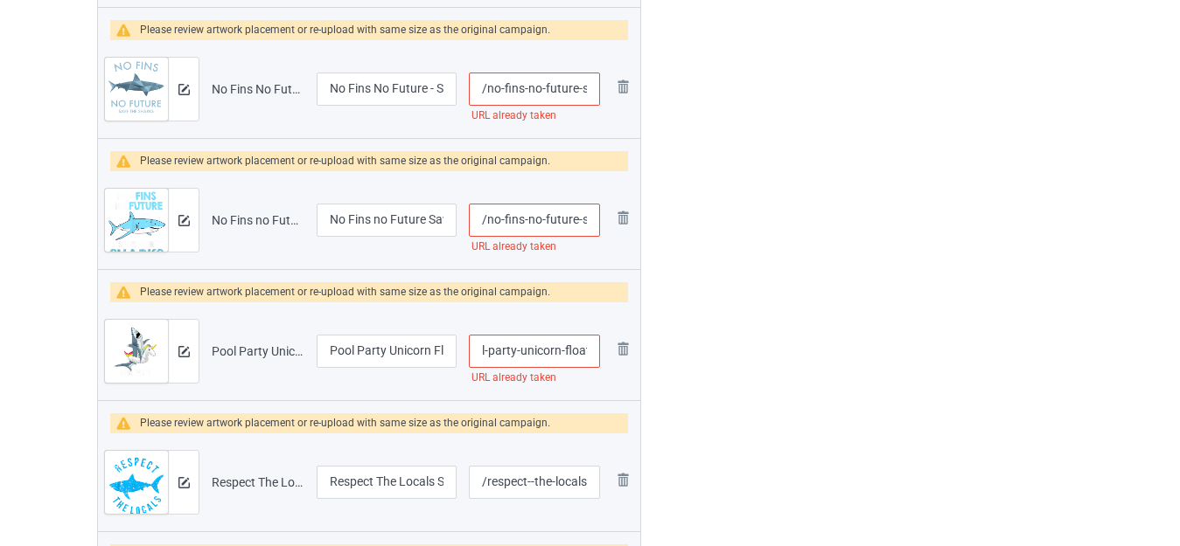
scroll to position [0, 98]
drag, startPoint x: 558, startPoint y: 352, endPoint x: 575, endPoint y: 356, distance: 17.8
click at [575, 356] on input "/pool-party-unicorn-float-funny-shark" at bounding box center [534, 351] width 131 height 33
click at [556, 351] on input "/pool-party-unicorn-float-funny-shark" at bounding box center [534, 351] width 131 height 33
drag, startPoint x: 556, startPoint y: 349, endPoint x: 579, endPoint y: 349, distance: 22.7
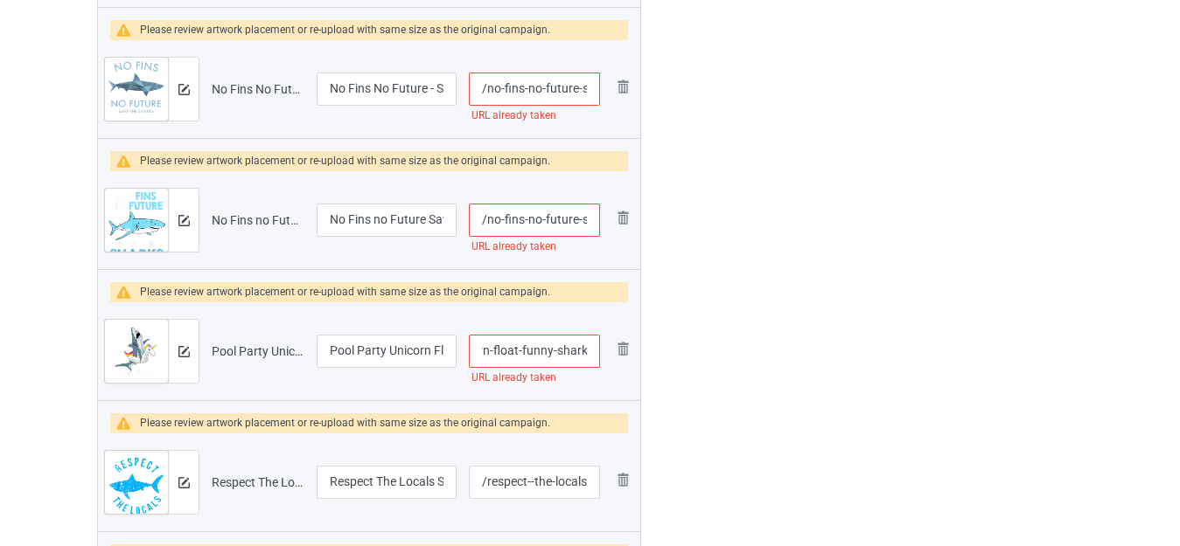
click at [579, 349] on input "/pool-party-unicorn-float-funny-shark" at bounding box center [534, 351] width 131 height 33
click at [588, 348] on input "/pool-party-unicorn-float-funny-shark" at bounding box center [534, 351] width 131 height 33
type input "/pool-party-unicorn-float-funny-shark-"
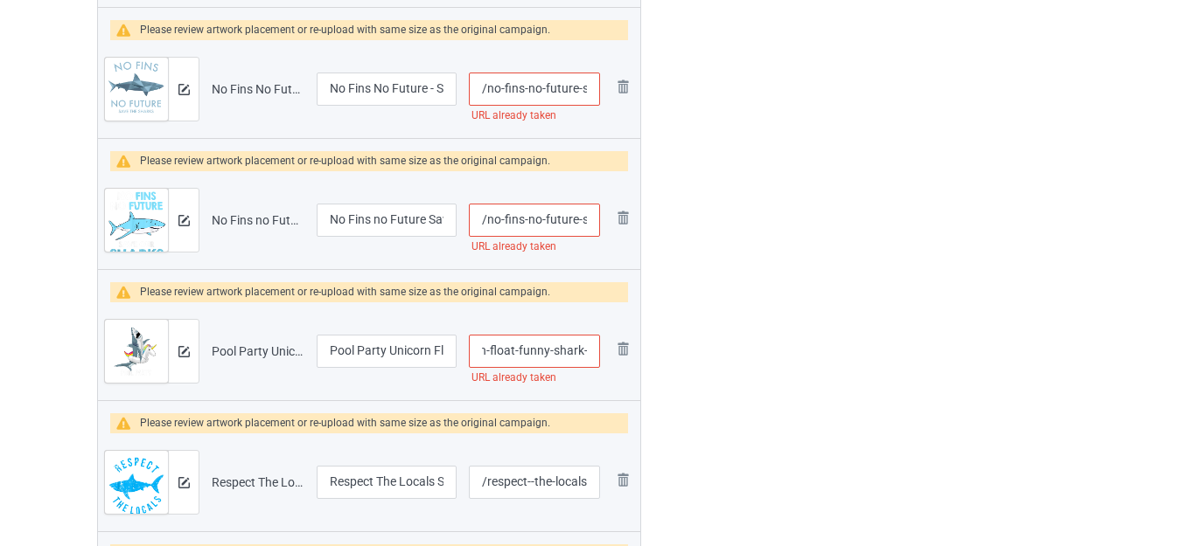
scroll to position [0, 0]
click at [579, 223] on input "/no-fins-no-future-save-our-sharks" at bounding box center [534, 220] width 131 height 33
type input "/no-fins-no-future--save-our-sharks"
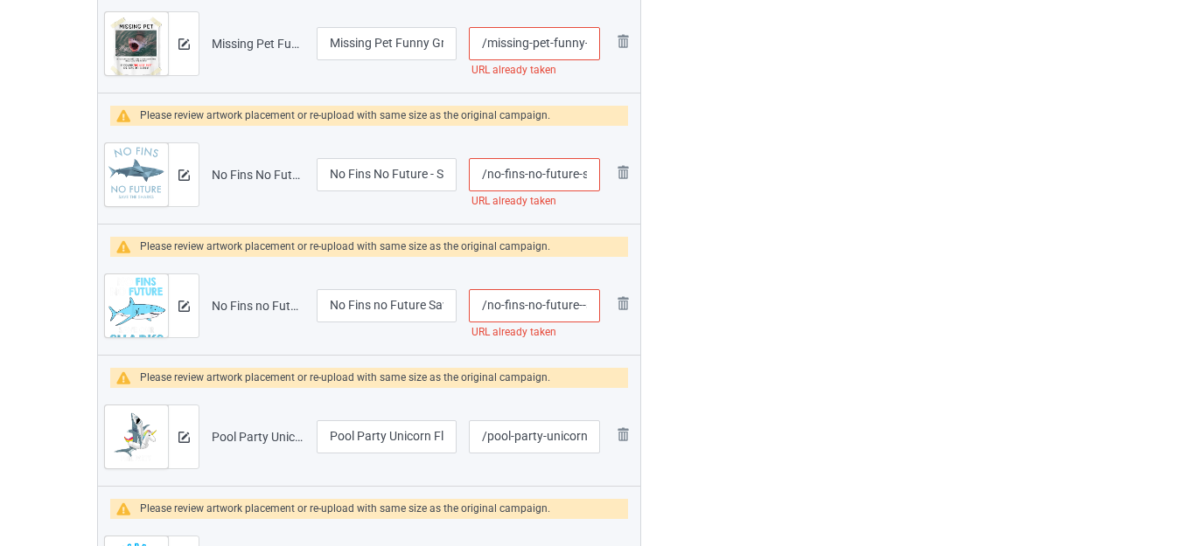
scroll to position [3363, 0]
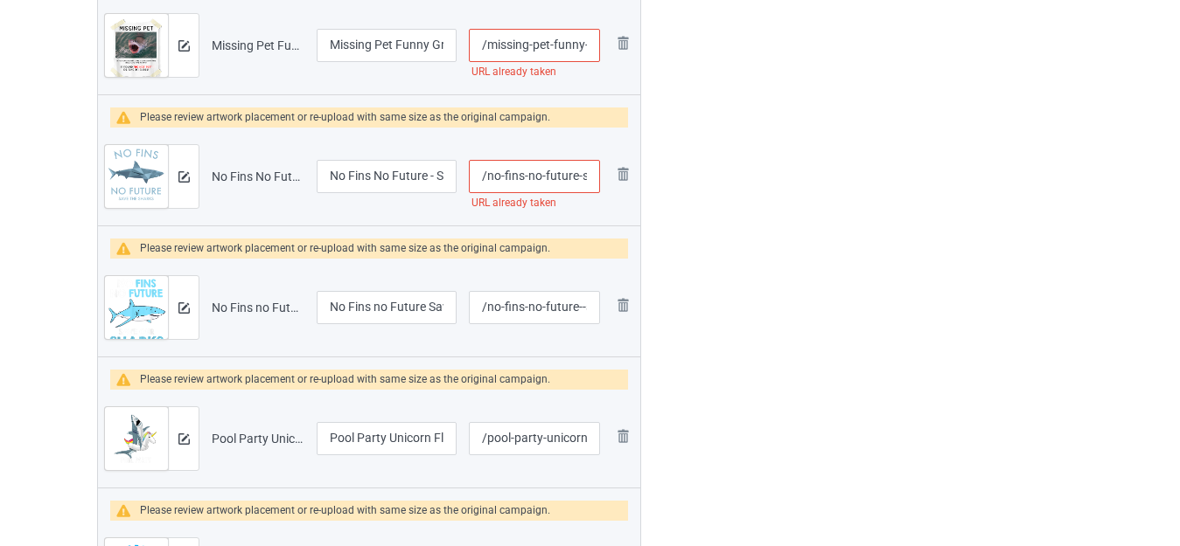
click at [576, 180] on input "/no-fins-no-future-save-our-sharks" at bounding box center [534, 176] width 131 height 33
type input "/no-fins-no-future--save-our-sharks"
click at [737, 219] on div at bounding box center [716, 72] width 126 height 6442
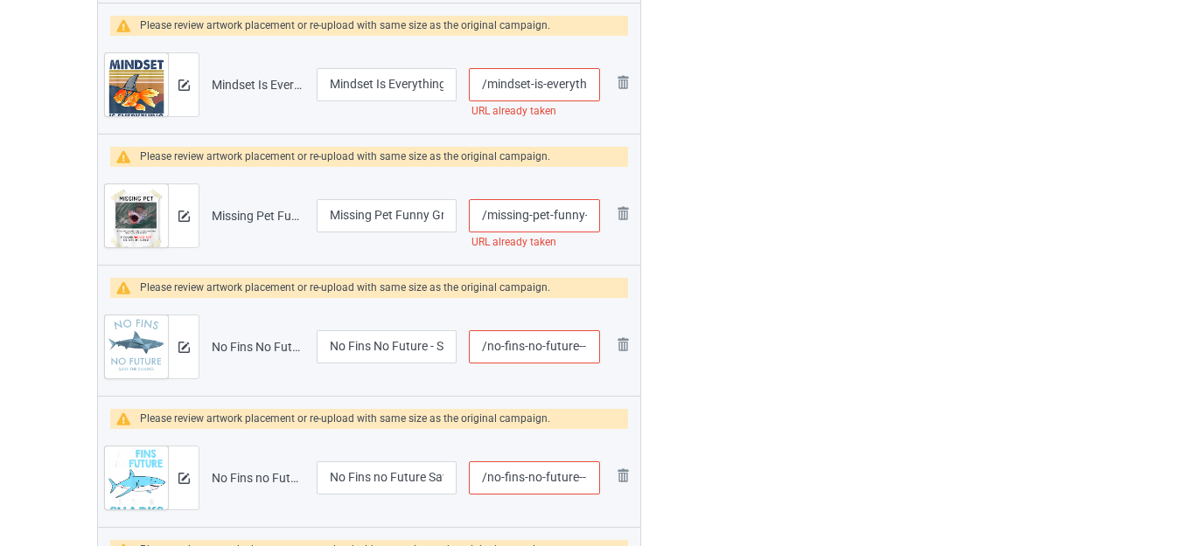
scroll to position [3188, 0]
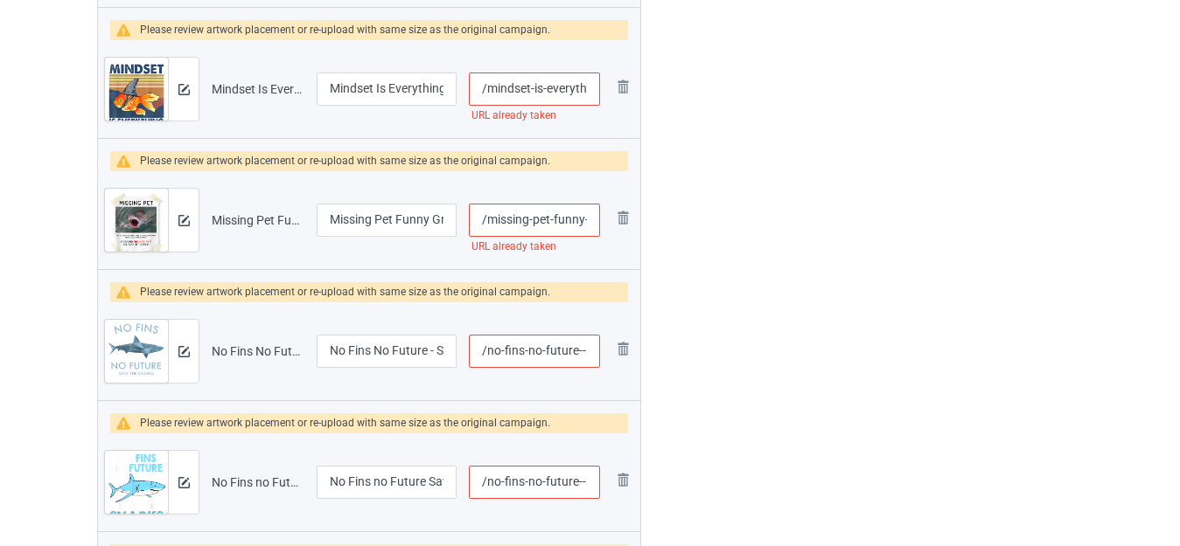
click at [553, 219] on input "/missing-pet-funny-great-white-shark" at bounding box center [534, 220] width 131 height 33
type input "/missing-pet--funny-great-white-shark"
click at [727, 211] on div at bounding box center [716, 247] width 126 height 6442
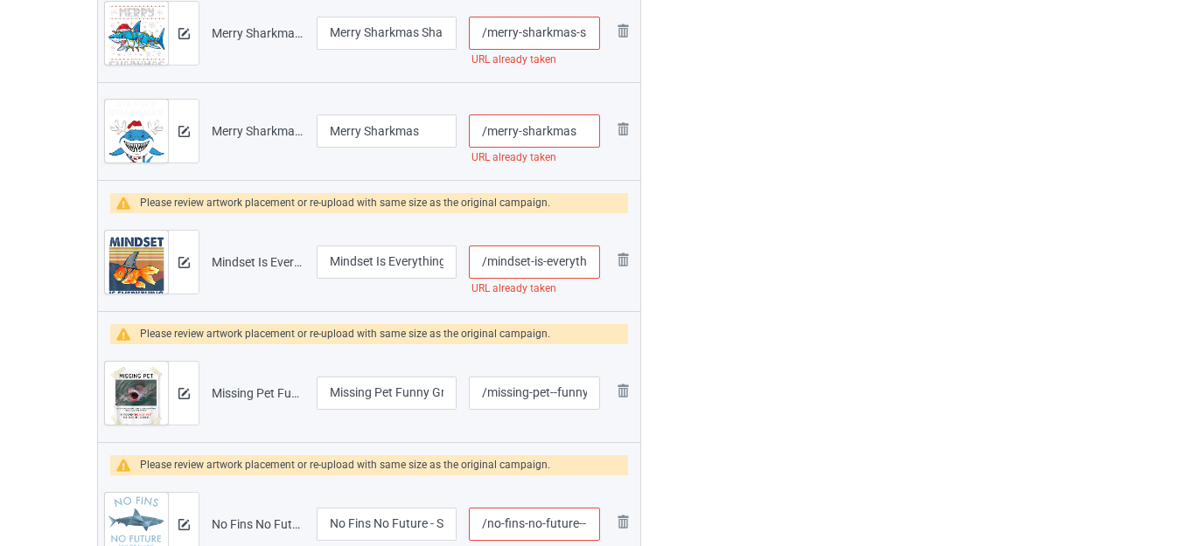
scroll to position [3013, 0]
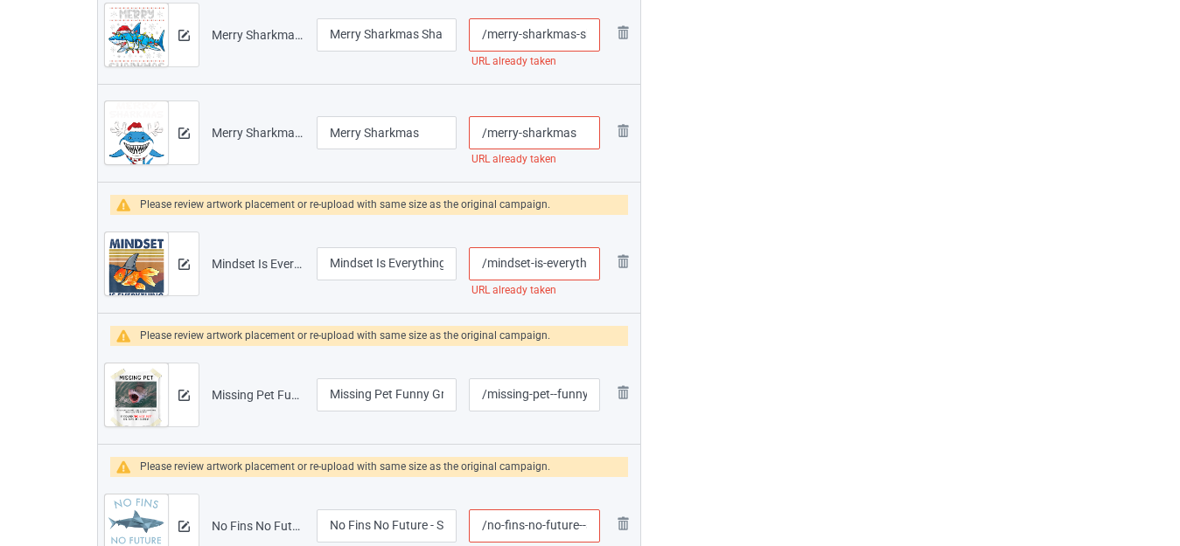
click at [546, 261] on input "/mindset-is-everything-funny-shark" at bounding box center [534, 263] width 131 height 33
type input "/mindset-is--everything-funny-shark"
click at [754, 257] on div at bounding box center [716, 422] width 126 height 6442
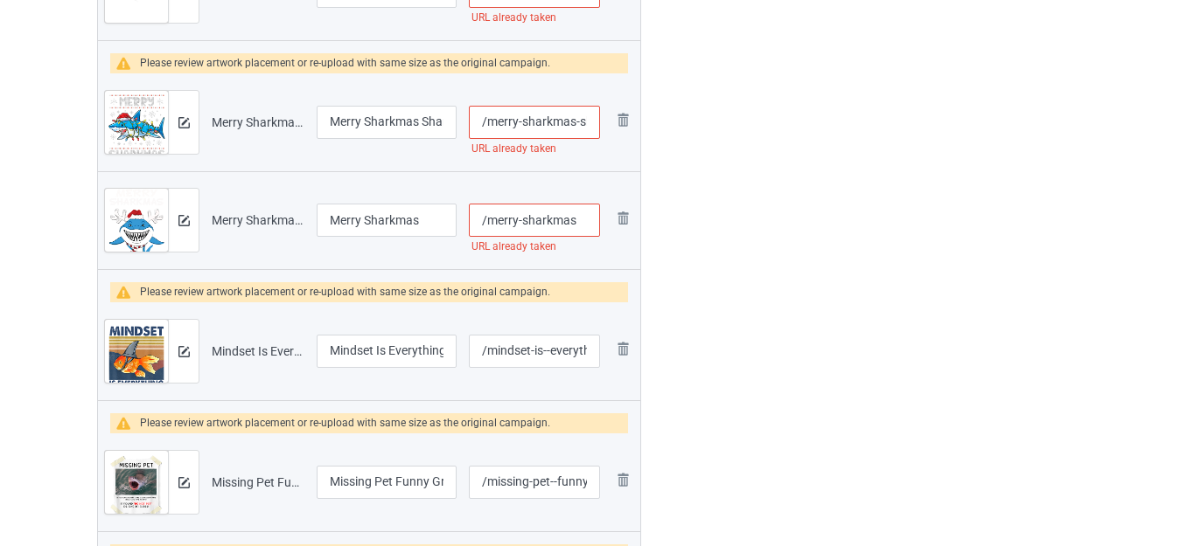
click at [582, 223] on input "/merry-sharkmas" at bounding box center [534, 220] width 131 height 33
type input "/merry-sharkmas-"
click at [795, 256] on div "Edit artwork You can adjust your artwork position, and upload files for double-…" at bounding box center [937, 510] width 316 height 6442
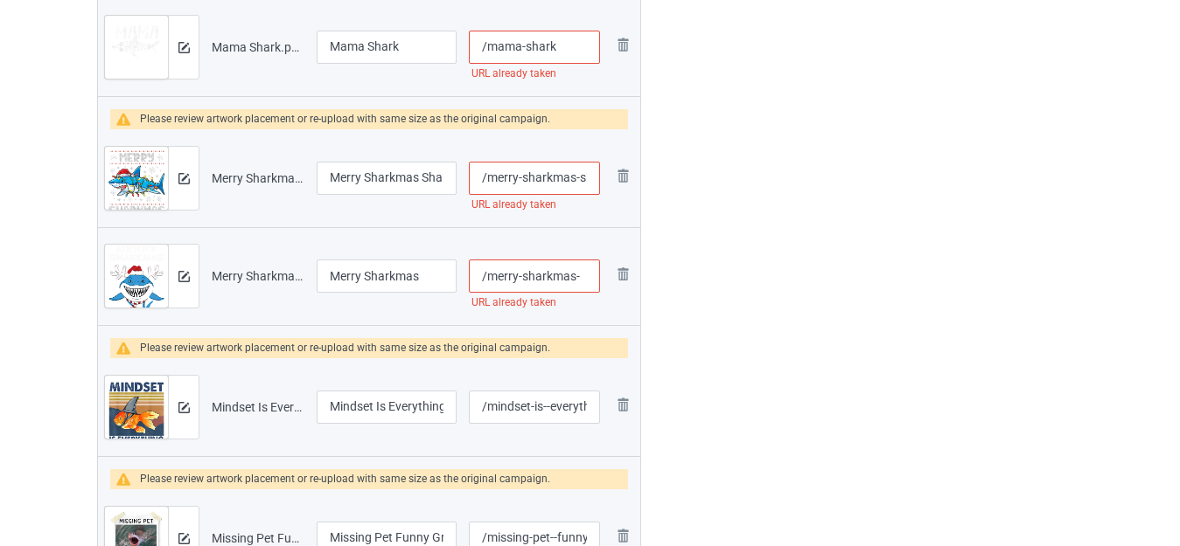
scroll to position [2838, 0]
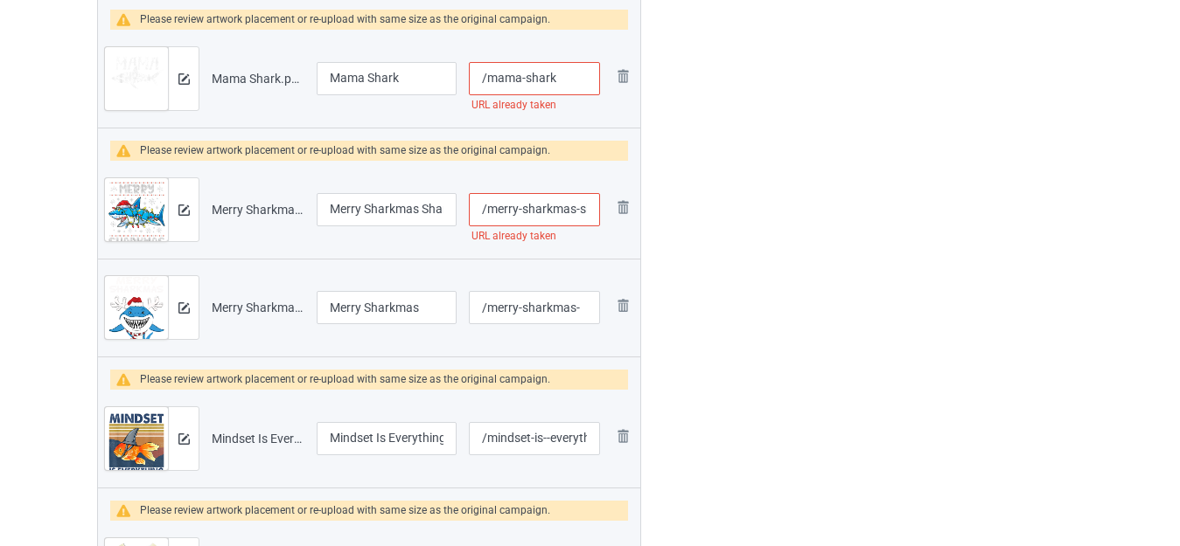
click at [579, 212] on input "/merry-sharkmas-shark-santa-ugly-christmas-lights" at bounding box center [534, 209] width 131 height 33
type input "/merry-sharkmas--shark-santa-ugly-christmas-lights"
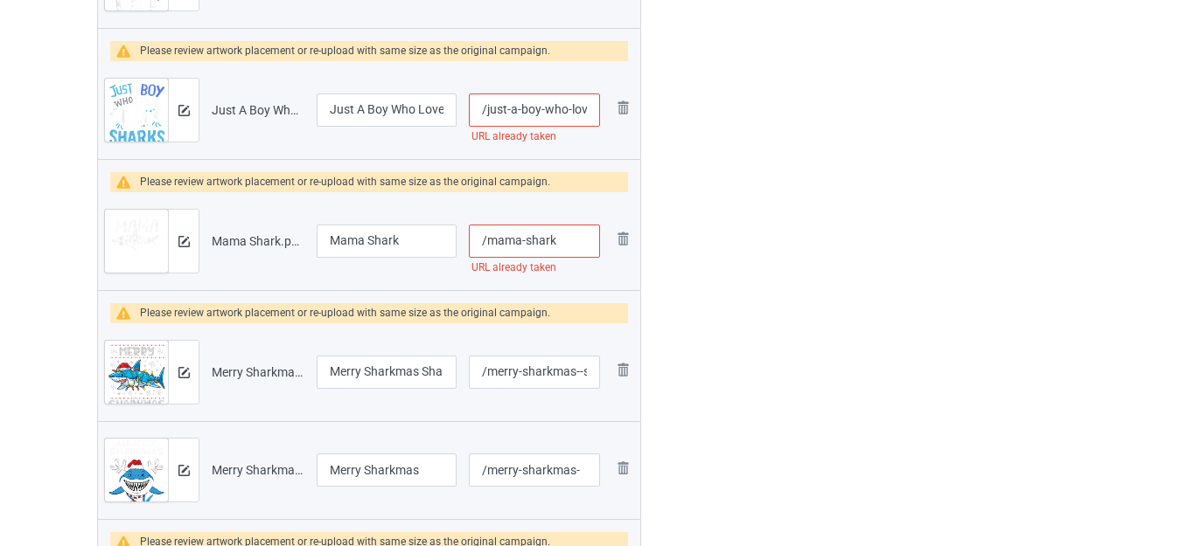
scroll to position [2663, 0]
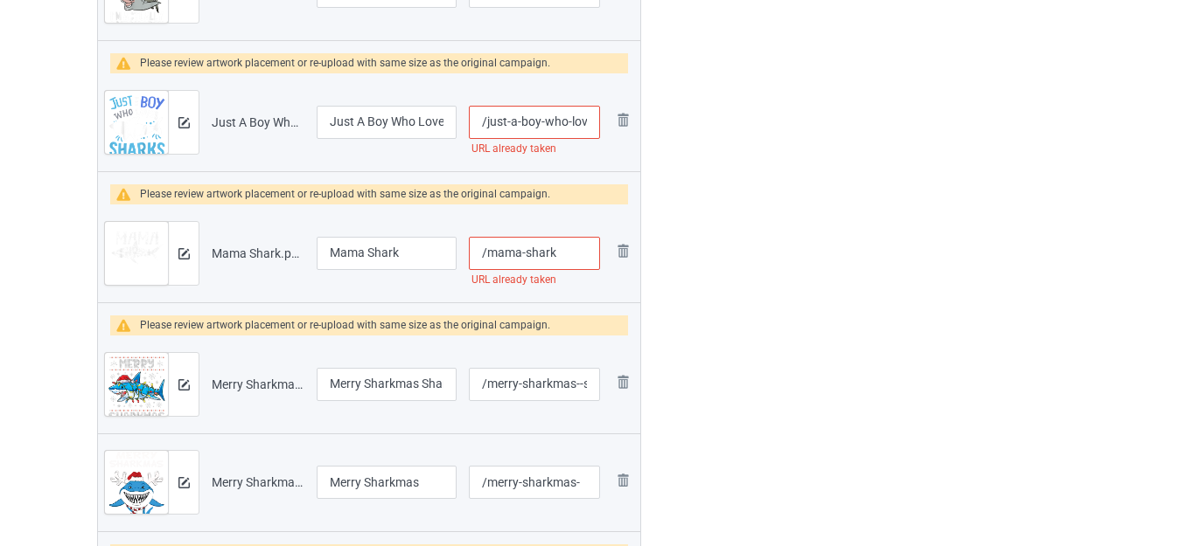
click at [574, 257] on input "/mama-shark" at bounding box center [534, 253] width 131 height 33
type input "/mama-shark-"
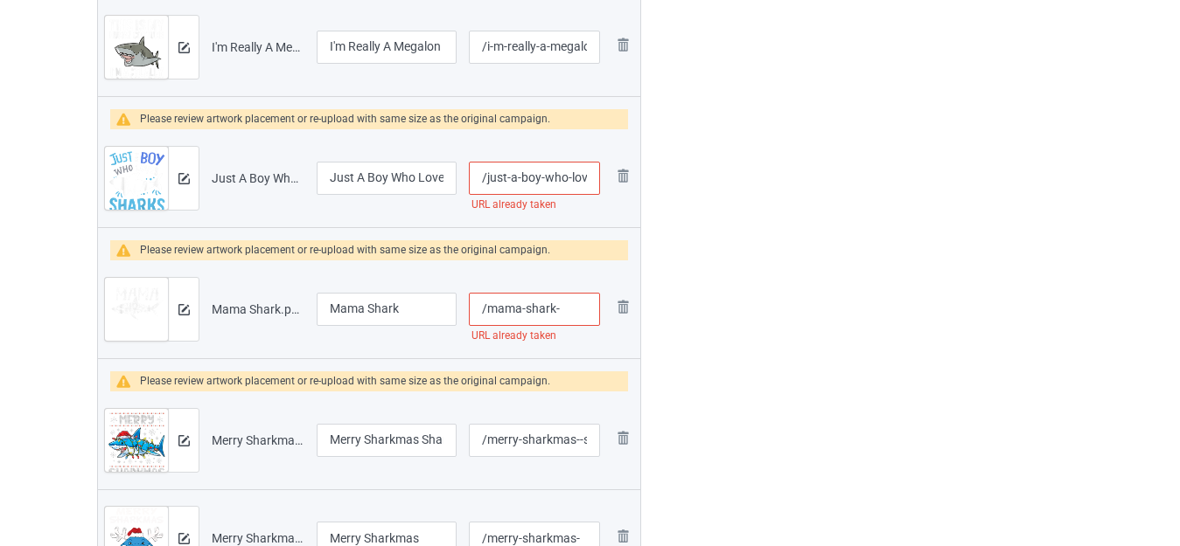
scroll to position [2576, 0]
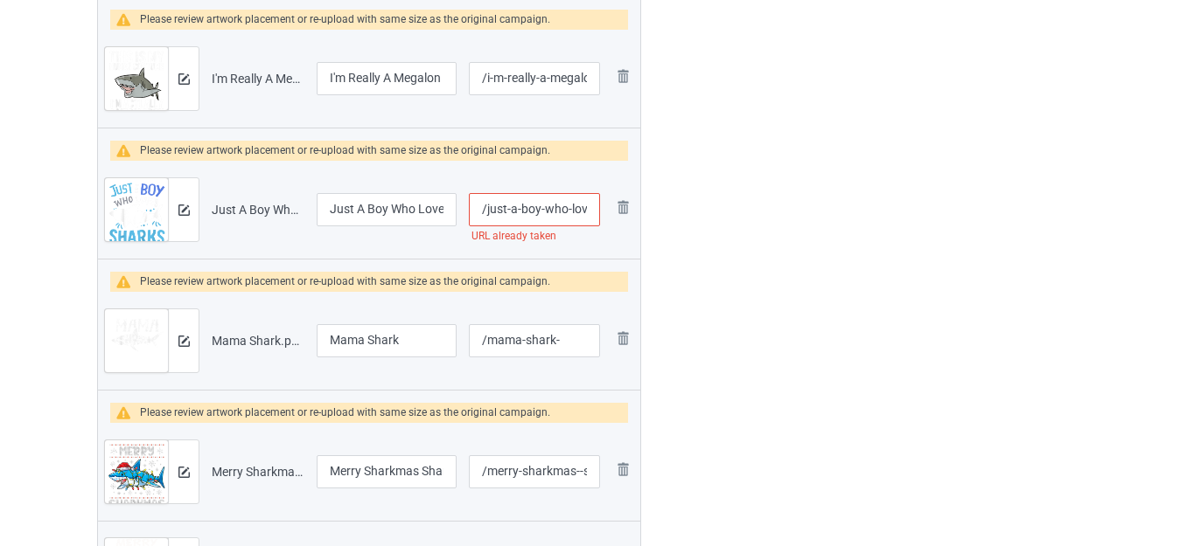
click at [572, 211] on input "/just-a-boy-who-loves-sharks" at bounding box center [534, 209] width 131 height 33
type input "/just-a-boy-who--loves-sharks"
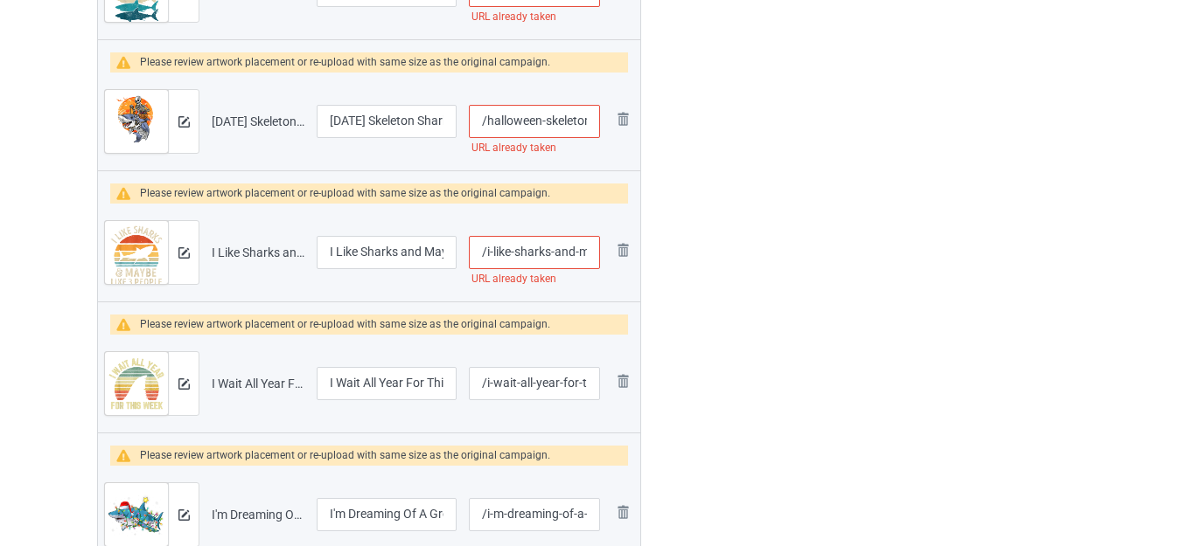
scroll to position [1964, 0]
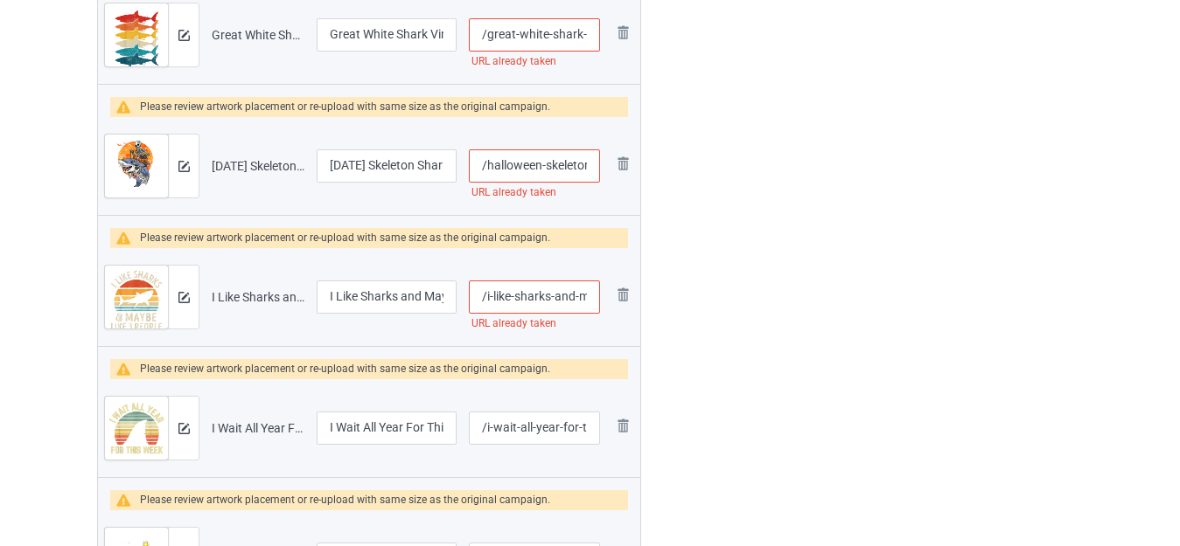
click at [576, 294] on input "/i-like-sharks-and-maybe-3-people-retro-vintage" at bounding box center [534, 297] width 131 height 33
type input "/i-like-sharks-and--maybe-3-people-retro-vintage"
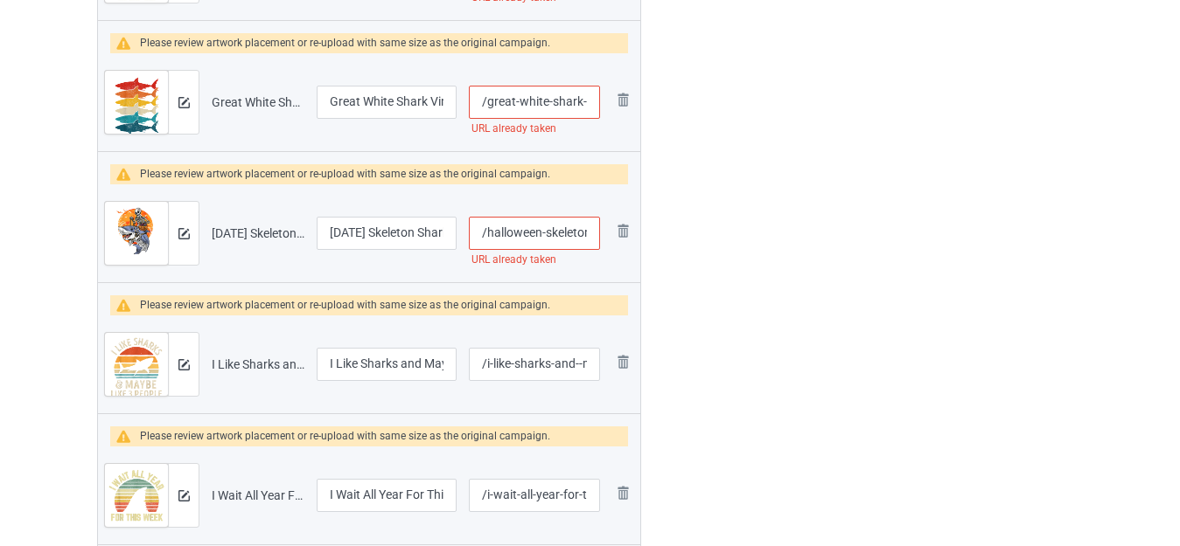
scroll to position [1876, 0]
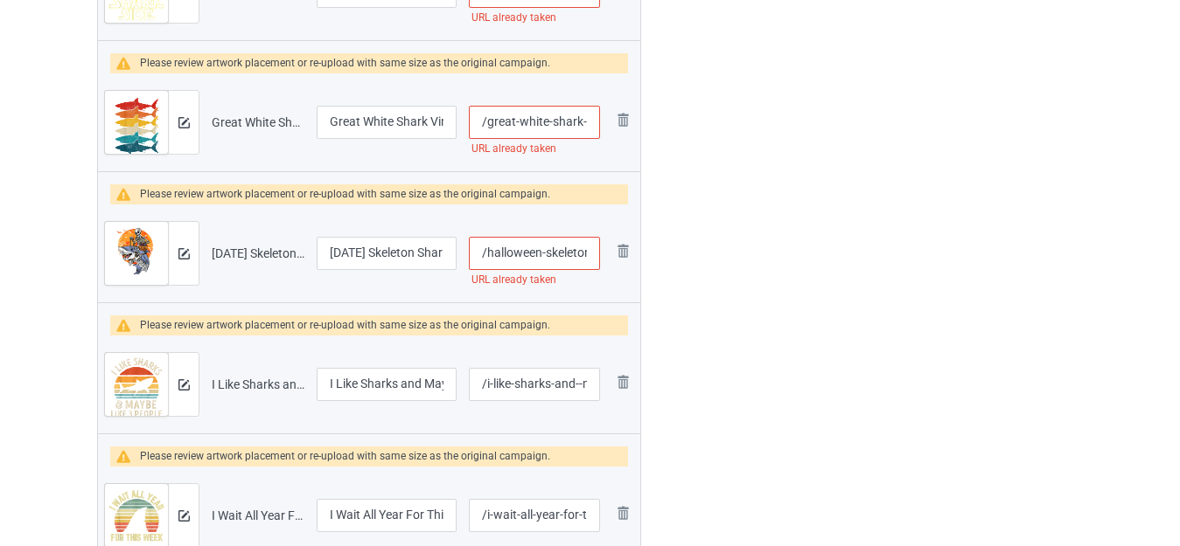
click at [588, 120] on input "/great-white-shark-vintage-retro" at bounding box center [534, 122] width 131 height 33
drag, startPoint x: 569, startPoint y: 259, endPoint x: 581, endPoint y: 261, distance: 11.5
click at [581, 261] on input "/halloween-skeleton-shark" at bounding box center [534, 253] width 131 height 33
click at [586, 254] on input "/halloween-skeleton-shark" at bounding box center [534, 253] width 131 height 33
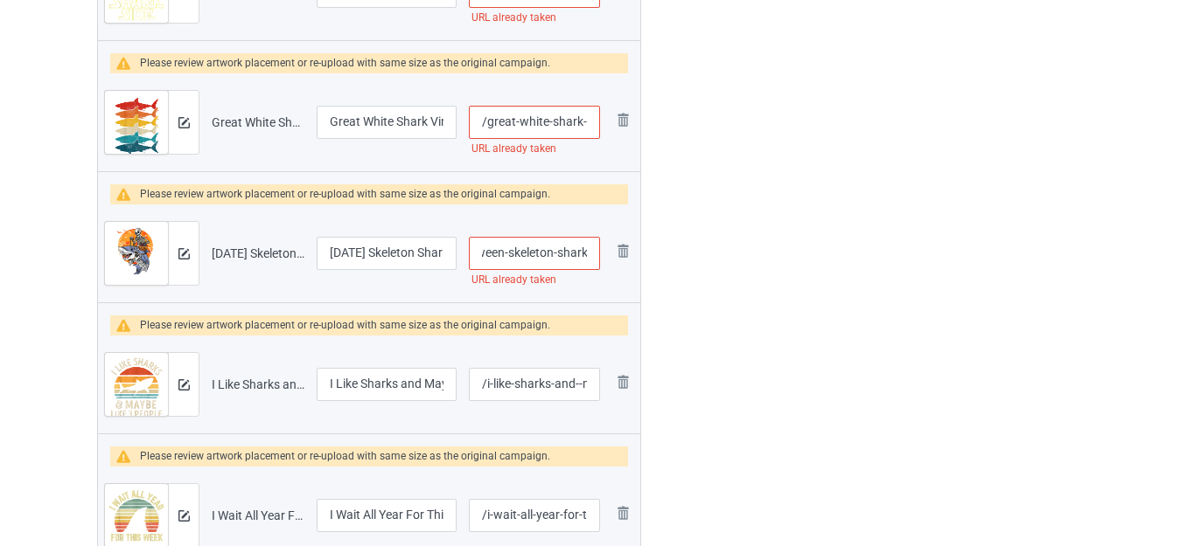
scroll to position [0, 41]
type input "/halloween-skeleton-shark-"
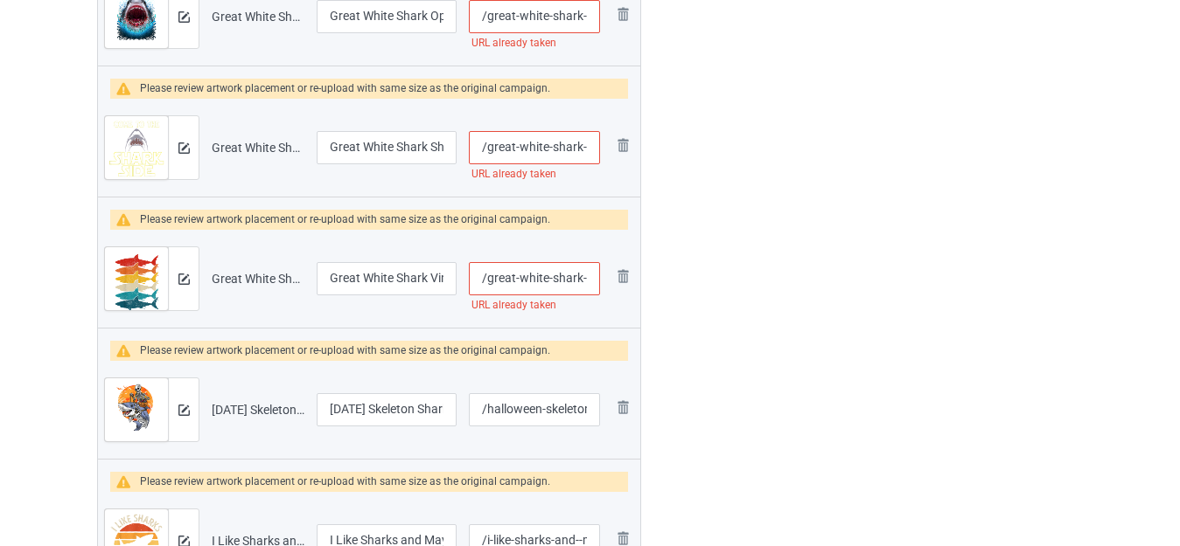
scroll to position [1702, 0]
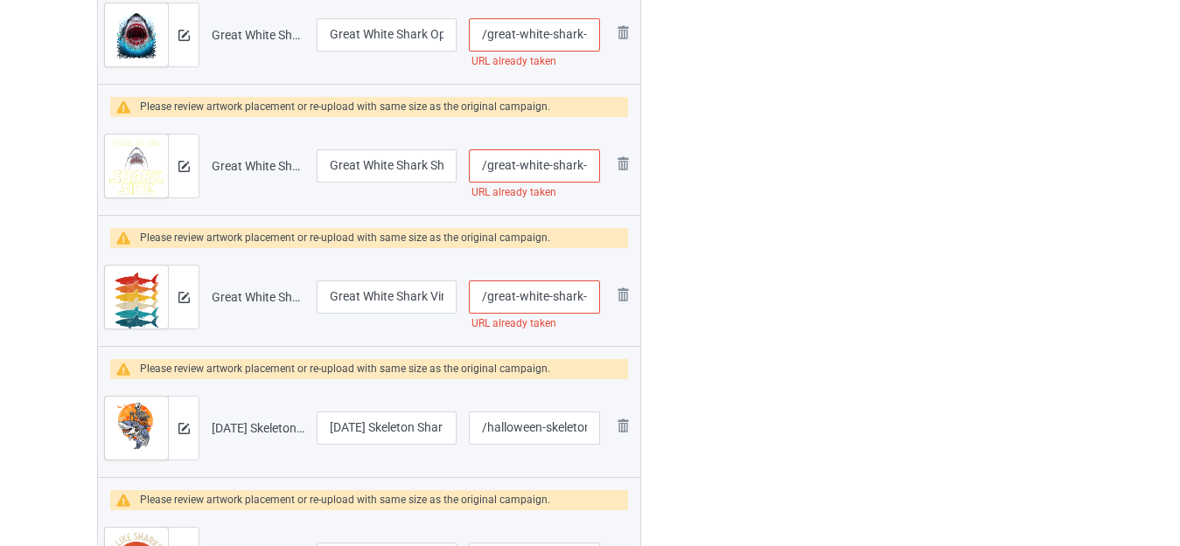
click at [586, 293] on input "/great-white-shark-vintage-retro" at bounding box center [534, 297] width 131 height 33
type input "/great-white-shark--vintage-retro"
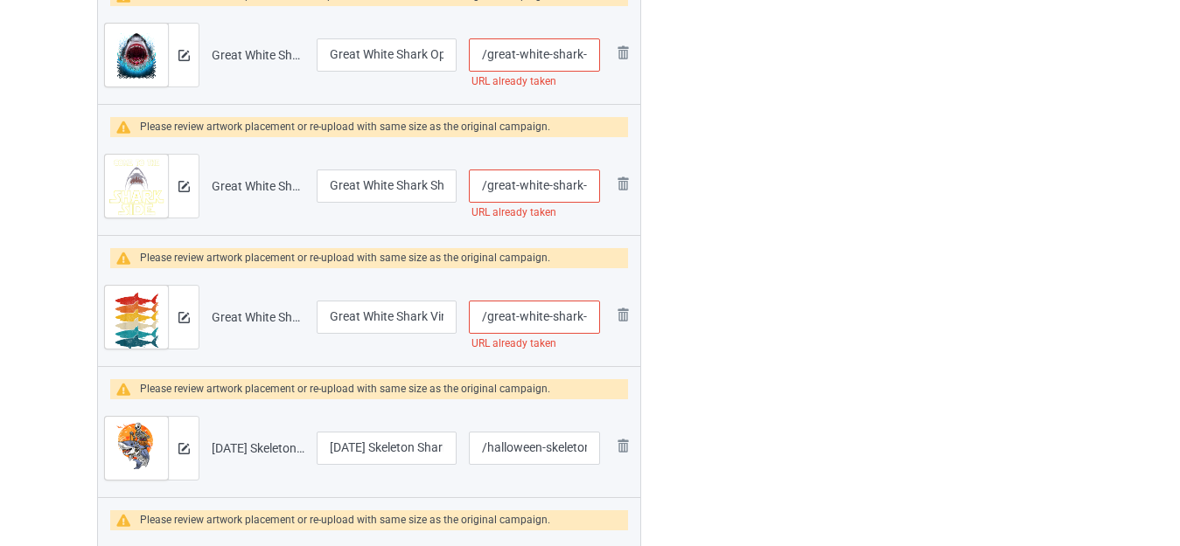
scroll to position [1614, 0]
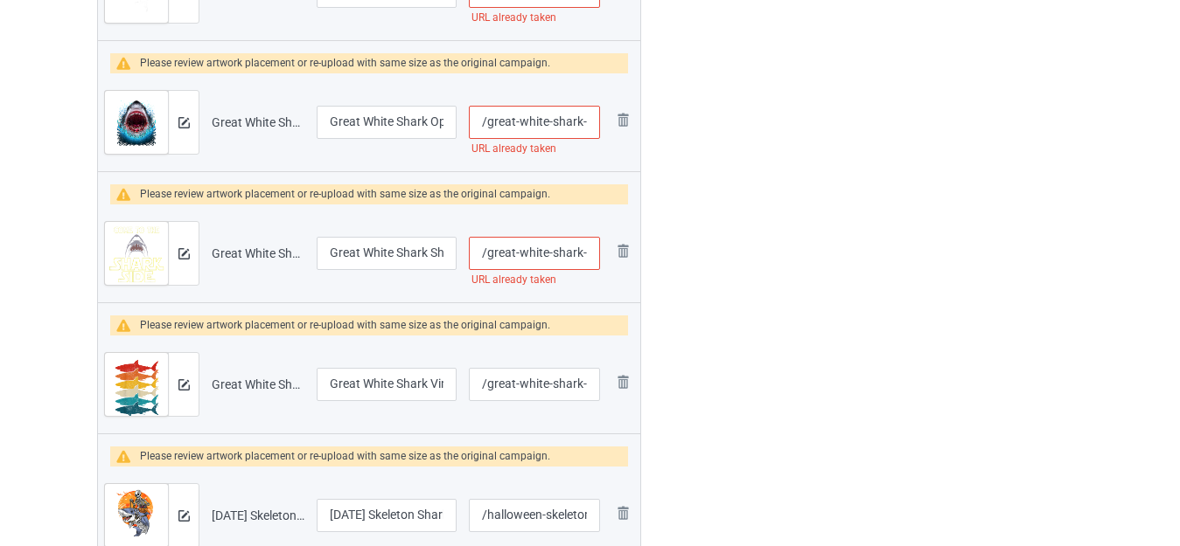
click at [587, 256] on input "/great-white-shark-shirt" at bounding box center [534, 253] width 131 height 33
type input "/great-white-shark--shirt"
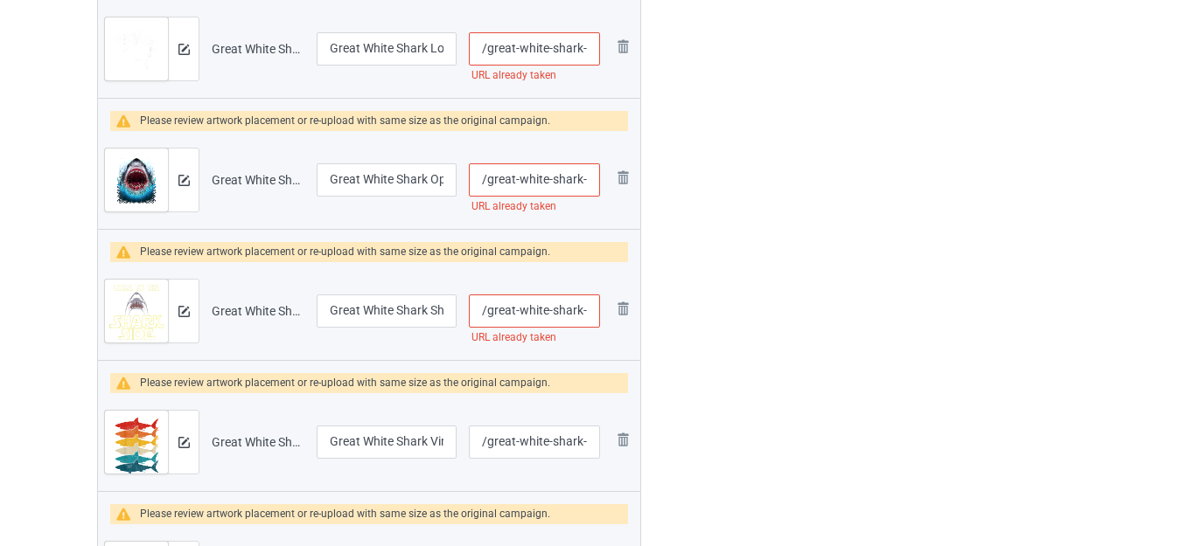
scroll to position [1439, 0]
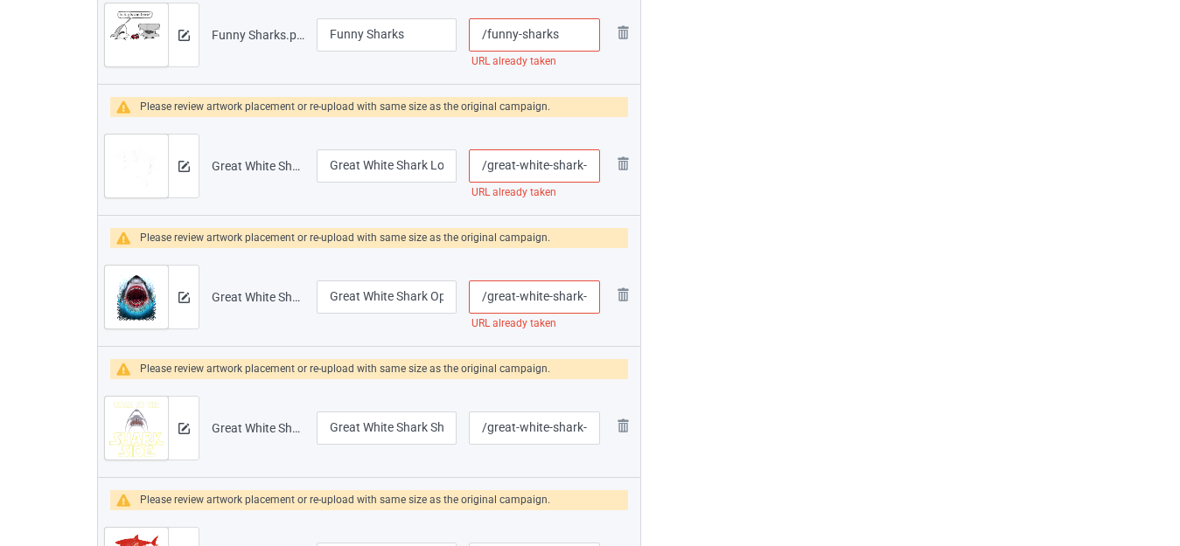
click at [586, 292] on input "/great-white-shark-open-mouth" at bounding box center [534, 297] width 131 height 33
type input "/great-white-shark--open-mouth"
click at [591, 165] on input "/great-white-shark-lover" at bounding box center [534, 166] width 131 height 33
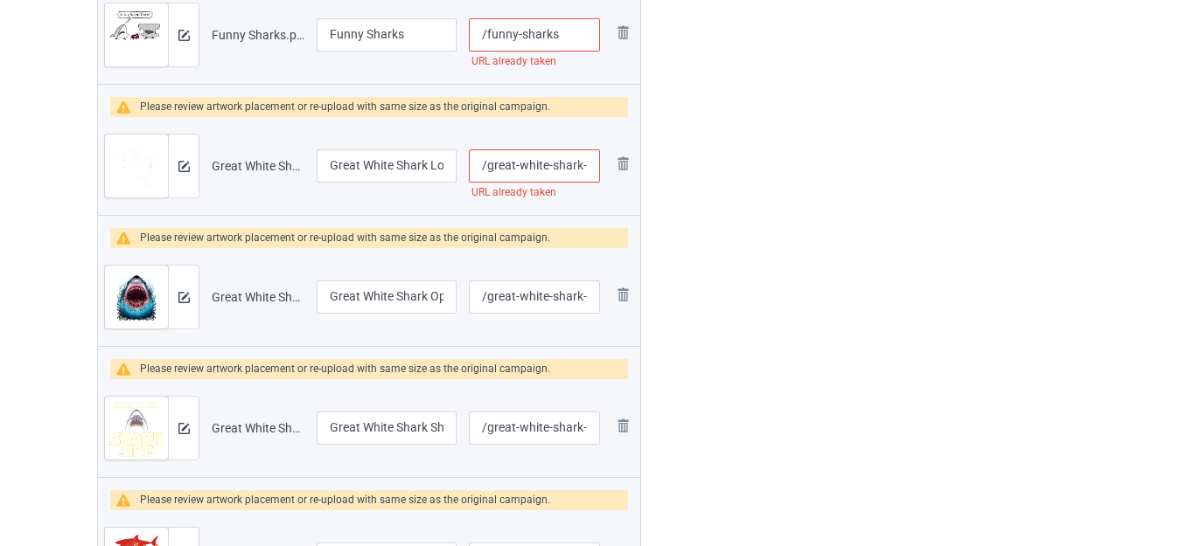
click at [581, 165] on input "/great-white-shark-lover" at bounding box center [534, 166] width 131 height 33
type input "/great-white-sharks-lover"
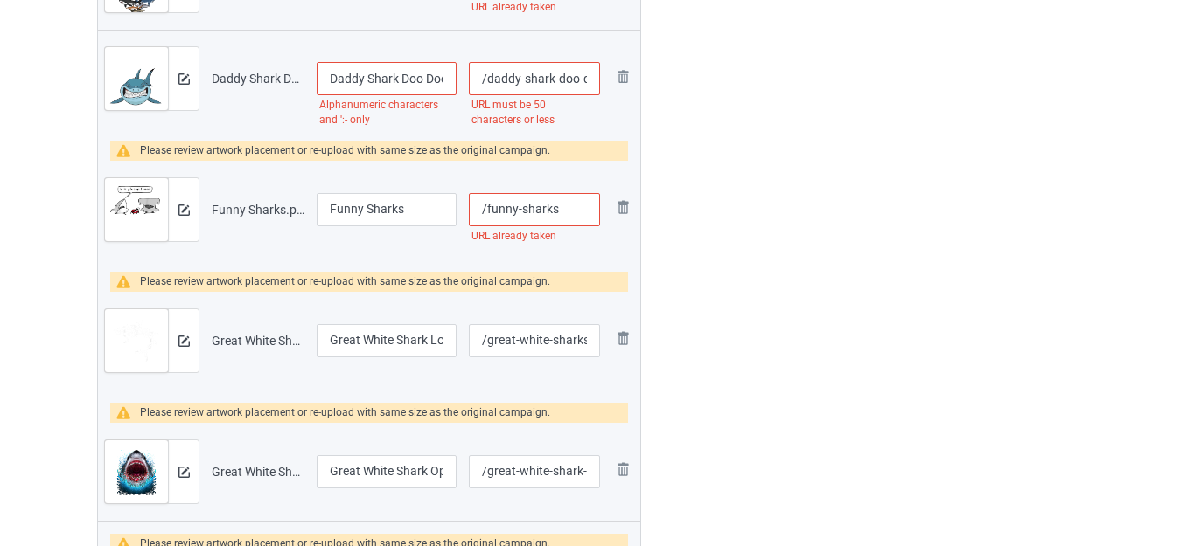
click at [569, 205] on input "/funny-sharks" at bounding box center [534, 209] width 131 height 33
type input "/funny-sharkss"
drag, startPoint x: 579, startPoint y: 77, endPoint x: 594, endPoint y: 84, distance: 16.4
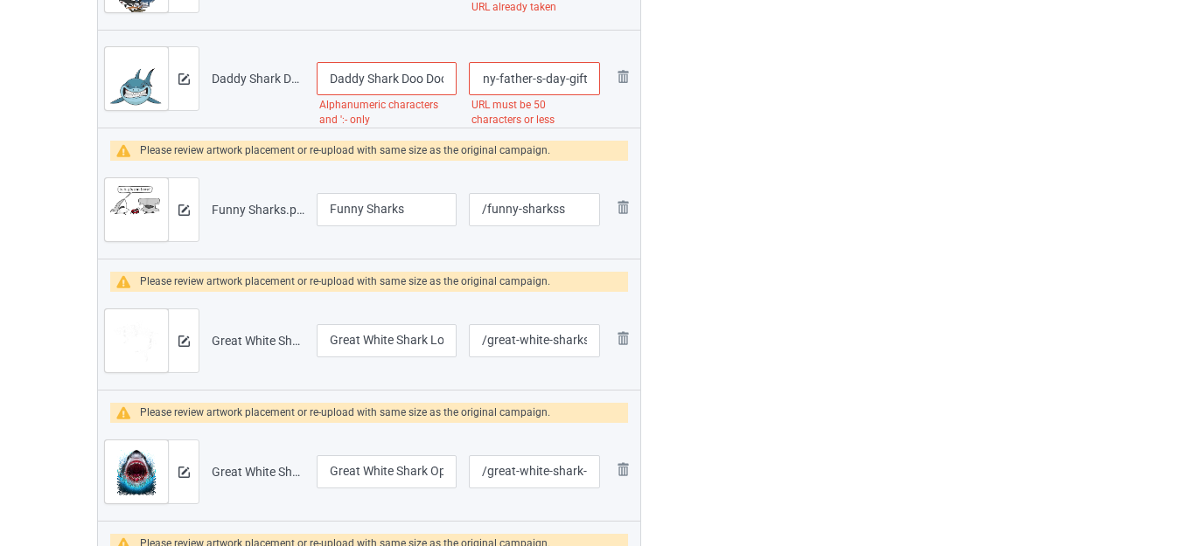
click at [594, 84] on input "/daddy-shark-doo-doo-doo-t-shirt-long-sleeve-hoodie-sweater-funny-father-s-day-…" at bounding box center [534, 78] width 131 height 33
click at [571, 85] on input "/daddy-shark-doo-doo-doo-t-shirt-long-sleeve-hoodie-sweater-funny-father-s-day-…" at bounding box center [534, 78] width 131 height 33
click at [620, 77] on img at bounding box center [622, 76] width 21 height 21
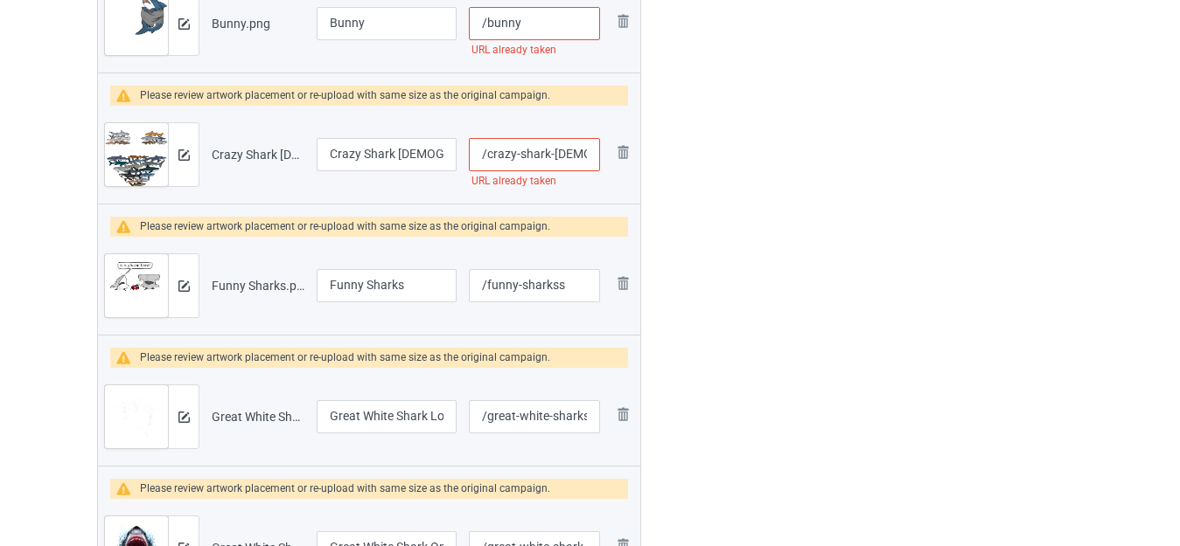
scroll to position [1089, 0]
click at [583, 153] on input "/crazy-shark-lady" at bounding box center [534, 155] width 131 height 33
type input "/crazy-shark-lady-"
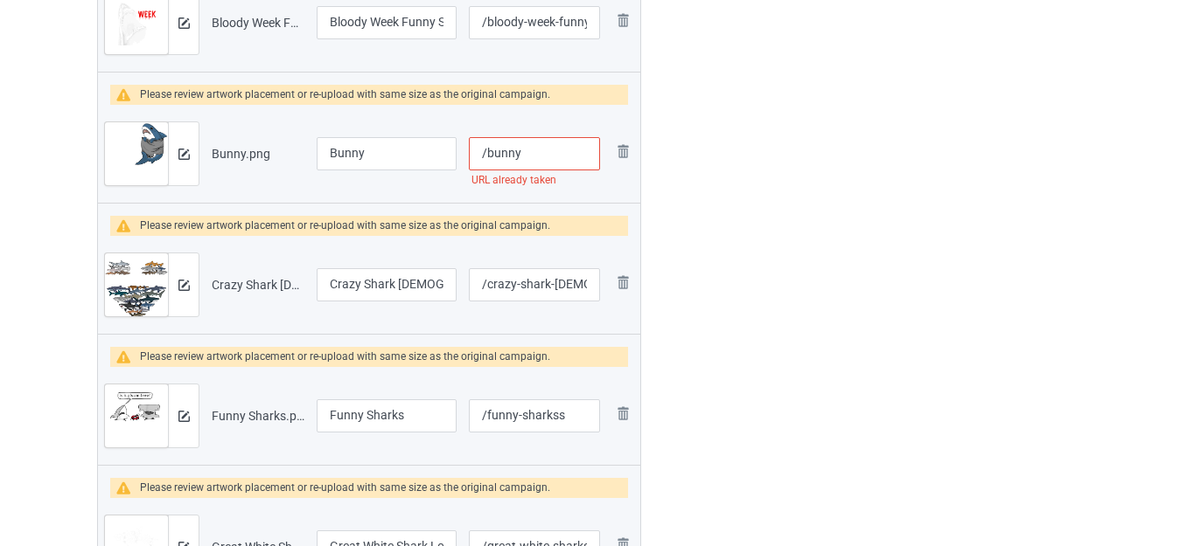
scroll to position [915, 0]
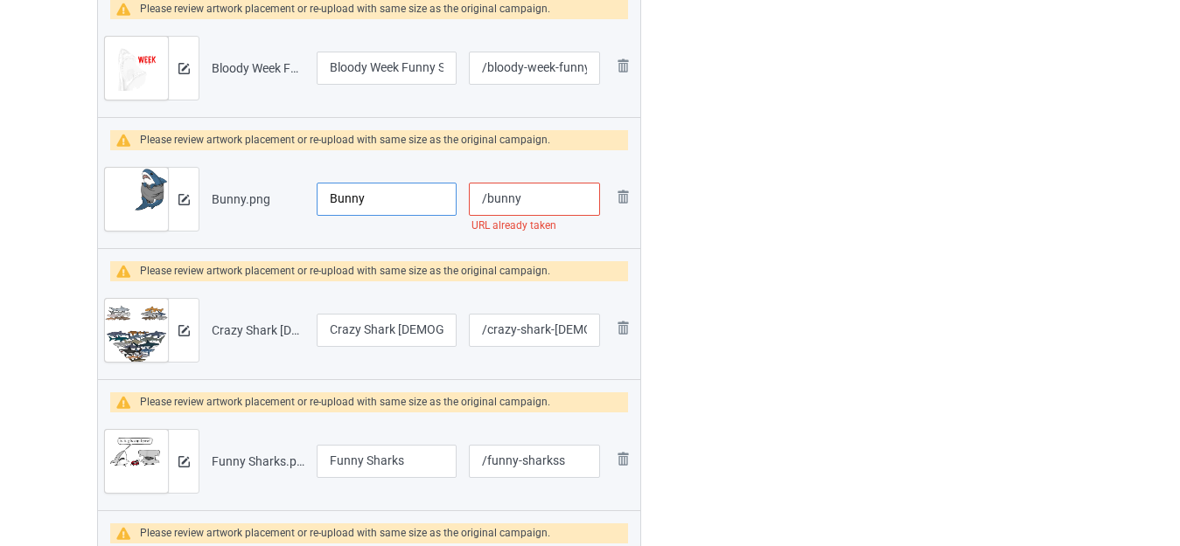
click at [374, 202] on input "Bunny" at bounding box center [387, 199] width 140 height 33
click at [332, 198] on input "Shark In The Pocket" at bounding box center [387, 199] width 140 height 33
type input "Cute Shark In The Pocket"
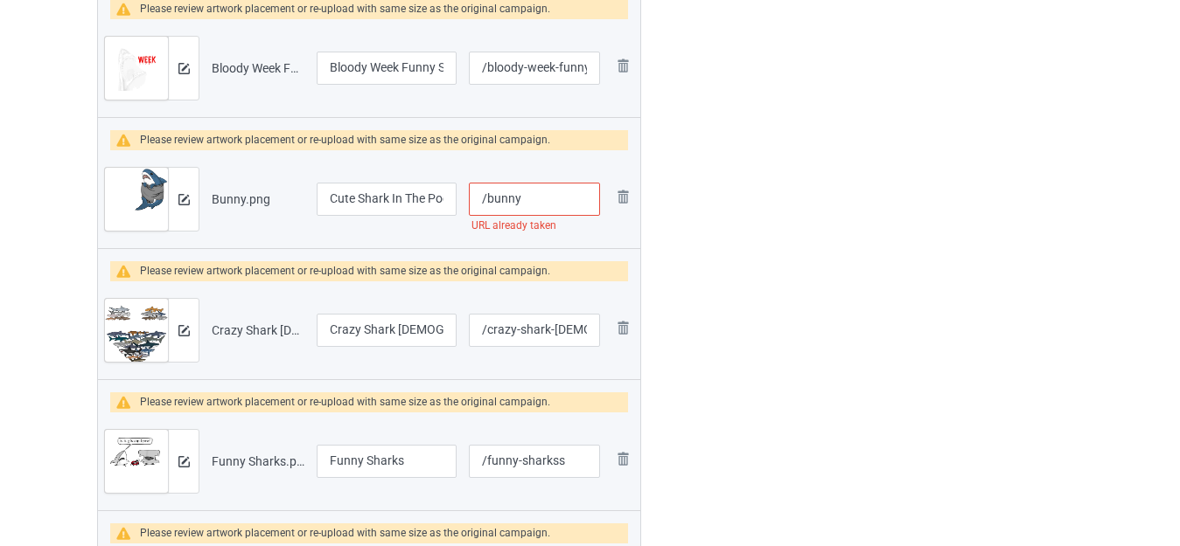
drag, startPoint x: 489, startPoint y: 198, endPoint x: 552, endPoint y: 200, distance: 63.0
click at [552, 200] on input "/bunny" at bounding box center [534, 199] width 131 height 33
type input "/cutesharkinpocket"
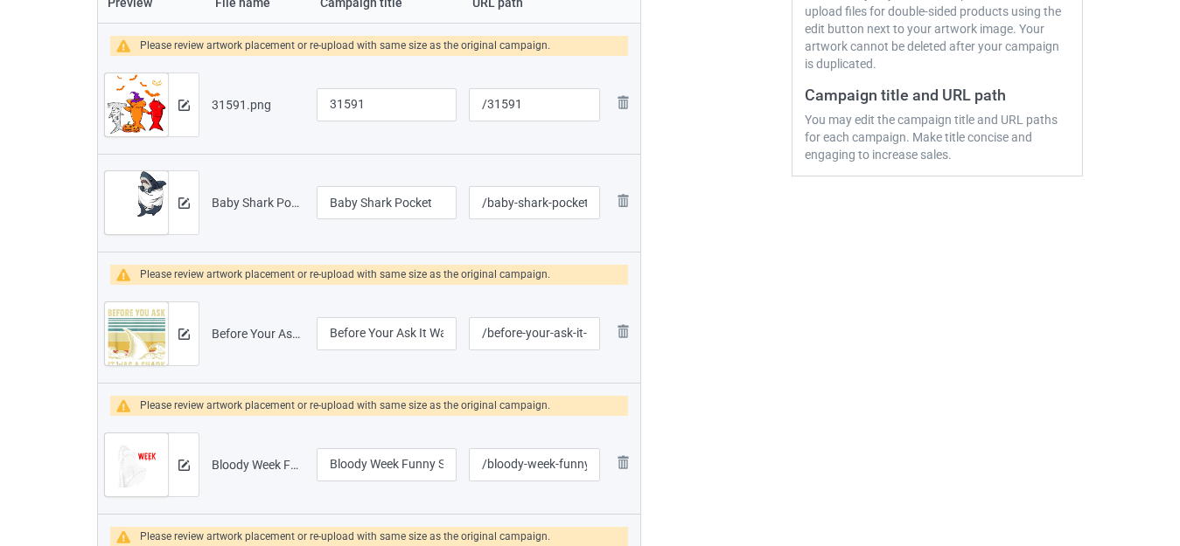
scroll to position [390, 0]
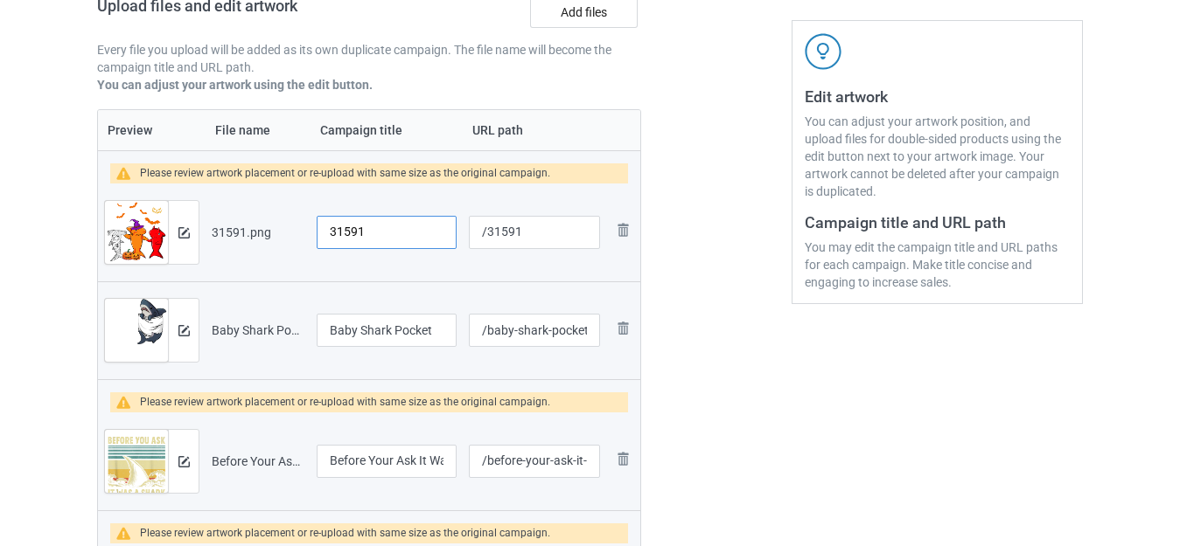
click at [373, 238] on input "31591" at bounding box center [387, 232] width 140 height 33
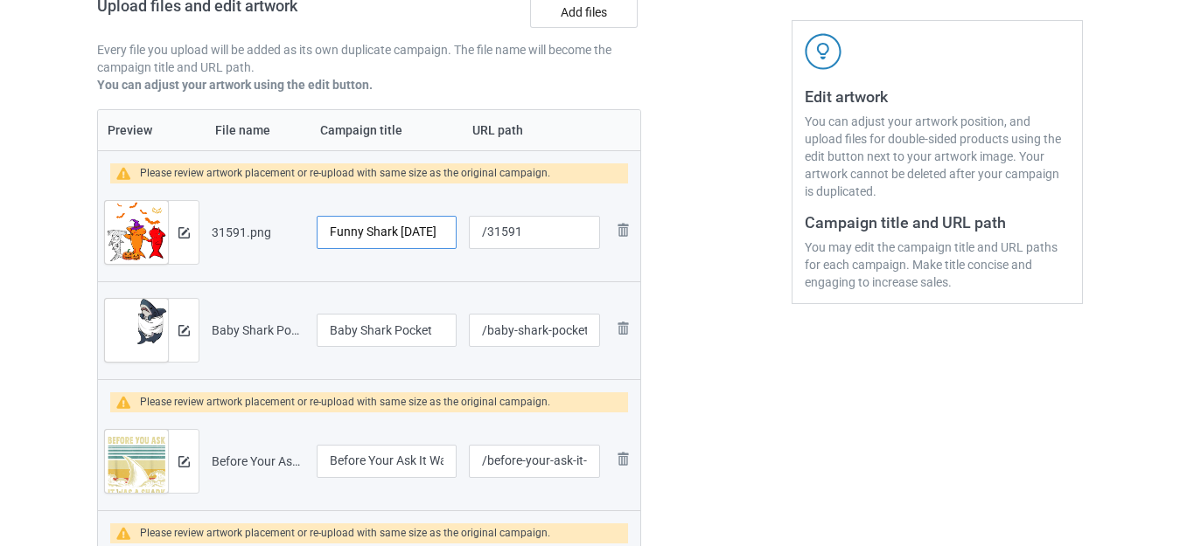
type input "Funny Shark Halloween"
drag, startPoint x: 488, startPoint y: 240, endPoint x: 600, endPoint y: 240, distance: 111.9
click at [600, 240] on input "/31591" at bounding box center [534, 232] width 131 height 33
type input "/halloweenshark"
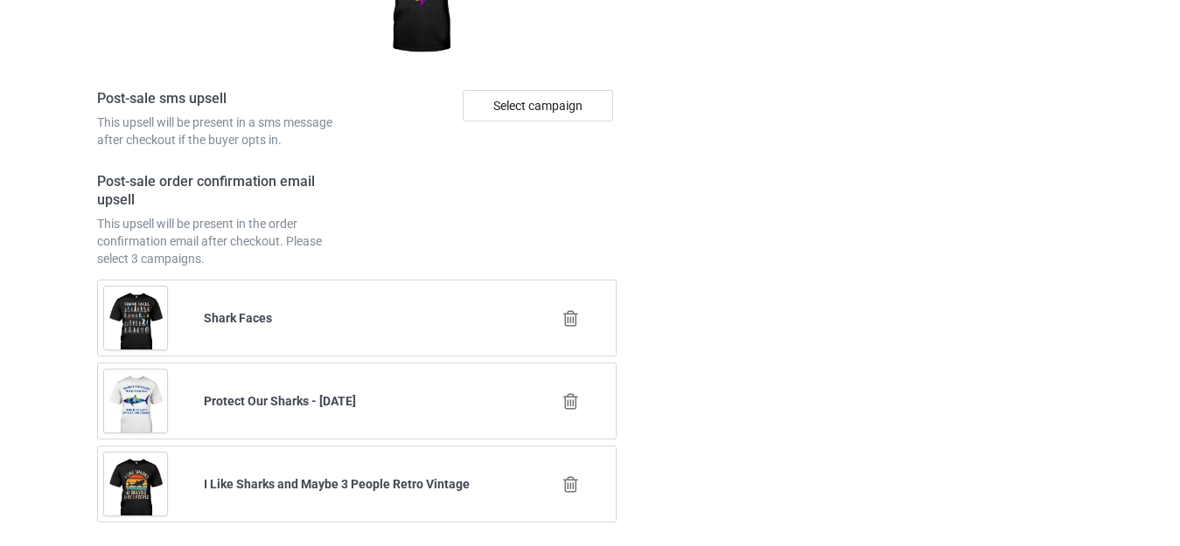
scroll to position [8574, 0]
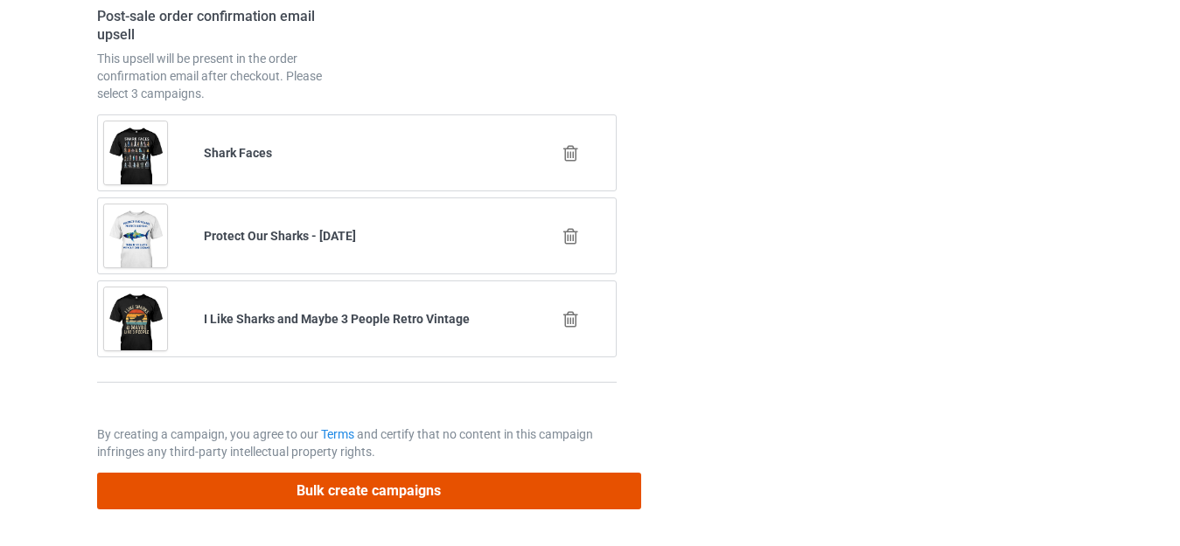
click at [498, 499] on button "Bulk create campaigns" at bounding box center [369, 491] width 544 height 36
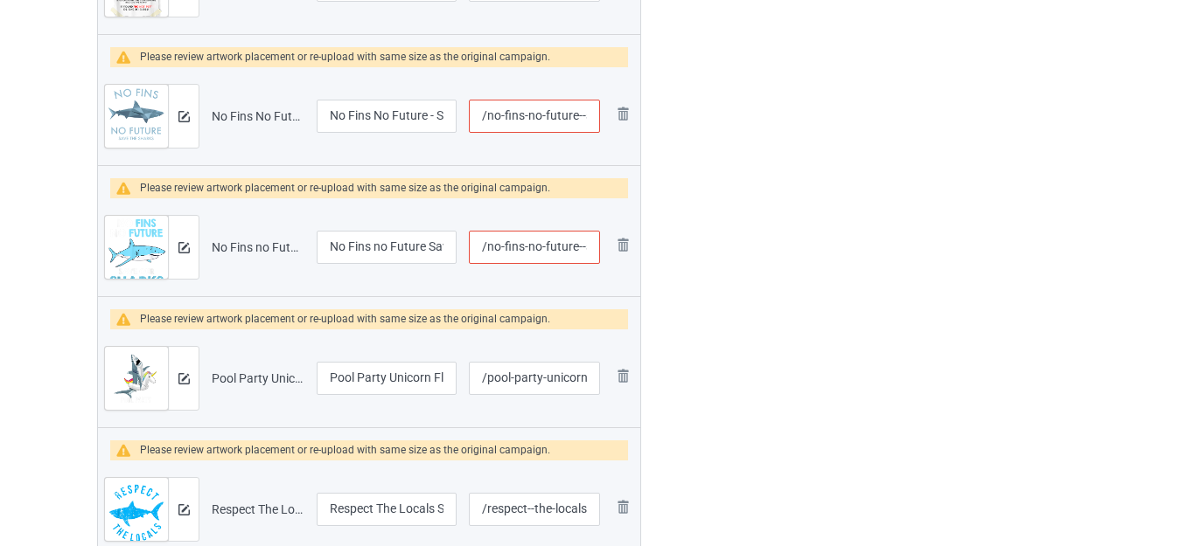
scroll to position [0, 86]
drag, startPoint x: 581, startPoint y: 115, endPoint x: 595, endPoint y: 119, distance: 15.5
click at [595, 119] on input "/no-fins-no-future--save-our-sharks" at bounding box center [534, 116] width 131 height 33
click at [569, 115] on input "/no-fins-no-future--save-our-sharks" at bounding box center [534, 116] width 131 height 33
drag, startPoint x: 546, startPoint y: 114, endPoint x: 637, endPoint y: 118, distance: 91.0
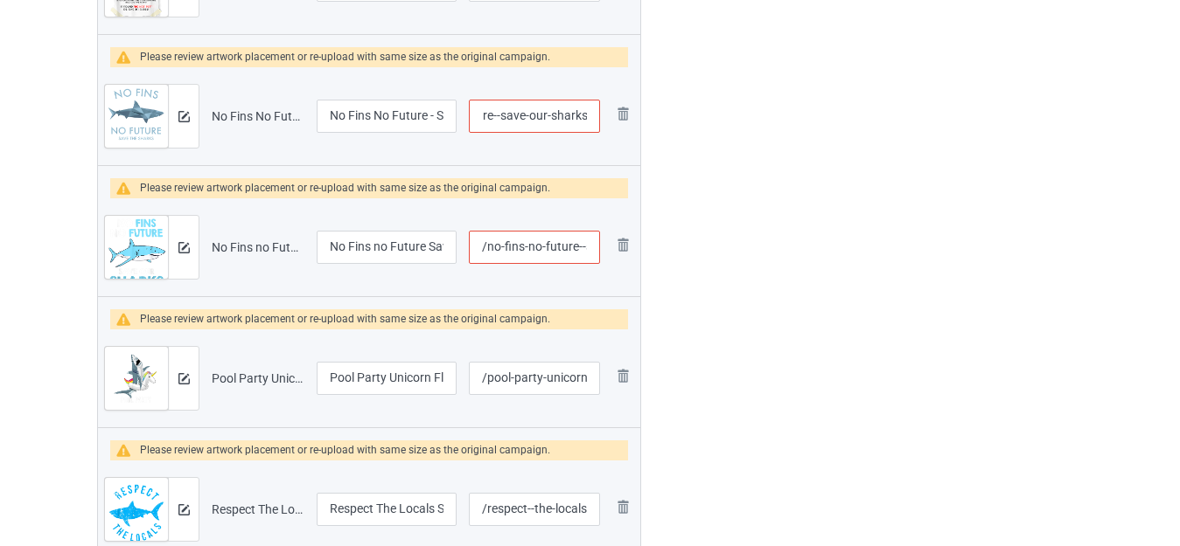
click at [637, 118] on tr "Preview and edit artwork No Fins No Future - Save Our Sharks.png No Fins No Fut…" at bounding box center [369, 116] width 542 height 98
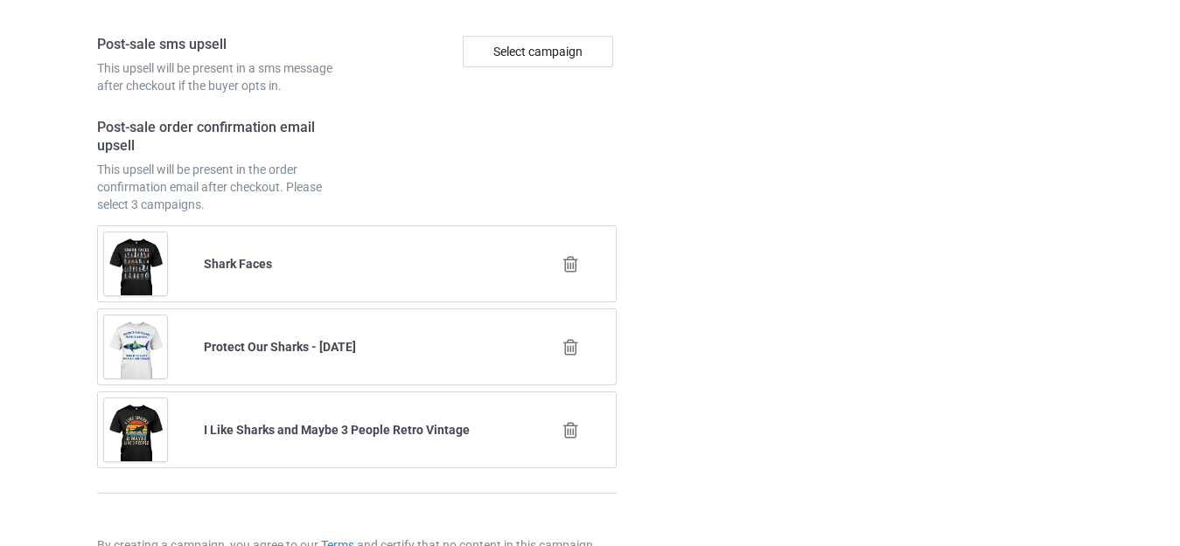
scroll to position [8553, 0]
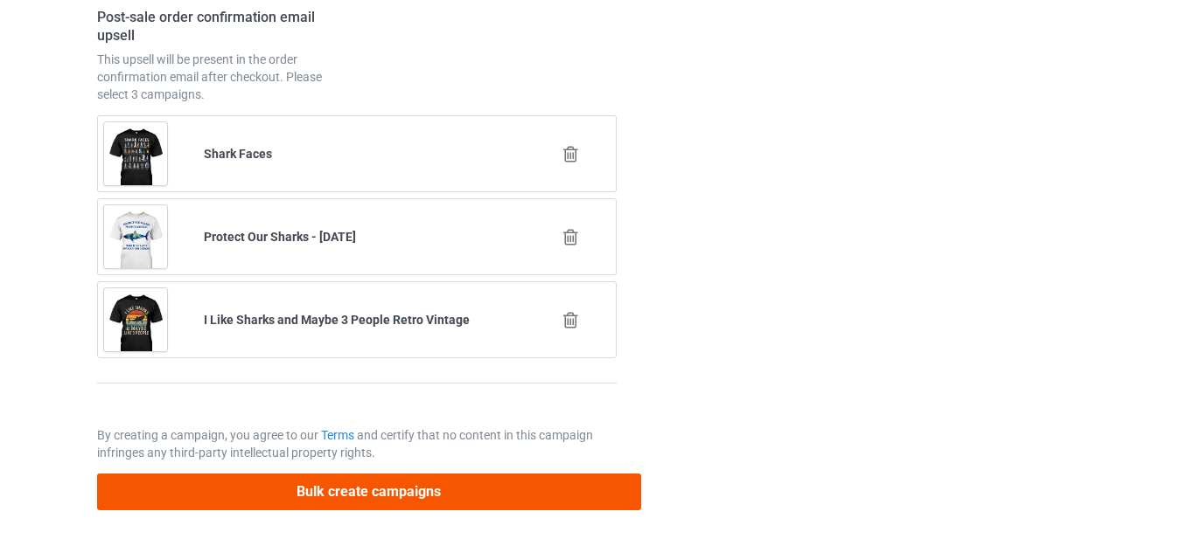
type input "/no-fins-no-future--save-our"
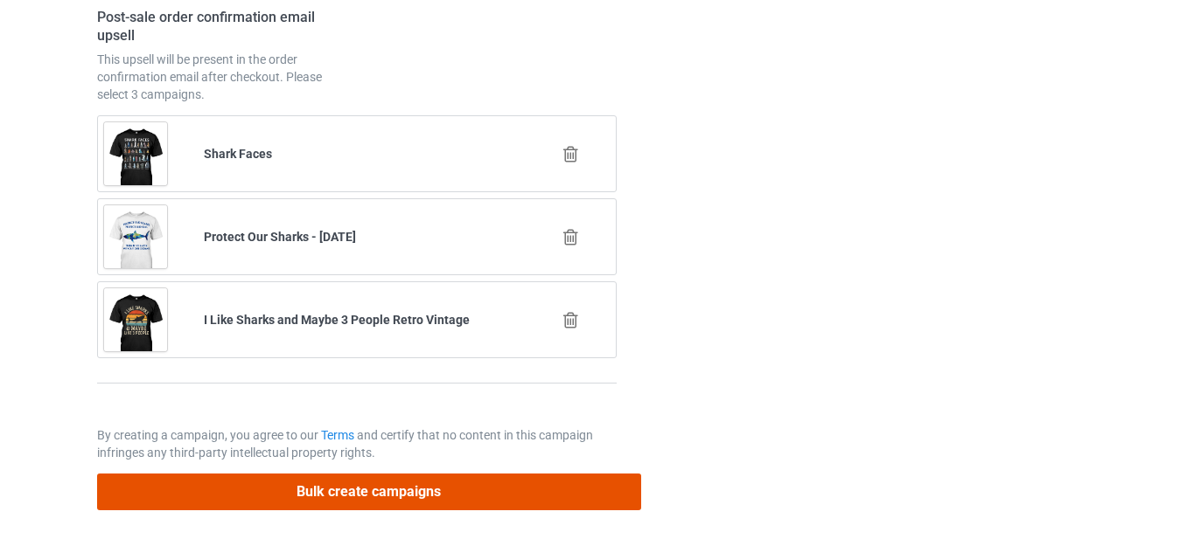
click at [464, 488] on button "Bulk create campaigns" at bounding box center [369, 492] width 544 height 36
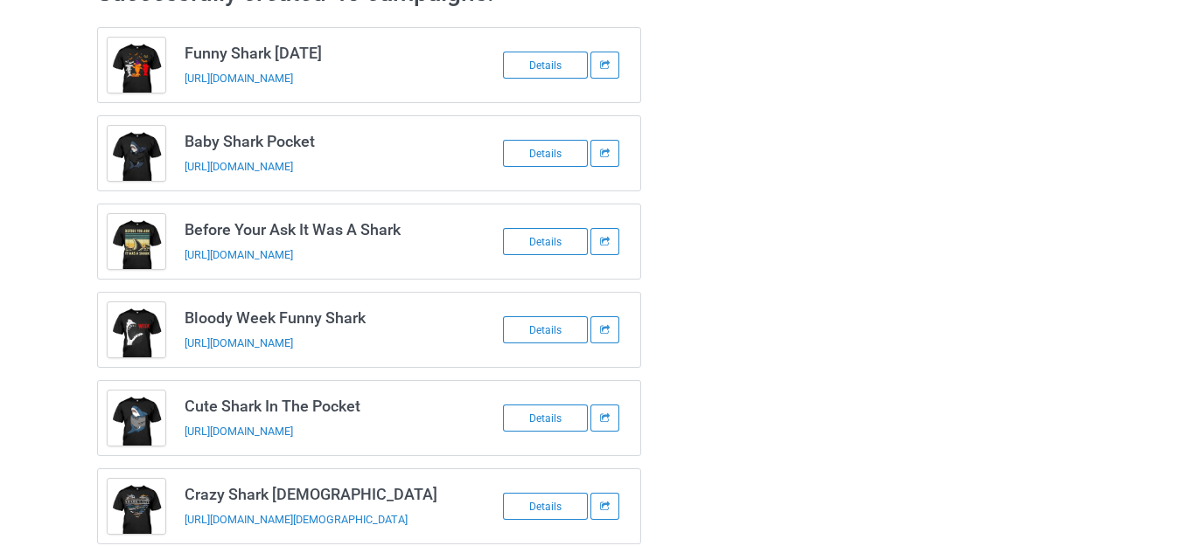
scroll to position [0, 0]
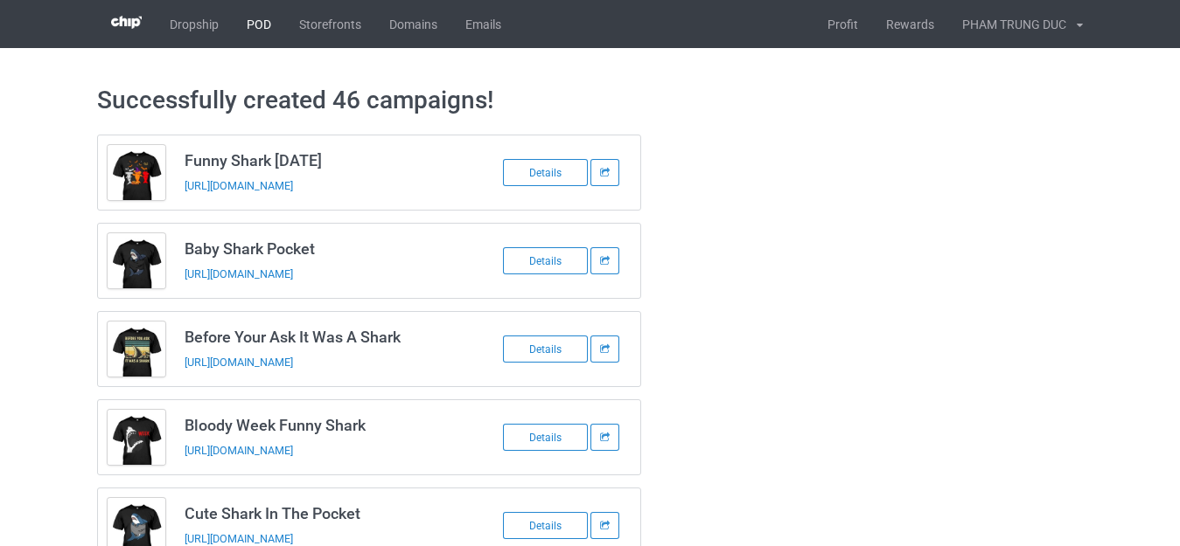
click at [259, 17] on link "POD" at bounding box center [259, 24] width 52 height 48
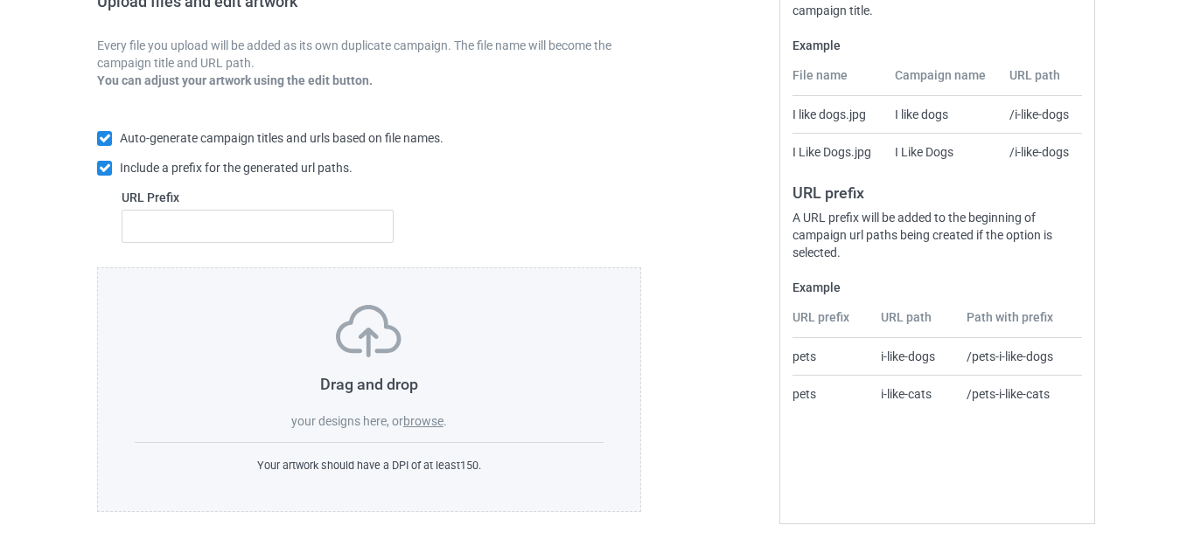
scroll to position [305, 0]
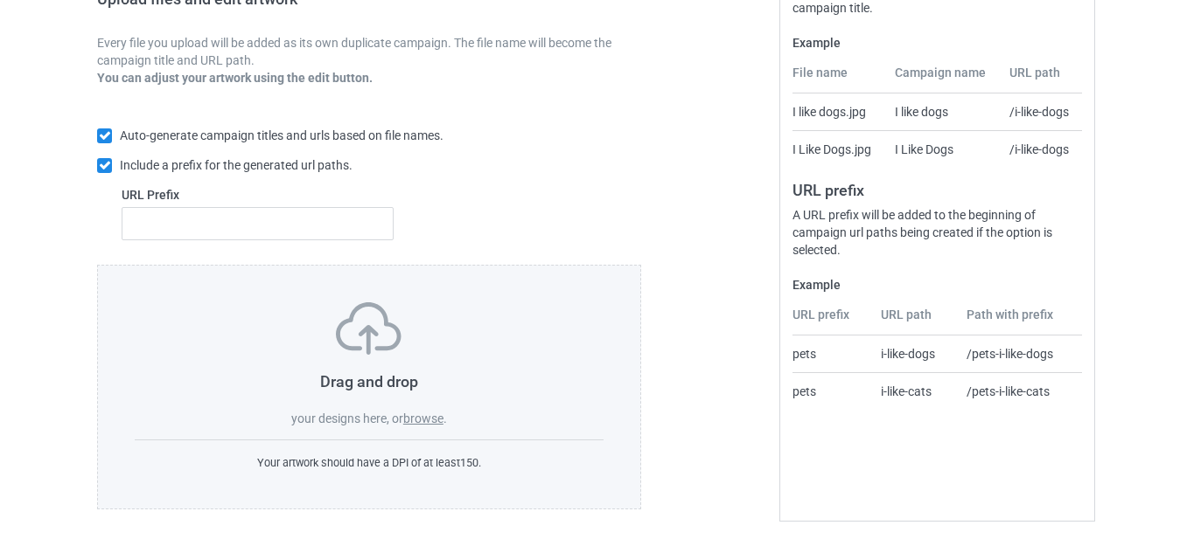
click at [426, 417] on label "browse" at bounding box center [423, 419] width 40 height 14
click at [0, 0] on input "browse" at bounding box center [0, 0] width 0 height 0
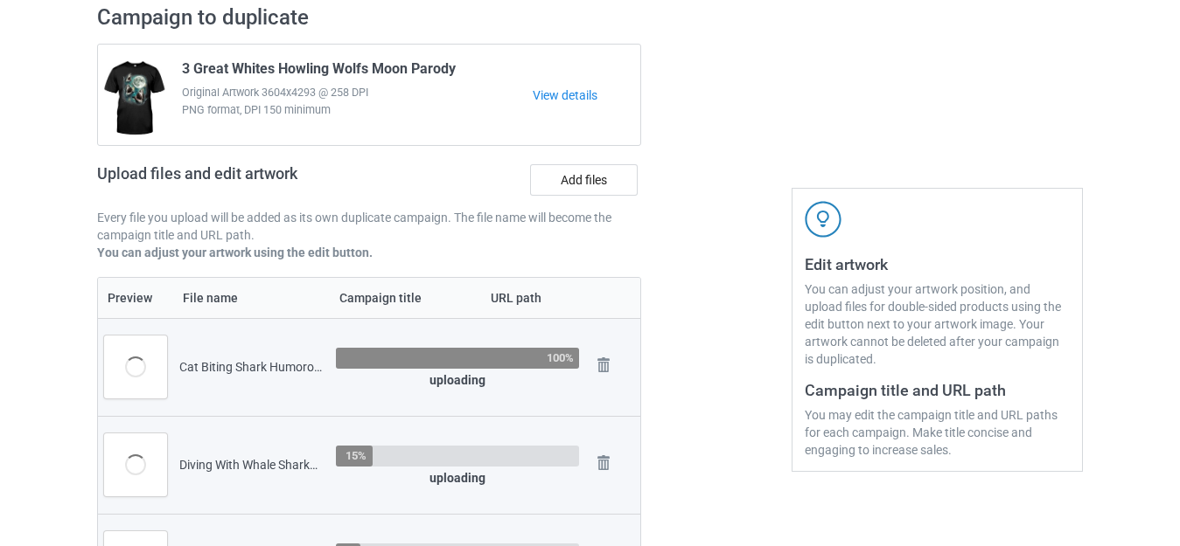
scroll to position [218, 0]
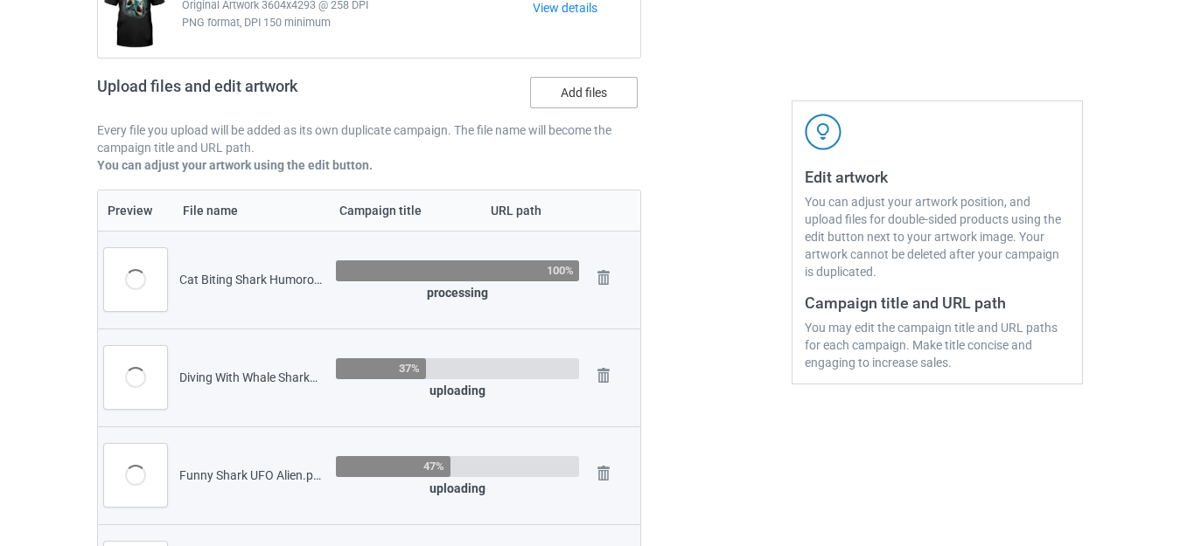
click at [571, 95] on label "Add files" at bounding box center [584, 92] width 108 height 31
click at [0, 0] on input "Add files" at bounding box center [0, 0] width 0 height 0
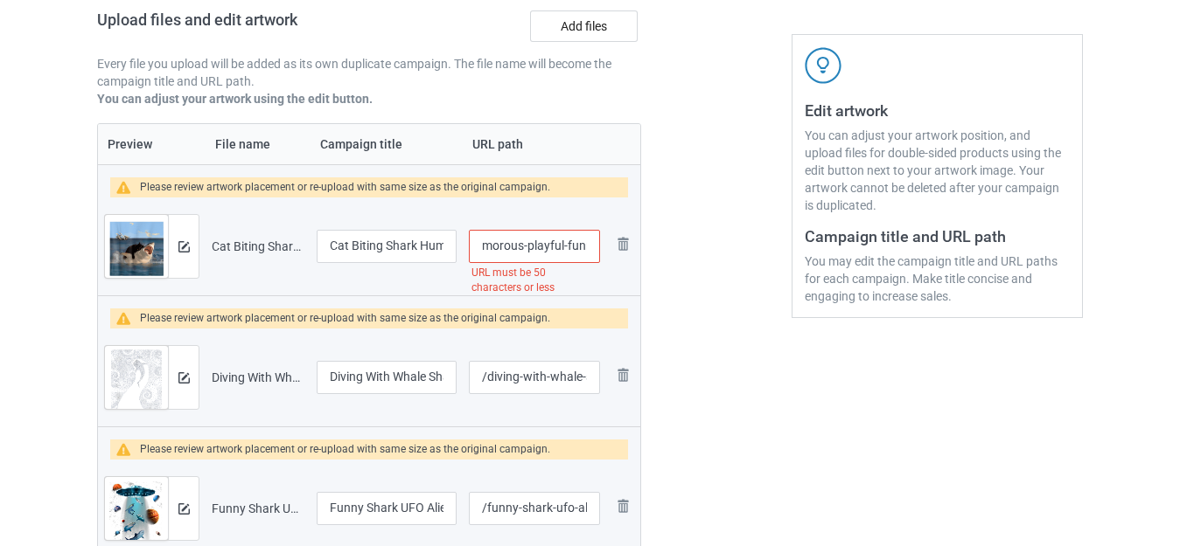
scroll to position [0, 236]
drag, startPoint x: 574, startPoint y: 247, endPoint x: 602, endPoint y: 254, distance: 28.8
click at [602, 254] on td "/cat-biting-shark-humorous-playful-funny-cat-and-shark-meme URL must be 50 char…" at bounding box center [534, 247] width 143 height 98
click at [567, 247] on input "/cat-biting-shark-humorous-playful-funny-cat-and-shark-meme" at bounding box center [534, 246] width 131 height 33
drag, startPoint x: 518, startPoint y: 245, endPoint x: 594, endPoint y: 252, distance: 76.4
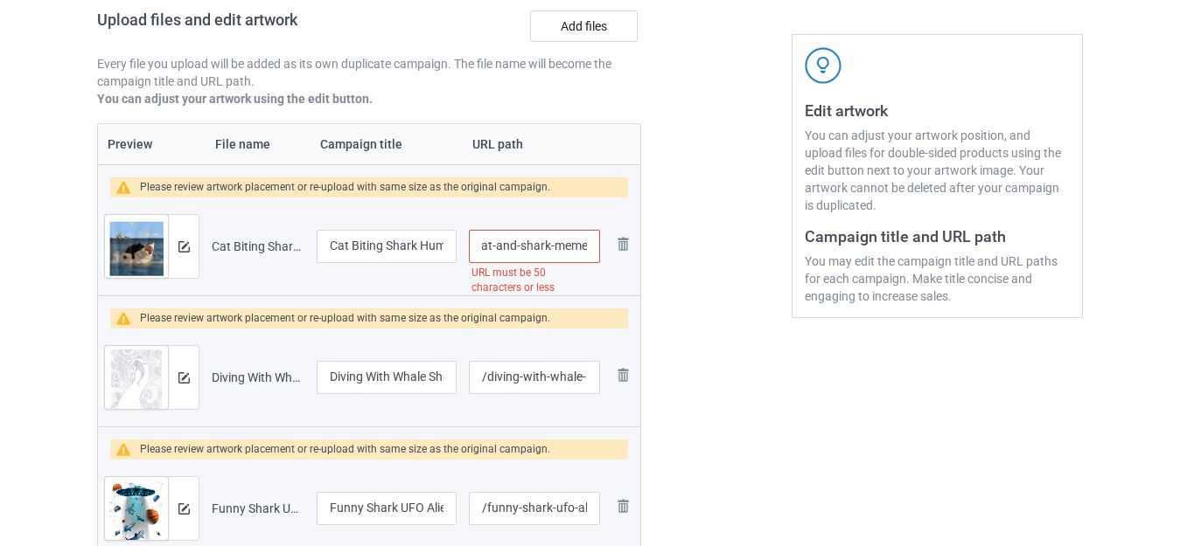
click at [594, 252] on input "/cat-biting-shark-humorous-playful-funny-cat-and-shark-meme" at bounding box center [534, 246] width 131 height 33
type input "/cat-biting-shark-humorous-playful-funny-cat-and"
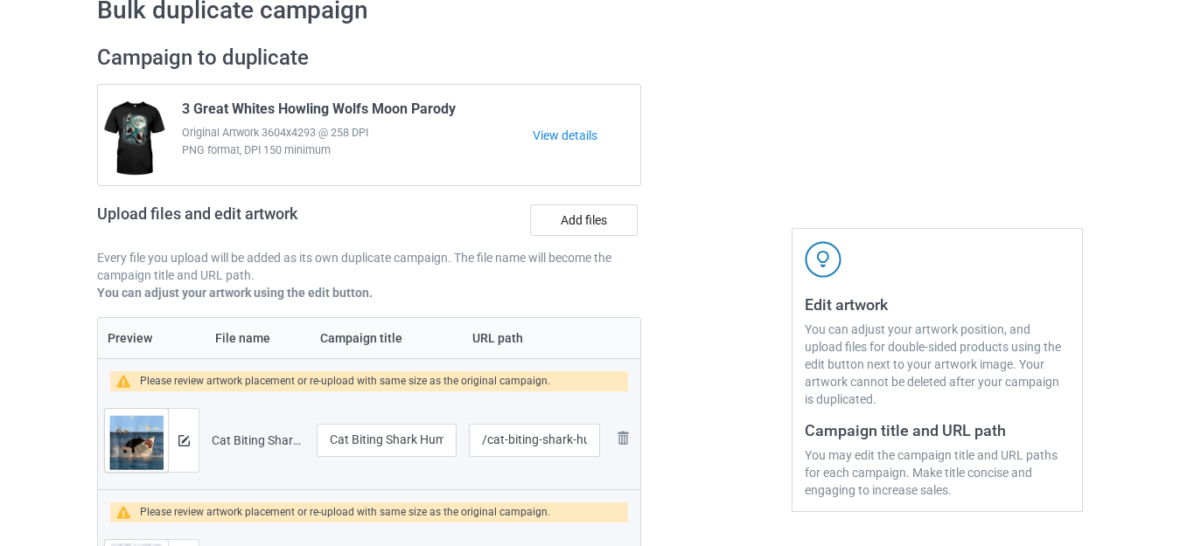
scroll to position [0, 0]
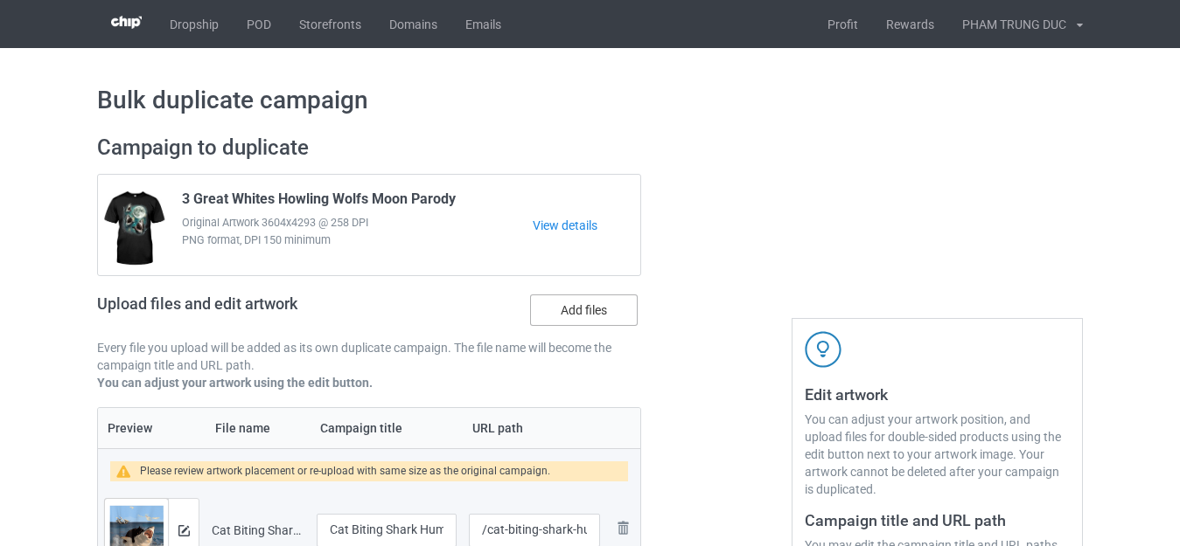
click at [581, 308] on label "Add files" at bounding box center [584, 310] width 108 height 31
click at [0, 0] on input "Add files" at bounding box center [0, 0] width 0 height 0
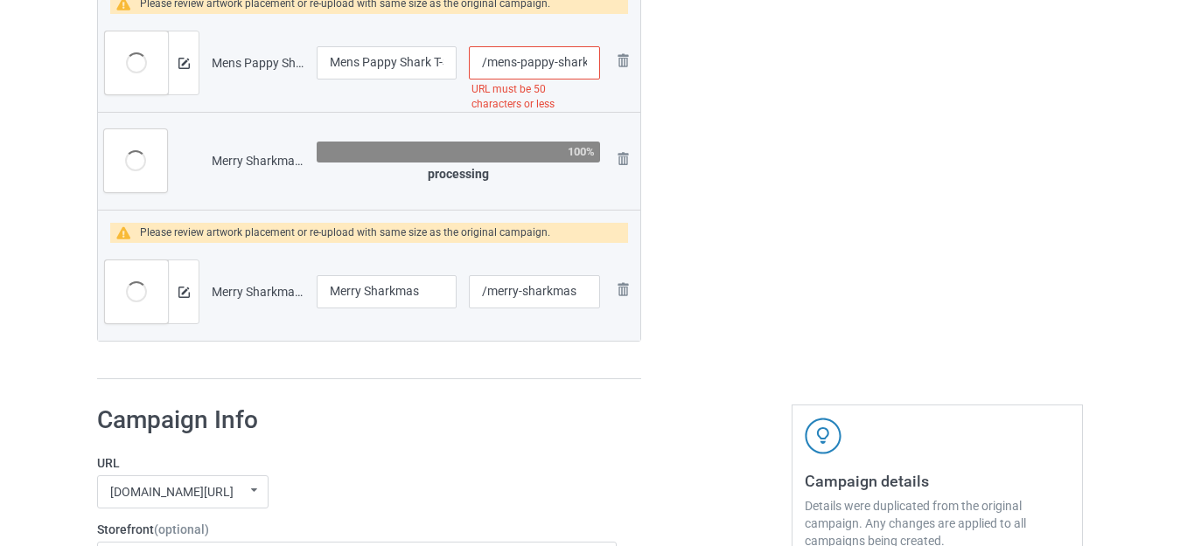
scroll to position [5946, 0]
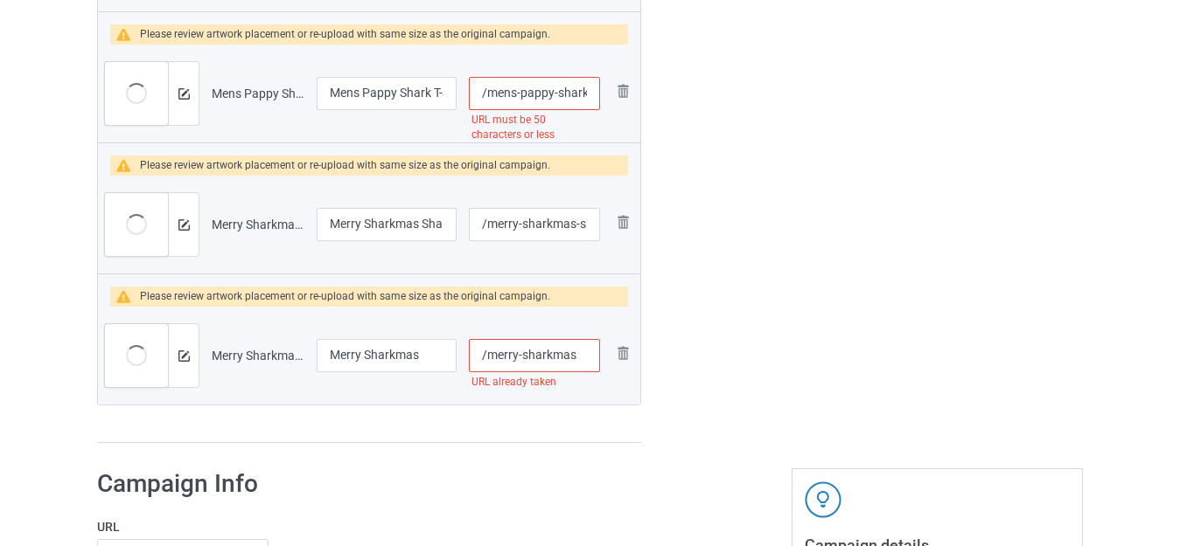
click at [589, 363] on input "/merry-sharkmas" at bounding box center [534, 355] width 131 height 33
type input "/merry-sharkmas-"
drag, startPoint x: 734, startPoint y: 306, endPoint x: 721, endPoint y: 301, distance: 13.3
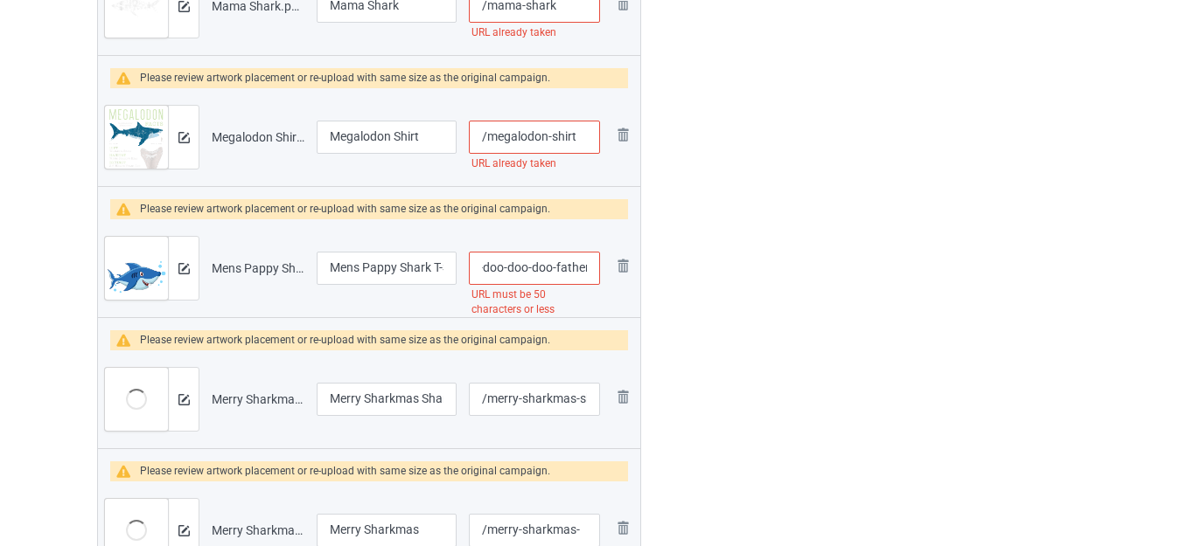
scroll to position [0, 236]
click at [590, 264] on input "/mens-pappy-shark-t-shirt-doo-doo-doo-fathers-day-gift-daddy" at bounding box center [534, 268] width 131 height 33
click at [576, 265] on input "/mens-pappy-shark-t-shirt-doo-doo-doo-fathers-day-gift-daddy" at bounding box center [534, 268] width 131 height 33
drag, startPoint x: 530, startPoint y: 268, endPoint x: 651, endPoint y: 274, distance: 121.7
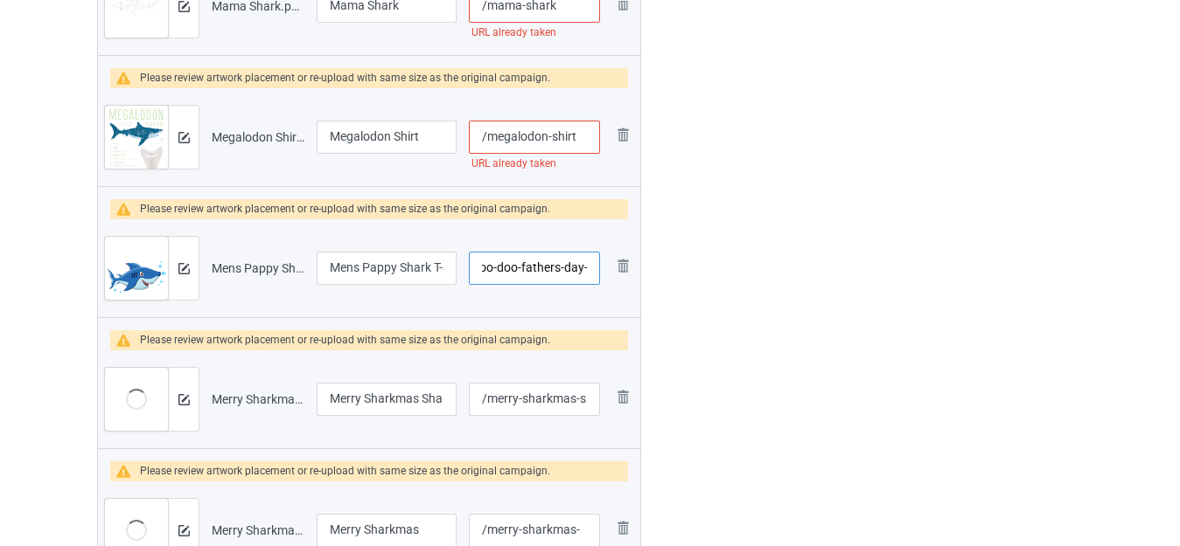
scroll to position [5683, 0]
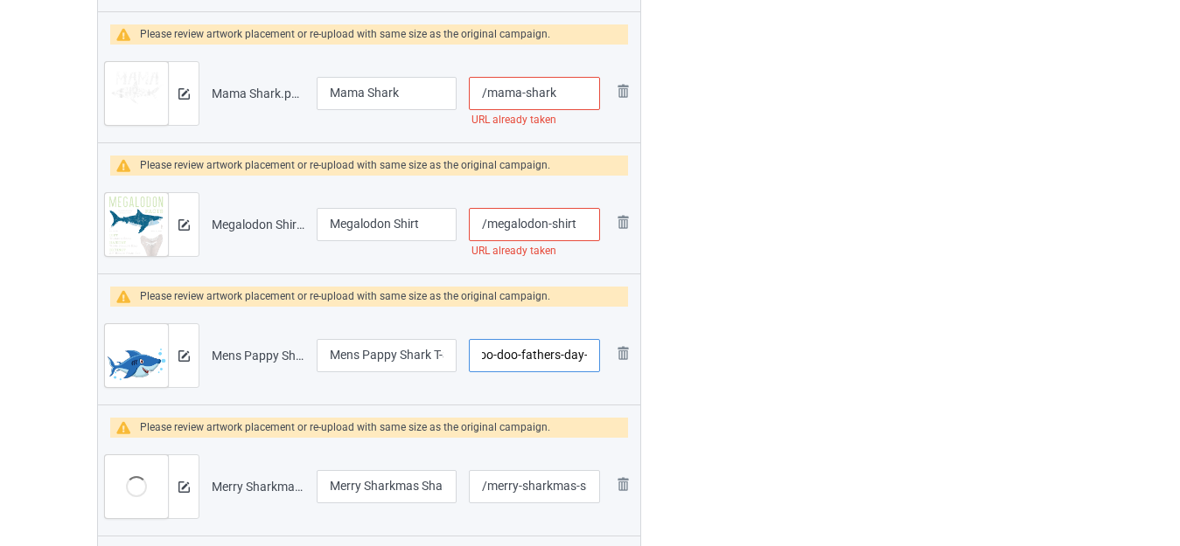
type input "/mens-pappy-shark-t-shirt-doo-doo-doo-fathers-day-"
click at [586, 220] on input "/megalodon-shirt" at bounding box center [534, 224] width 131 height 33
type input "/megalodon-shirt-"
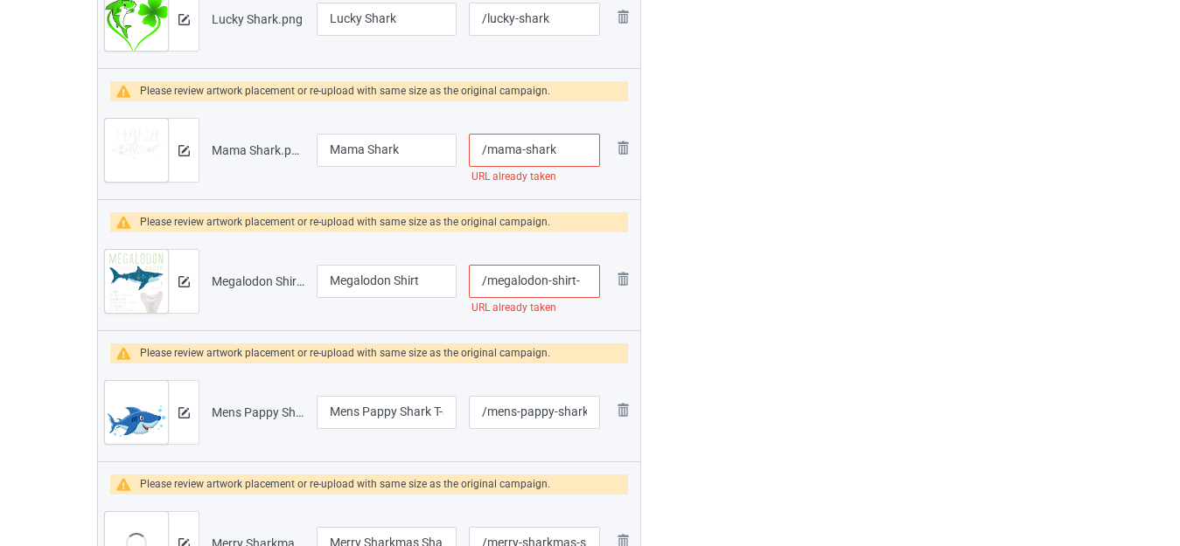
scroll to position [5596, 0]
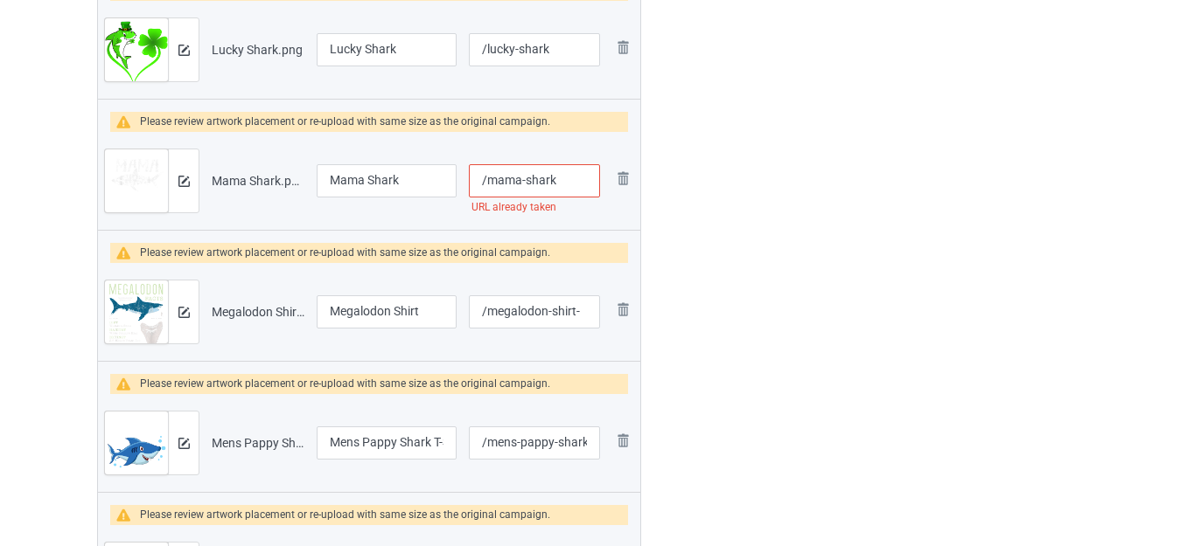
click at [570, 185] on input "/mama-shark" at bounding box center [534, 180] width 131 height 33
drag, startPoint x: 393, startPoint y: 312, endPoint x: 429, endPoint y: 310, distance: 35.9
click at [424, 311] on input "Megalodon Shirt" at bounding box center [387, 312] width 140 height 33
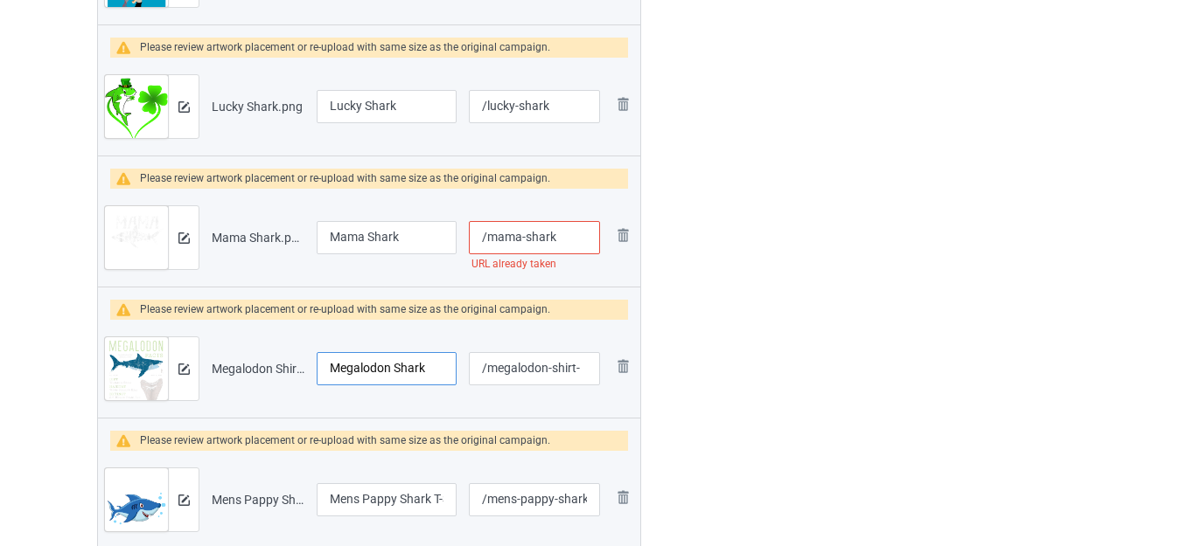
scroll to position [5508, 0]
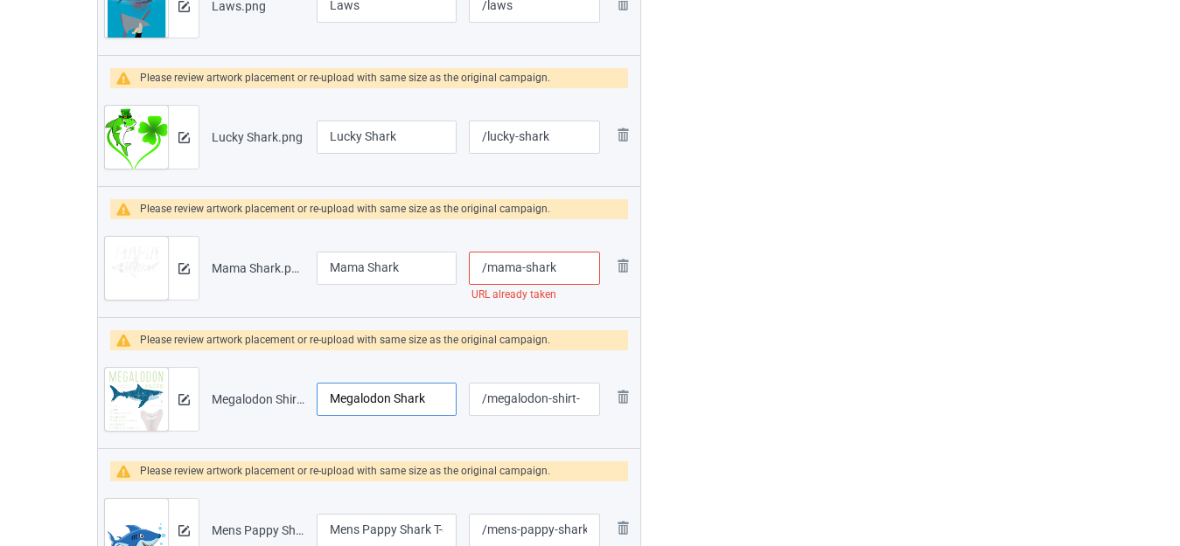
type input "Megalodon Shark"
click at [566, 267] on input "/mama-shark" at bounding box center [534, 268] width 131 height 33
type input "/mama-sharks"
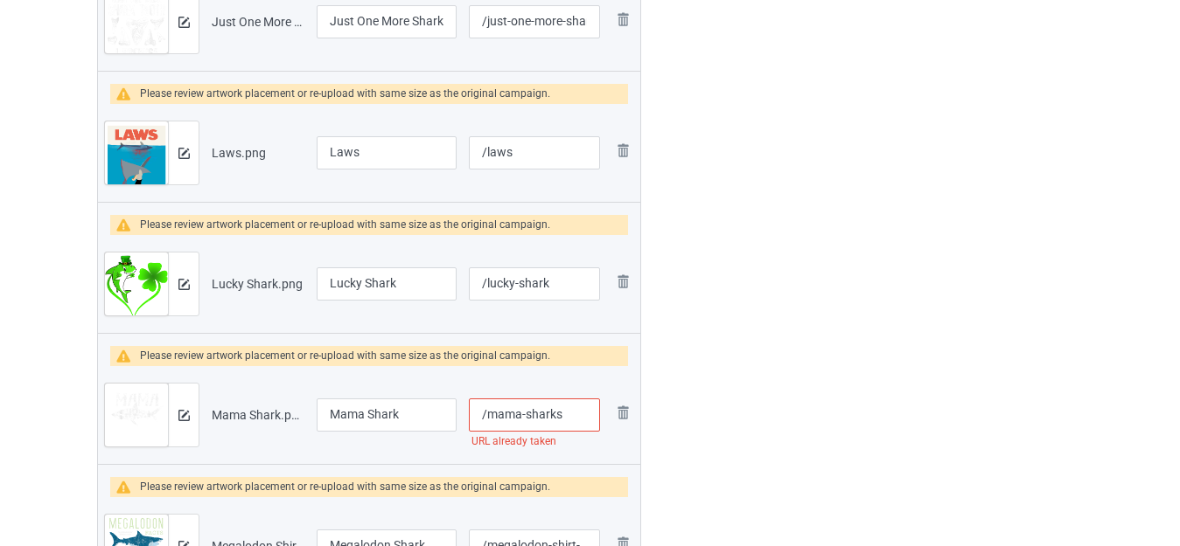
scroll to position [5334, 0]
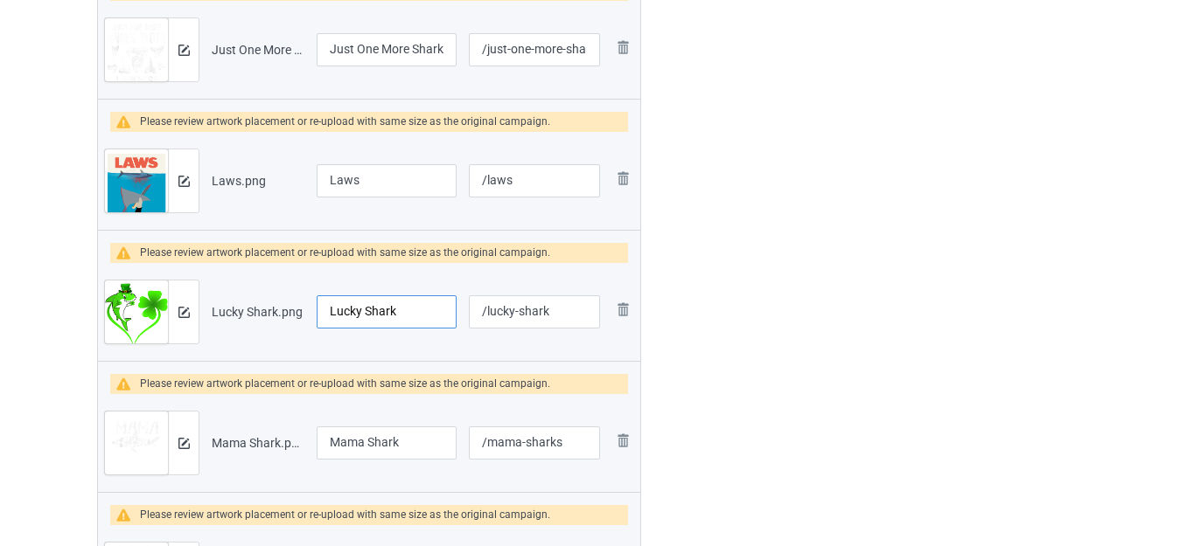
click at [415, 304] on input "Lucky Shark" at bounding box center [387, 312] width 140 height 33
type input "Lucky Shark [DATE]"
click at [377, 183] on input "Laws" at bounding box center [387, 180] width 140 height 33
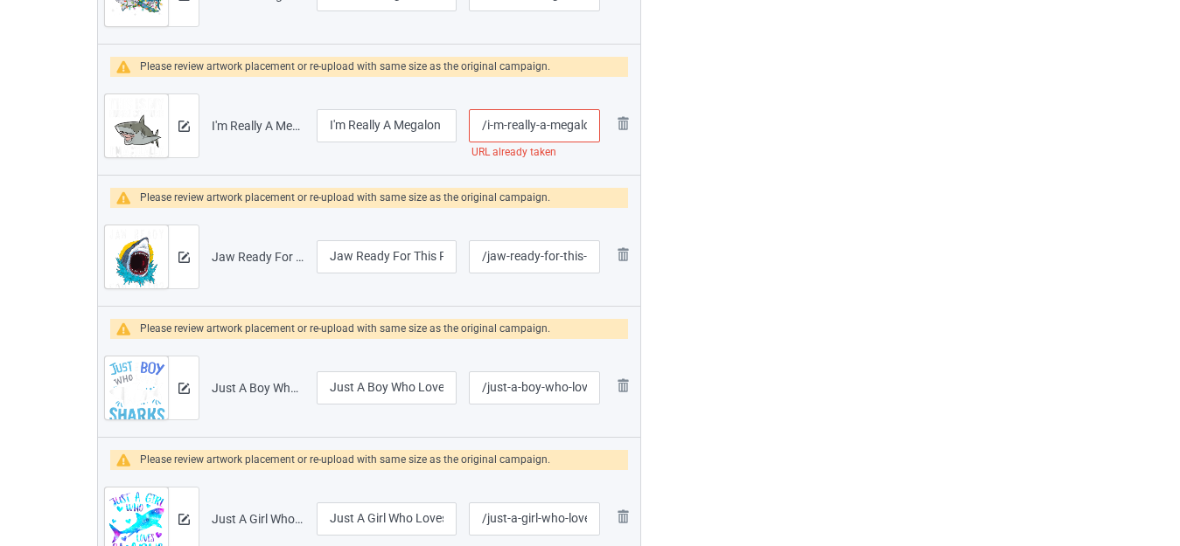
scroll to position [4722, 0]
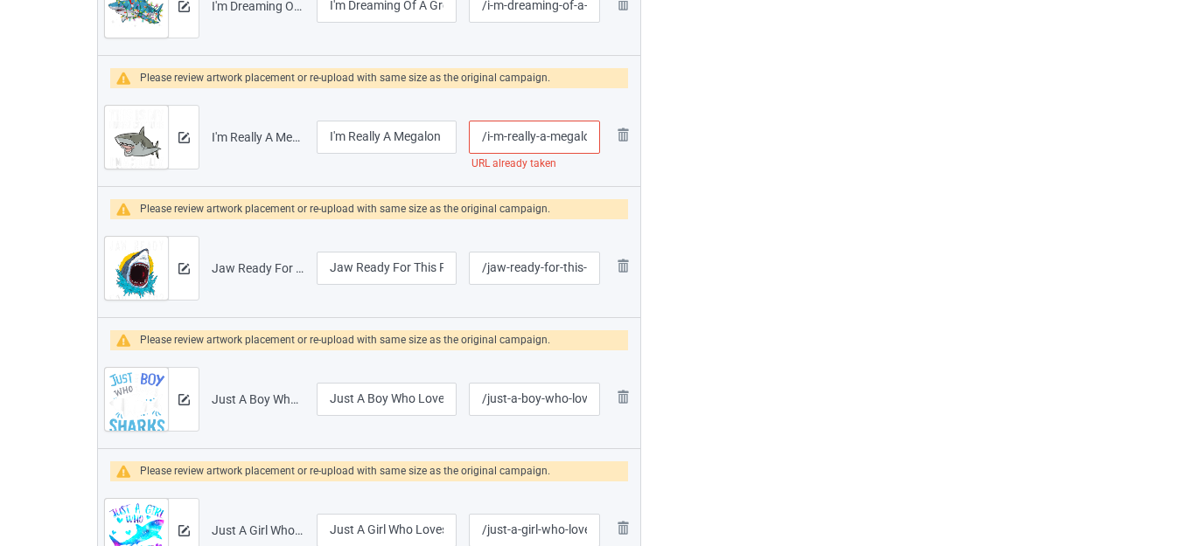
type input "Laws - Save The Sharks"
click at [549, 131] on input "/i-m-really-a-megalon" at bounding box center [534, 137] width 131 height 33
type input "/i-m-really-a--megalon"
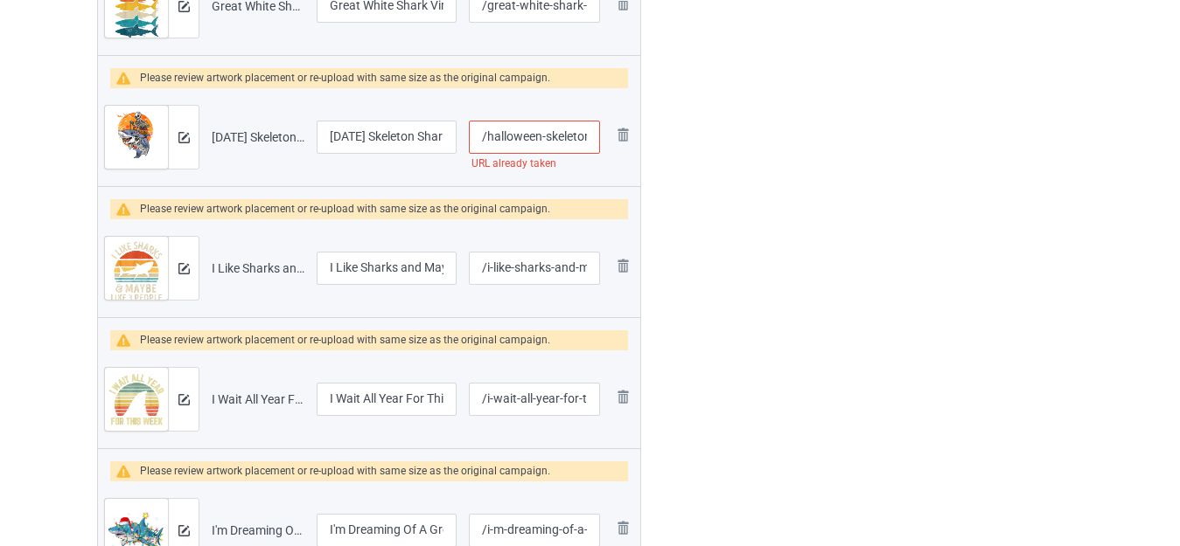
scroll to position [4110, 0]
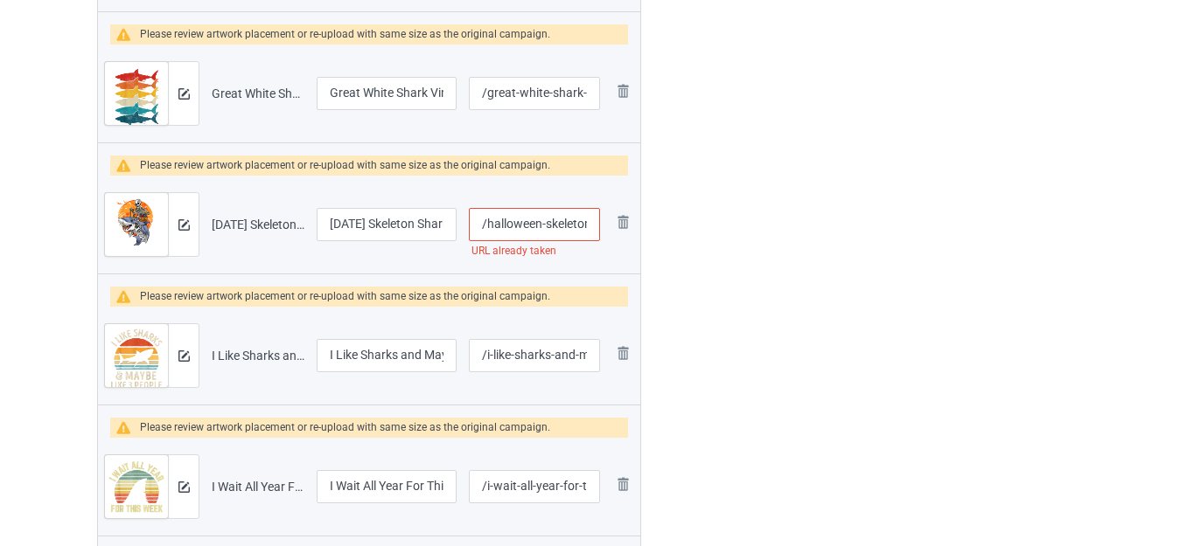
click at [546, 224] on input "/halloween-skeleton-shark" at bounding box center [534, 224] width 131 height 33
type input "/halloween--skeleton-shark"
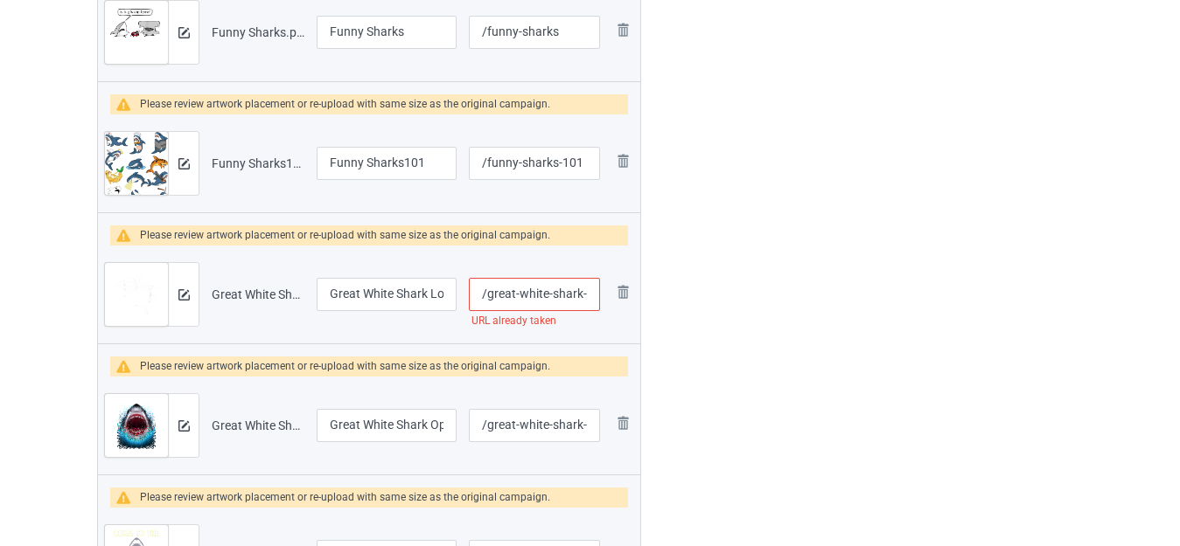
scroll to position [3497, 0]
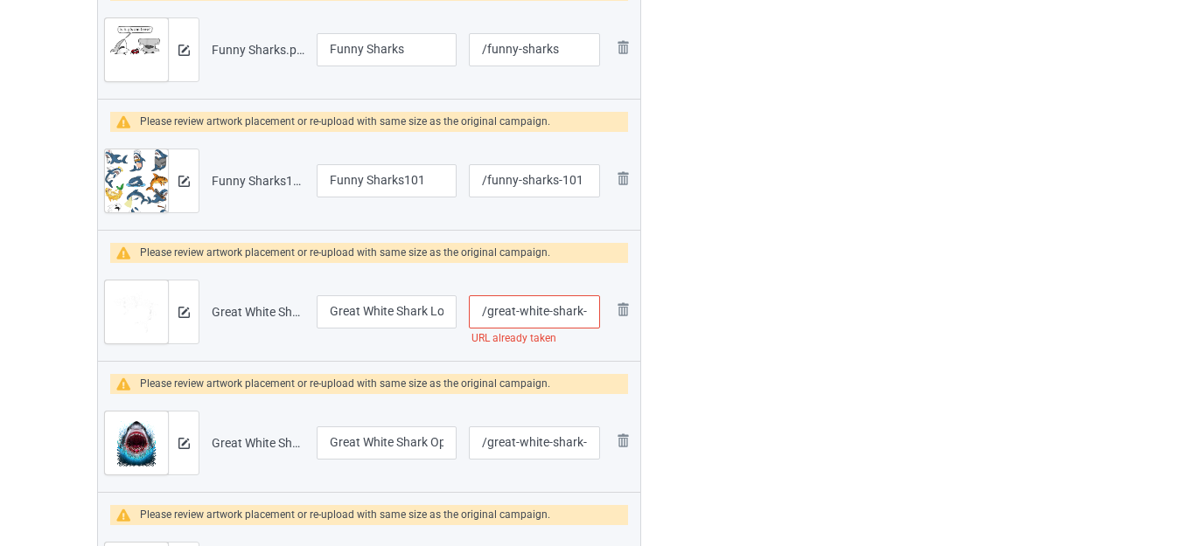
click at [583, 311] on input "/great-white-shark-lover" at bounding box center [534, 312] width 131 height 33
type input "/great-white-shark--lover"
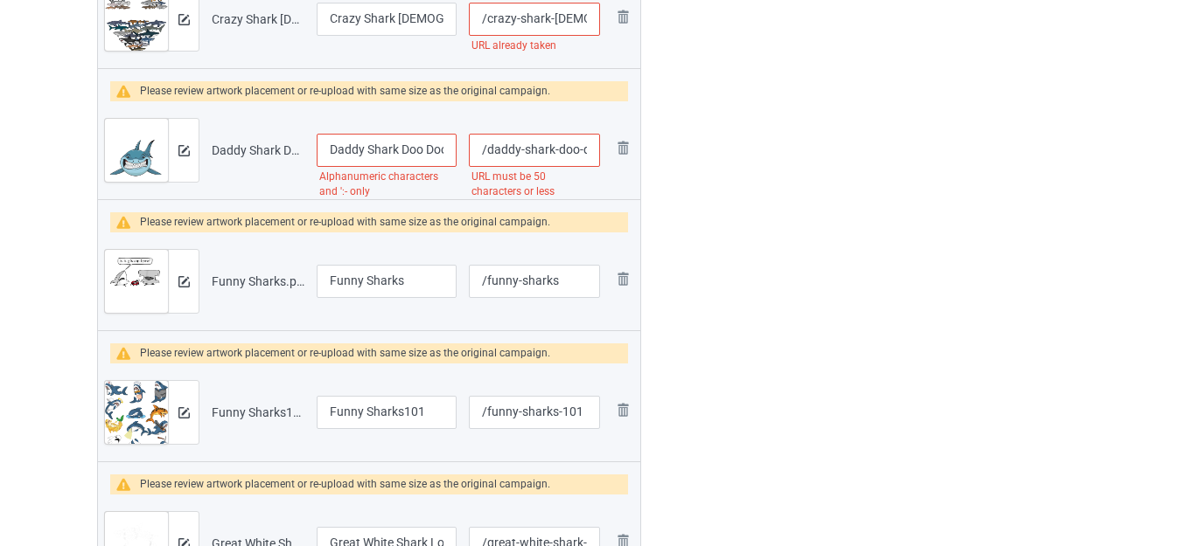
scroll to position [3235, 0]
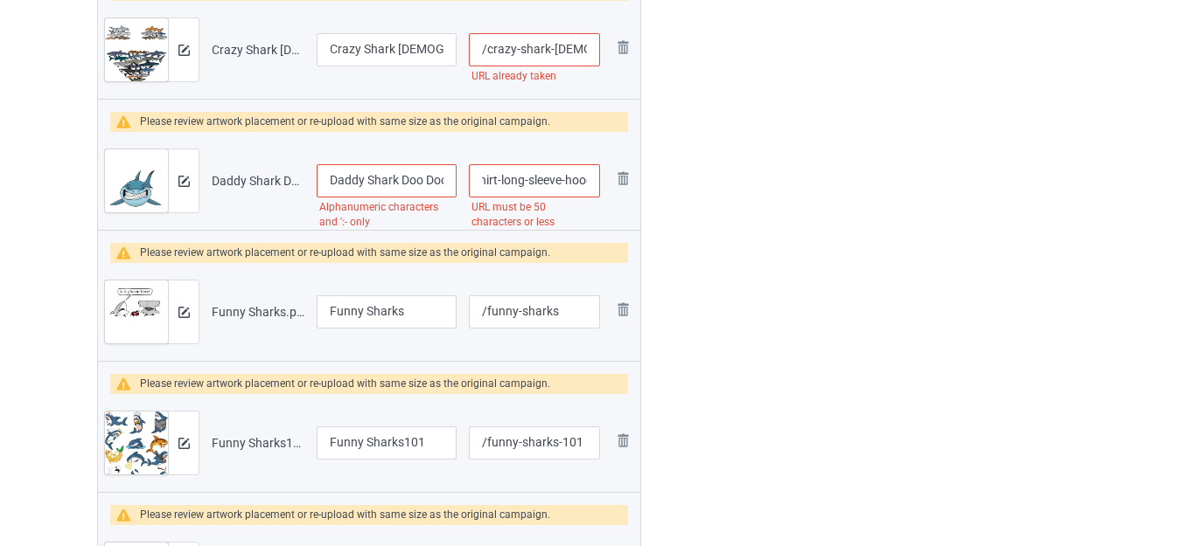
drag, startPoint x: 554, startPoint y: 180, endPoint x: 588, endPoint y: 186, distance: 34.6
click at [588, 186] on input "/daddy-shark-doo-doo-doo-t-shirt-long-sleeve-hoodie-sweater-funny-father-s-day-…" at bounding box center [534, 180] width 131 height 33
click at [569, 190] on input "/daddy-shark-doo-doo-doo-t-shirt-long-sleeve-hoodie-sweater-funny-father-s-day-…" at bounding box center [534, 180] width 131 height 33
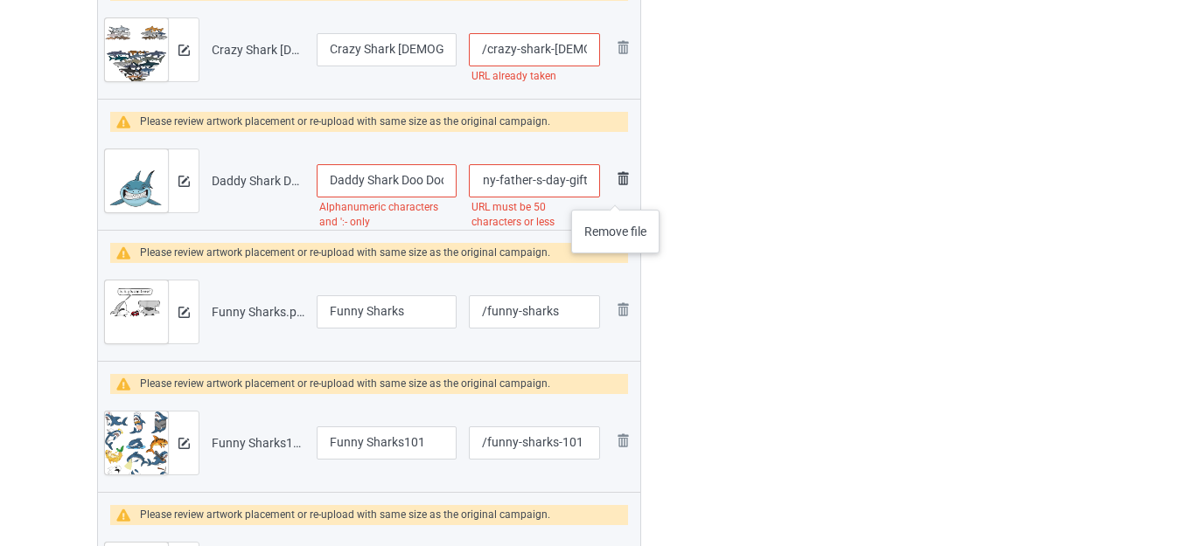
drag, startPoint x: 522, startPoint y: 178, endPoint x: 615, endPoint y: 193, distance: 93.9
click at [616, 193] on tr "Preview and edit artwork Daddy Shark Doo Doo Doo T-shirt, Long Sleeve, Hoodie, …" at bounding box center [369, 181] width 542 height 98
click at [525, 184] on input "/daddy-shark-doo-doo-doo-t-shirt-long-sleeve-hoodie-sweater-funny-father-s-day-…" at bounding box center [534, 180] width 131 height 33
drag, startPoint x: 496, startPoint y: 177, endPoint x: 682, endPoint y: 191, distance: 186.8
click at [682, 191] on div "Campaign to duplicate 3 Great Whites Howling Wolfs Moon Parody Original Artwork…" at bounding box center [590, 27] width 1010 height 6280
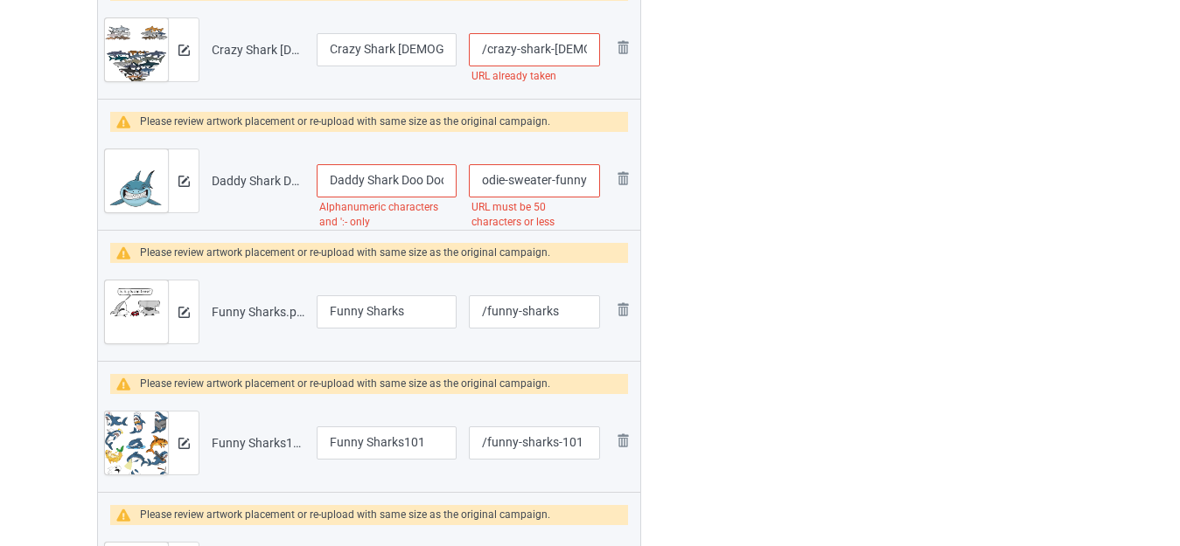
scroll to position [0, 263]
type input "/daddy-shark-doo-doo-doo-t-shirt-long-sleeve-hoodie-sweater-funny"
click at [765, 181] on div at bounding box center [716, 27] width 126 height 6280
drag, startPoint x: 580, startPoint y: 177, endPoint x: 595, endPoint y: 183, distance: 16.1
click at [595, 183] on input "/daddy-shark-doo-doo-doo-t-shirt-long-sleeve-hoodie-sweater-funny" at bounding box center [534, 180] width 131 height 33
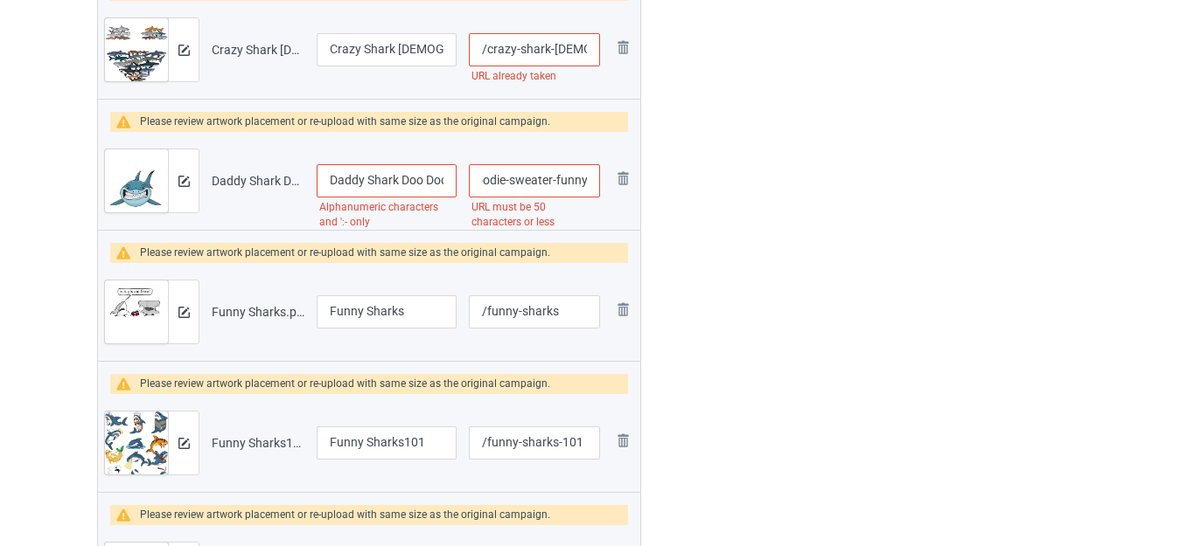
click at [574, 182] on input "/daddy-shark-doo-doo-doo-t-shirt-long-sleeve-hoodie-sweater-funny" at bounding box center [534, 180] width 131 height 33
click at [620, 175] on img at bounding box center [622, 178] width 21 height 21
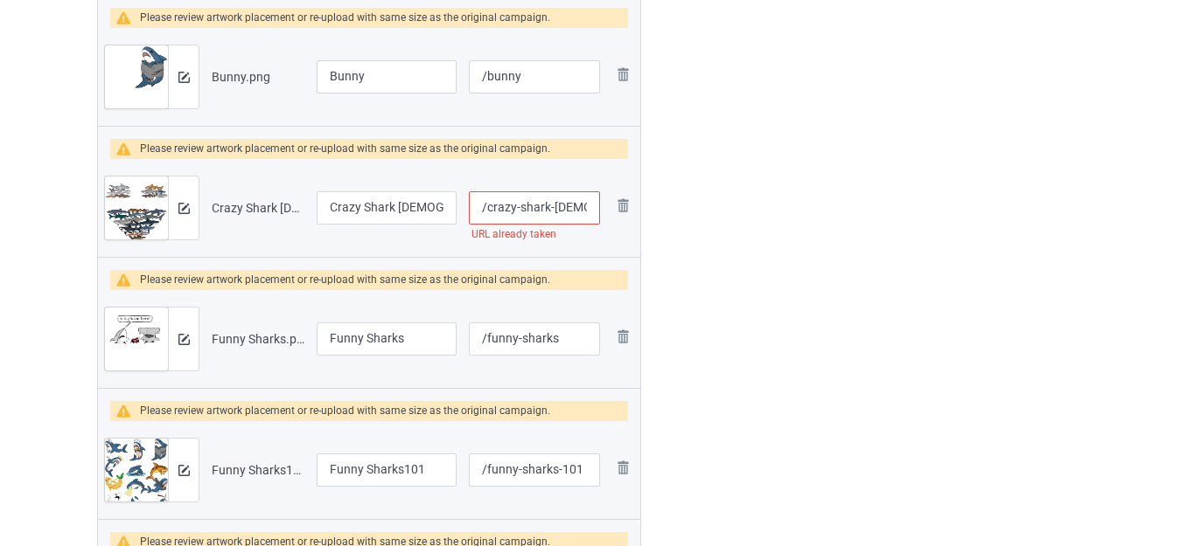
scroll to position [3060, 0]
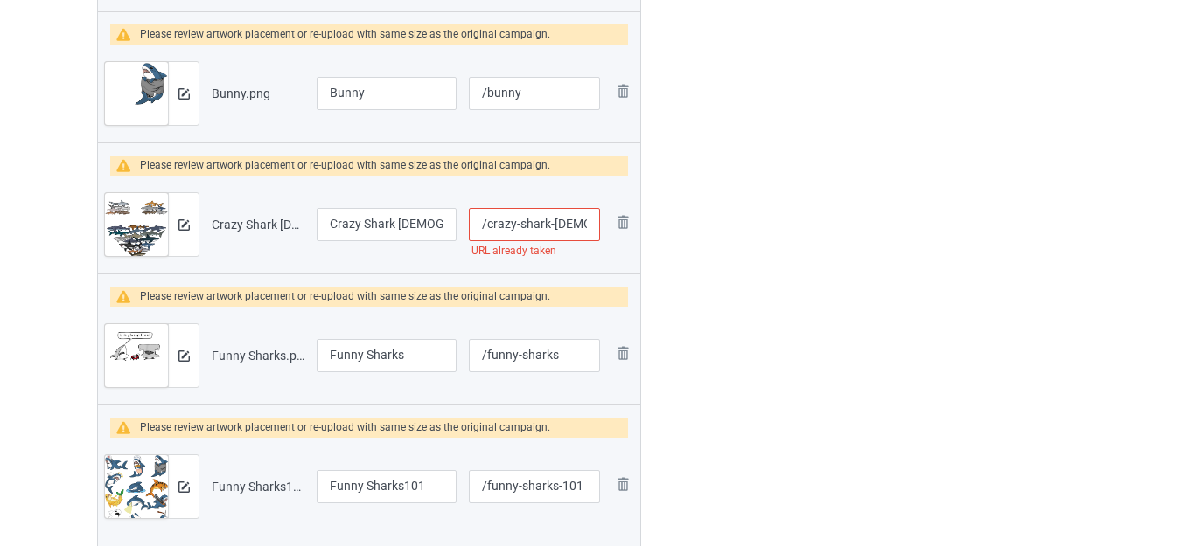
click at [581, 219] on input "/crazy-shark-lady" at bounding box center [534, 224] width 131 height 33
type input "/crazy-shark-ladyy"
click at [720, 221] on div at bounding box center [716, 136] width 126 height 6149
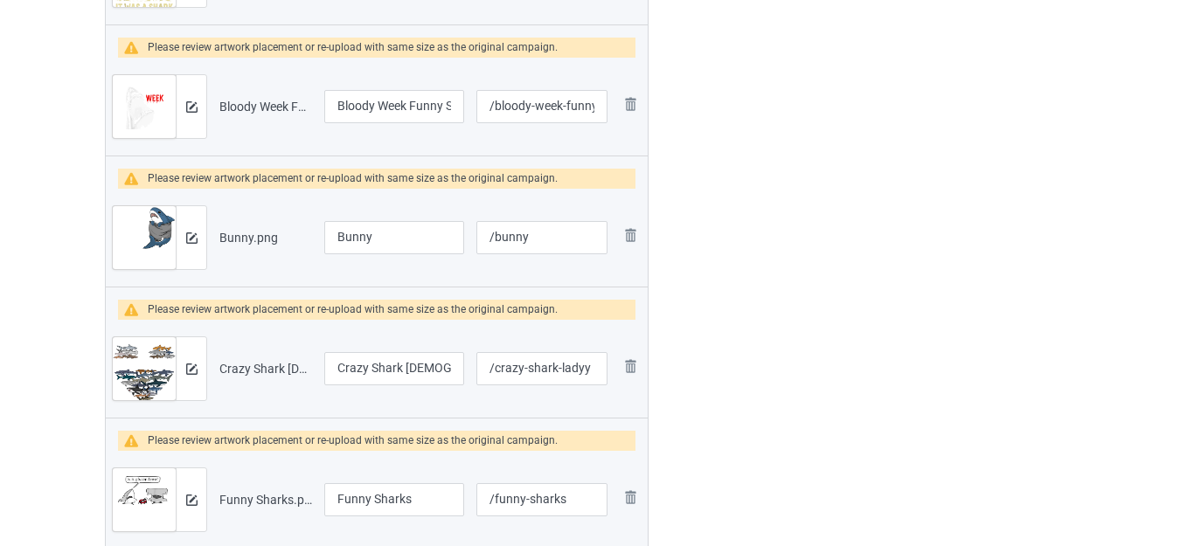
scroll to position [2885, 0]
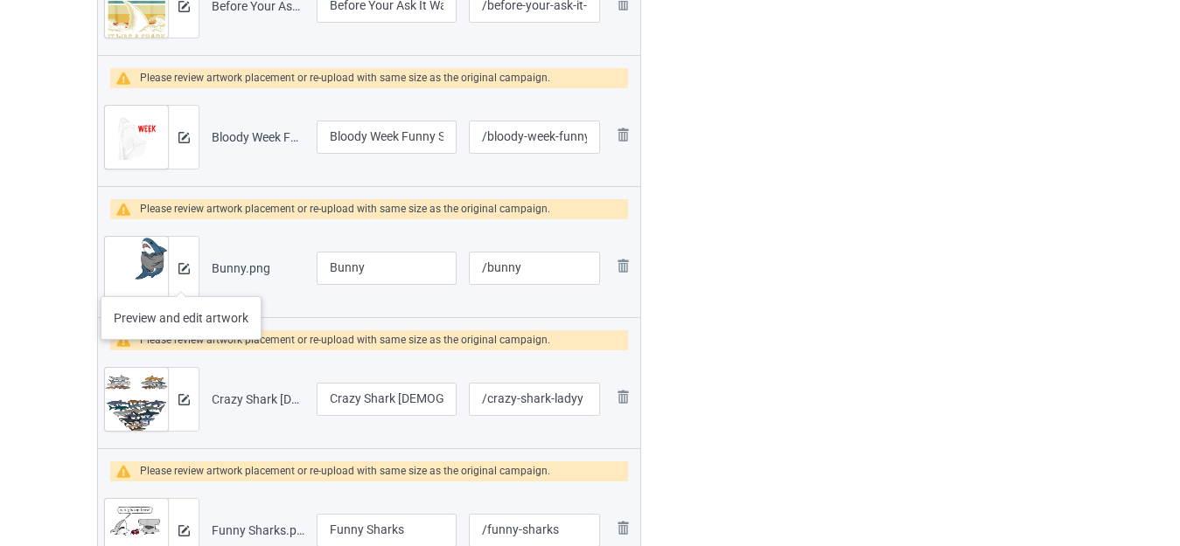
click at [181, 279] on div at bounding box center [183, 268] width 31 height 63
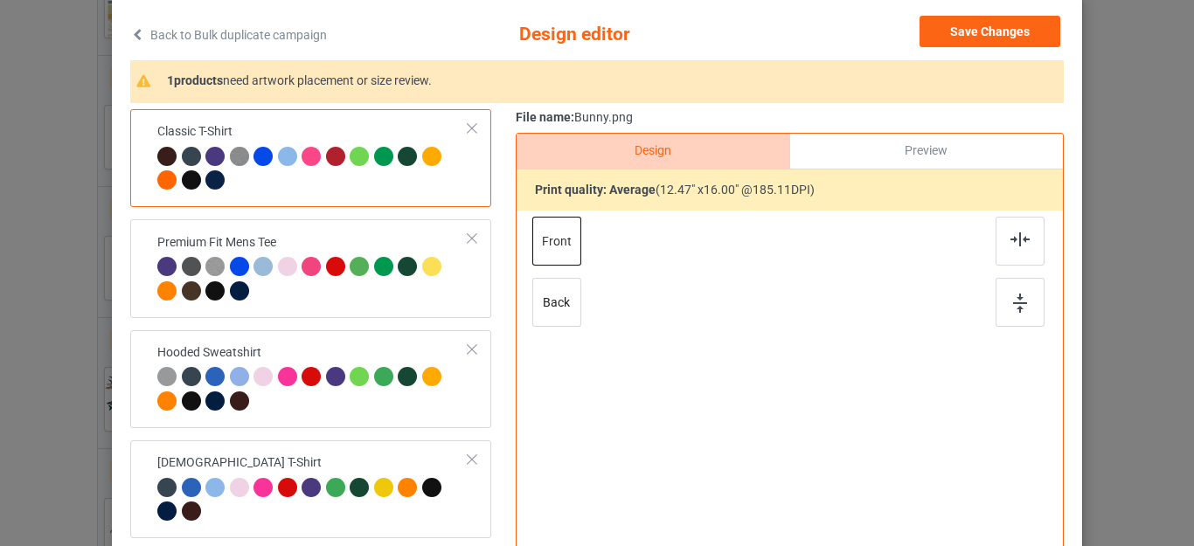
scroll to position [262, 0]
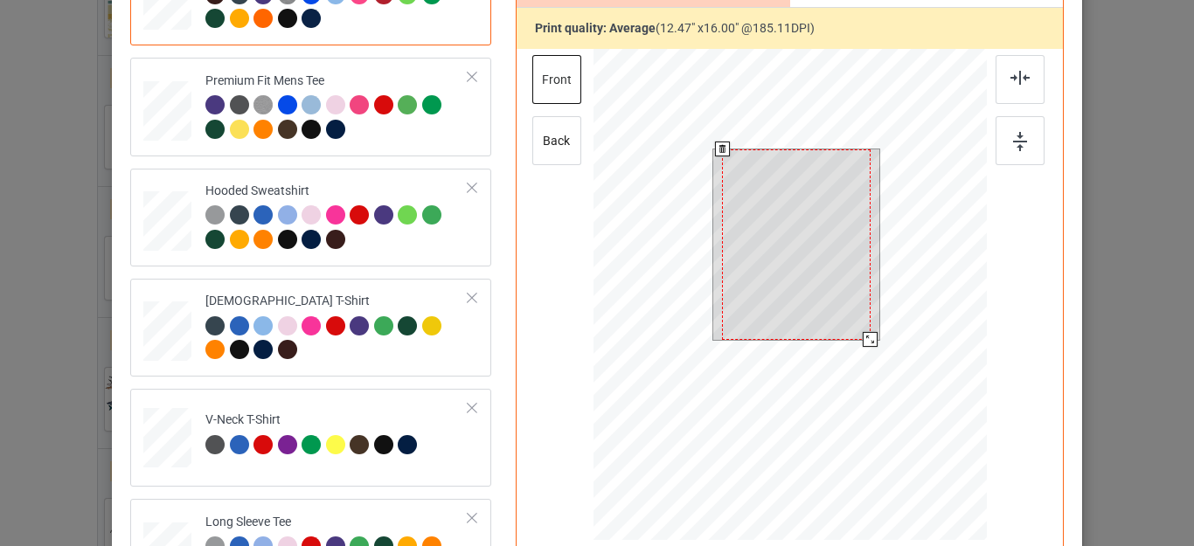
click at [745, 212] on div at bounding box center [796, 245] width 149 height 191
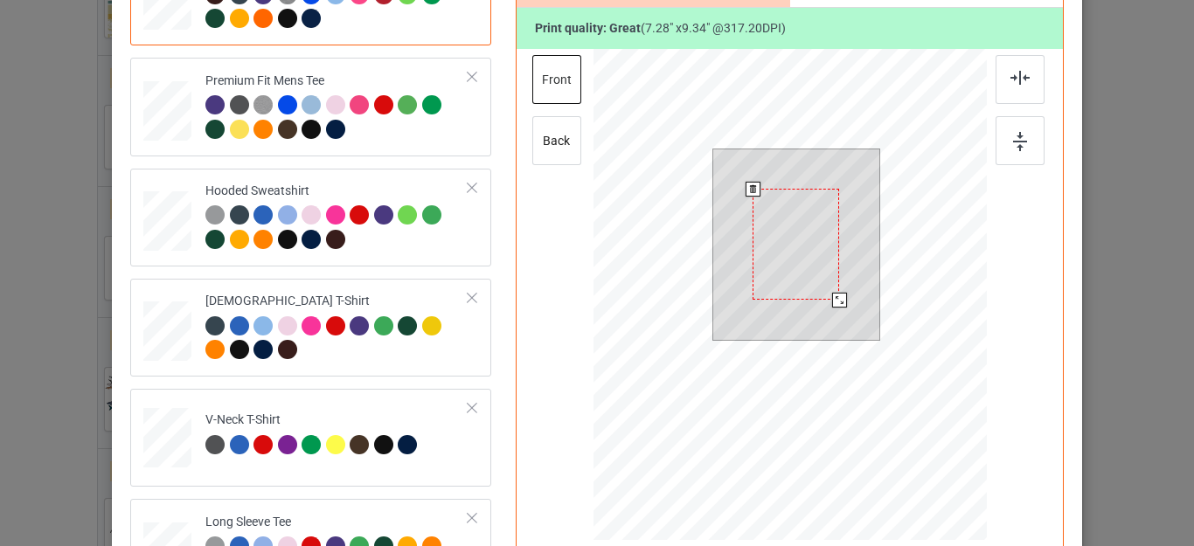
drag, startPoint x: 864, startPoint y: 339, endPoint x: 823, endPoint y: 289, distance: 65.3
click at [832, 295] on div at bounding box center [839, 300] width 15 height 15
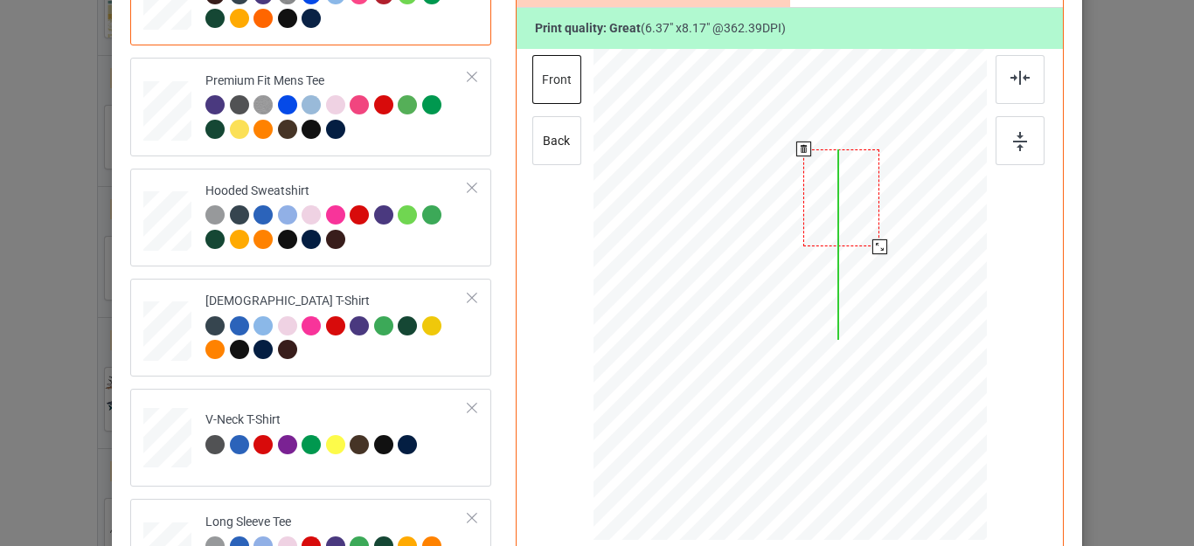
drag, startPoint x: 830, startPoint y: 200, endPoint x: 1010, endPoint y: 209, distance: 180.3
click at [847, 186] on div at bounding box center [842, 198] width 76 height 97
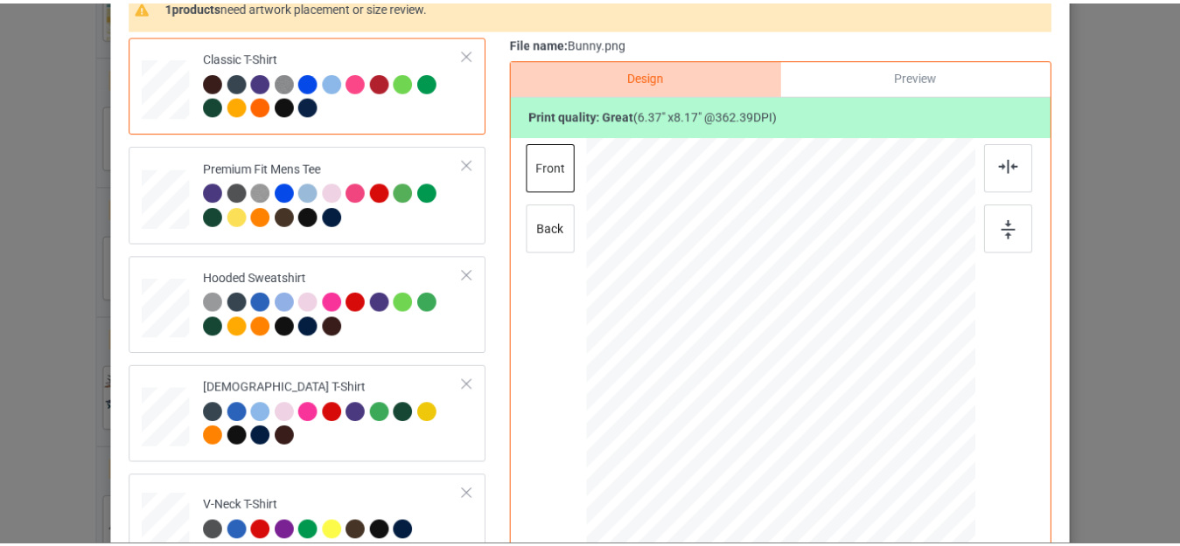
scroll to position [0, 0]
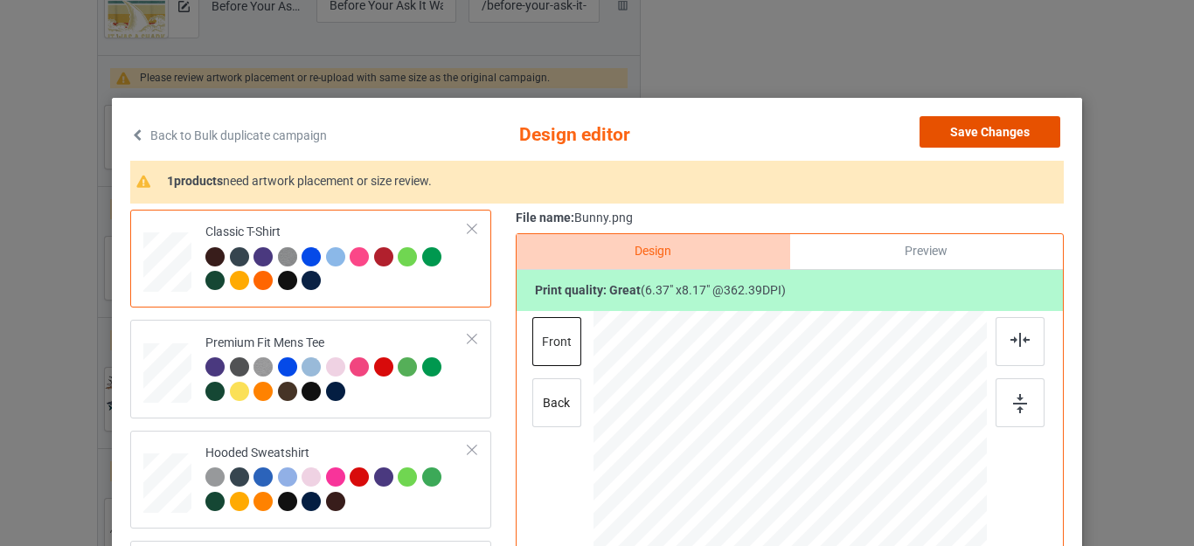
click at [999, 131] on button "Save Changes" at bounding box center [990, 131] width 141 height 31
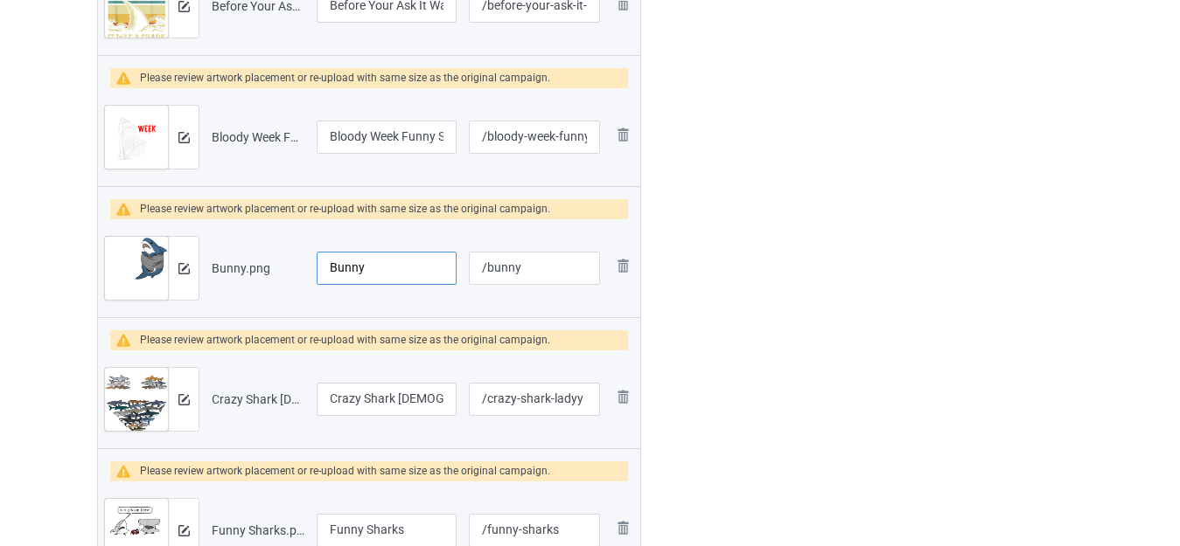
click at [398, 265] on input "Bunny" at bounding box center [387, 268] width 140 height 33
type input "Cute Shark In Pocket"
drag, startPoint x: 485, startPoint y: 266, endPoint x: 541, endPoint y: 264, distance: 56.0
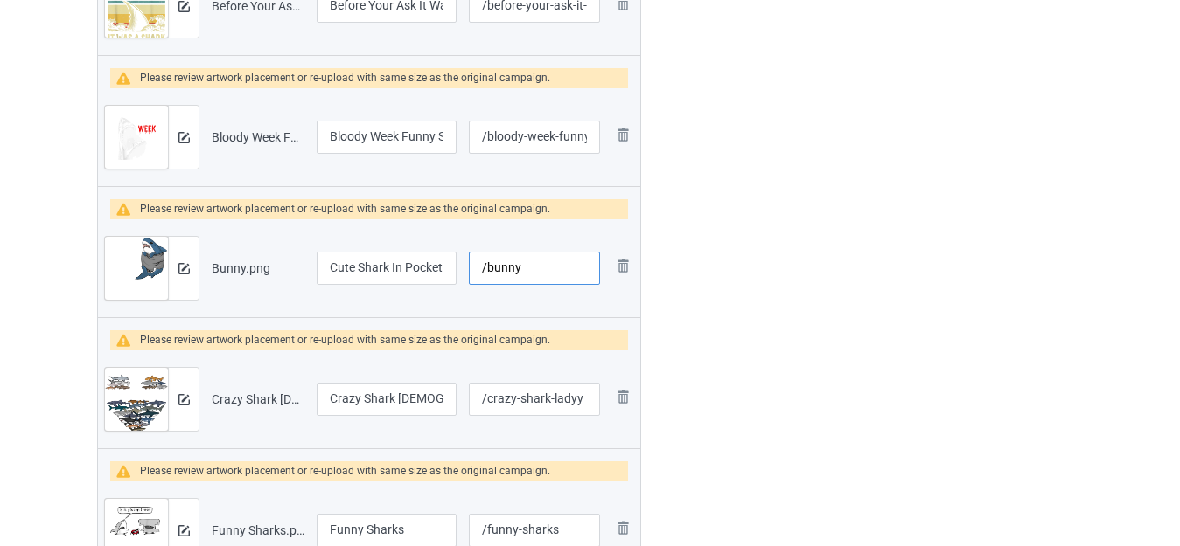
click at [539, 265] on input "/bunny" at bounding box center [534, 268] width 131 height 33
type input "/pocketshark"
click at [722, 277] on div at bounding box center [716, 311] width 126 height 6149
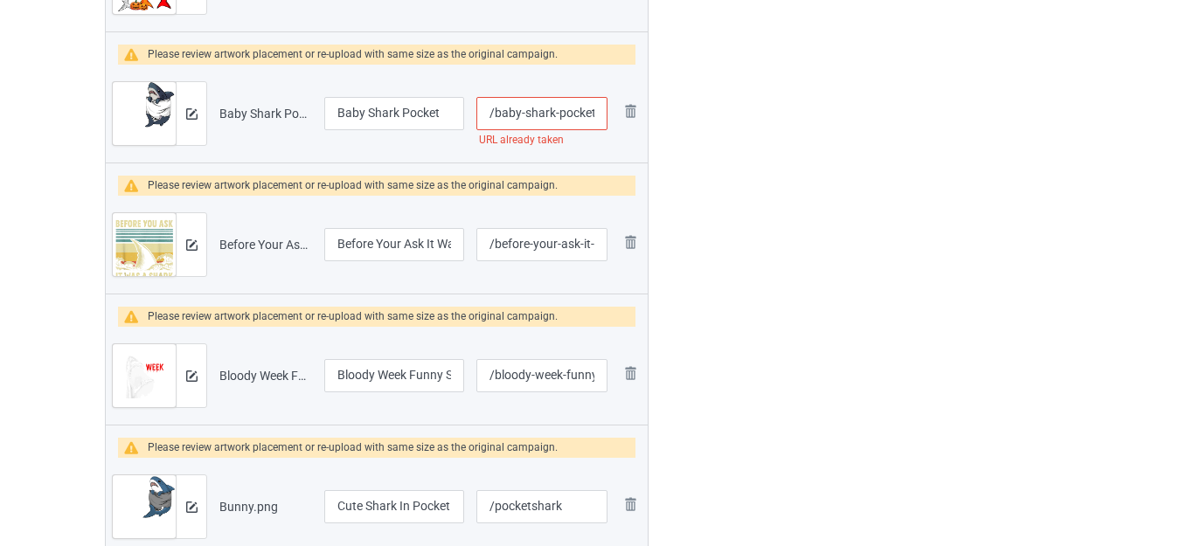
scroll to position [2536, 0]
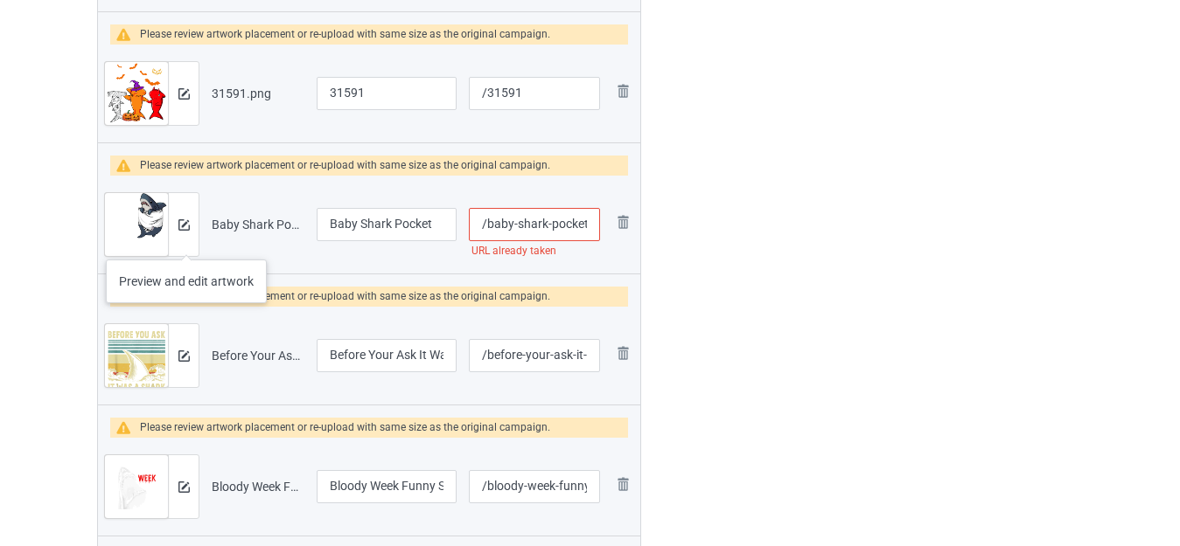
click at [186, 242] on div at bounding box center [183, 224] width 31 height 63
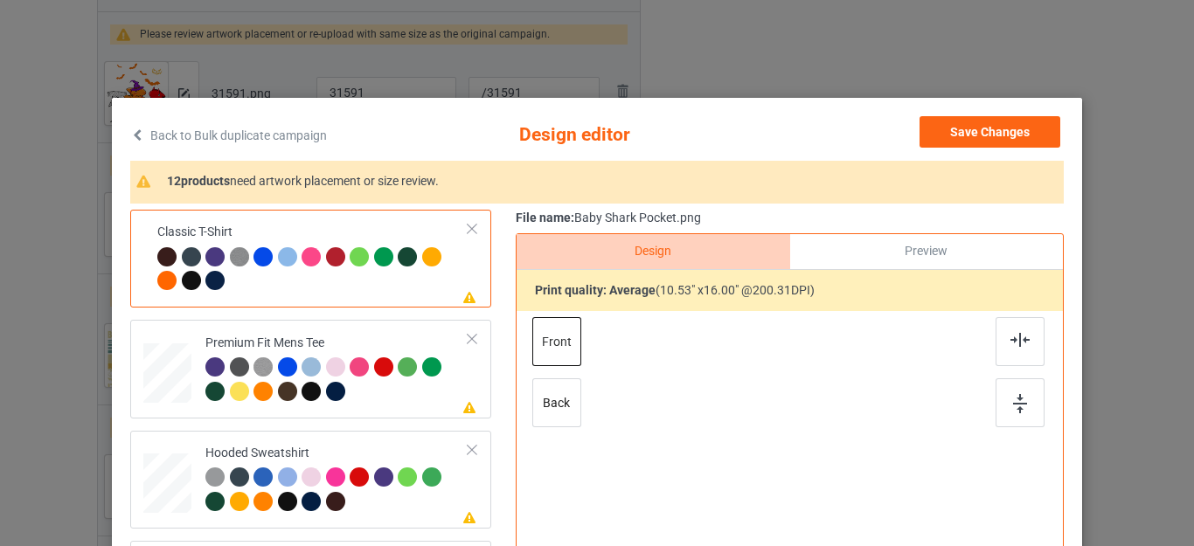
scroll to position [262, 0]
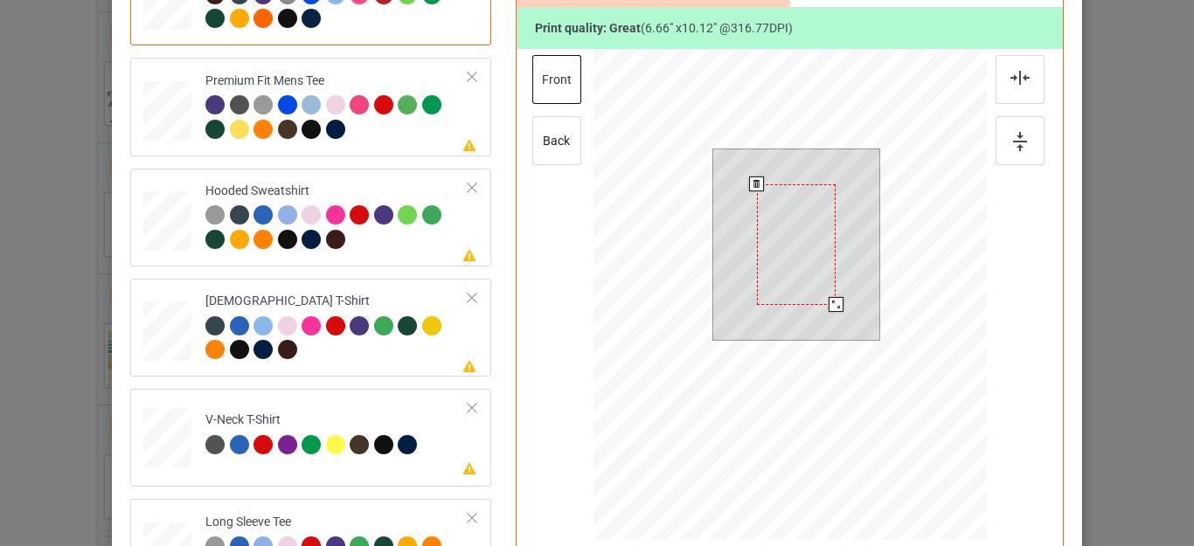
drag, startPoint x: 849, startPoint y: 336, endPoint x: 831, endPoint y: 300, distance: 40.3
click at [831, 300] on div at bounding box center [836, 304] width 15 height 15
drag, startPoint x: 818, startPoint y: 249, endPoint x: 857, endPoint y: 214, distance: 52.6
click at [857, 214] on div at bounding box center [840, 210] width 80 height 121
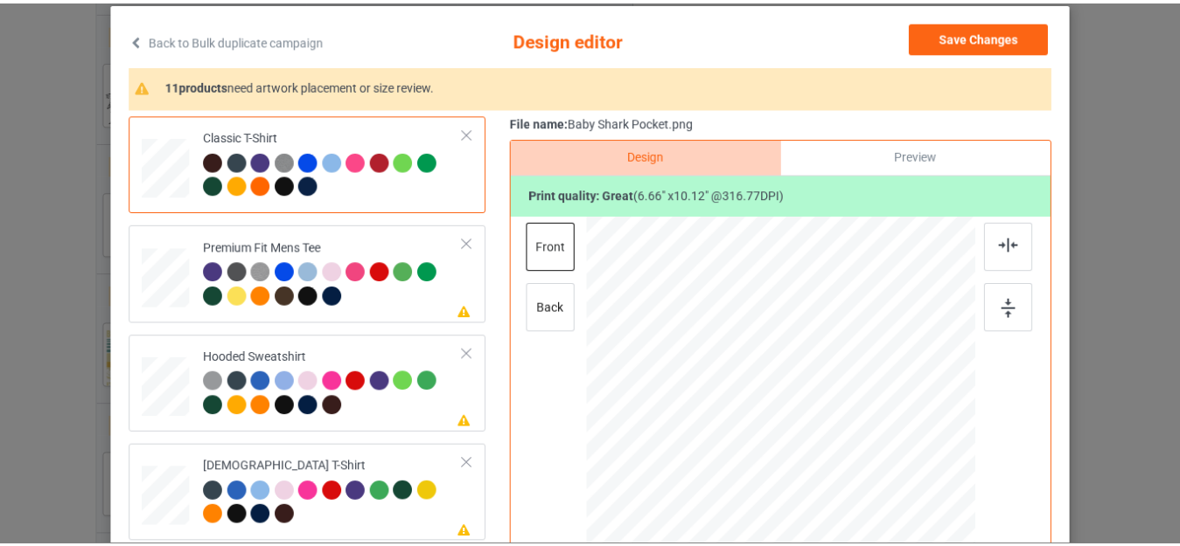
scroll to position [87, 0]
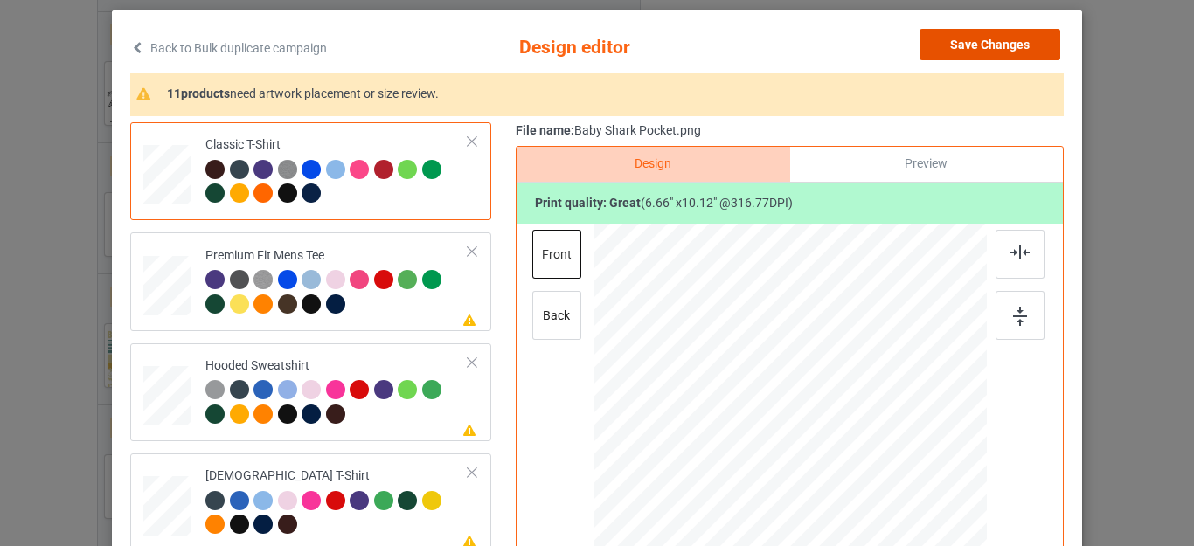
click at [990, 39] on button "Save Changes" at bounding box center [990, 44] width 141 height 31
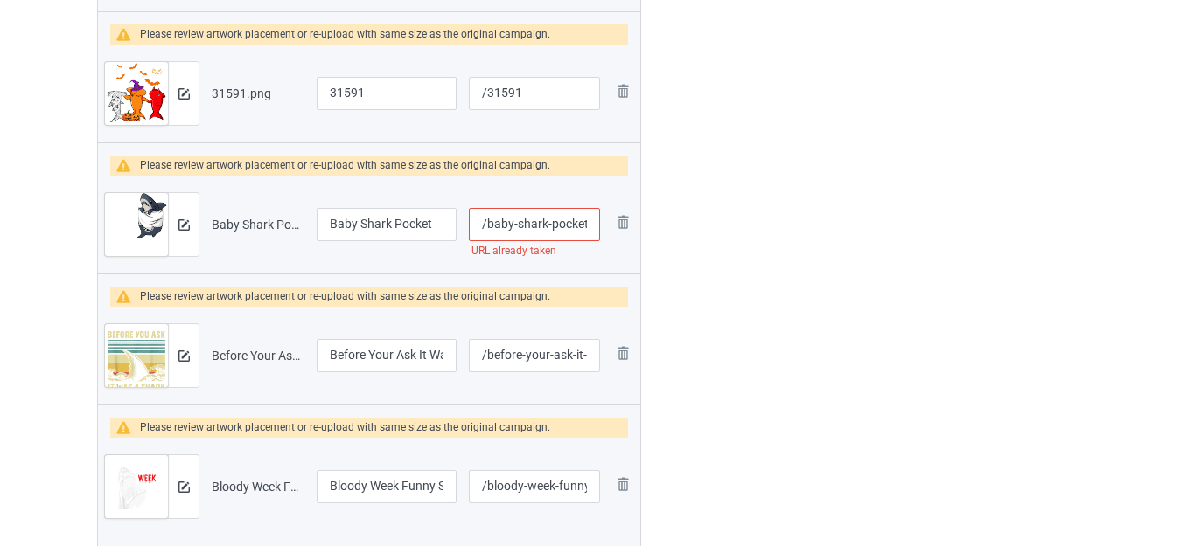
scroll to position [0, 1]
drag, startPoint x: 559, startPoint y: 225, endPoint x: 592, endPoint y: 227, distance: 33.3
click at [591, 227] on input "/baby-shark-pocket" at bounding box center [534, 224] width 131 height 33
click at [590, 221] on input "/baby-shark-pocket" at bounding box center [534, 224] width 131 height 33
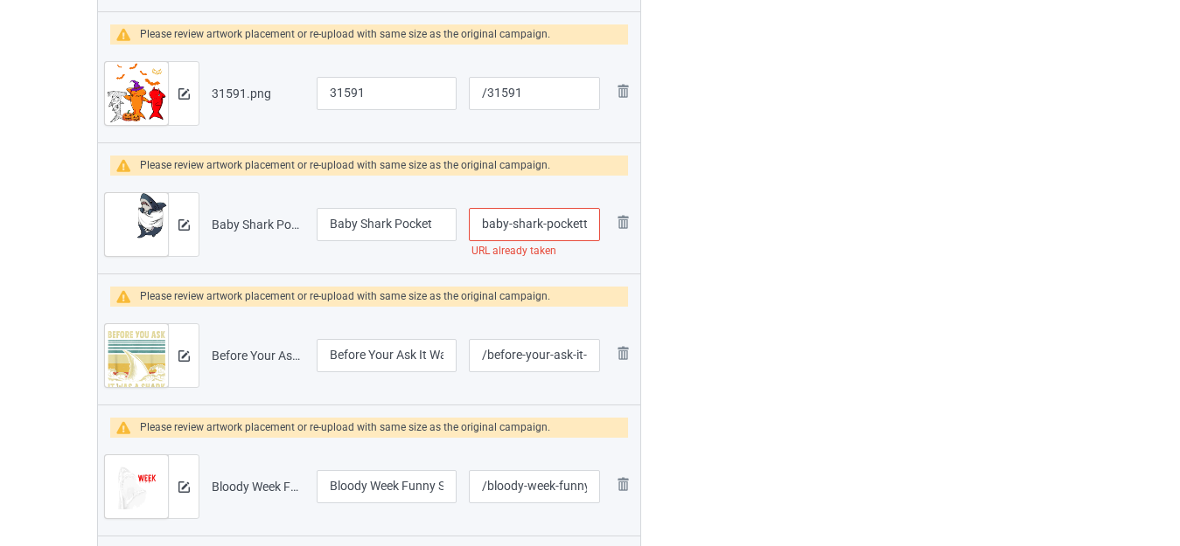
type input "/baby-shark-pockett"
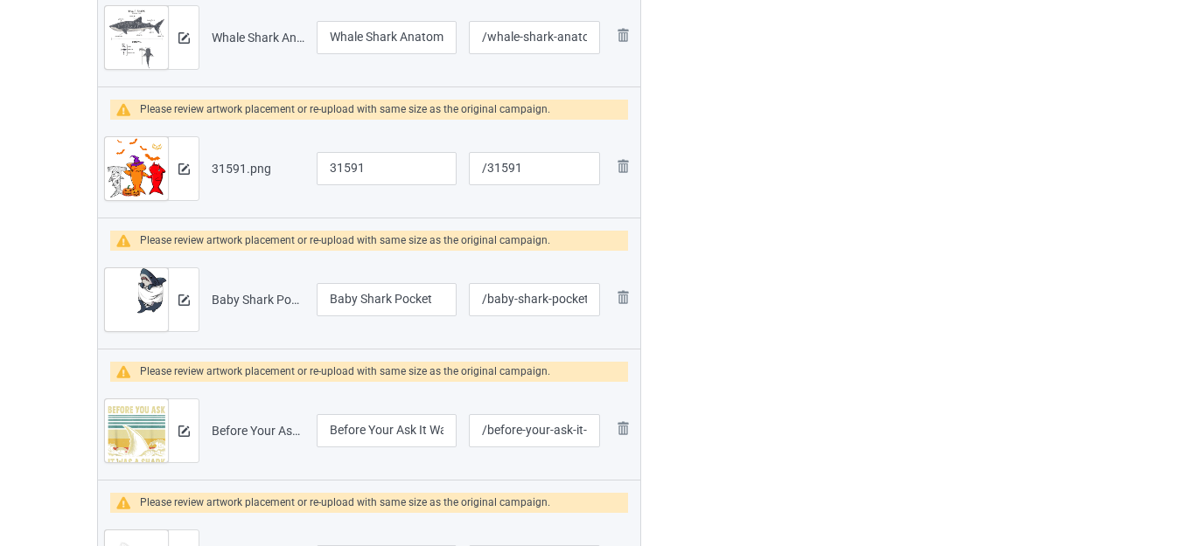
scroll to position [2361, 0]
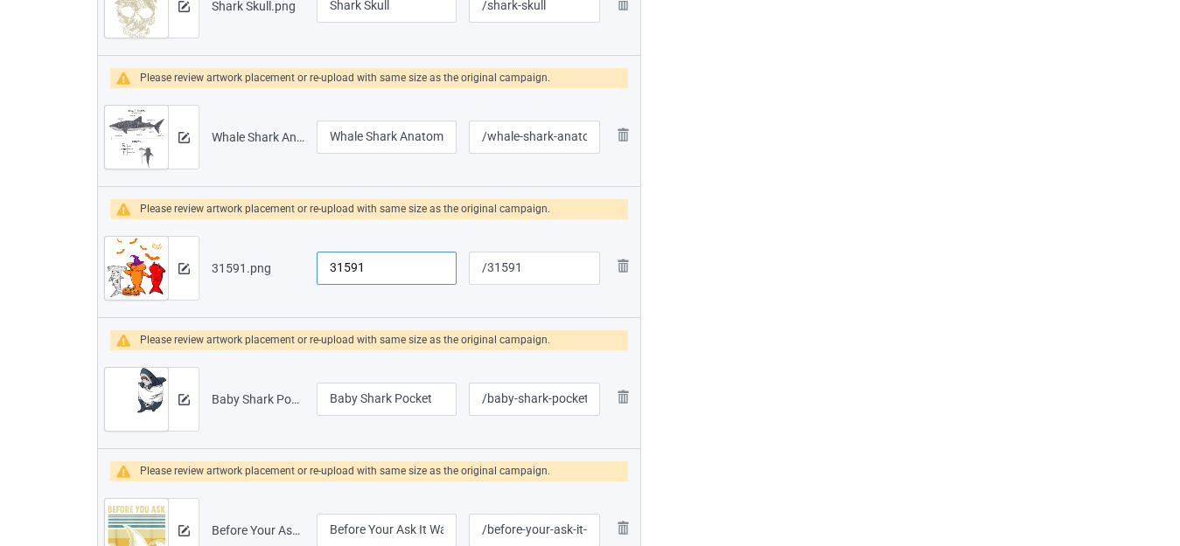
click at [346, 271] on input "31591" at bounding box center [387, 268] width 140 height 33
type input "Funny Shark Halloween"
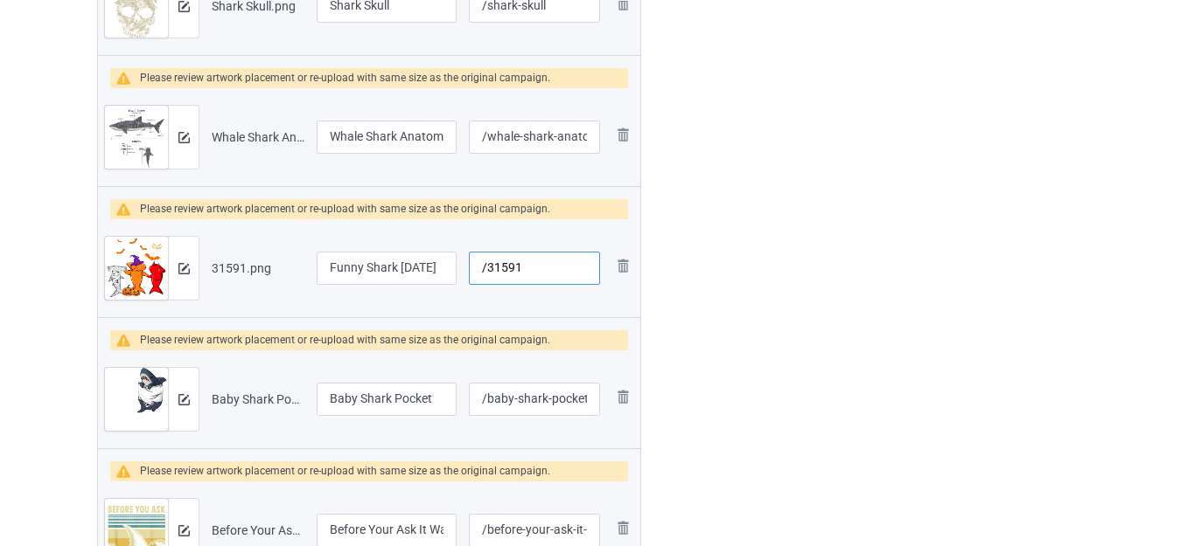
drag, startPoint x: 487, startPoint y: 269, endPoint x: 553, endPoint y: 270, distance: 66.5
click at [553, 270] on input "/31591" at bounding box center [534, 268] width 131 height 33
type input "/sharkhalloween"
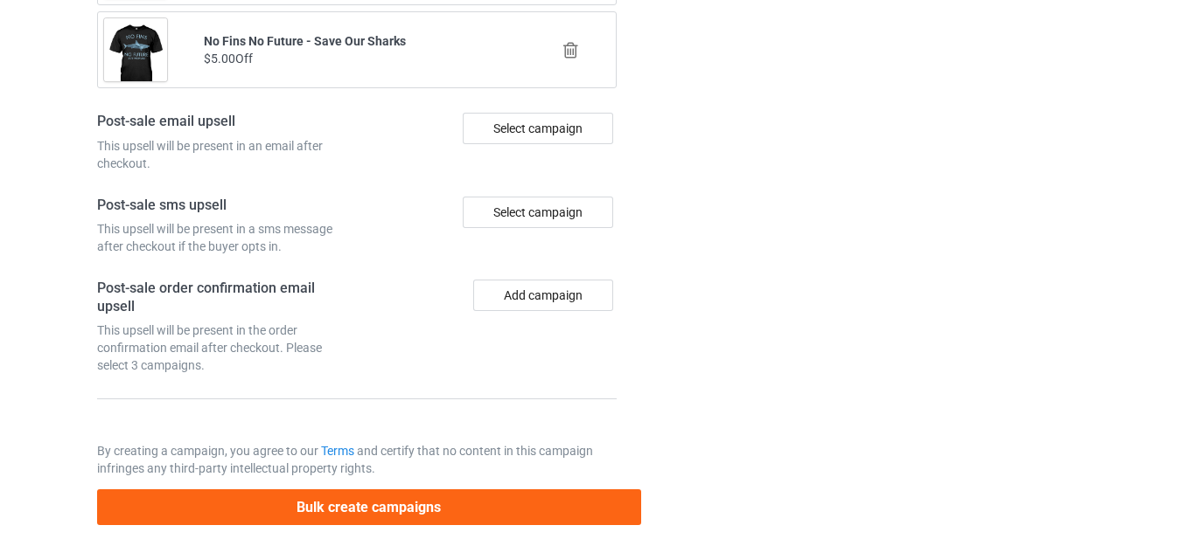
scroll to position [7946, 0]
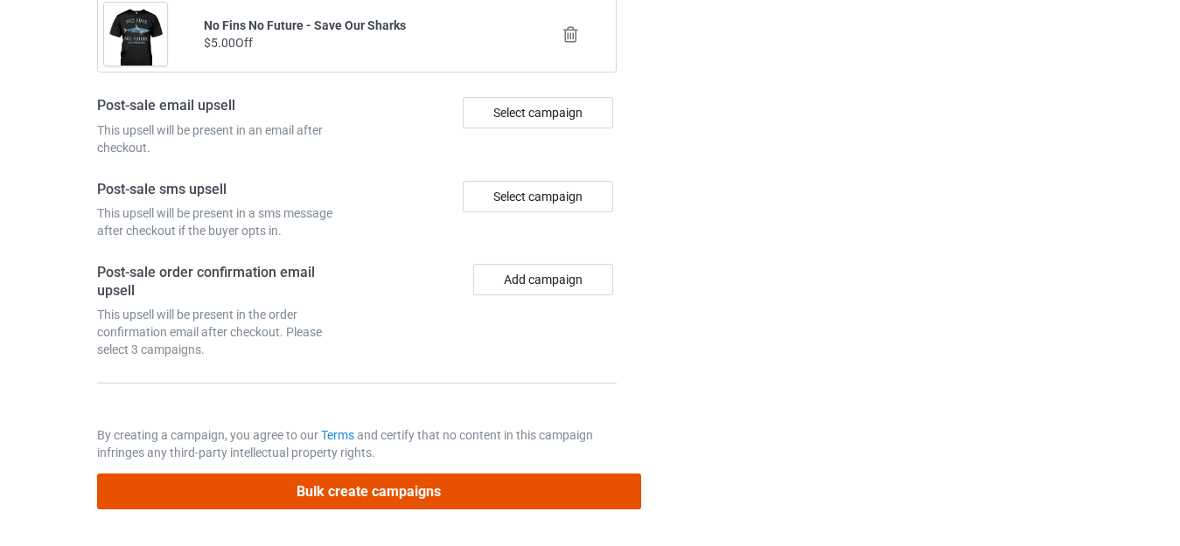
click at [480, 477] on button "Bulk create campaigns" at bounding box center [369, 492] width 544 height 36
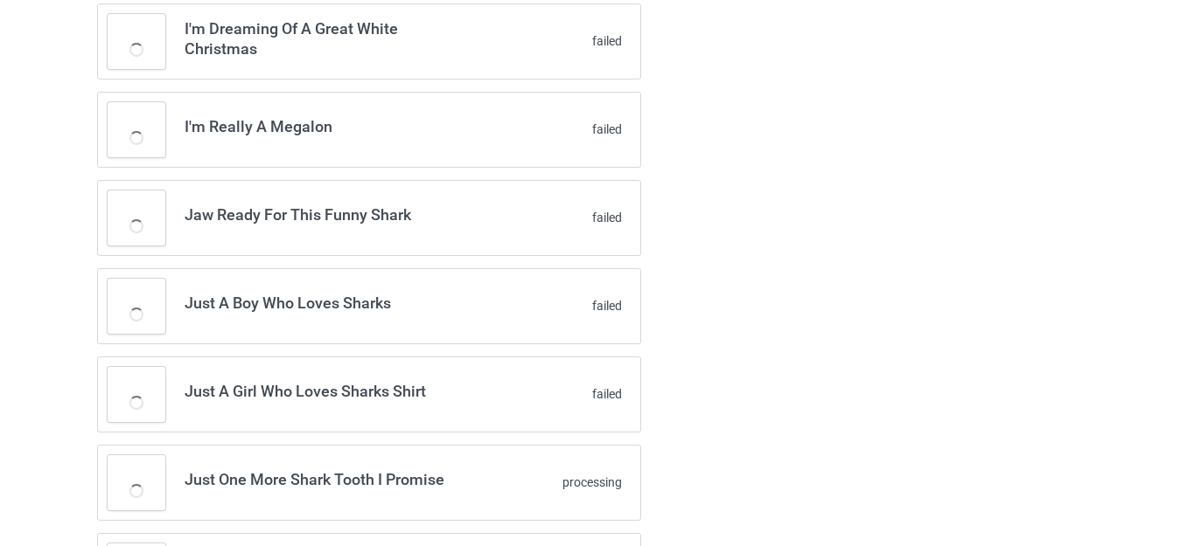
scroll to position [3288, 0]
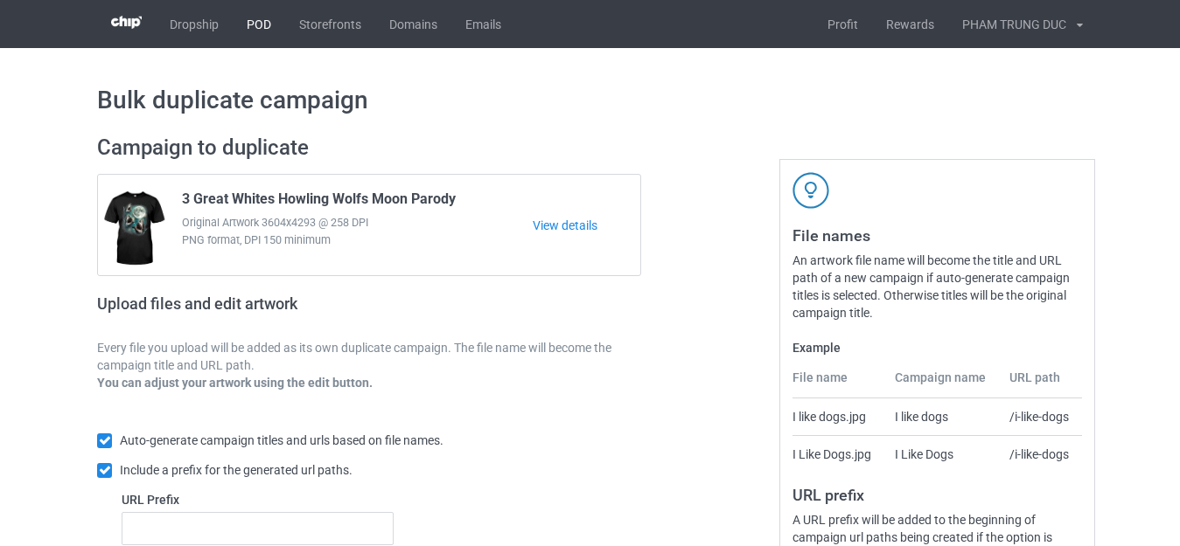
click at [270, 28] on link "POD" at bounding box center [259, 24] width 52 height 48
